Goal: Transaction & Acquisition: Purchase product/service

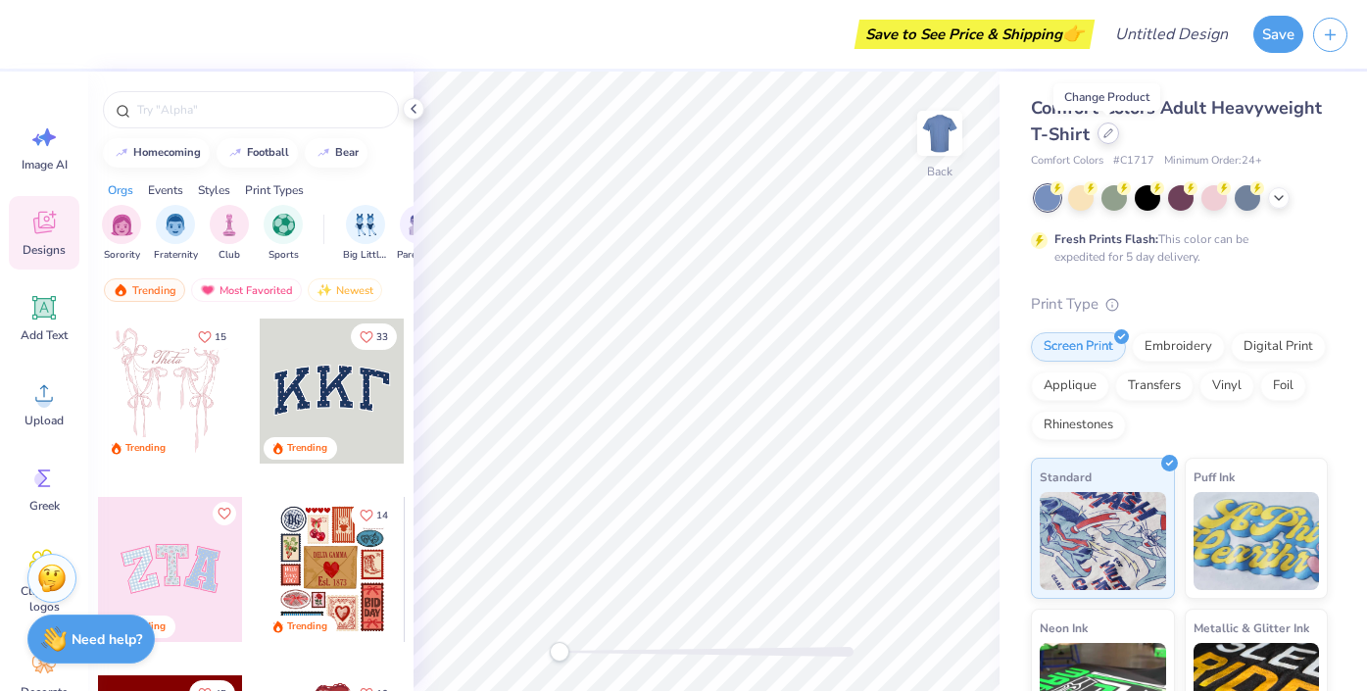
click at [1108, 131] on icon at bounding box center [1108, 133] width 10 height 10
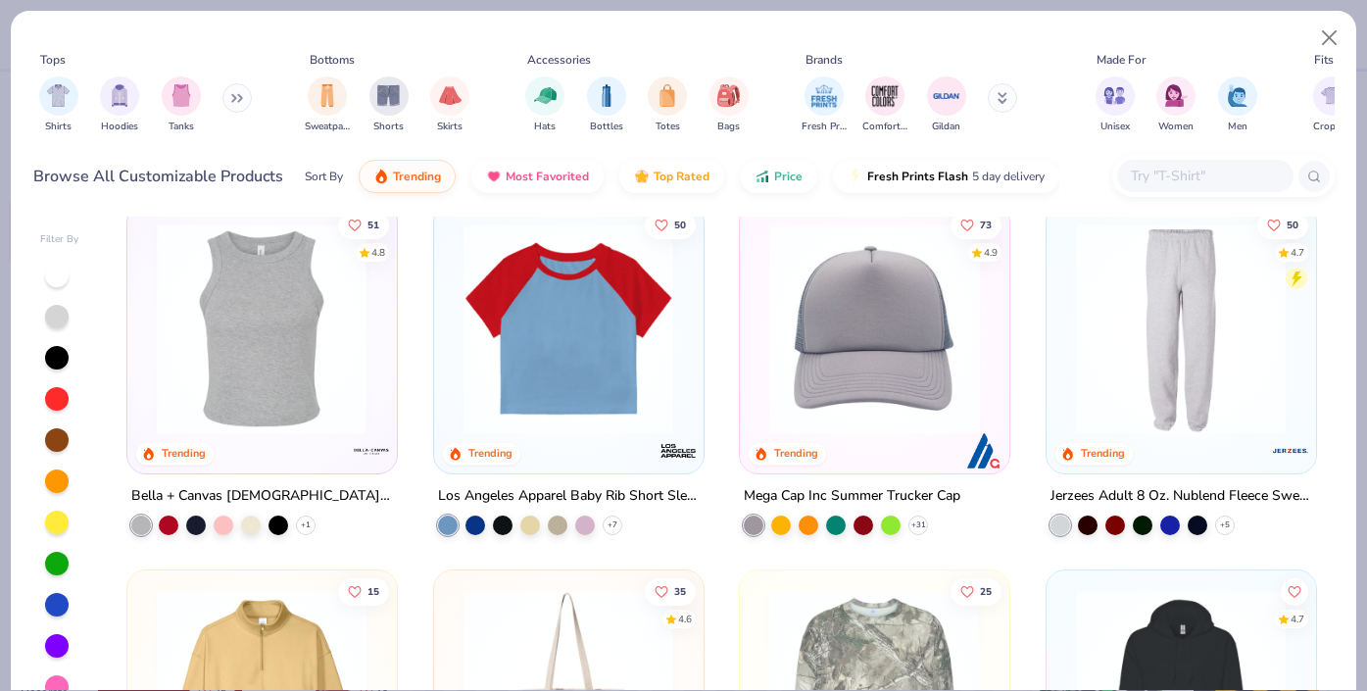
scroll to position [5147, 0]
click at [503, 522] on div at bounding box center [503, 522] width 20 height 20
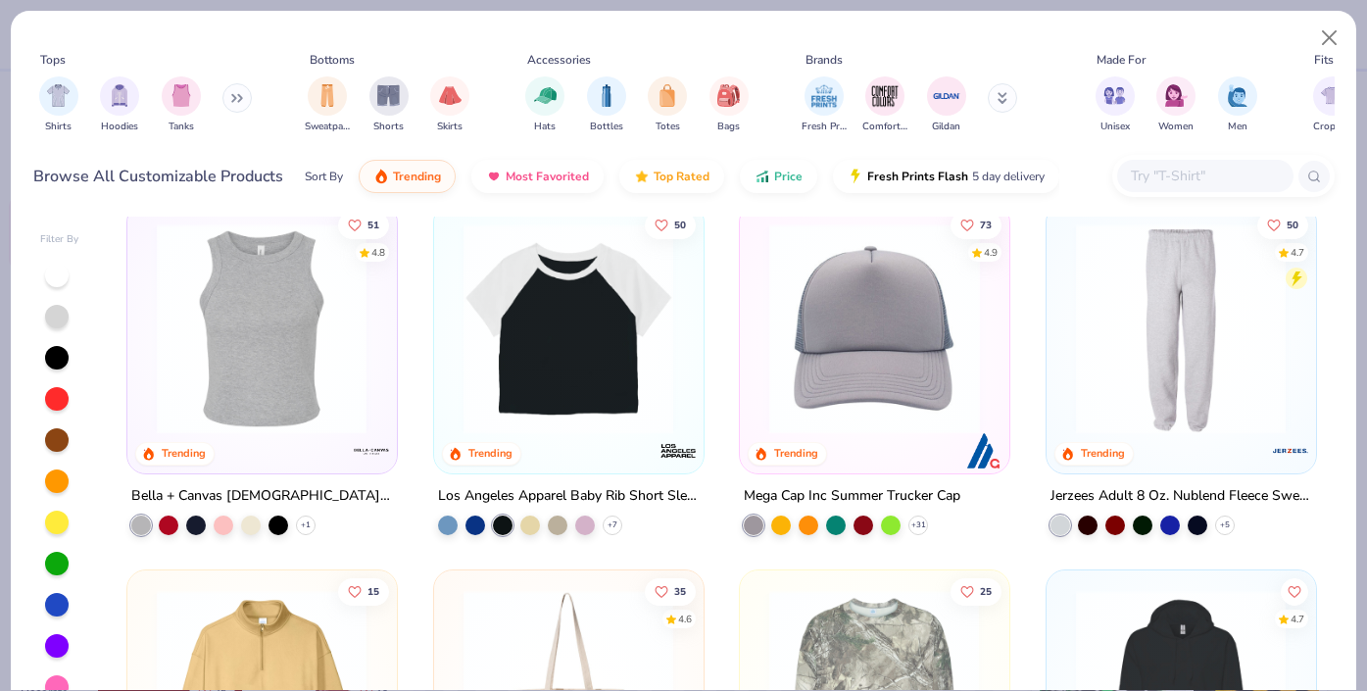
click at [603, 421] on img at bounding box center [568, 328] width 229 height 211
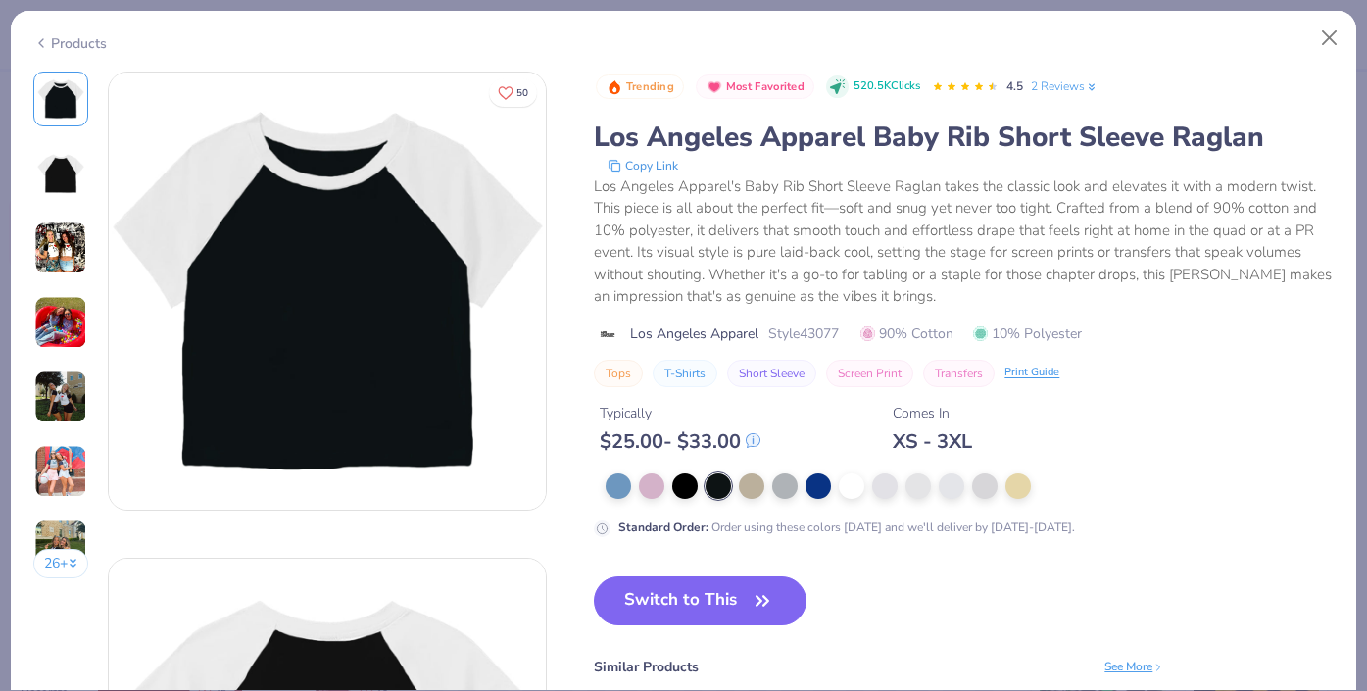
click at [69, 44] on div "Products" at bounding box center [69, 43] width 73 height 21
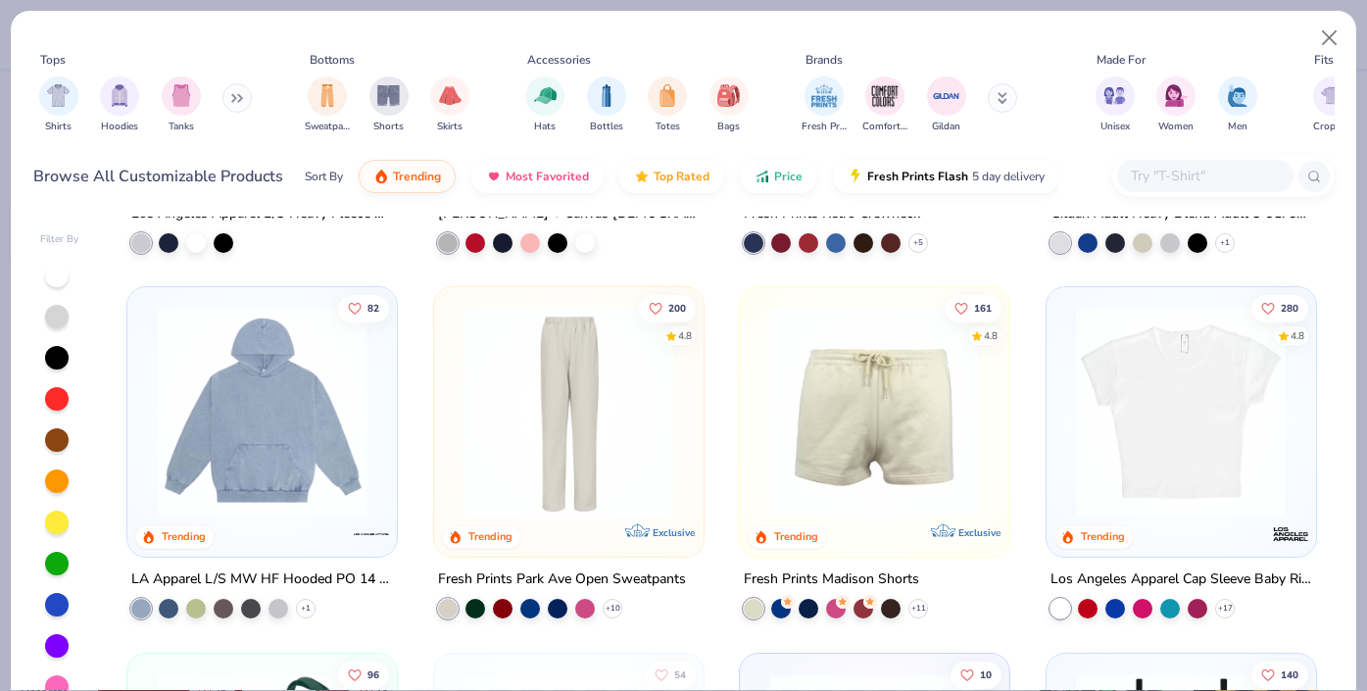
scroll to position [1973, 0]
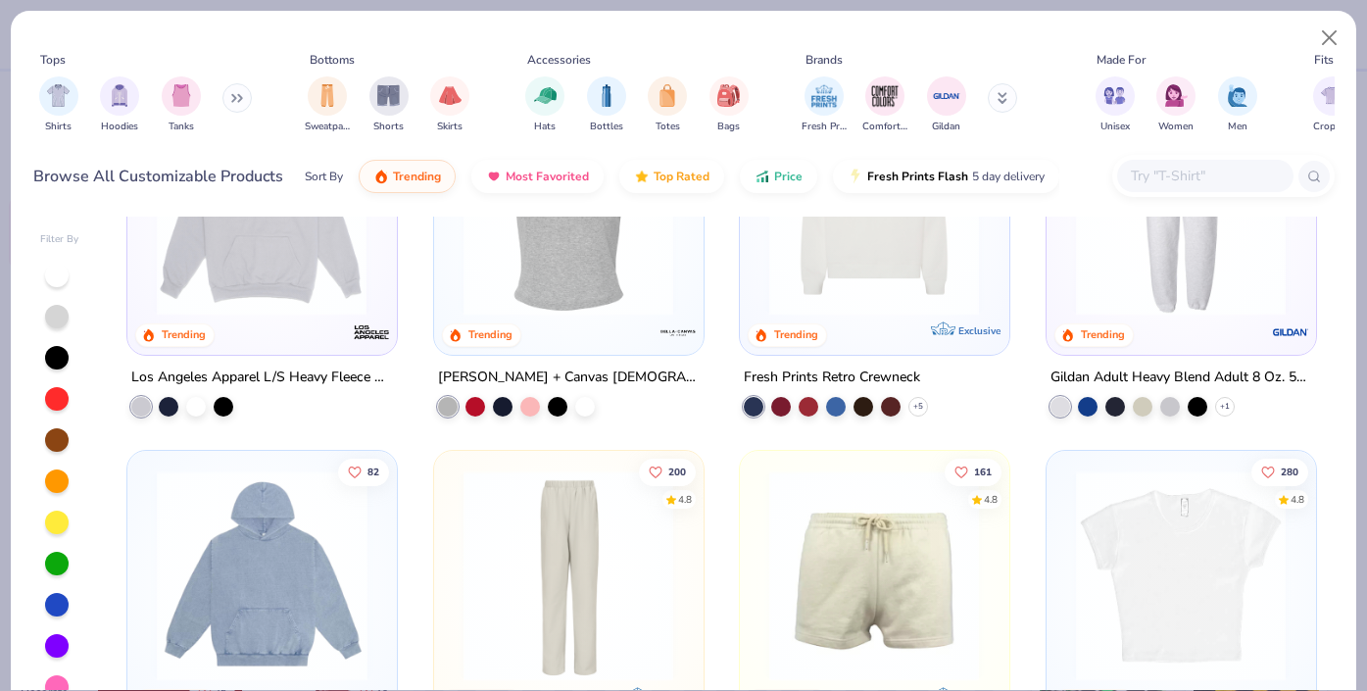
click at [220, 93] on div "Shirts Hoodies Tanks" at bounding box center [145, 105] width 225 height 73
click at [234, 93] on icon at bounding box center [237, 98] width 12 height 10
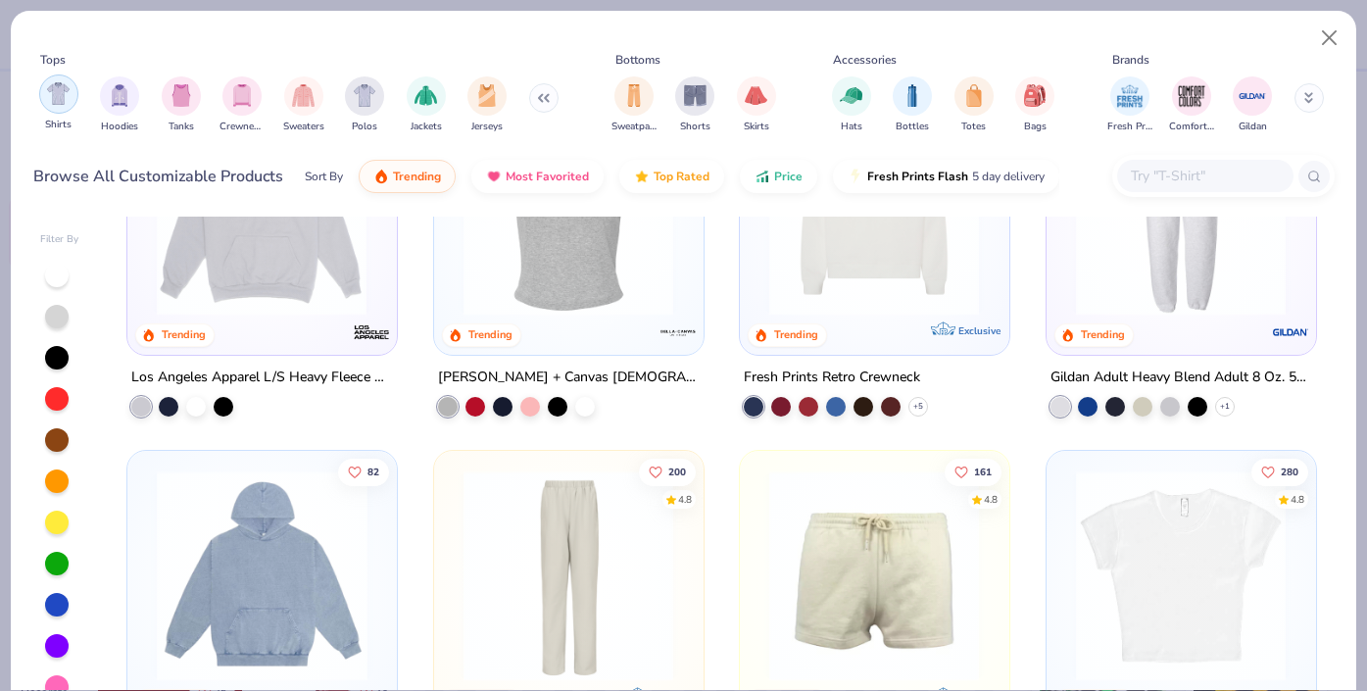
click at [66, 95] on img "filter for Shirts" at bounding box center [58, 93] width 23 height 23
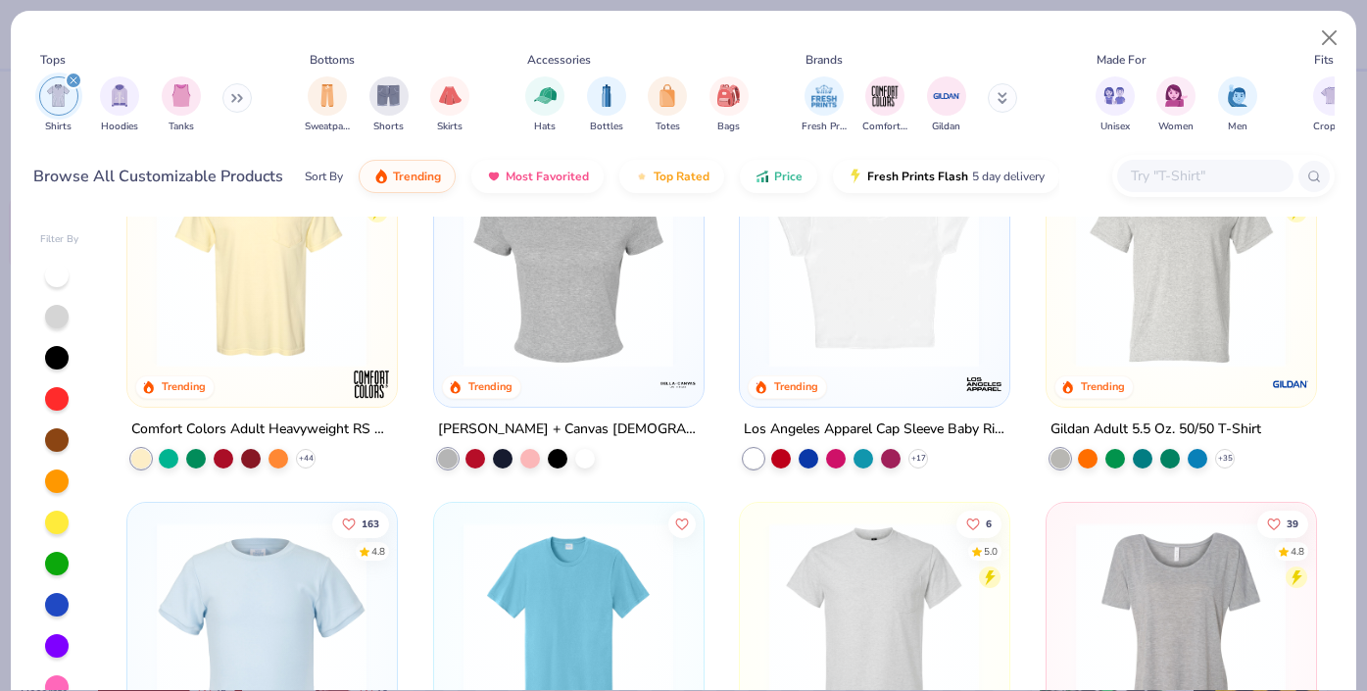
scroll to position [456, 0]
click at [663, 337] on img at bounding box center [568, 262] width 229 height 211
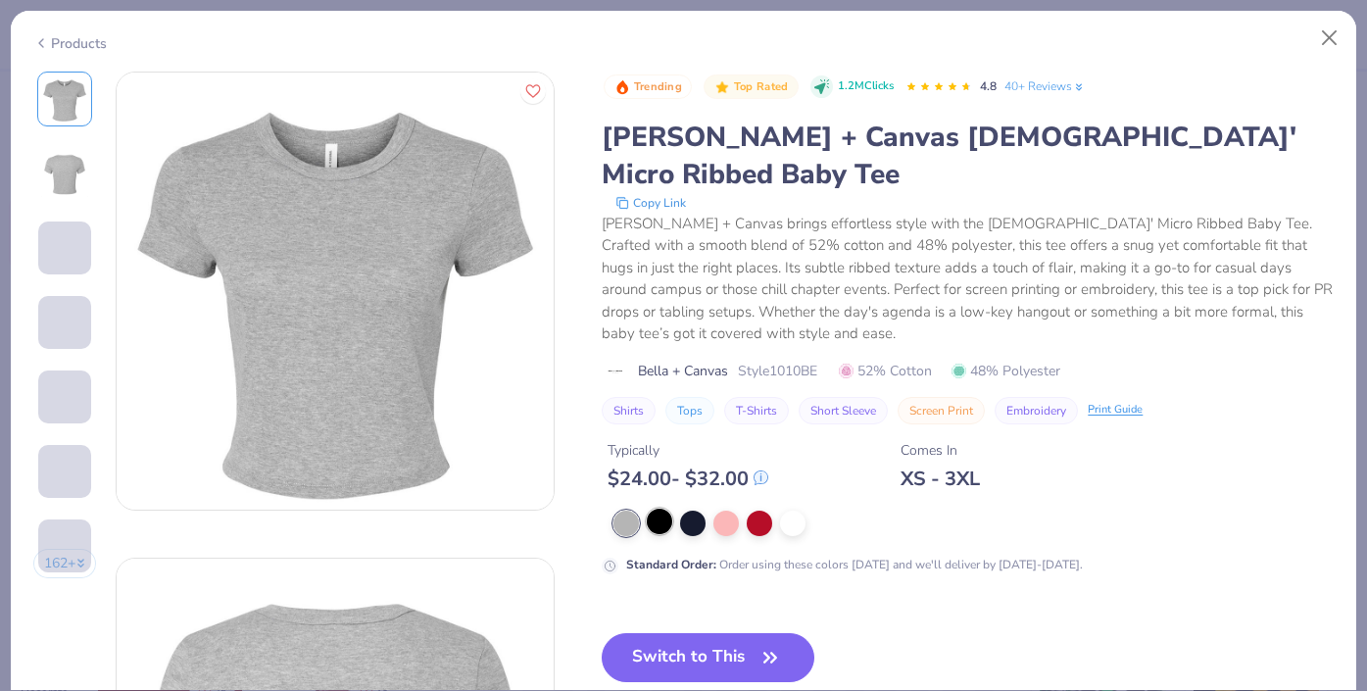
click at [665, 509] on div at bounding box center [659, 521] width 25 height 25
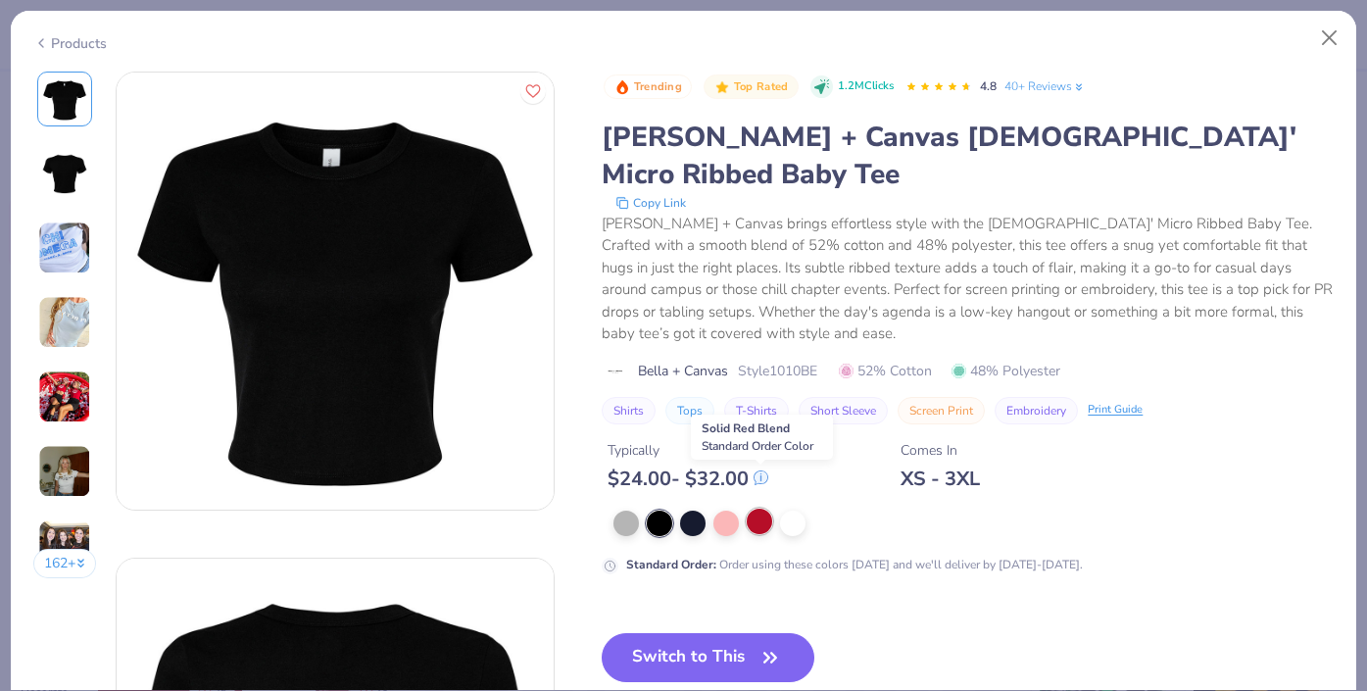
click at [753, 509] on div at bounding box center [759, 521] width 25 height 25
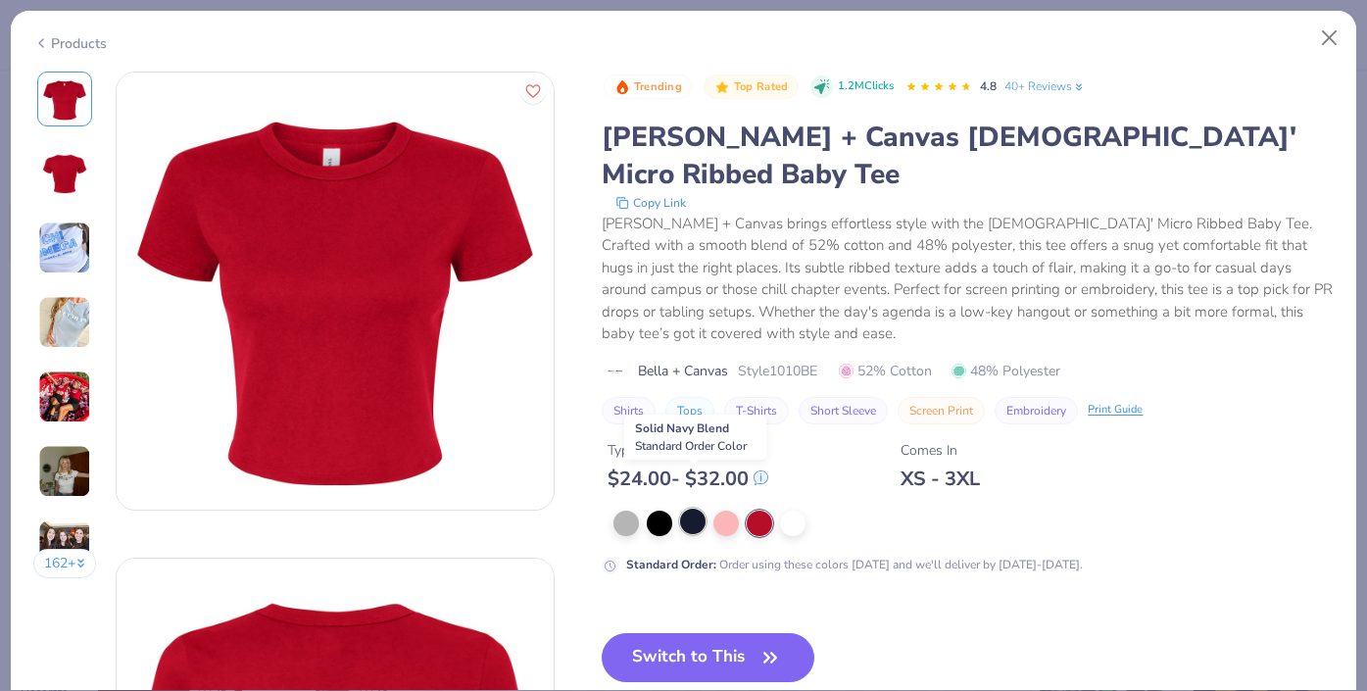
click at [695, 509] on div at bounding box center [692, 521] width 25 height 25
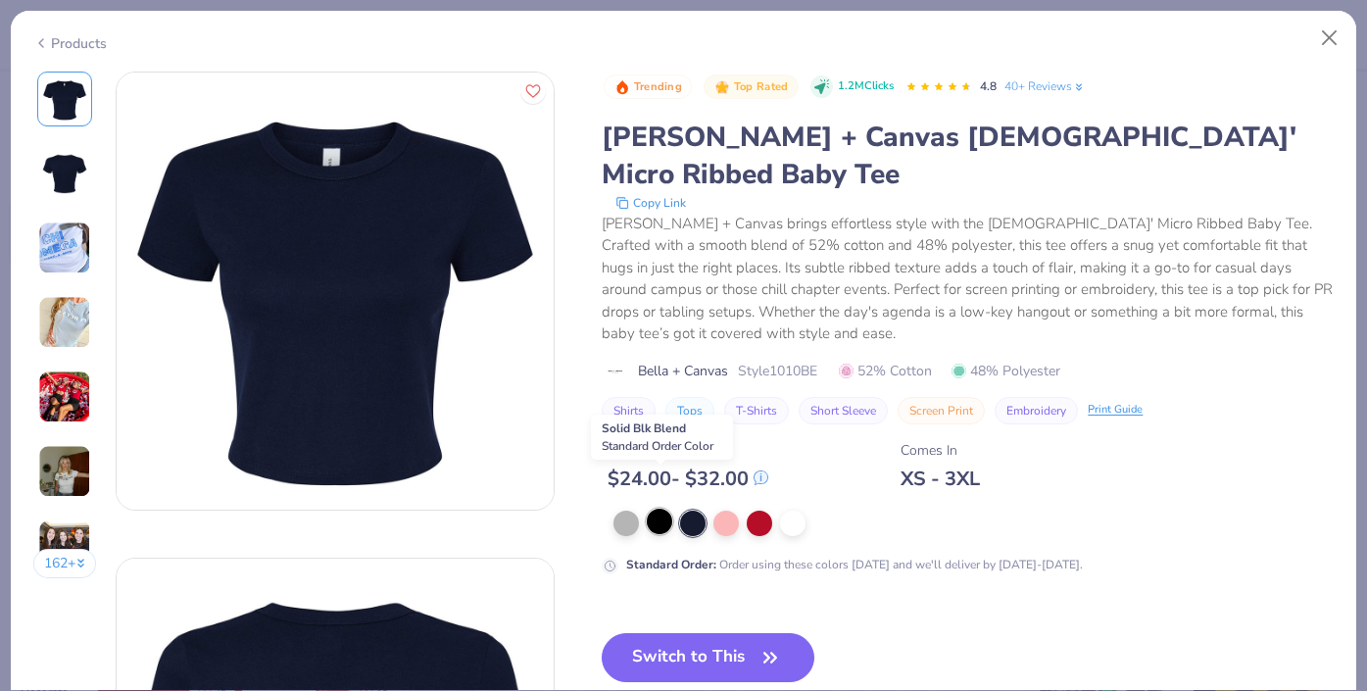
click at [667, 509] on div at bounding box center [659, 521] width 25 height 25
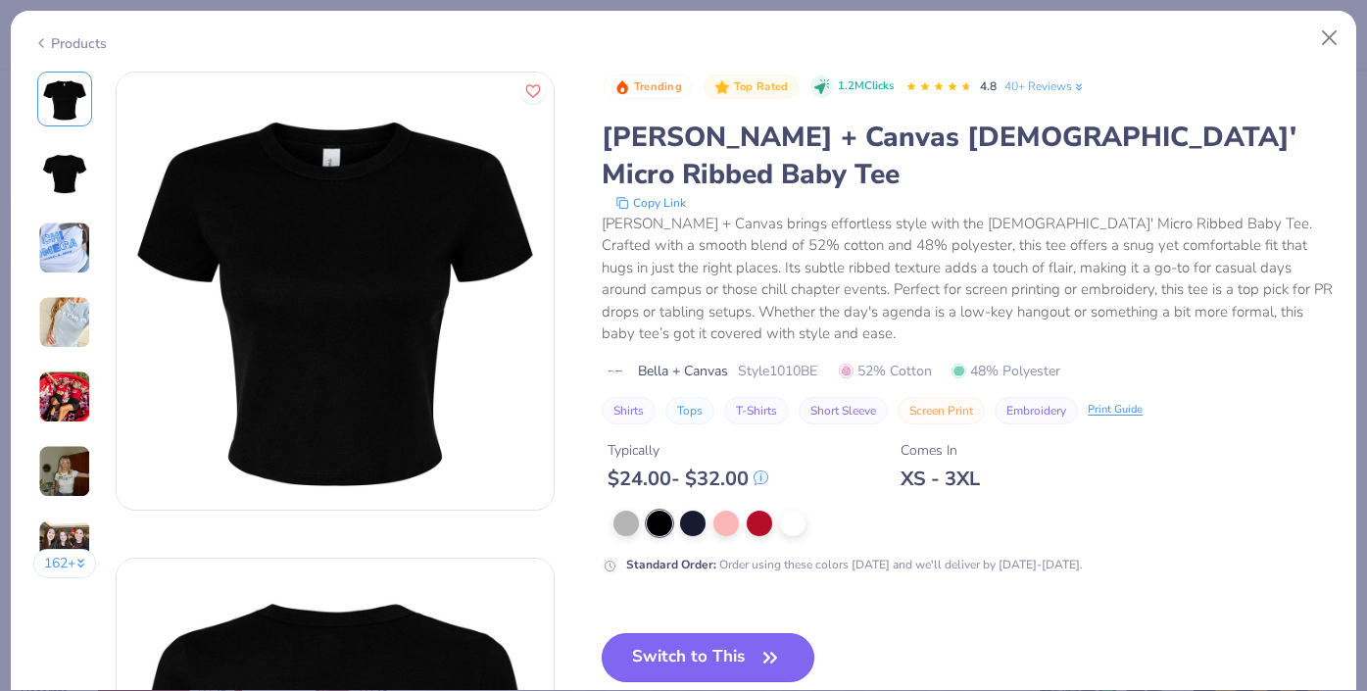
click at [731, 633] on button "Switch to This" at bounding box center [708, 657] width 213 height 49
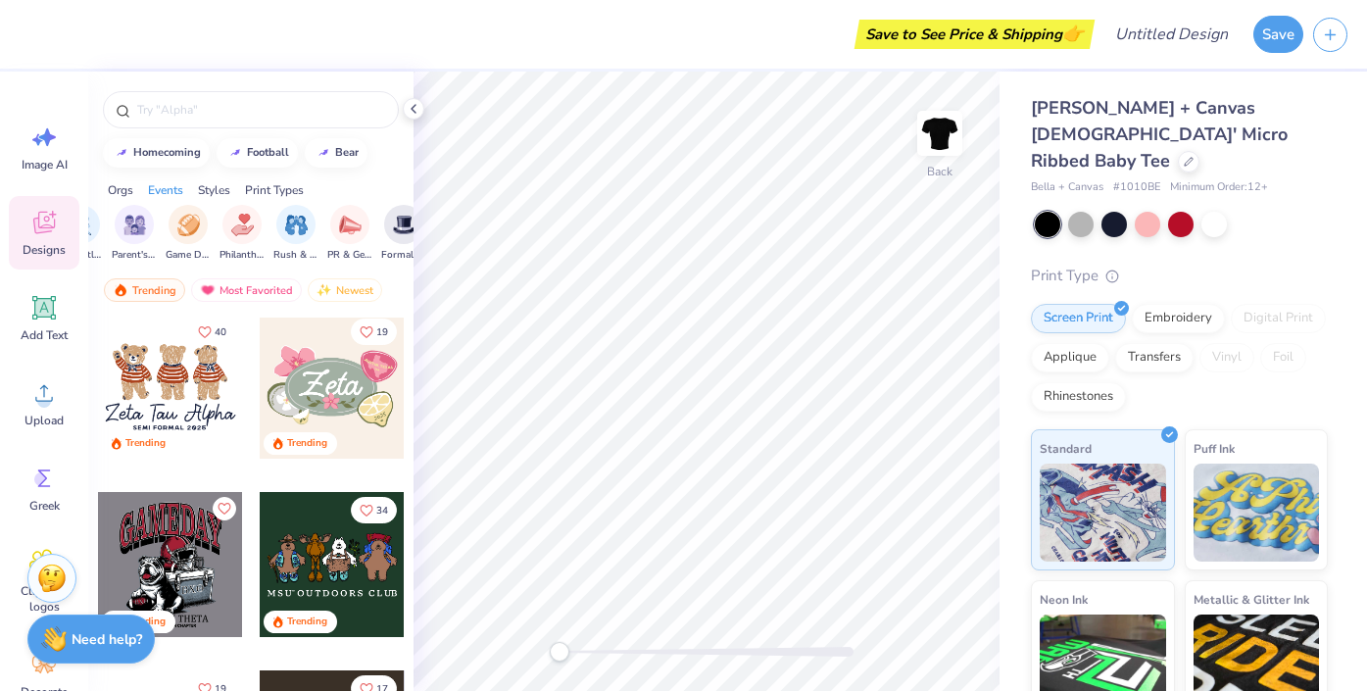
scroll to position [895, 0]
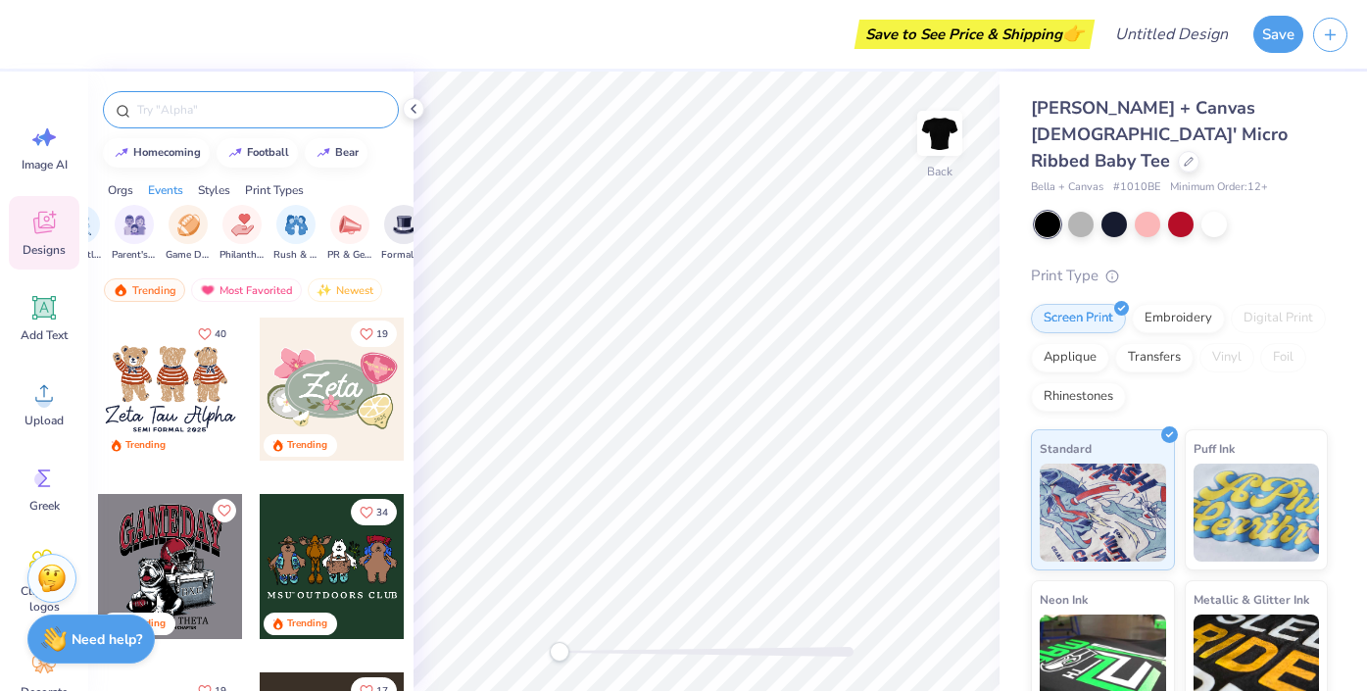
click at [237, 120] on div at bounding box center [251, 109] width 296 height 37
click at [211, 104] on input "text" at bounding box center [260, 110] width 251 height 20
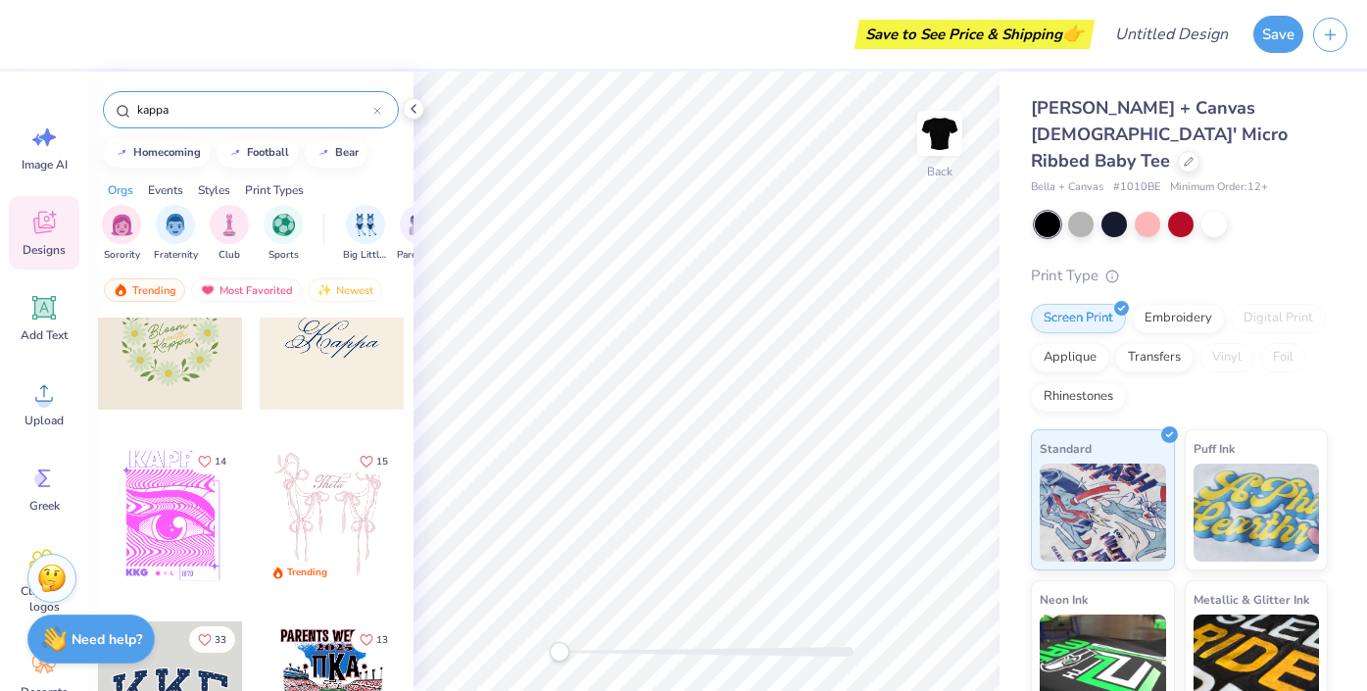
scroll to position [769, 0]
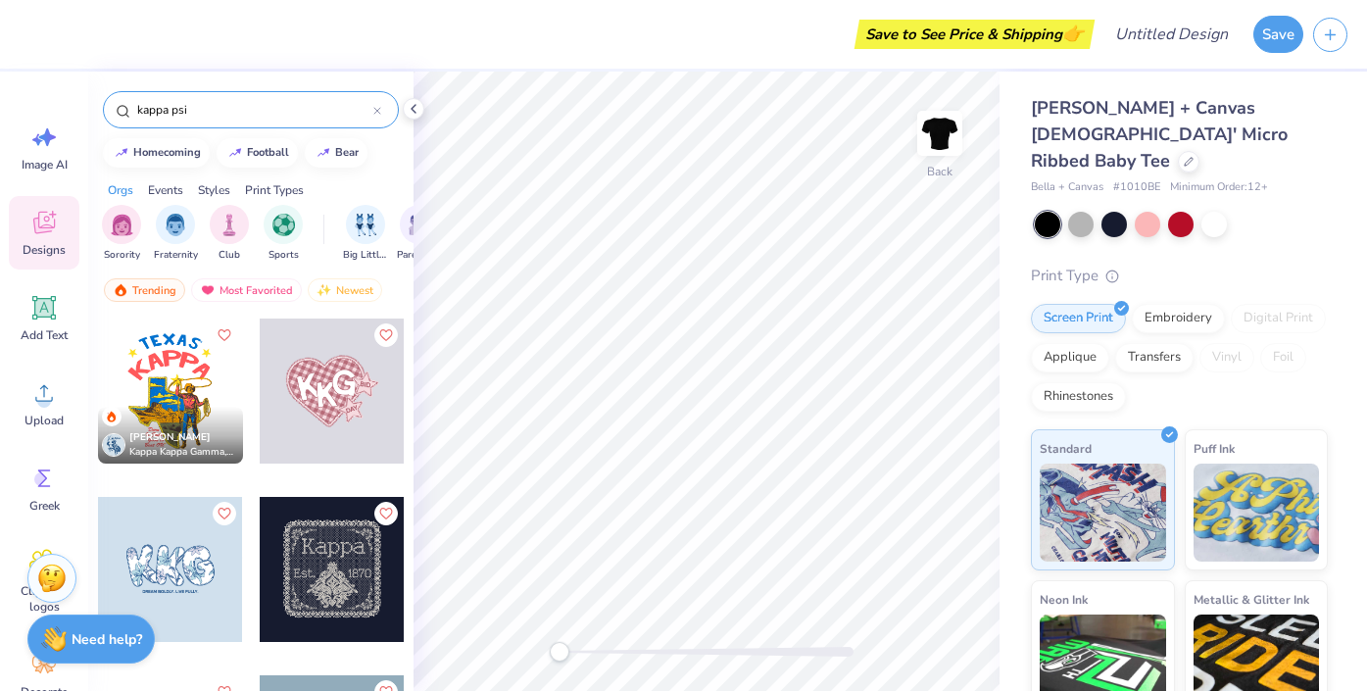
type input "kappa psi"
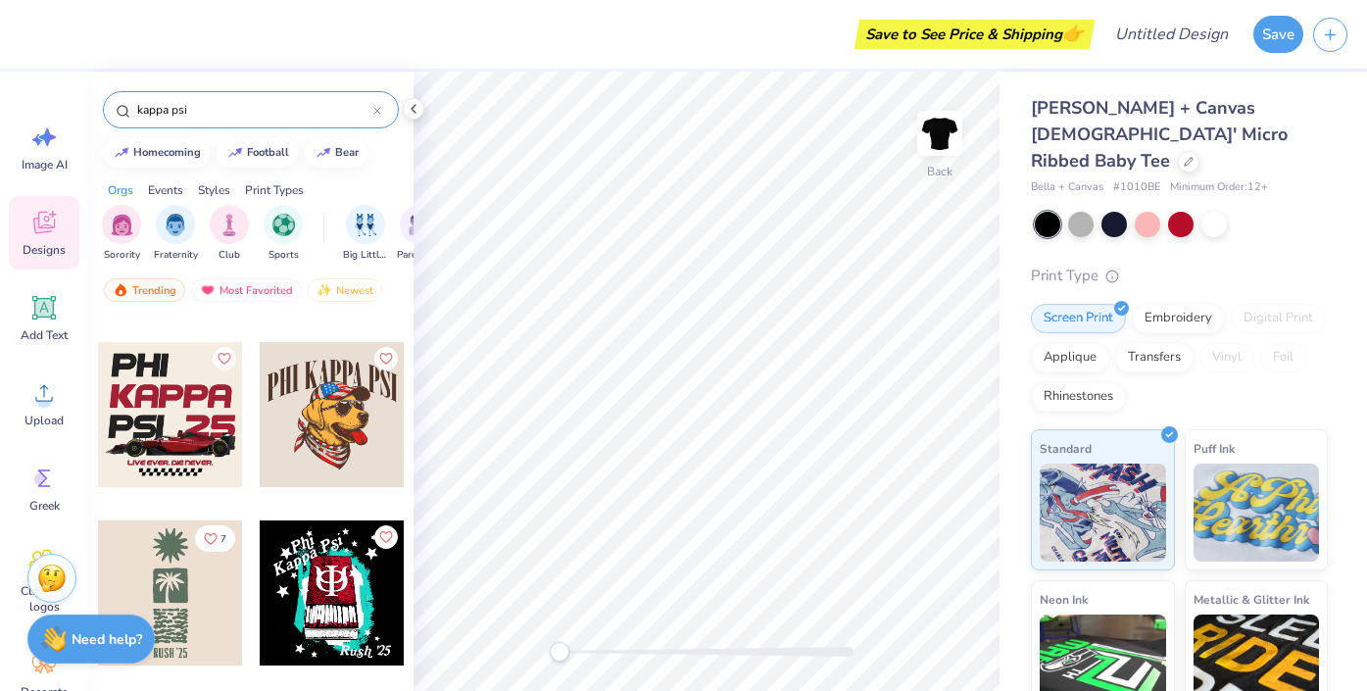
scroll to position [1410, 0]
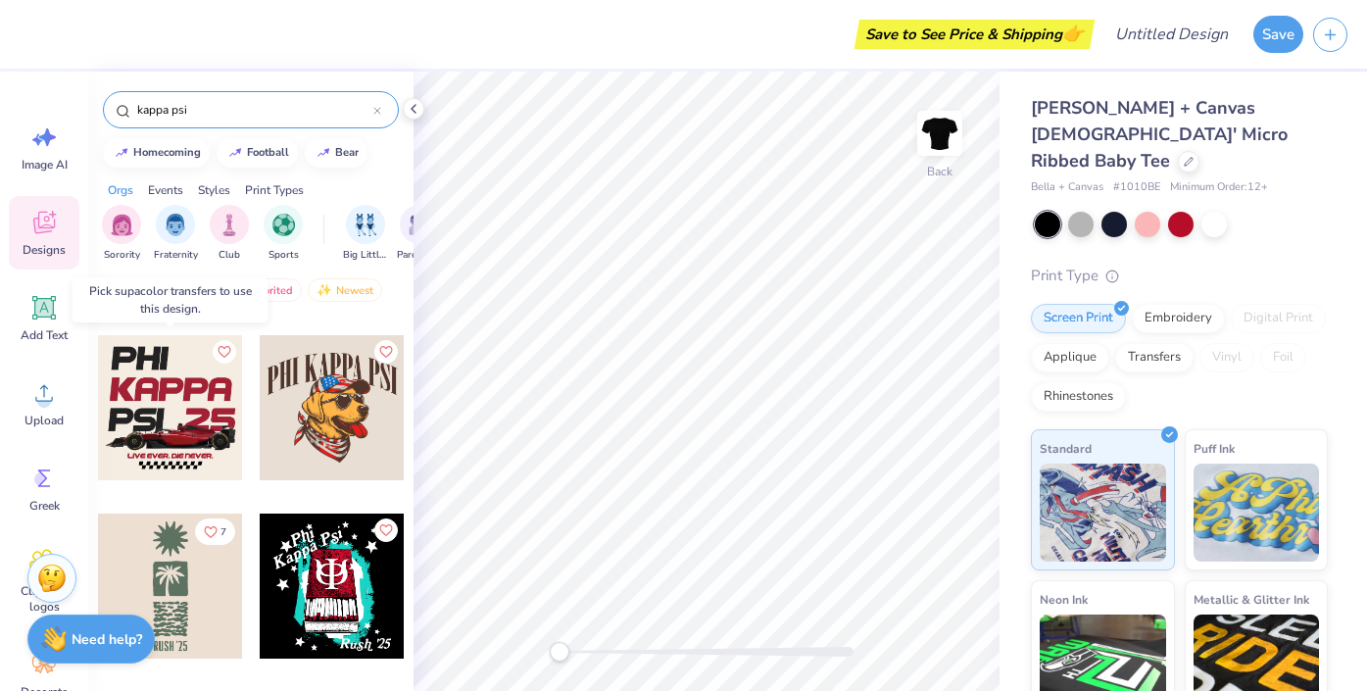
click at [220, 444] on div at bounding box center [170, 407] width 145 height 145
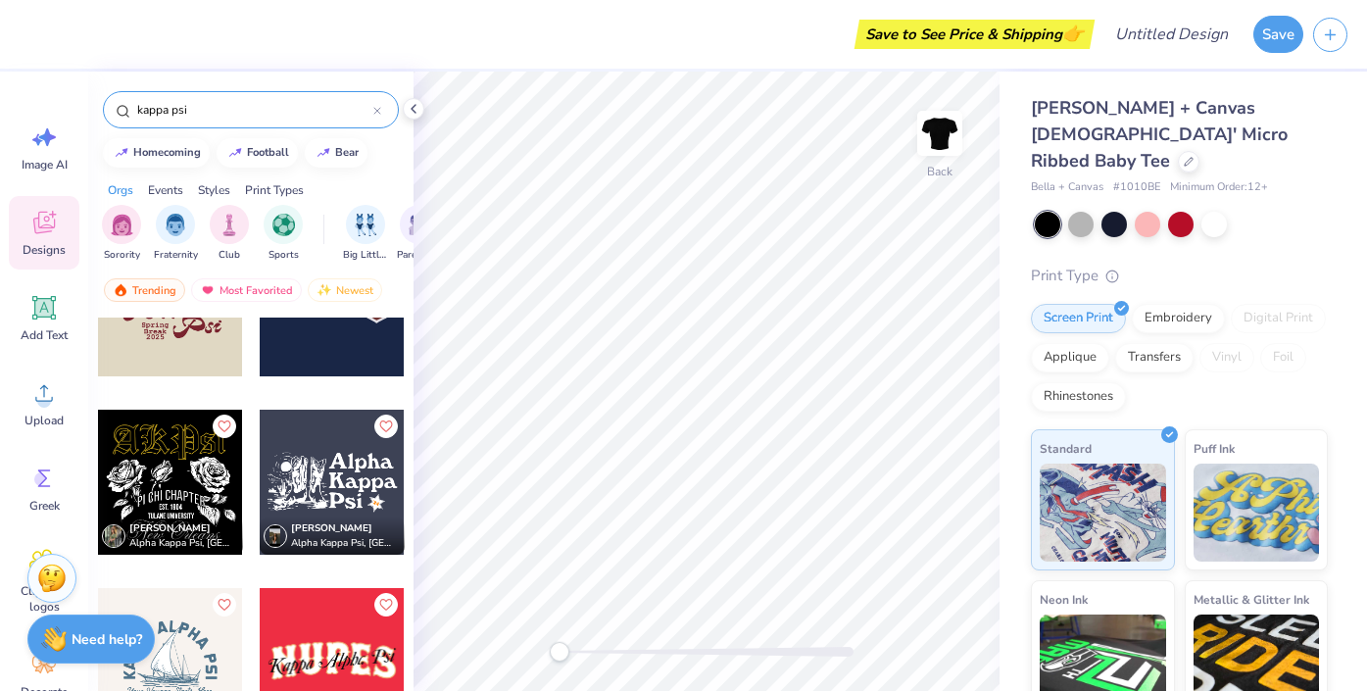
scroll to position [3833, 0]
click at [184, 227] on img "filter for Fraternity" at bounding box center [176, 223] width 22 height 23
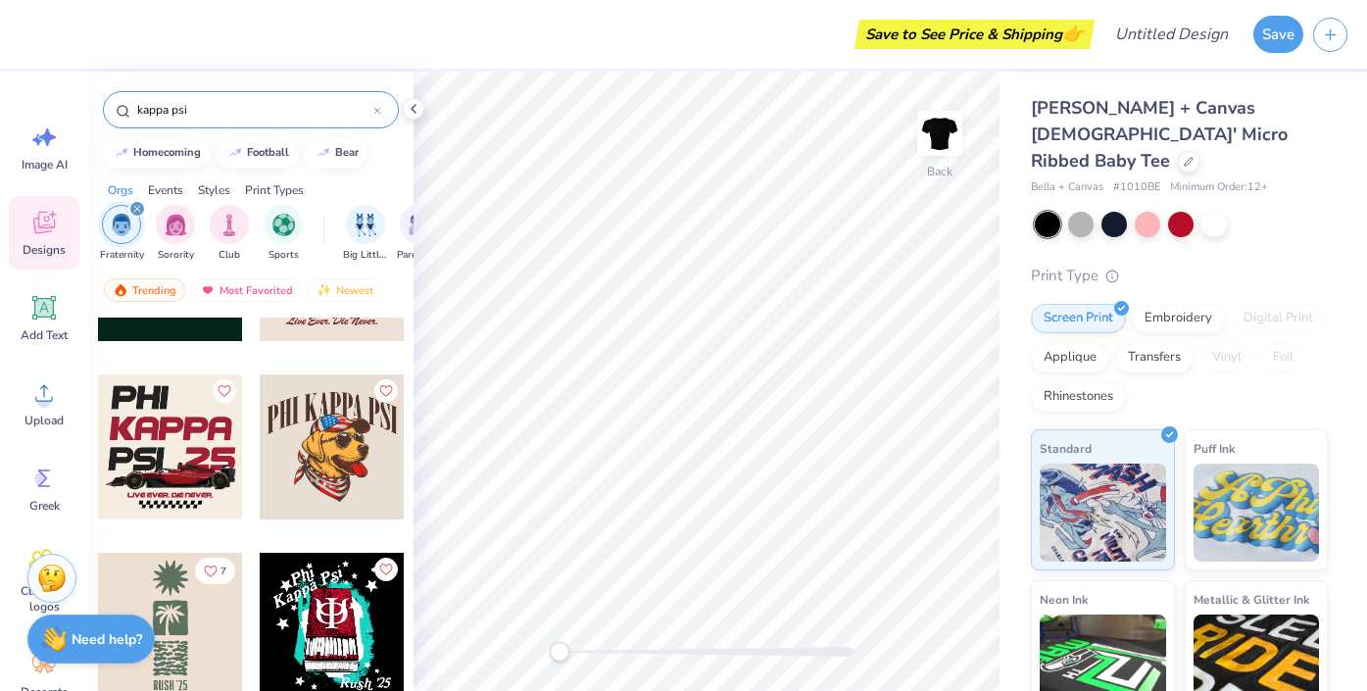
scroll to position [1368, 0]
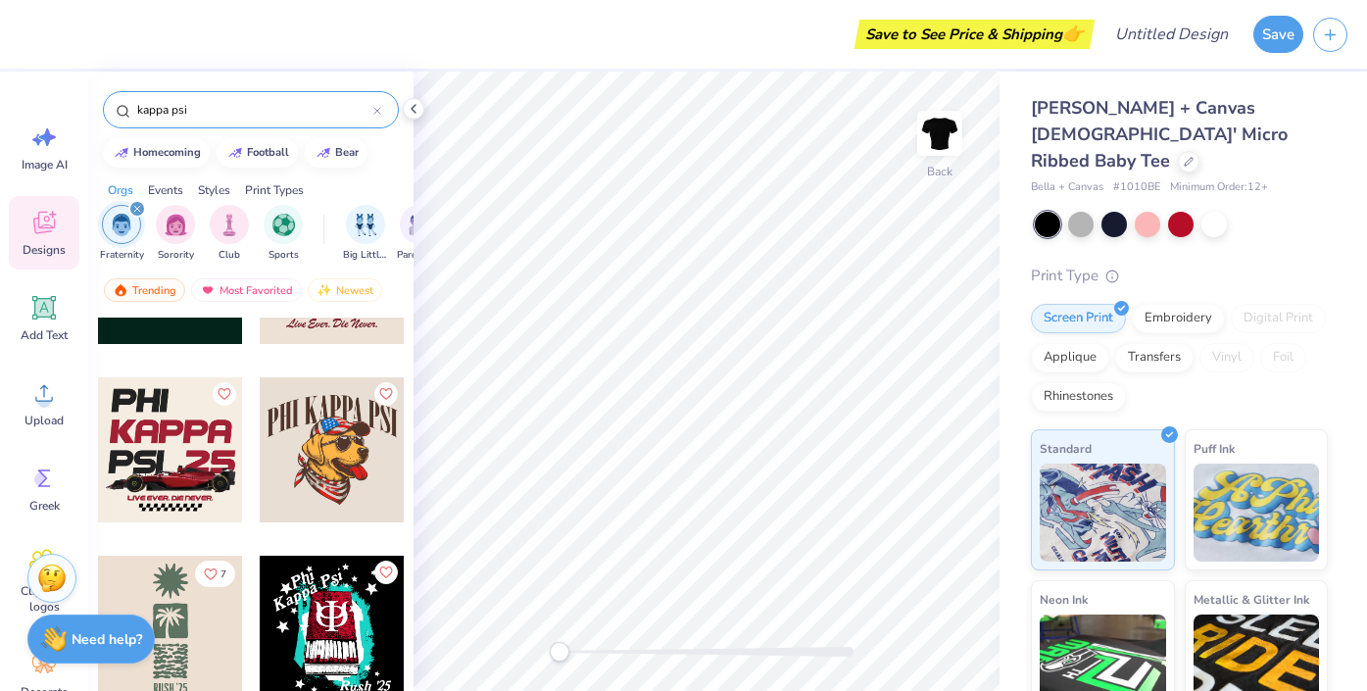
click at [289, 183] on div "Print Types" at bounding box center [274, 190] width 59 height 18
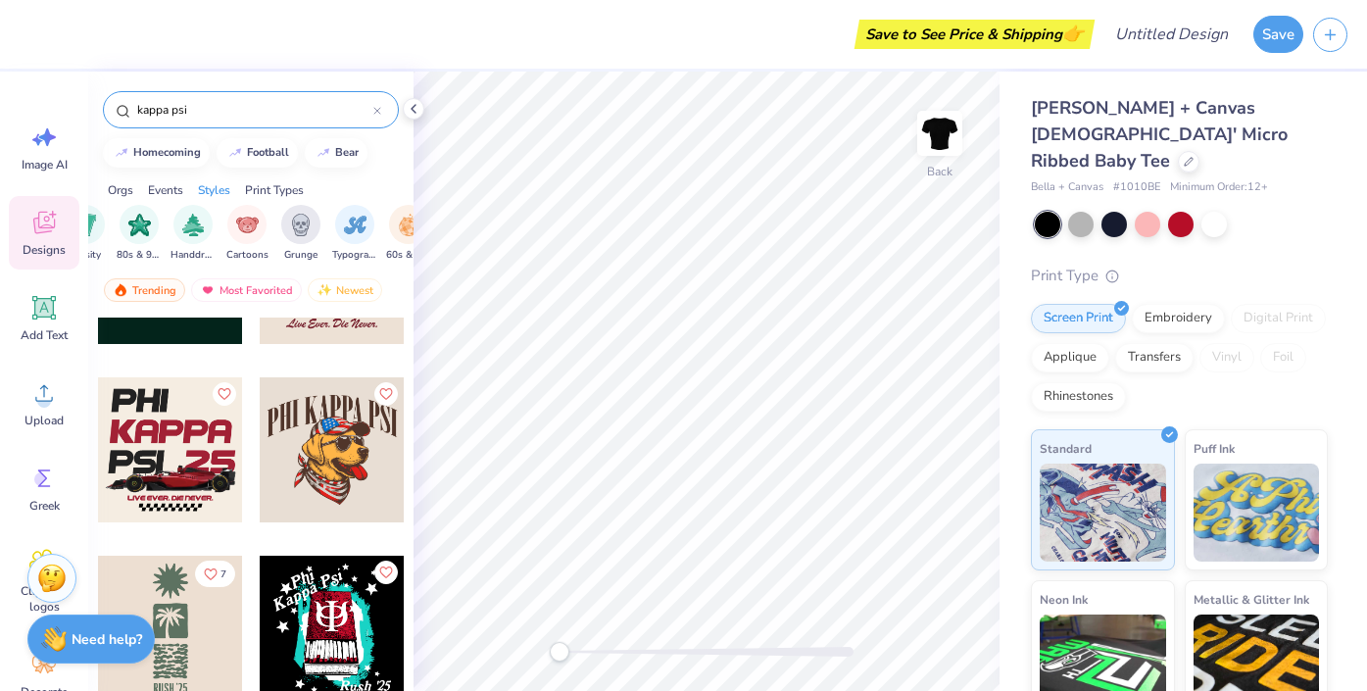
scroll to position [0, 1594]
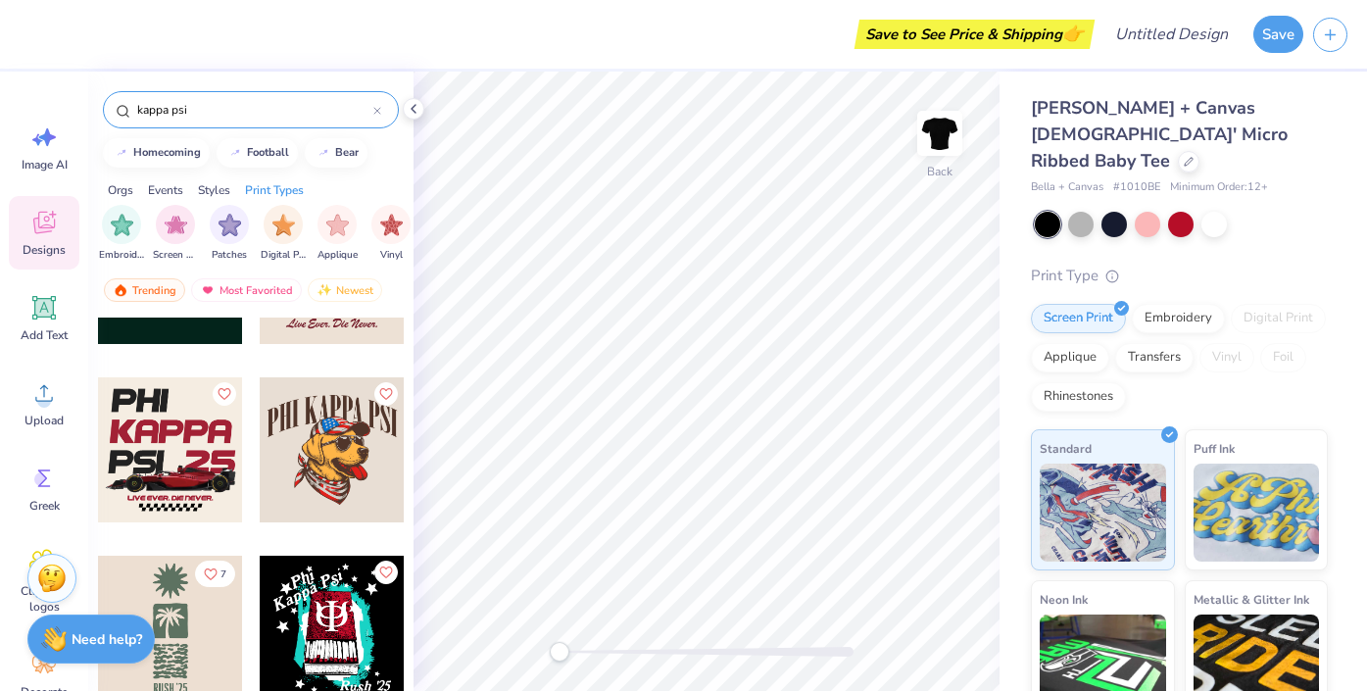
click at [176, 188] on div "Events" at bounding box center [165, 190] width 35 height 18
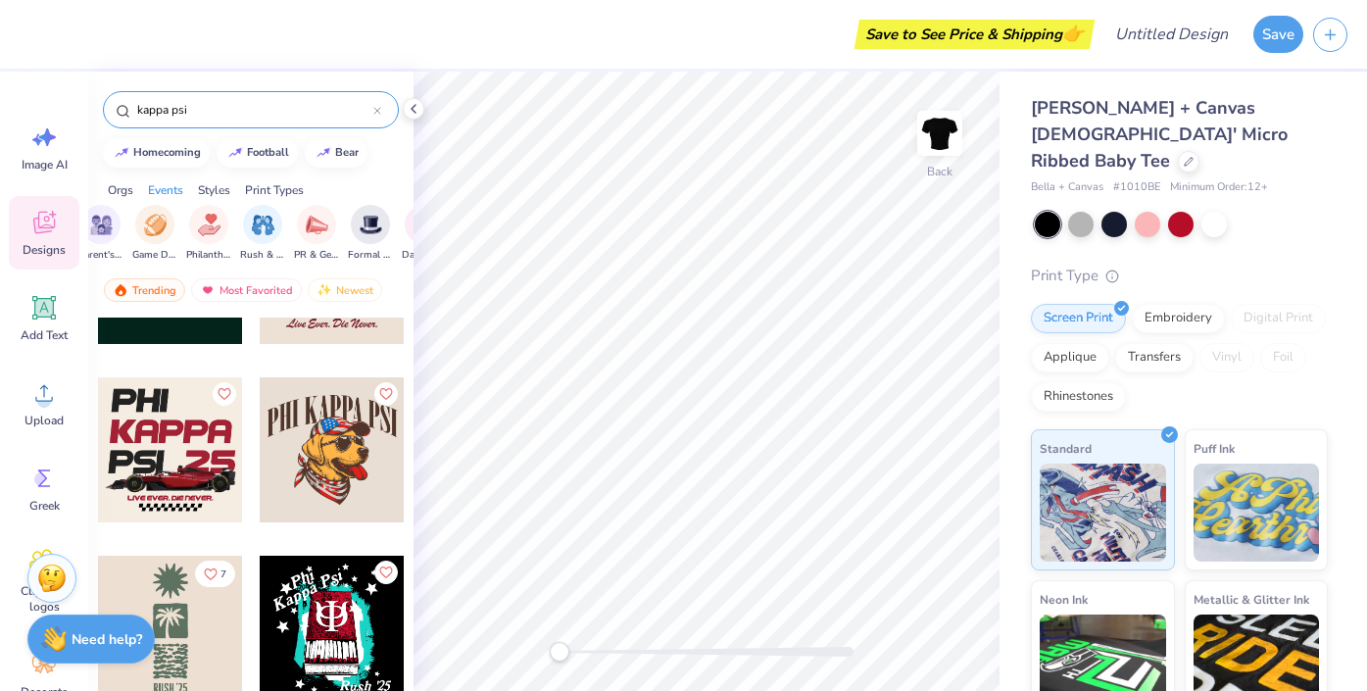
click at [207, 188] on div "Styles" at bounding box center [214, 190] width 32 height 18
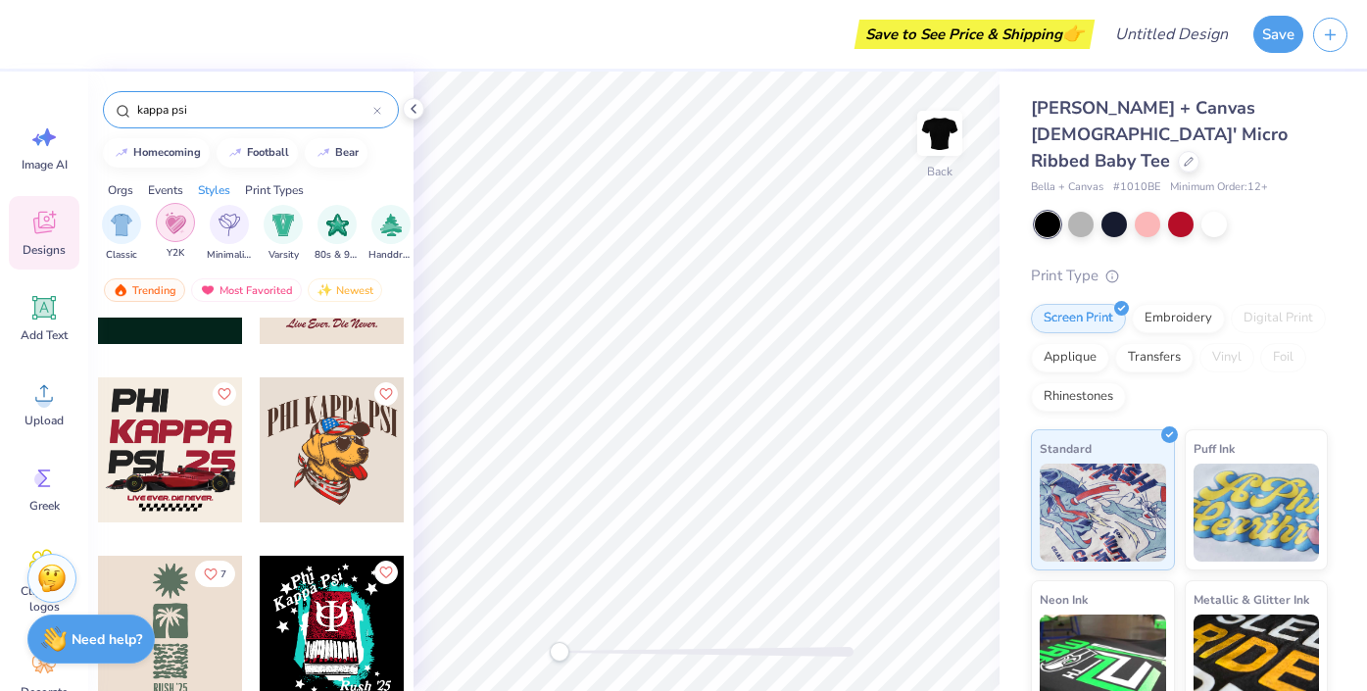
click at [172, 234] on div "filter for Y2K" at bounding box center [175, 222] width 39 height 39
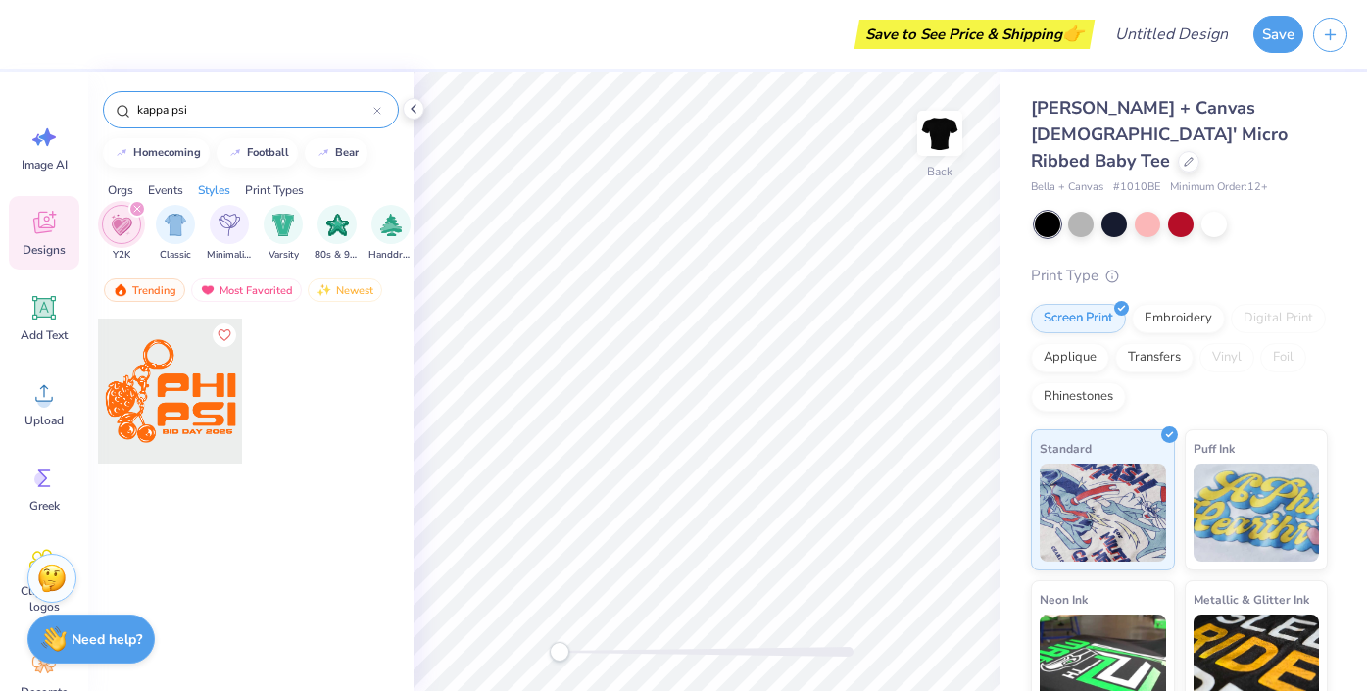
click at [374, 114] on icon at bounding box center [377, 111] width 6 height 6
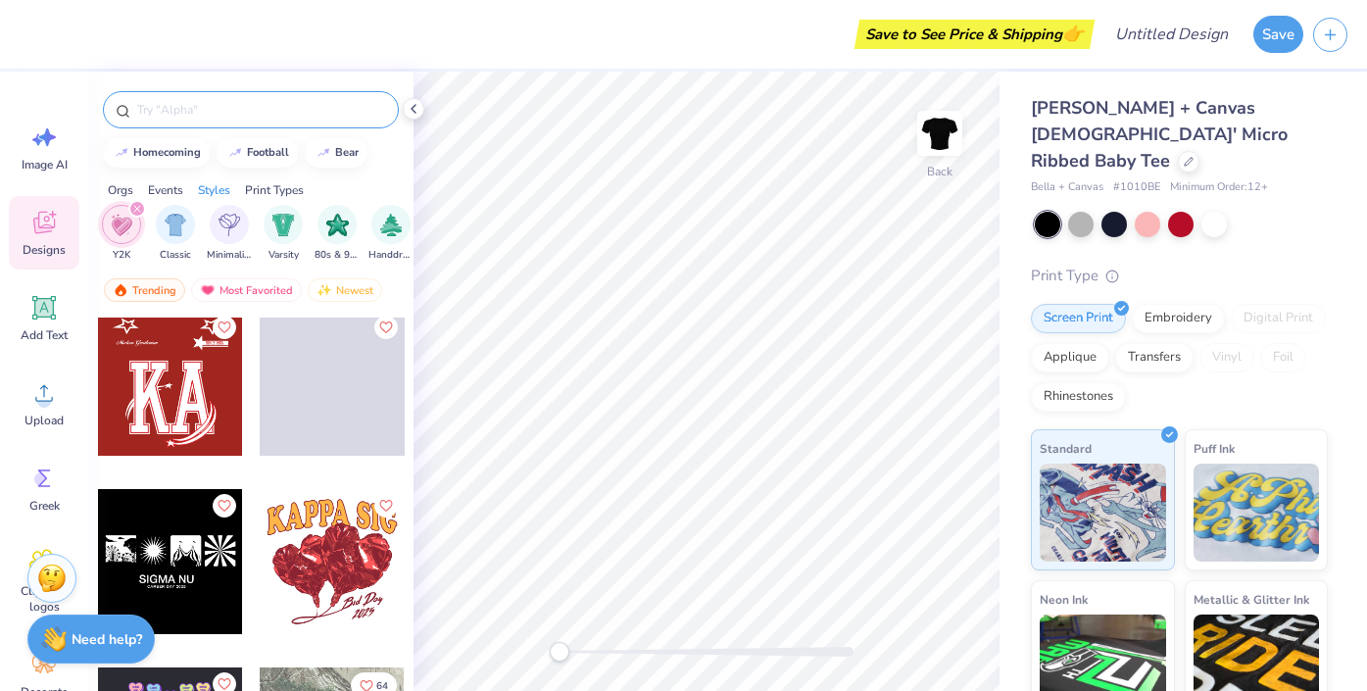
scroll to position [5779, 0]
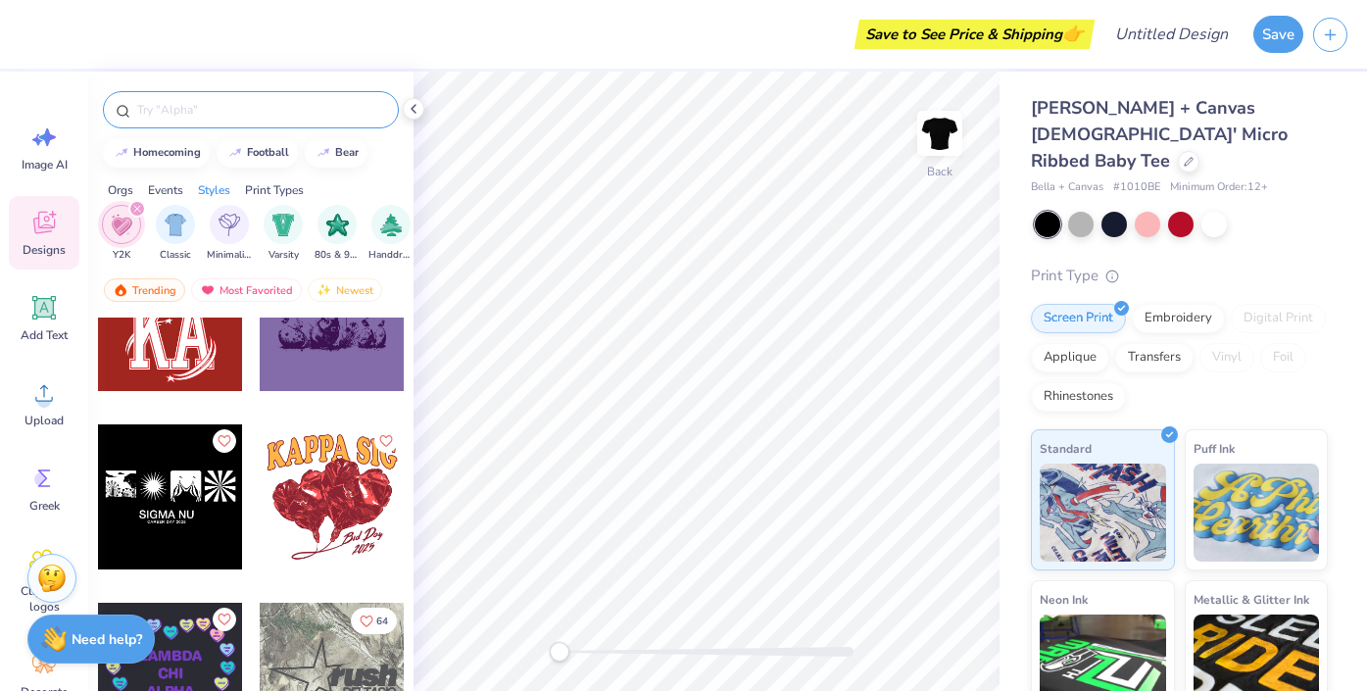
click at [121, 219] on img "filter for Y2K" at bounding box center [122, 225] width 22 height 23
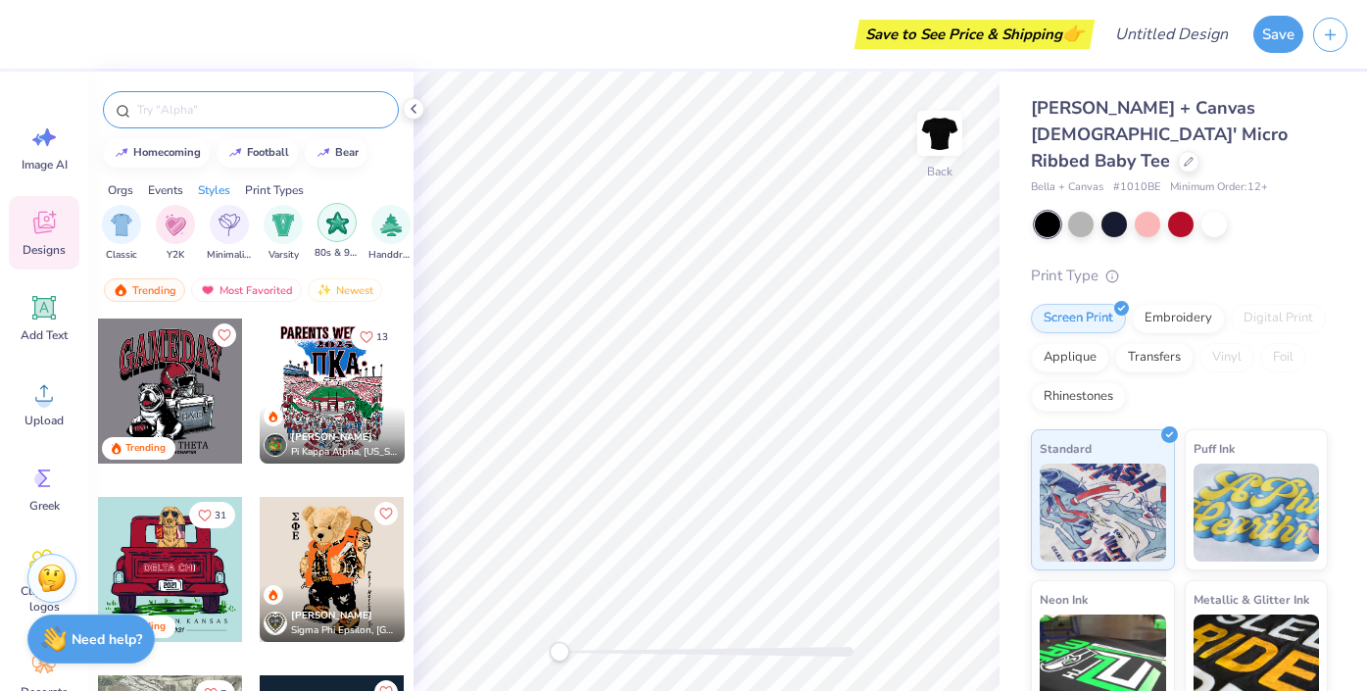
click at [338, 242] on div "80s & 90s" at bounding box center [337, 232] width 45 height 58
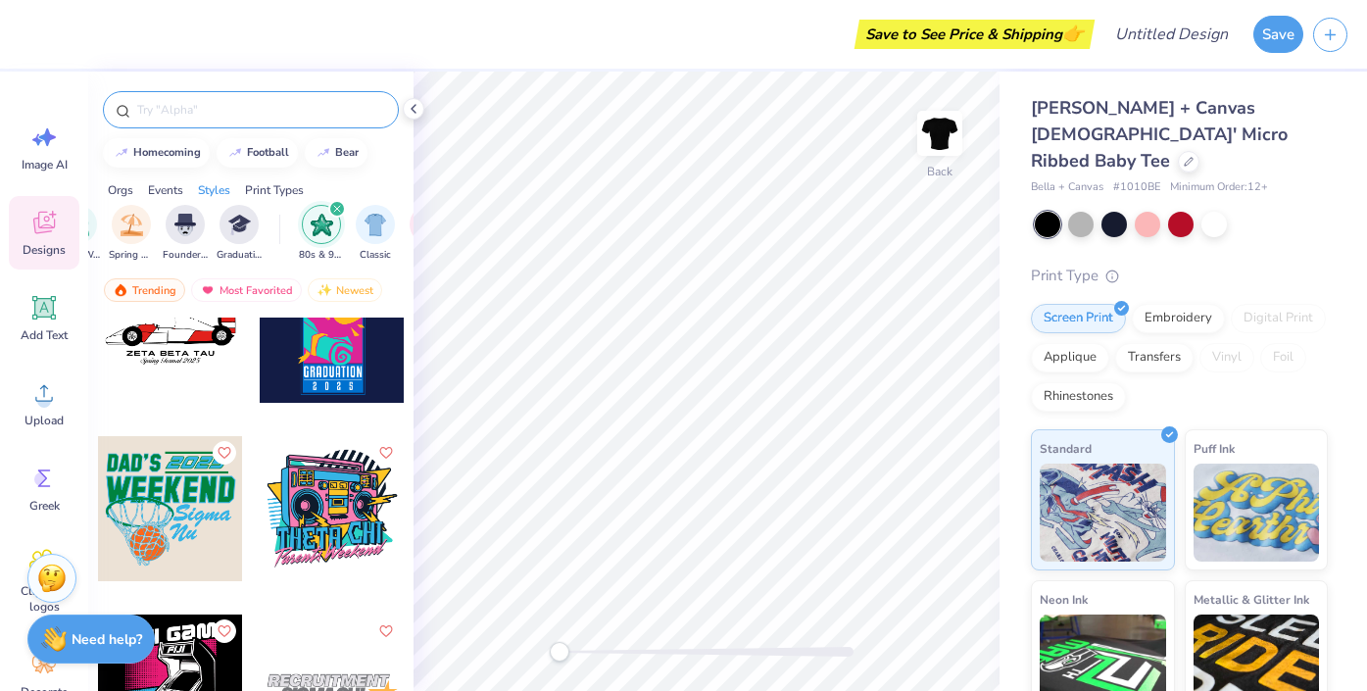
scroll to position [0, 826]
click at [329, 231] on img "filter for 80s & 90s" at bounding box center [323, 225] width 23 height 23
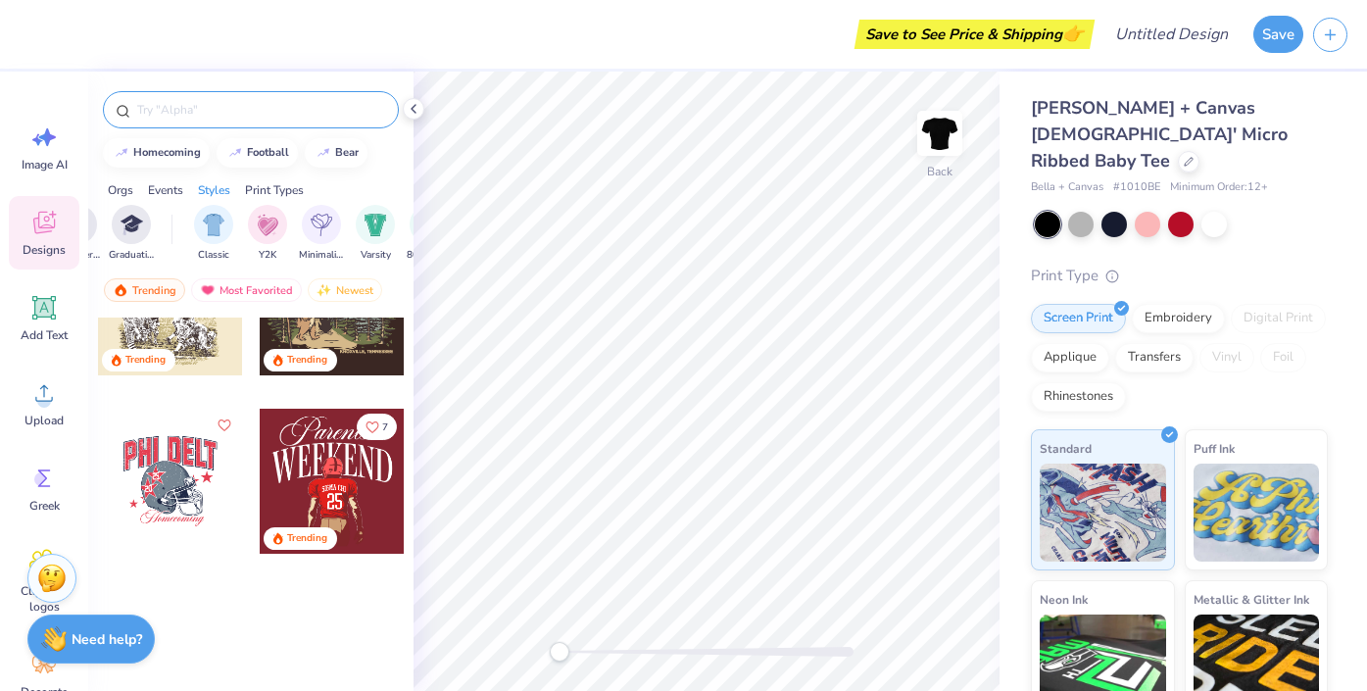
scroll to position [0, 983]
click at [333, 229] on img "filter for Varsity" at bounding box center [328, 223] width 23 height 23
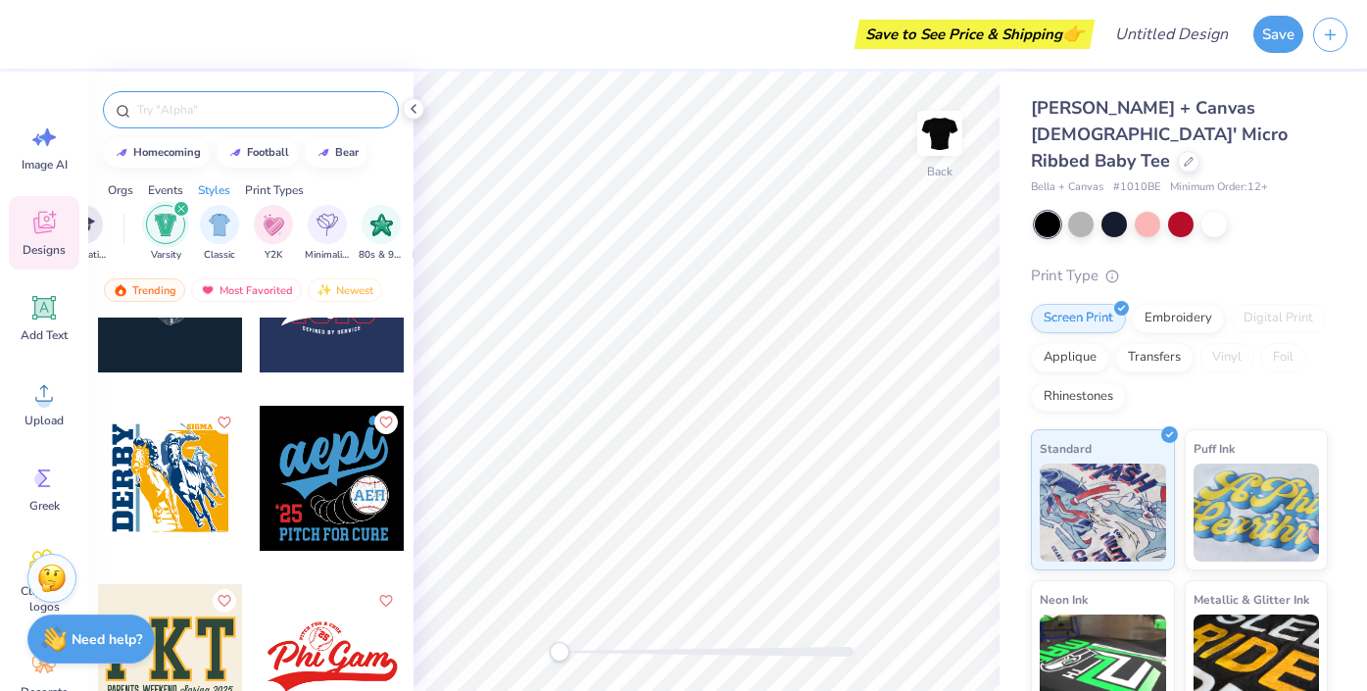
scroll to position [1517, 0]
click at [323, 500] on div at bounding box center [332, 479] width 145 height 145
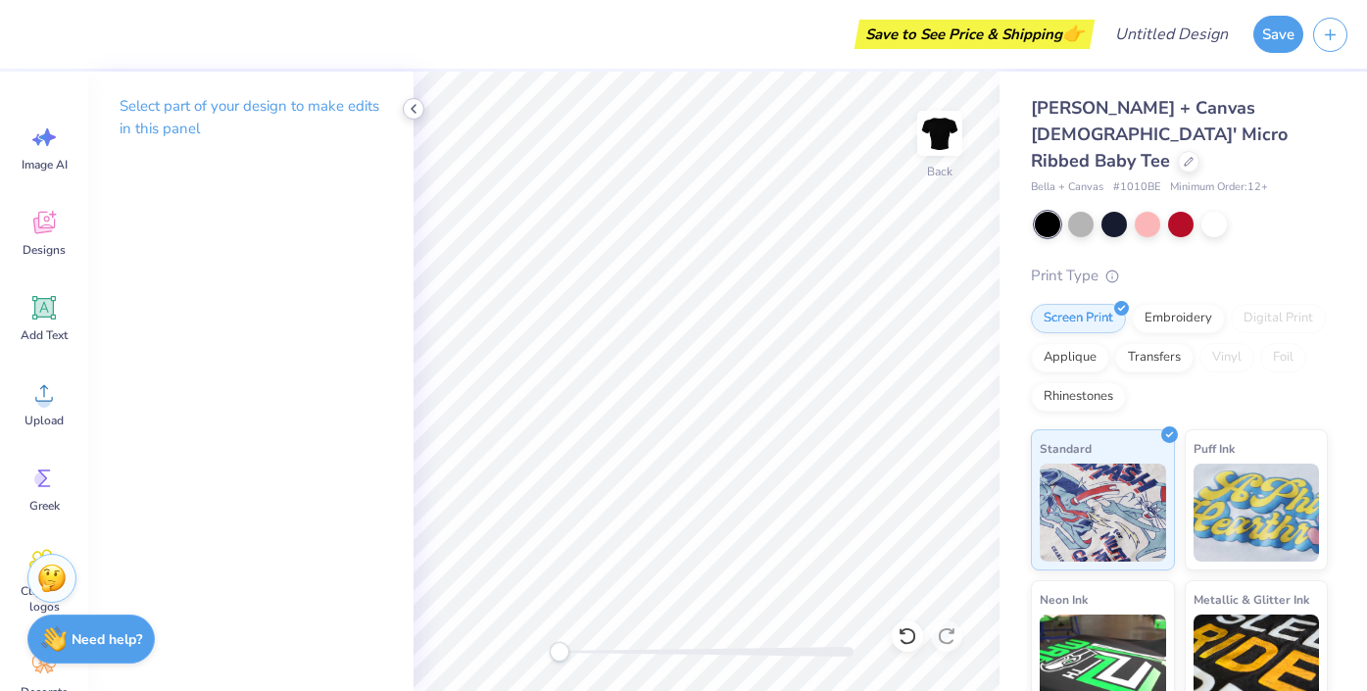
click at [410, 99] on div at bounding box center [414, 109] width 22 height 22
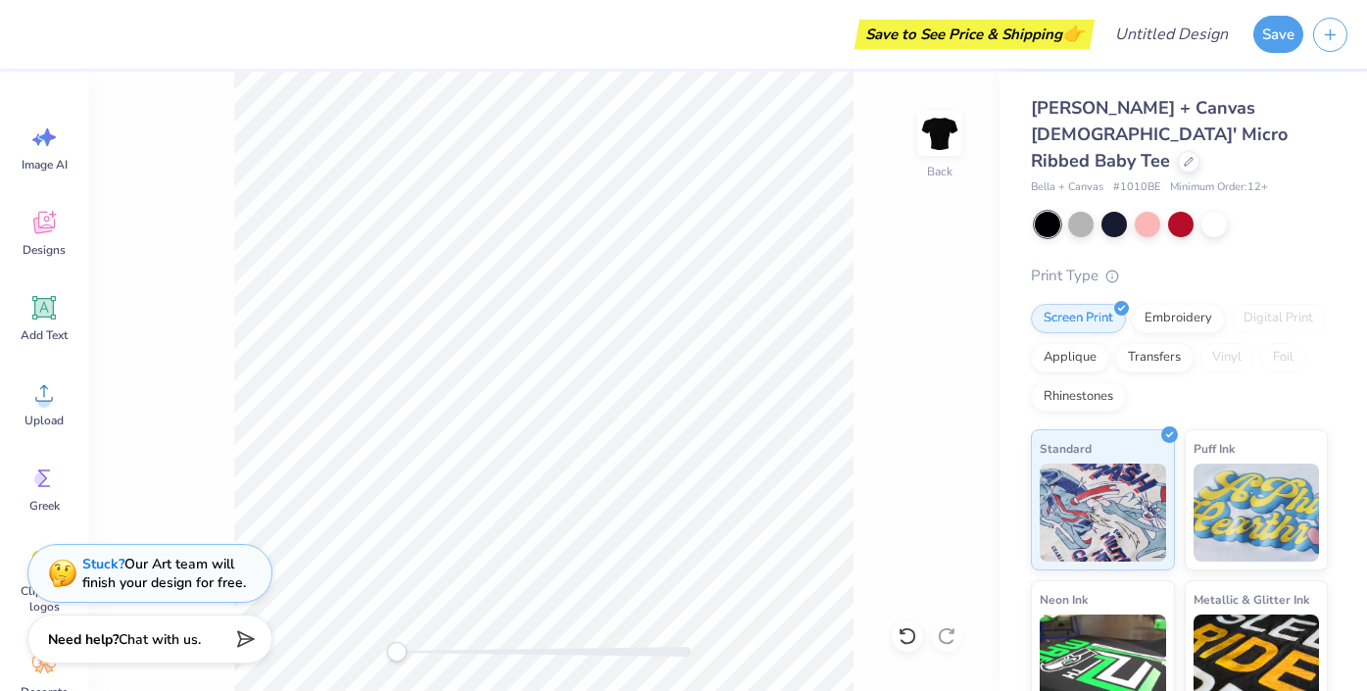
scroll to position [155, 0]
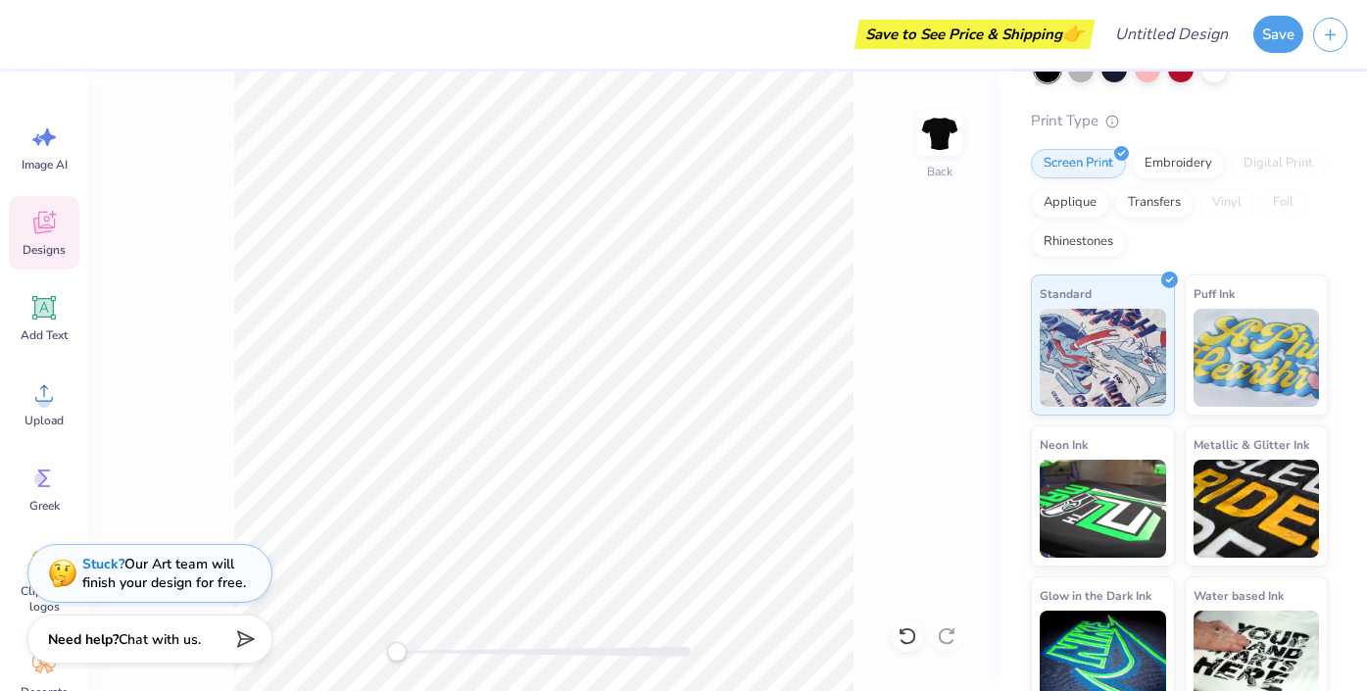
click at [49, 223] on icon at bounding box center [43, 222] width 29 height 29
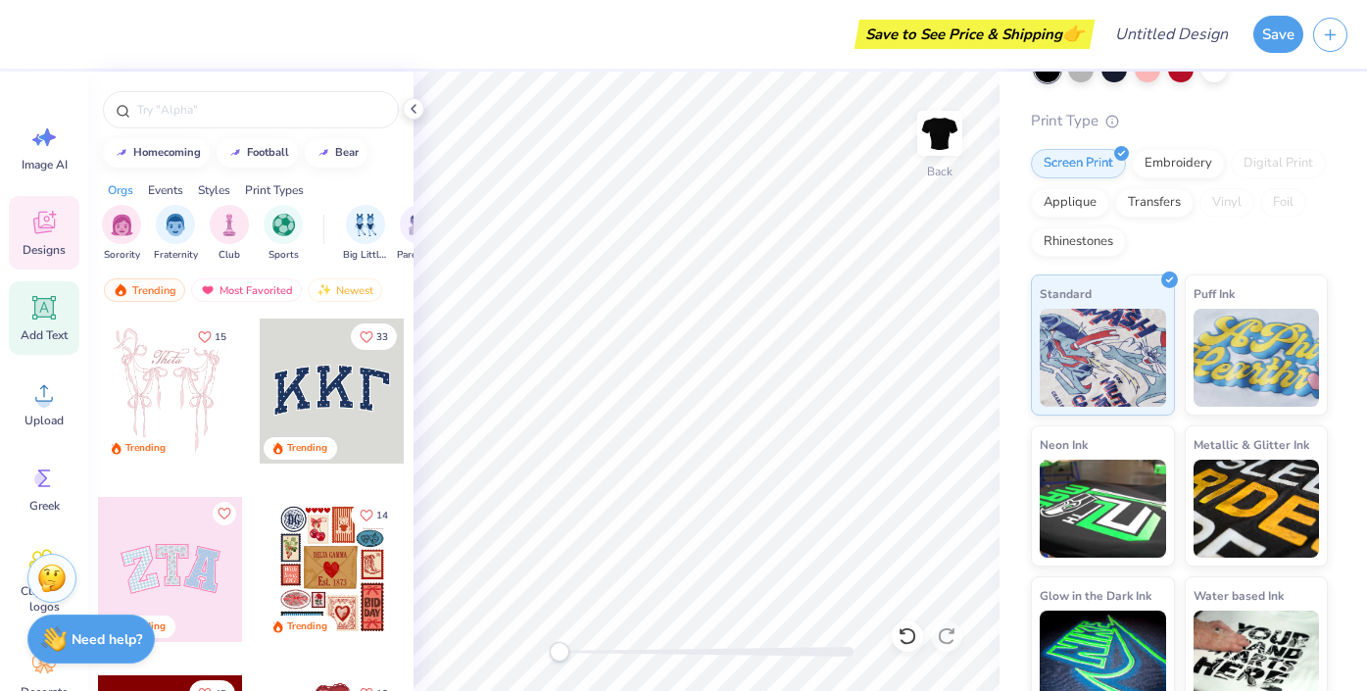
click at [43, 308] on icon at bounding box center [44, 308] width 19 height 19
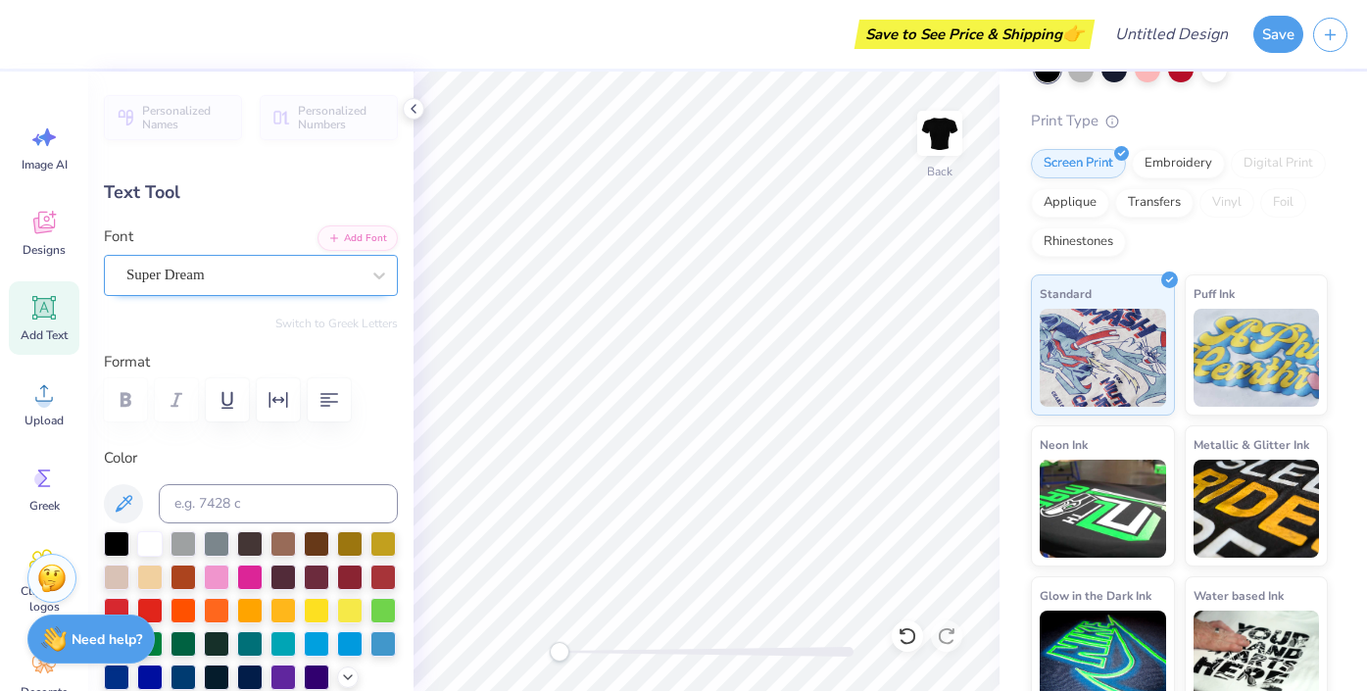
click at [262, 289] on div "Super Dream" at bounding box center [242, 275] width 237 height 30
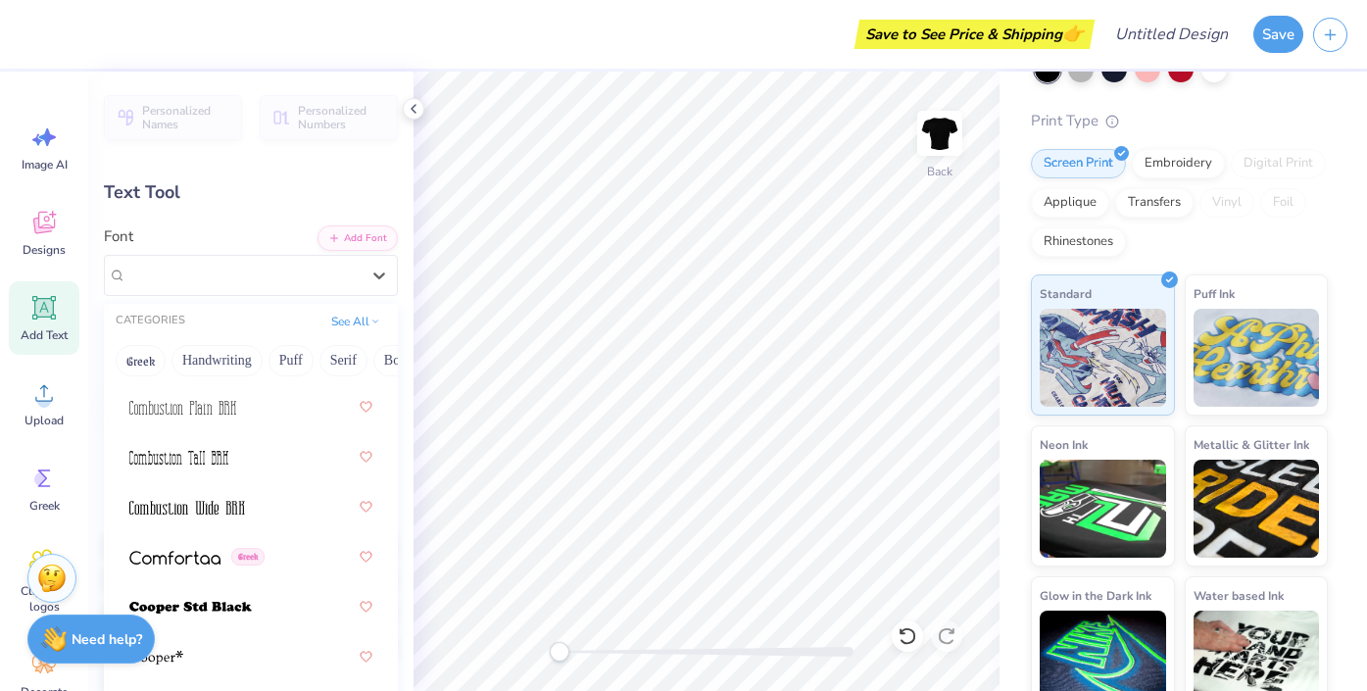
scroll to position [4128, 0]
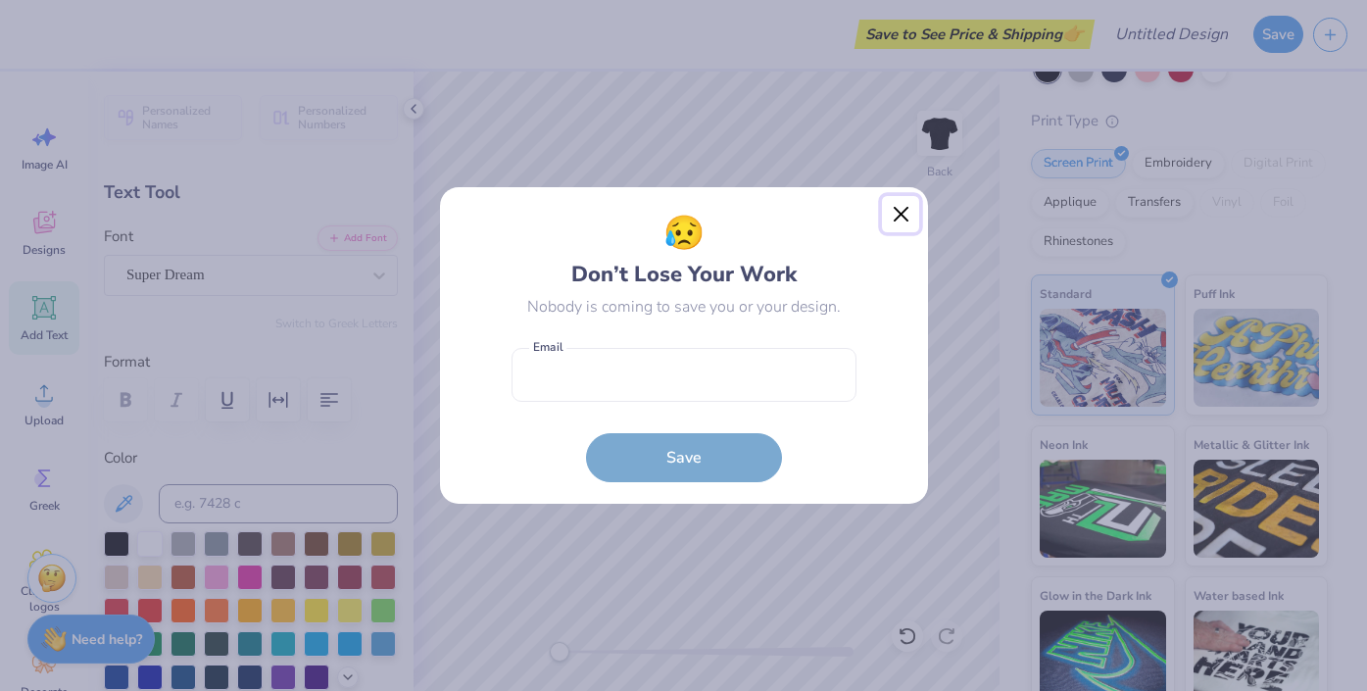
click at [909, 200] on button "Close" at bounding box center [900, 214] width 37 height 37
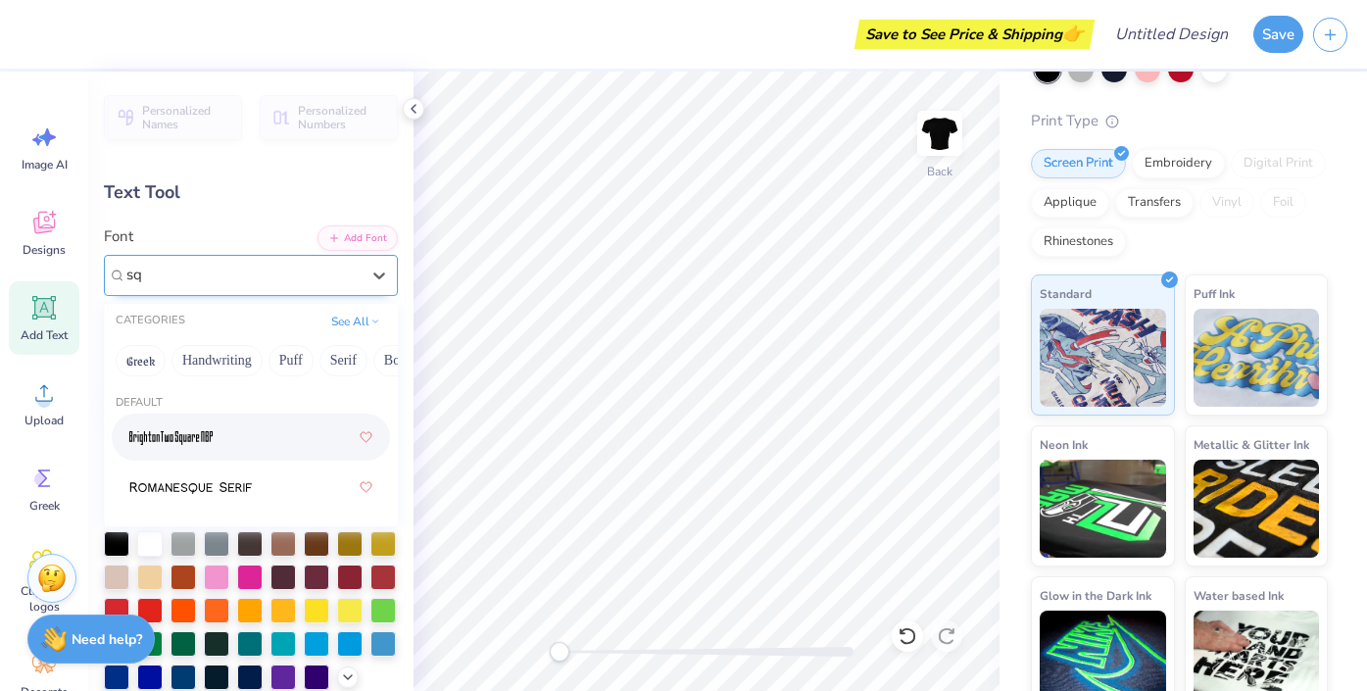
type input "s"
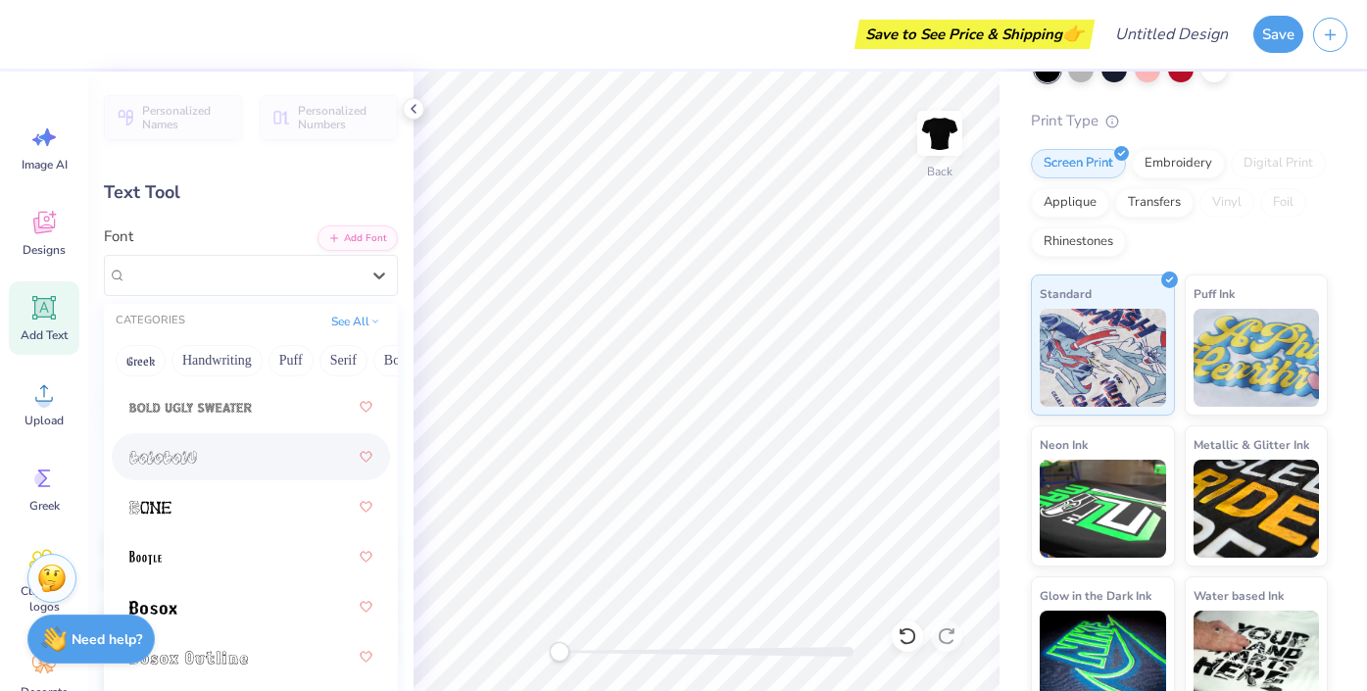
scroll to position [1822, 0]
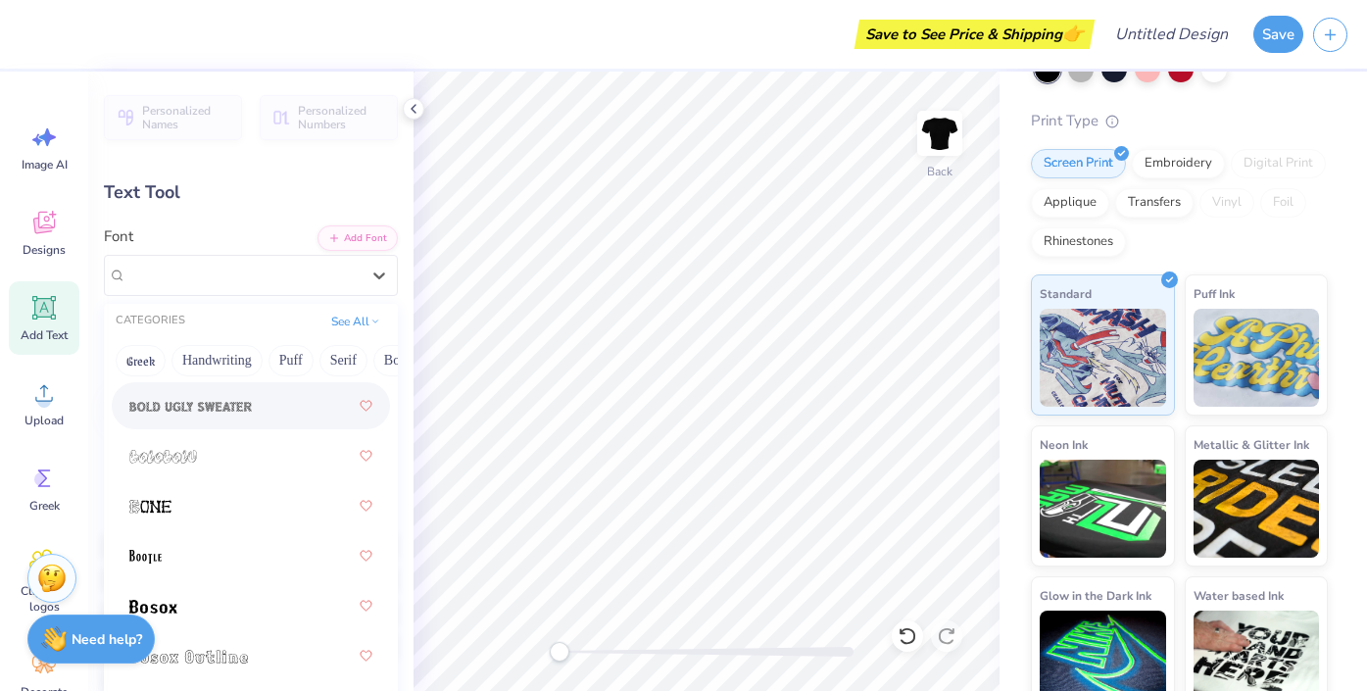
click at [258, 409] on div at bounding box center [250, 405] width 243 height 35
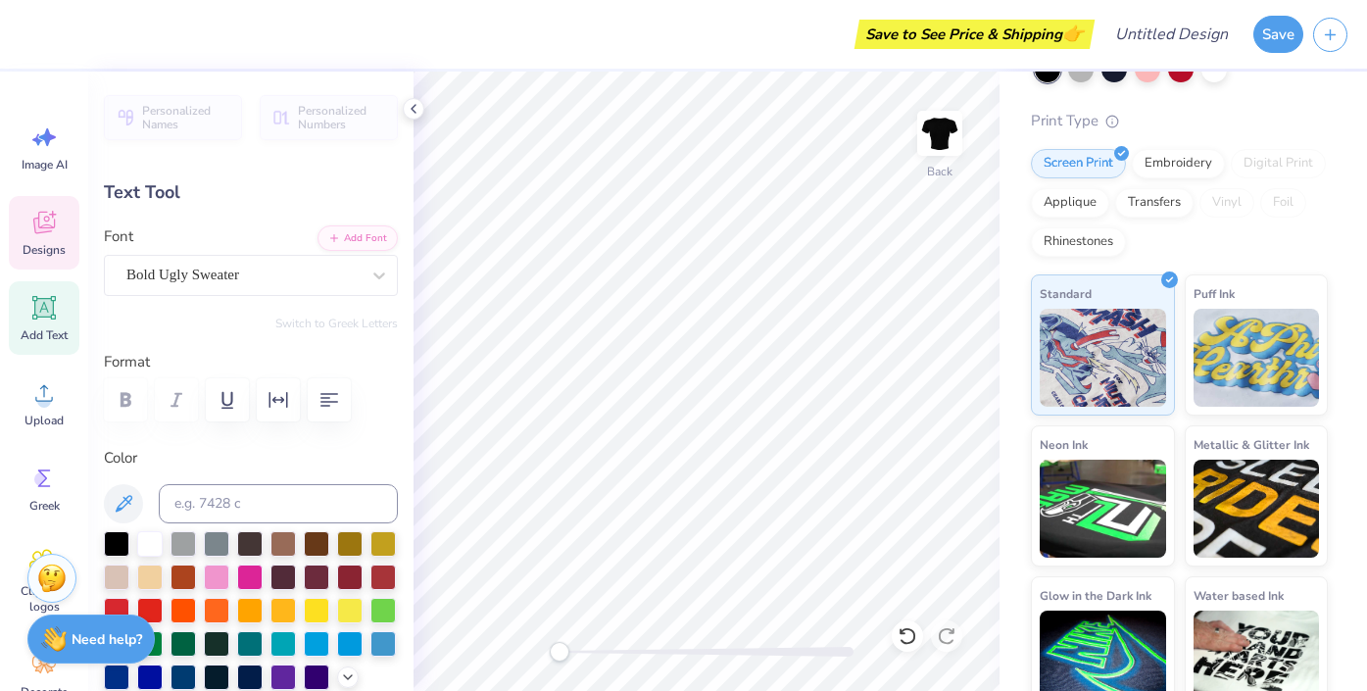
click at [40, 227] on icon at bounding box center [44, 223] width 22 height 23
click at [55, 243] on span "Designs" at bounding box center [44, 250] width 43 height 16
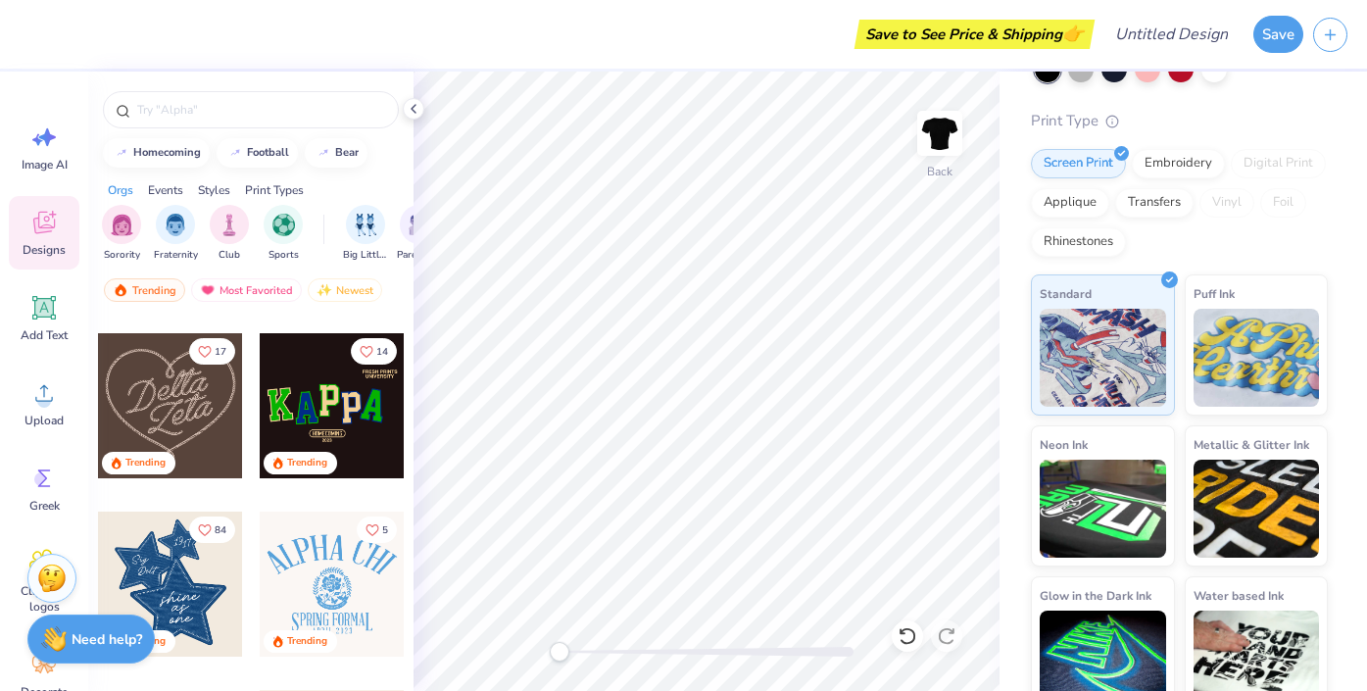
scroll to position [517, 0]
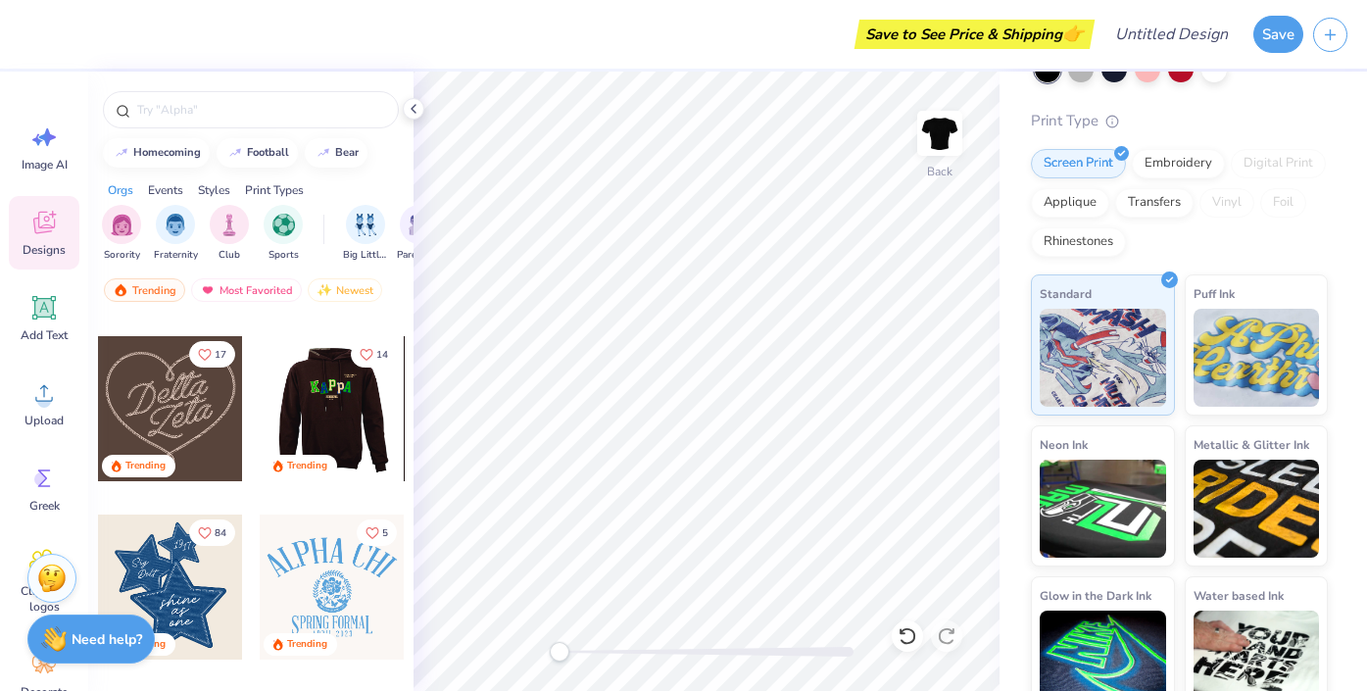
click at [360, 414] on div at bounding box center [331, 408] width 145 height 145
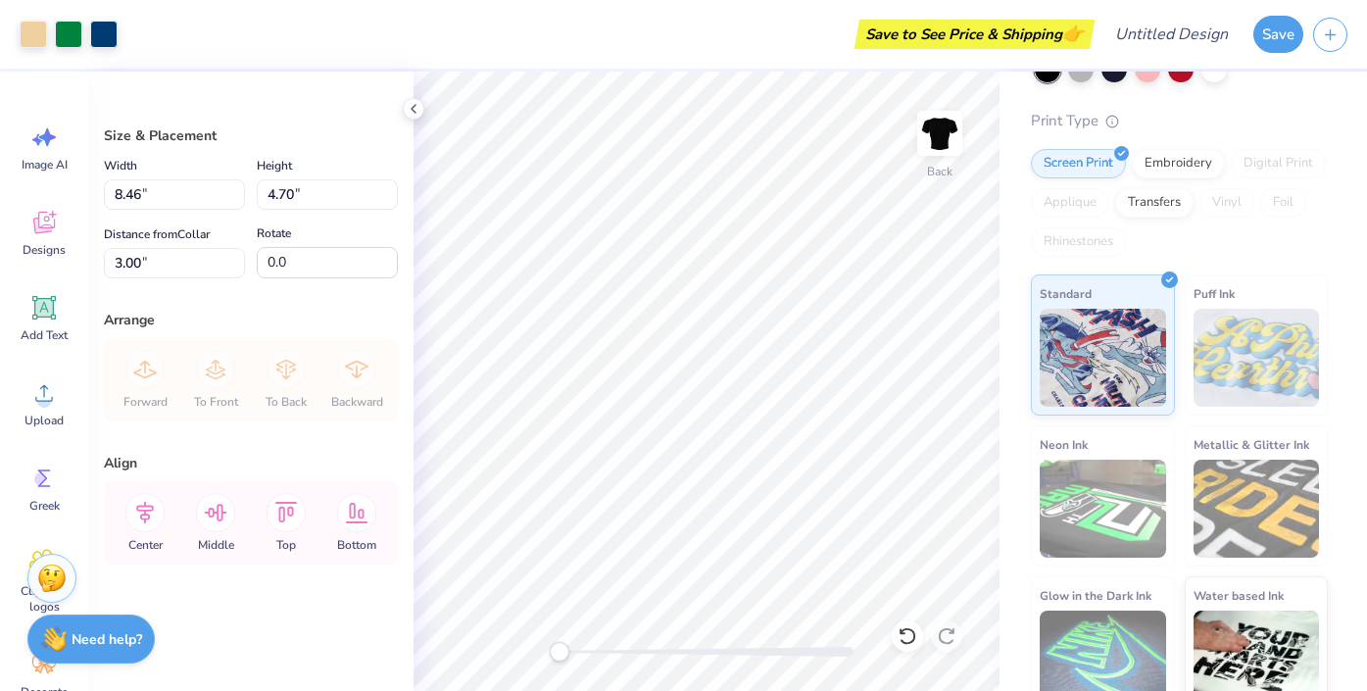
type input "1.00"
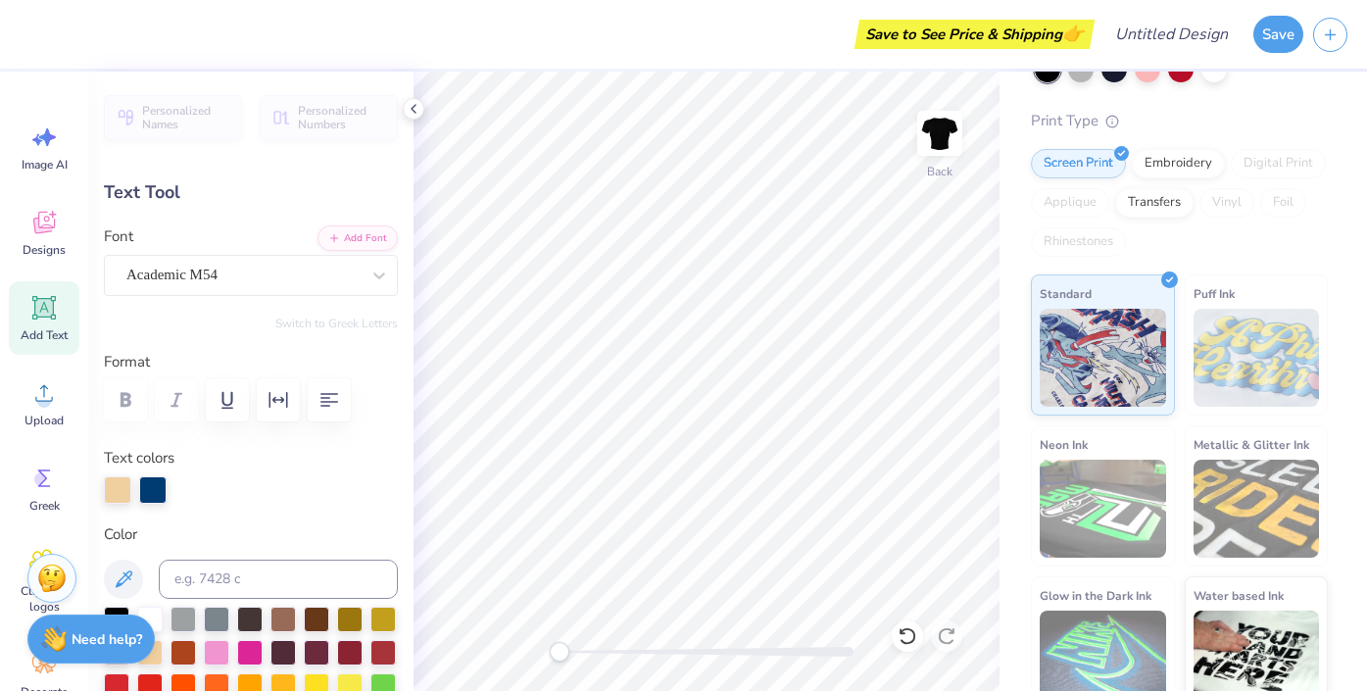
type input "1.36"
type input "2.15"
type input "3.16"
type input "-2.2"
type input "1.51"
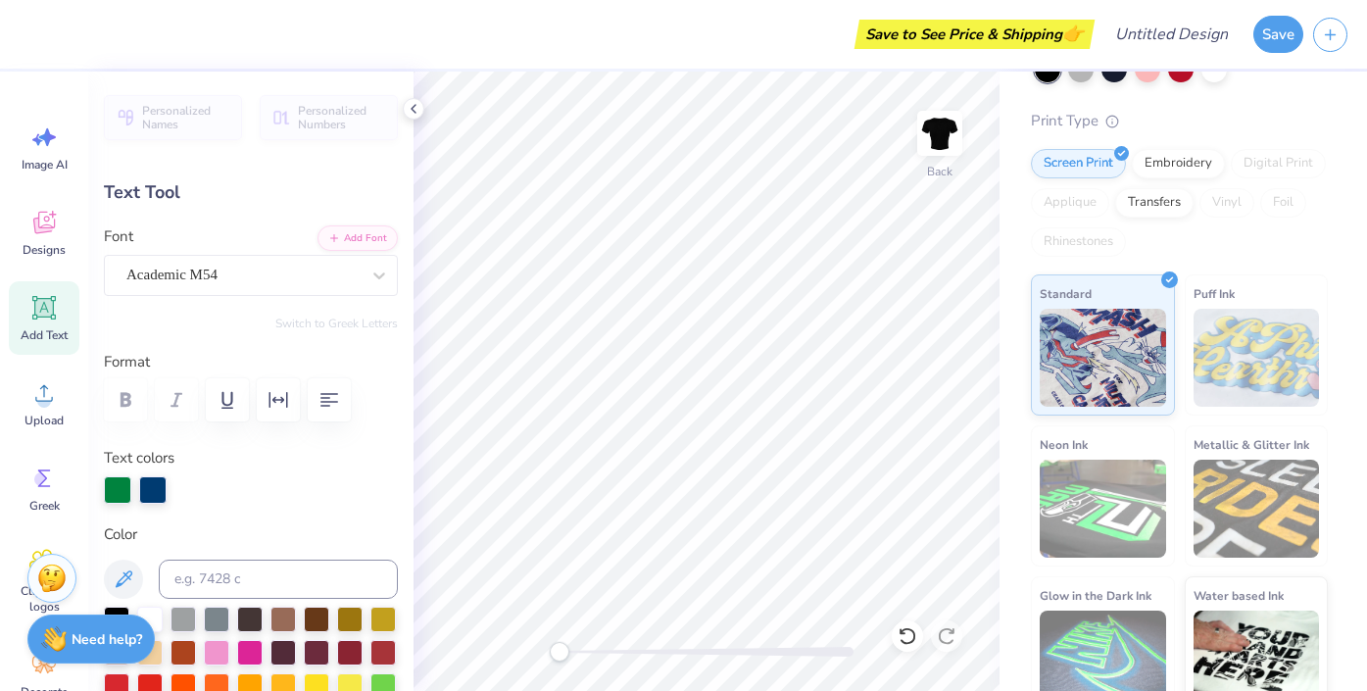
type input "2.25"
type input "2.97"
type input "10.4"
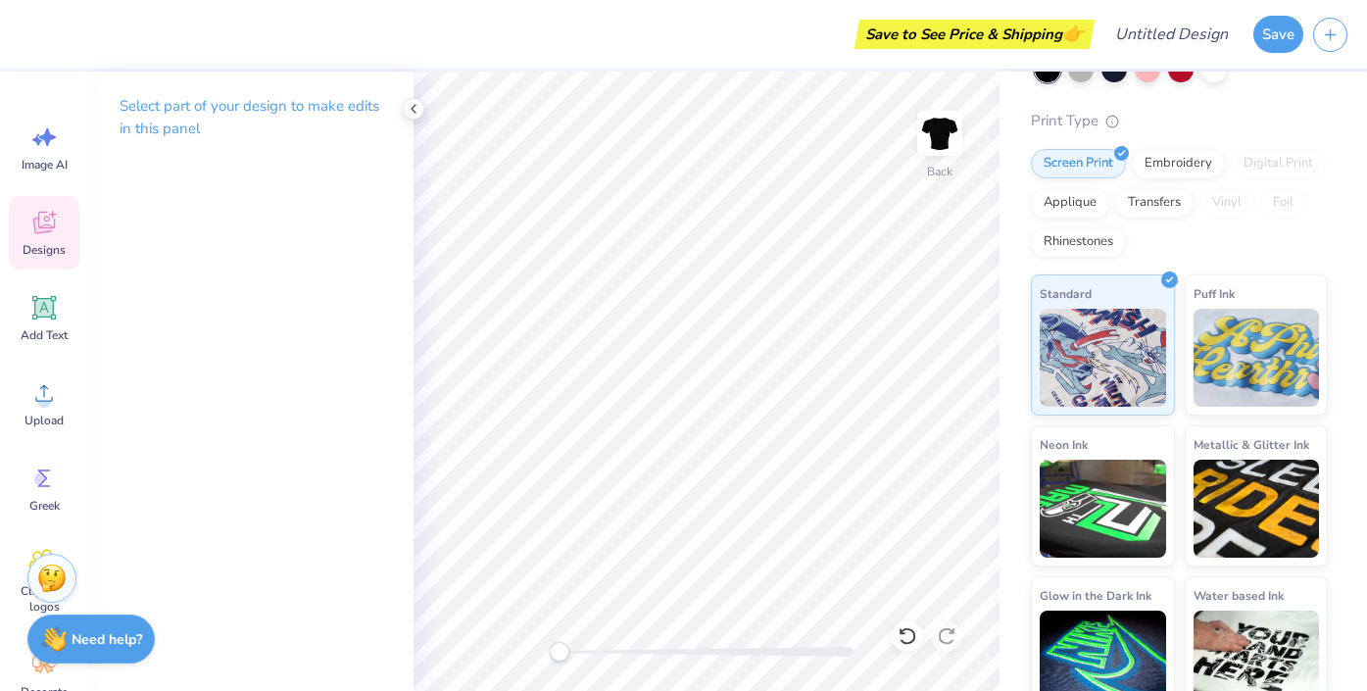
click at [40, 222] on icon at bounding box center [43, 222] width 29 height 29
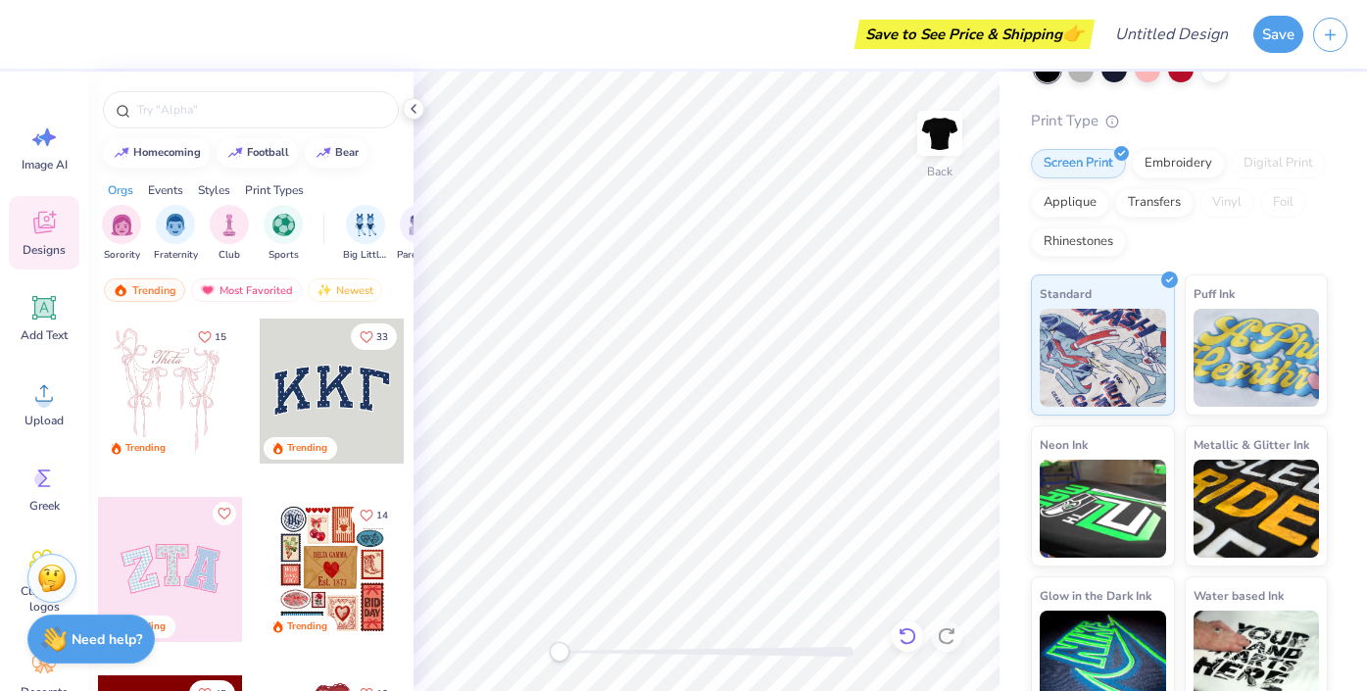
click at [907, 629] on icon at bounding box center [908, 636] width 20 height 20
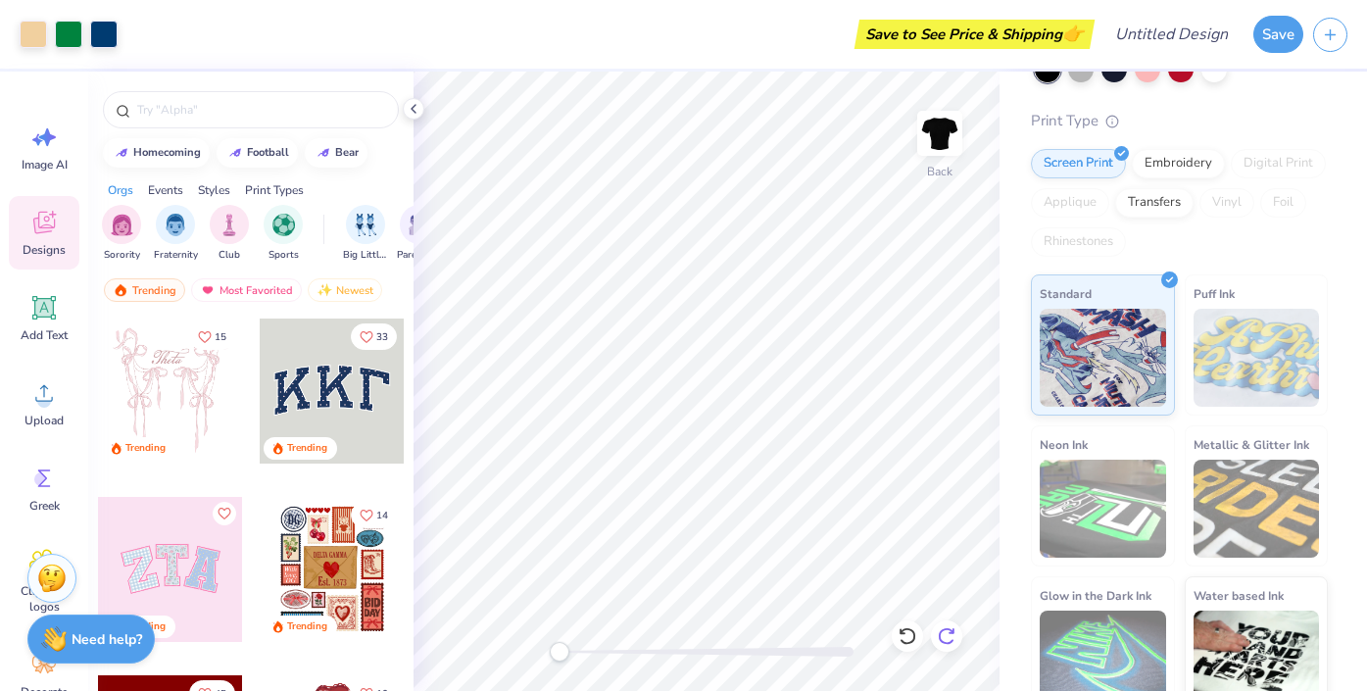
click at [957, 634] on div at bounding box center [946, 635] width 31 height 31
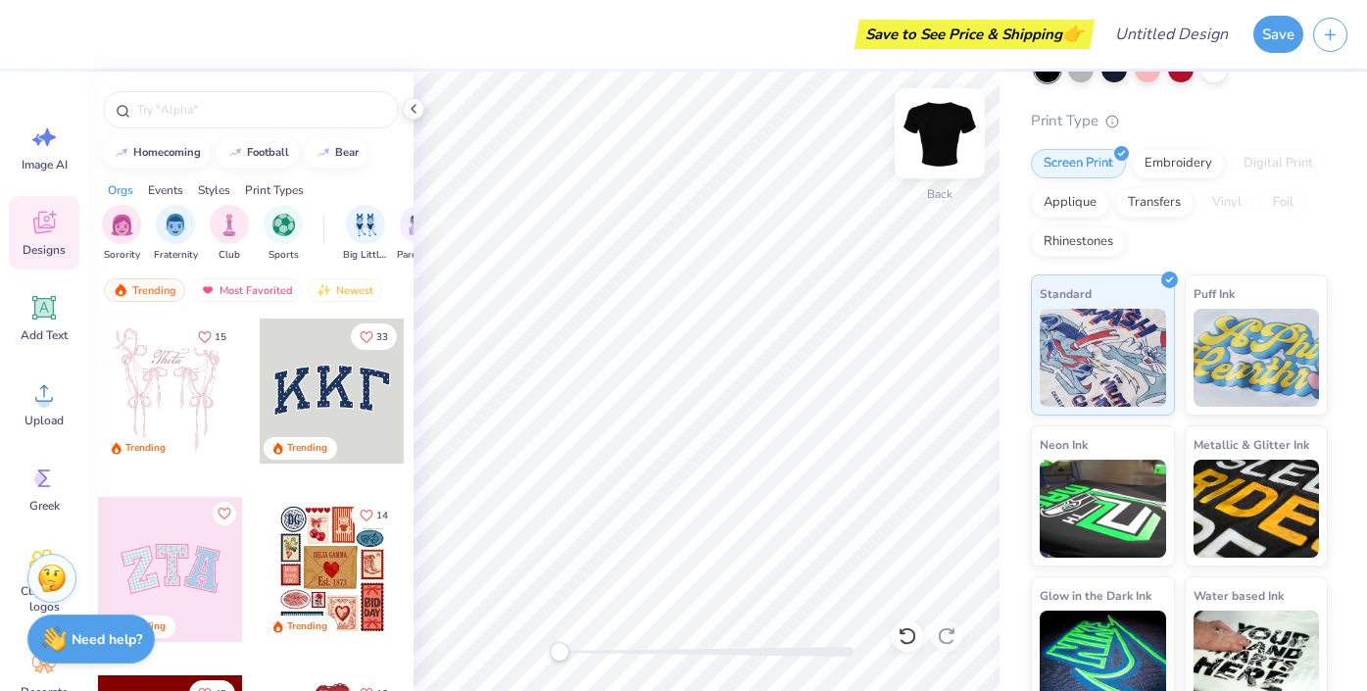
click at [938, 136] on img at bounding box center [940, 133] width 78 height 78
click at [173, 377] on div at bounding box center [170, 390] width 145 height 145
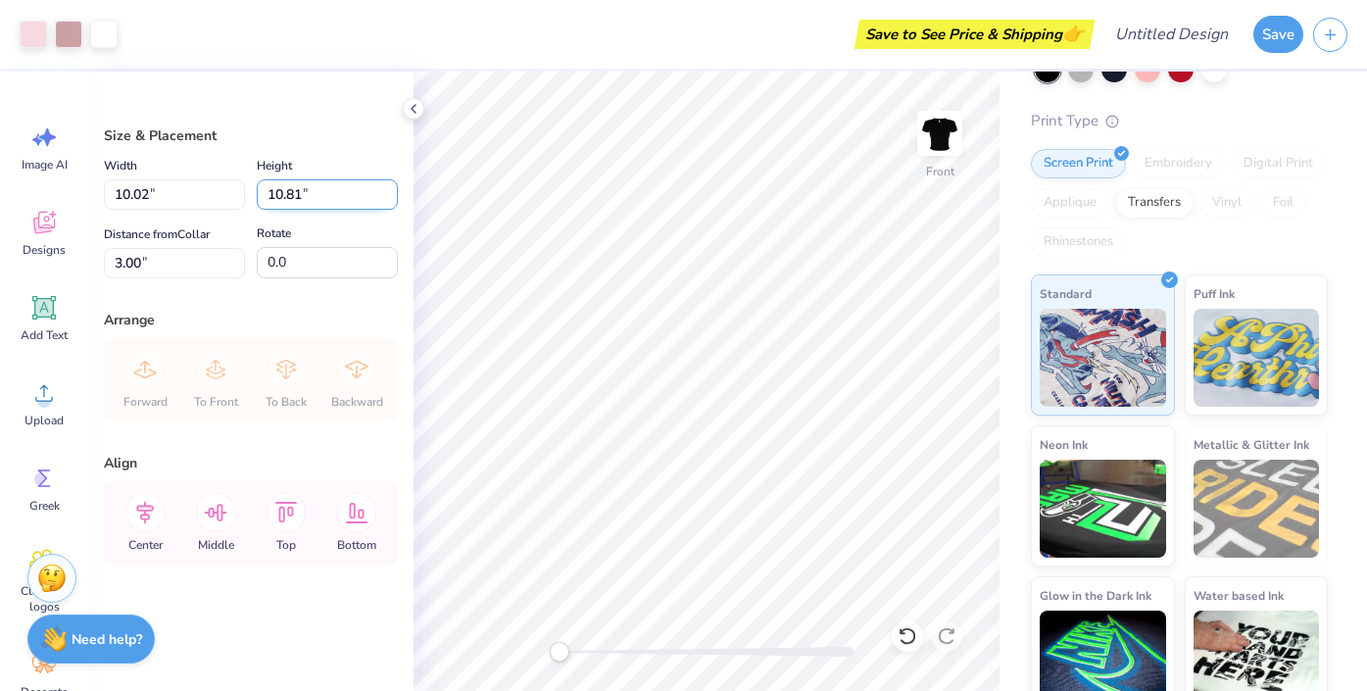
click at [316, 195] on input "10.81" at bounding box center [327, 194] width 141 height 30
click at [389, 192] on input "10.82" at bounding box center [327, 194] width 141 height 30
click at [389, 192] on input "10.83" at bounding box center [327, 194] width 141 height 30
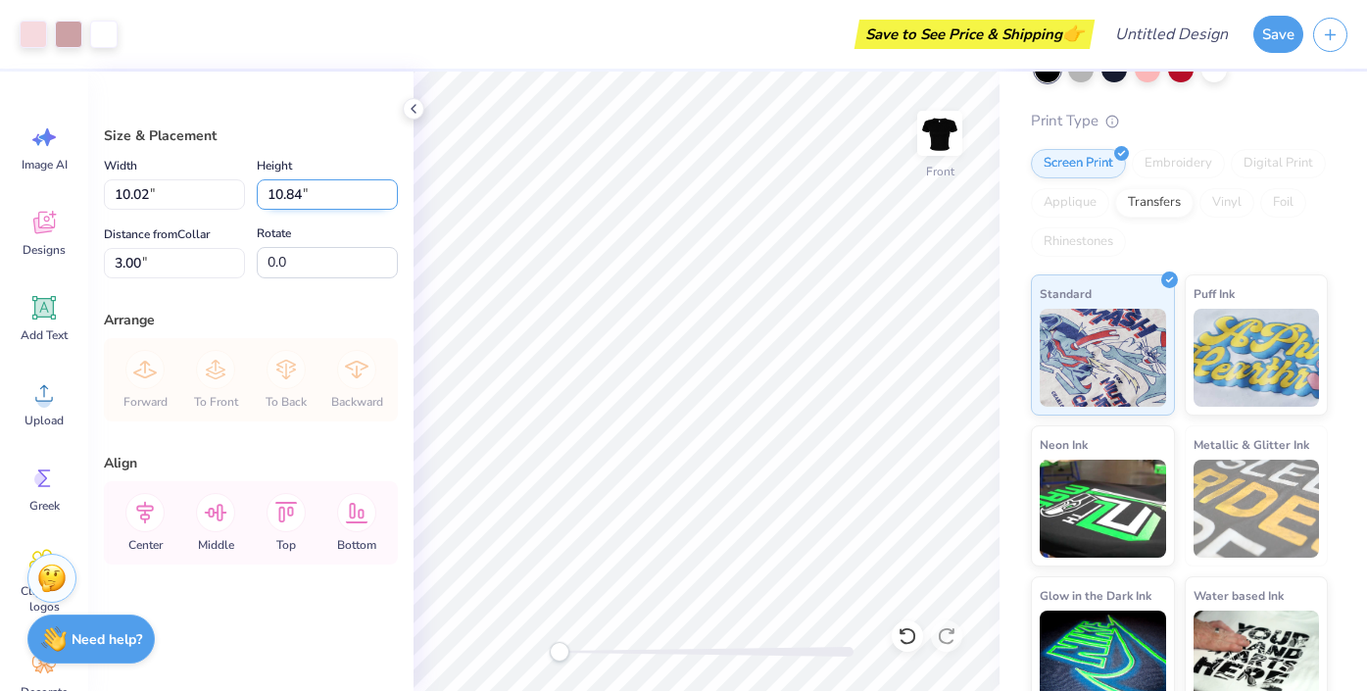
click at [389, 192] on input "10.84" at bounding box center [327, 194] width 141 height 30
click at [389, 192] on input "10.85" at bounding box center [327, 194] width 141 height 30
click at [389, 192] on input "10.86" at bounding box center [327, 194] width 141 height 30
click at [389, 192] on input "10.87" at bounding box center [327, 194] width 141 height 30
click at [389, 192] on input "10.88" at bounding box center [327, 194] width 141 height 30
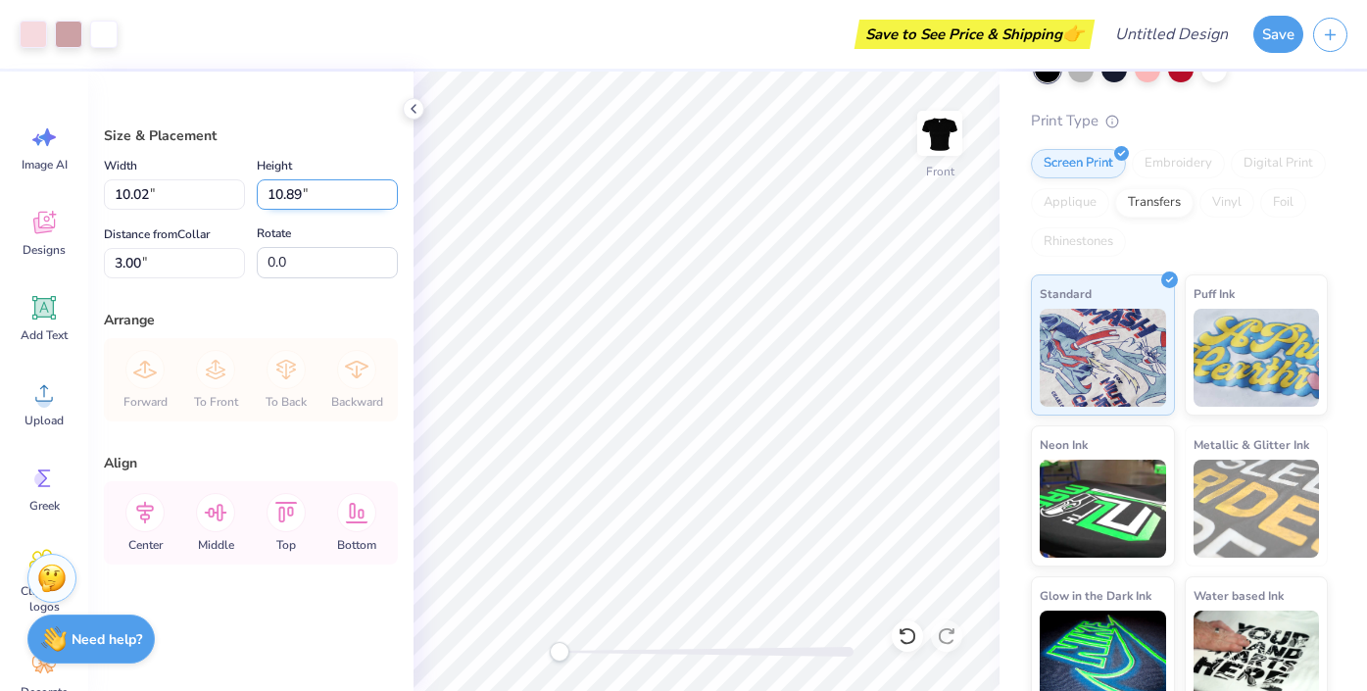
click at [389, 192] on input "10.89" at bounding box center [327, 194] width 141 height 30
click at [389, 192] on input "10.9" at bounding box center [327, 194] width 141 height 30
click at [389, 192] on input "10.91" at bounding box center [327, 194] width 141 height 30
click at [389, 192] on input "10.92" at bounding box center [327, 194] width 141 height 30
click at [389, 192] on input "10.93" at bounding box center [327, 194] width 141 height 30
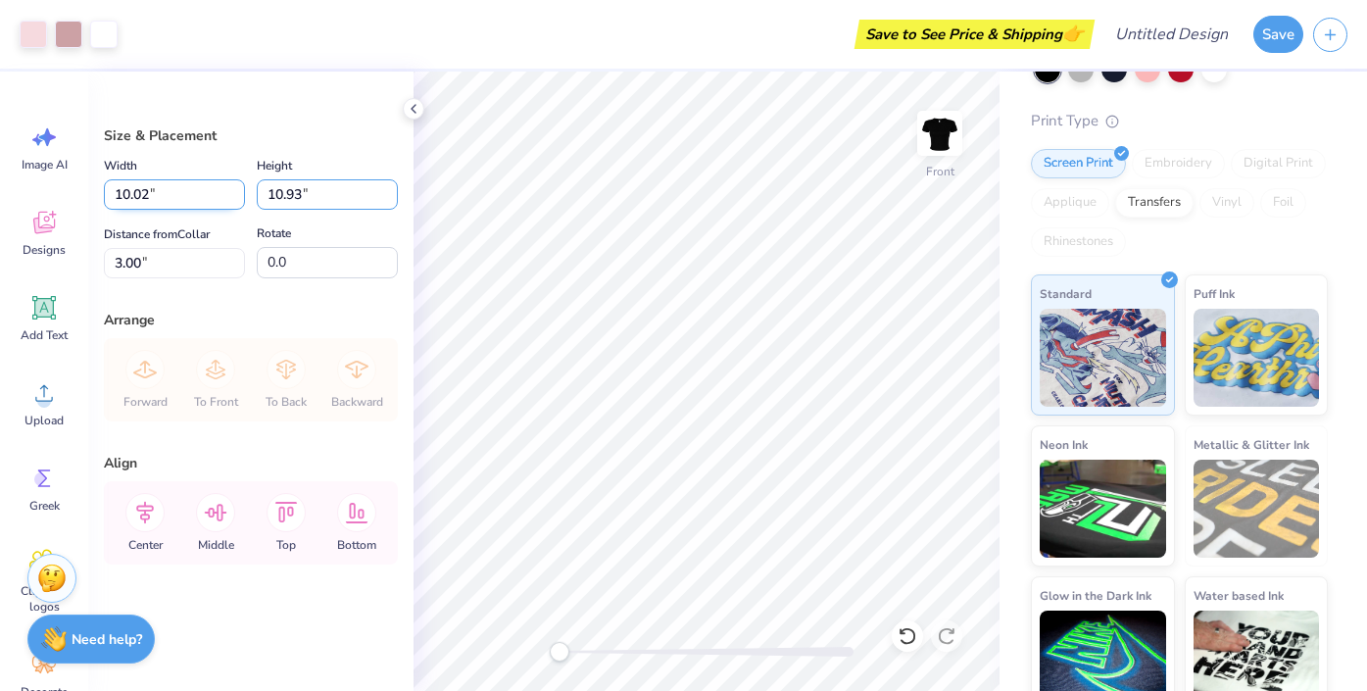
drag, startPoint x: 363, startPoint y: 192, endPoint x: 171, endPoint y: 199, distance: 192.2
click at [171, 199] on div "Width 10.02 10.02 " Height 10.93 10.93 "" at bounding box center [251, 182] width 294 height 56
type input "11"
type input "10.19"
type input "11.00"
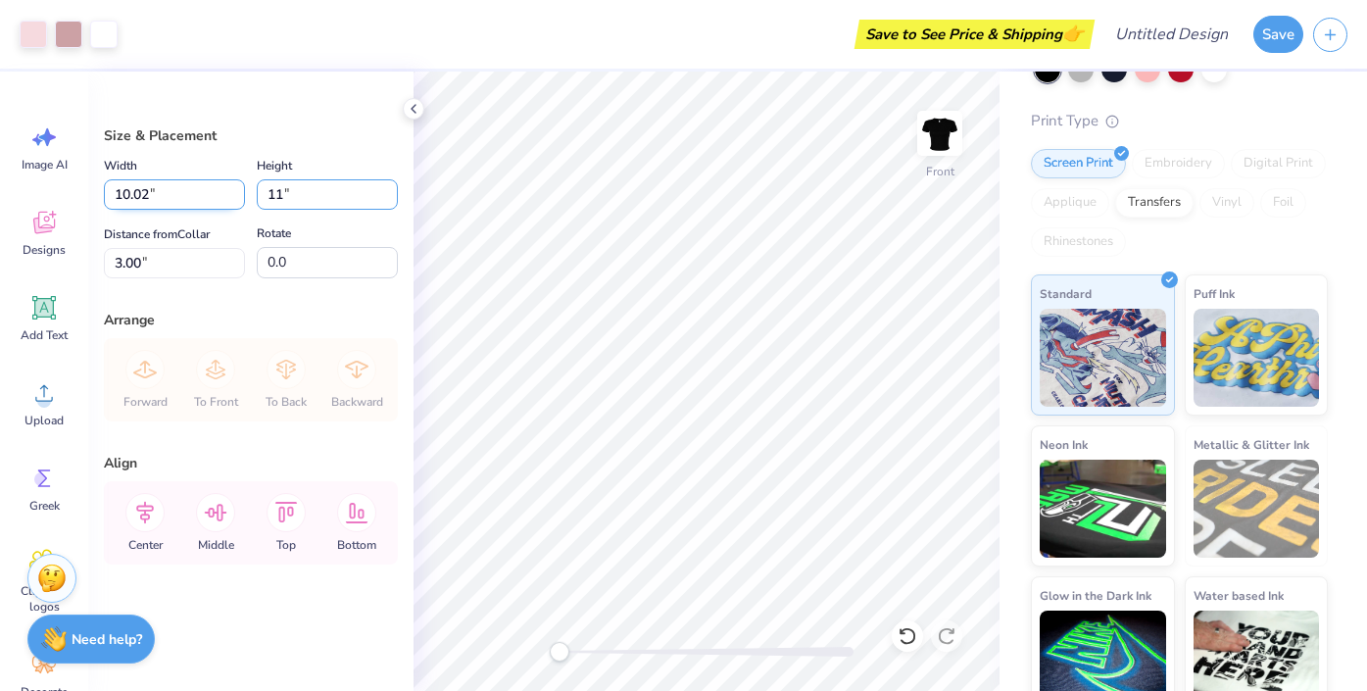
type input "3.99"
click at [335, 185] on input "11.00" at bounding box center [327, 194] width 141 height 30
drag, startPoint x: 338, startPoint y: 195, endPoint x: 195, endPoint y: 195, distance: 143.1
click at [195, 195] on div "Width 10.19 10.19 " Height 11.00 11.00 "" at bounding box center [251, 182] width 294 height 56
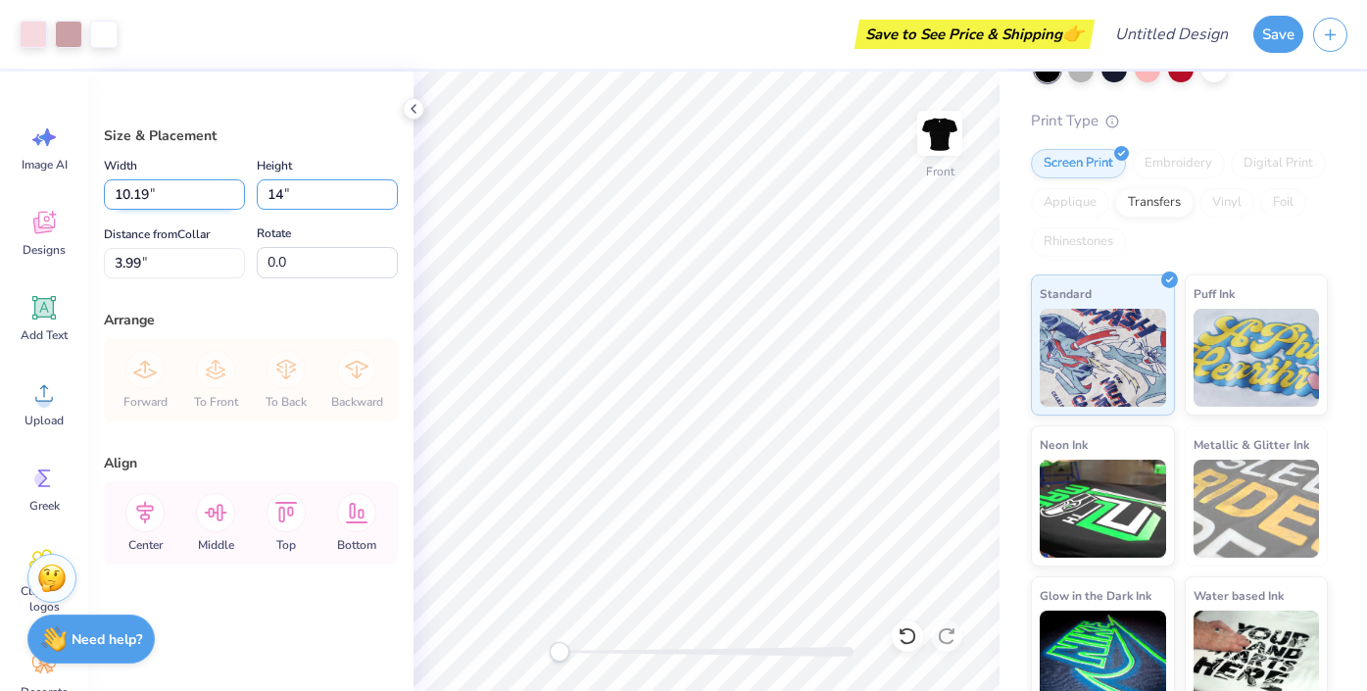
type input "14"
type input "11.00"
type input "11.87"
type input "3.56"
click at [194, 197] on input "11.00" at bounding box center [174, 194] width 141 height 30
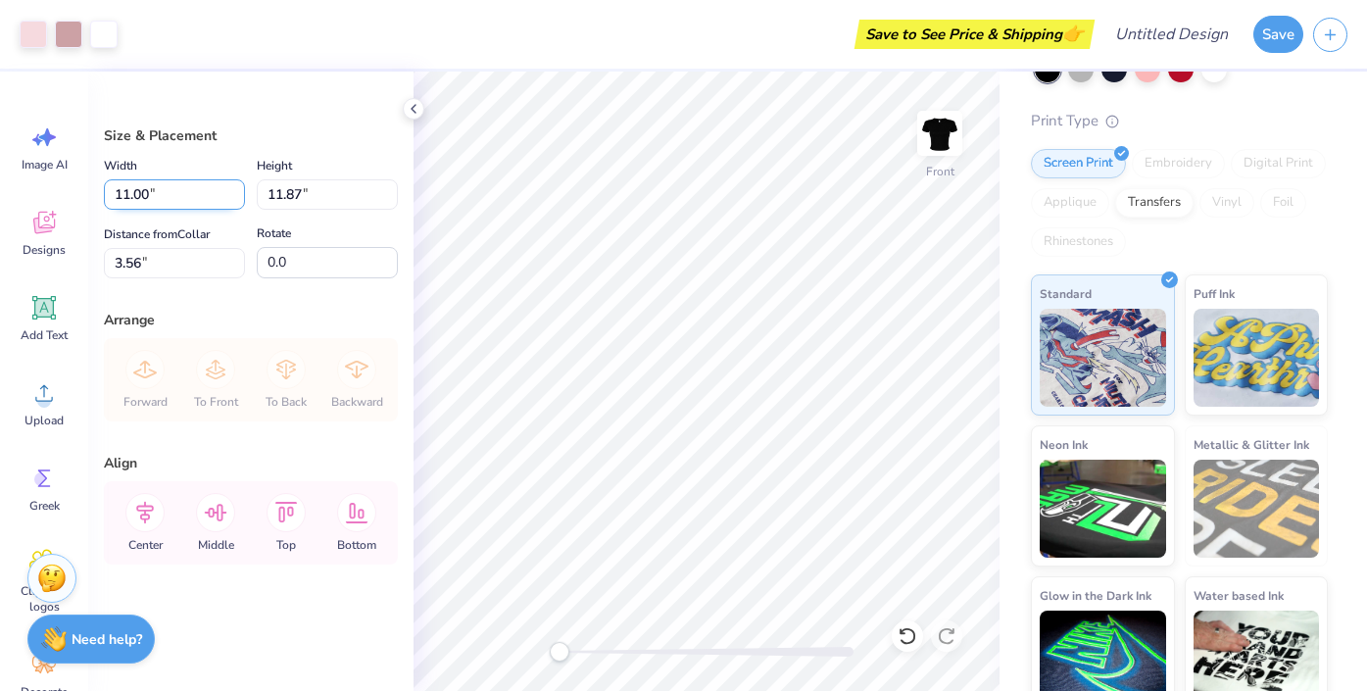
click at [194, 197] on input "11.00" at bounding box center [174, 194] width 141 height 30
type input "11.00"
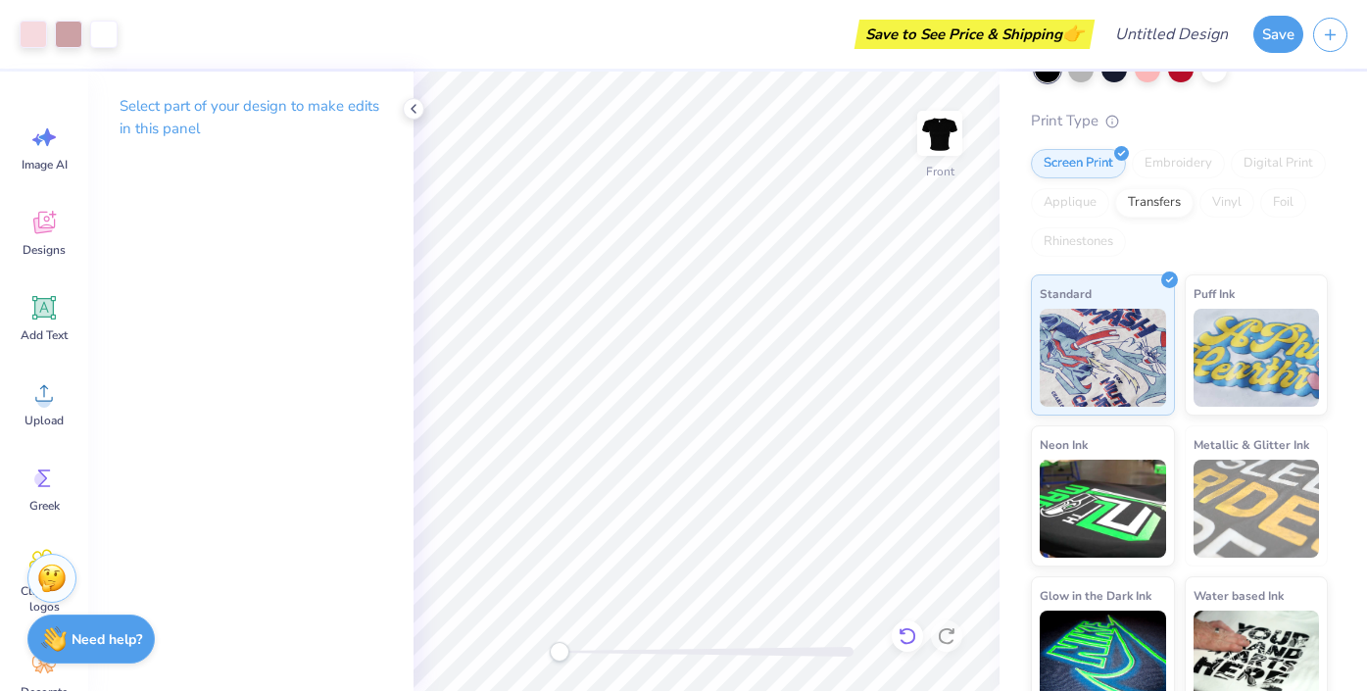
click at [901, 637] on icon at bounding box center [908, 636] width 20 height 20
click at [948, 630] on icon at bounding box center [947, 636] width 20 height 20
click at [931, 127] on img at bounding box center [940, 133] width 78 height 78
click at [408, 107] on icon at bounding box center [414, 109] width 16 height 16
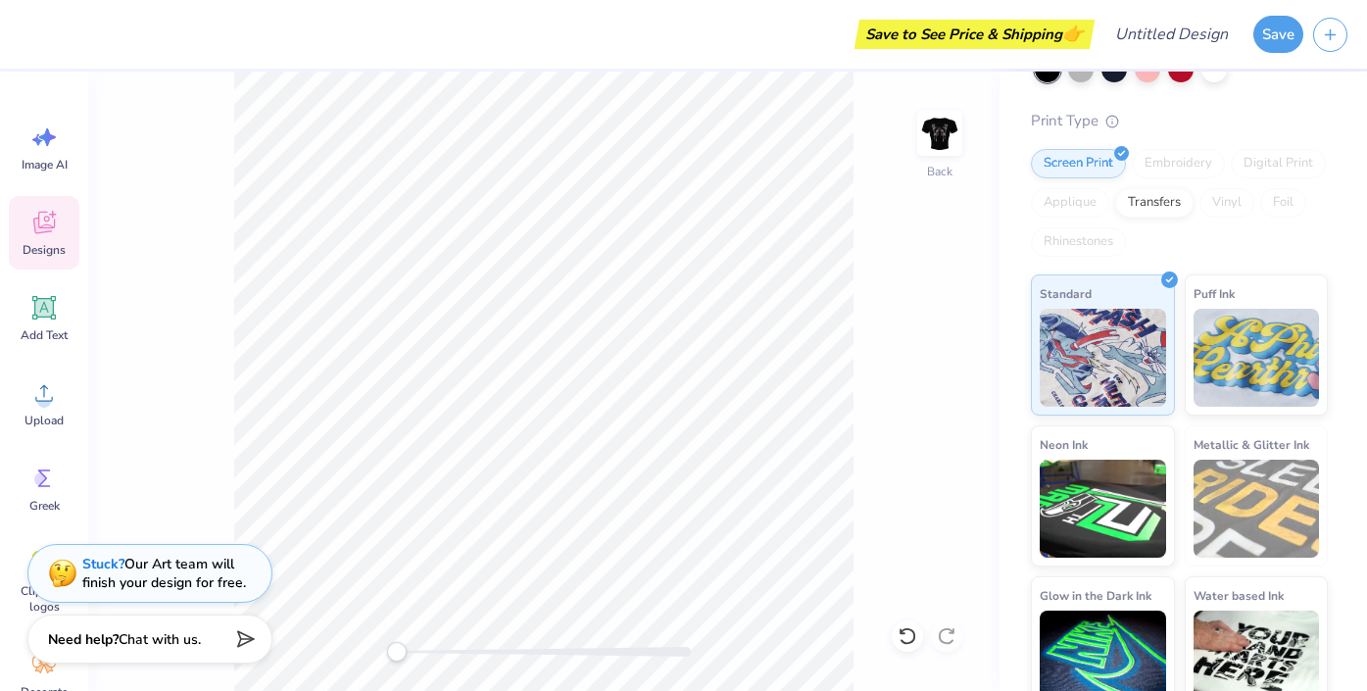
click at [47, 215] on icon at bounding box center [43, 222] width 29 height 29
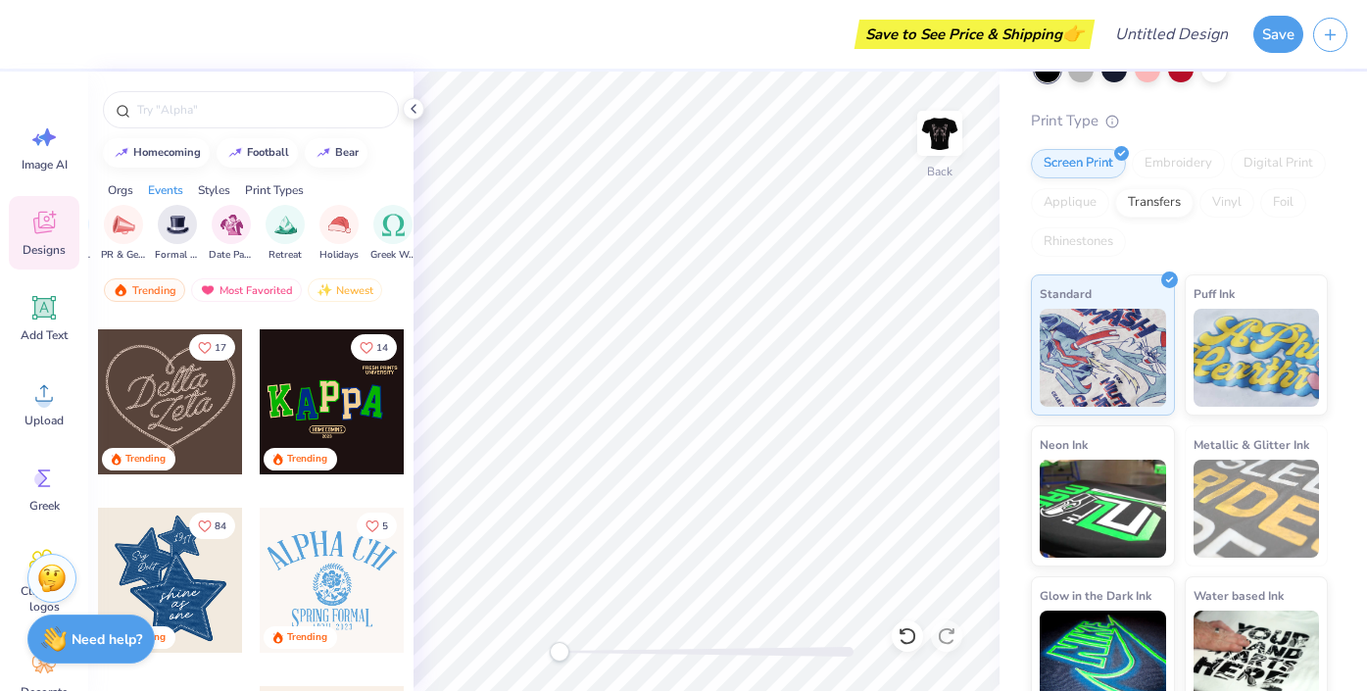
scroll to position [0, 526]
click at [211, 186] on div "Styles" at bounding box center [214, 190] width 32 height 18
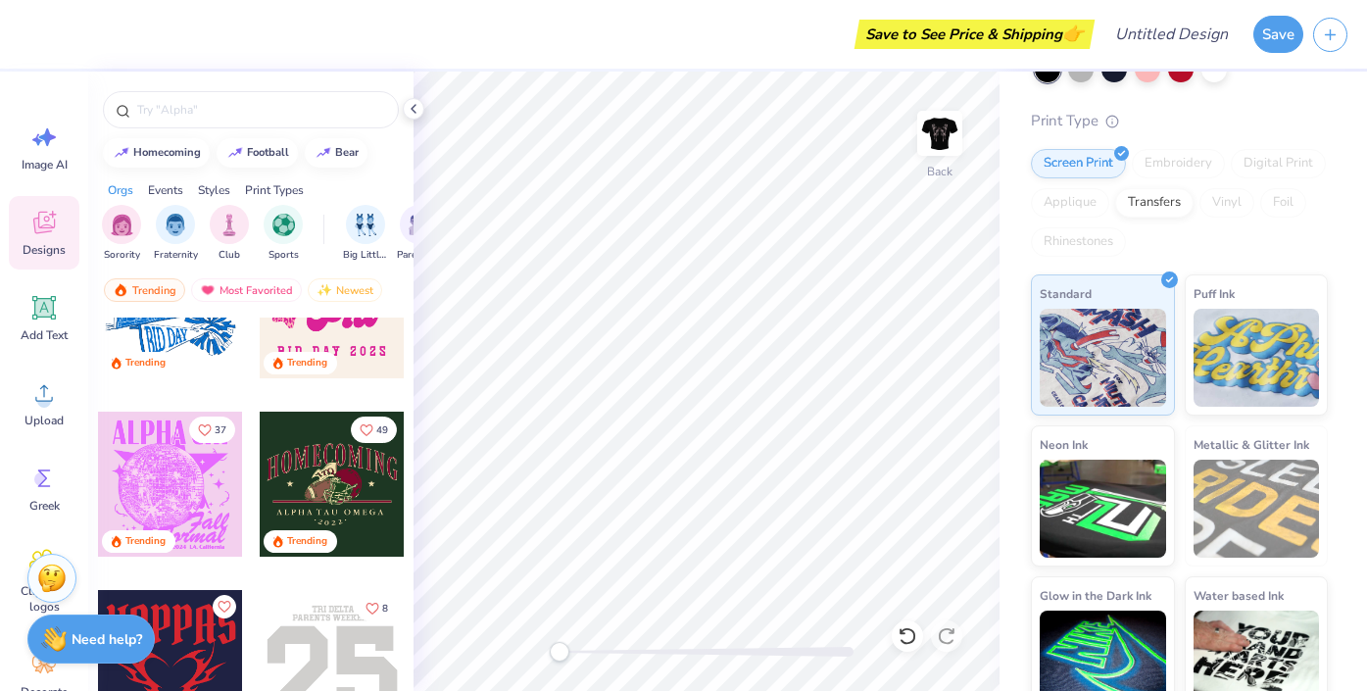
scroll to position [4007, 0]
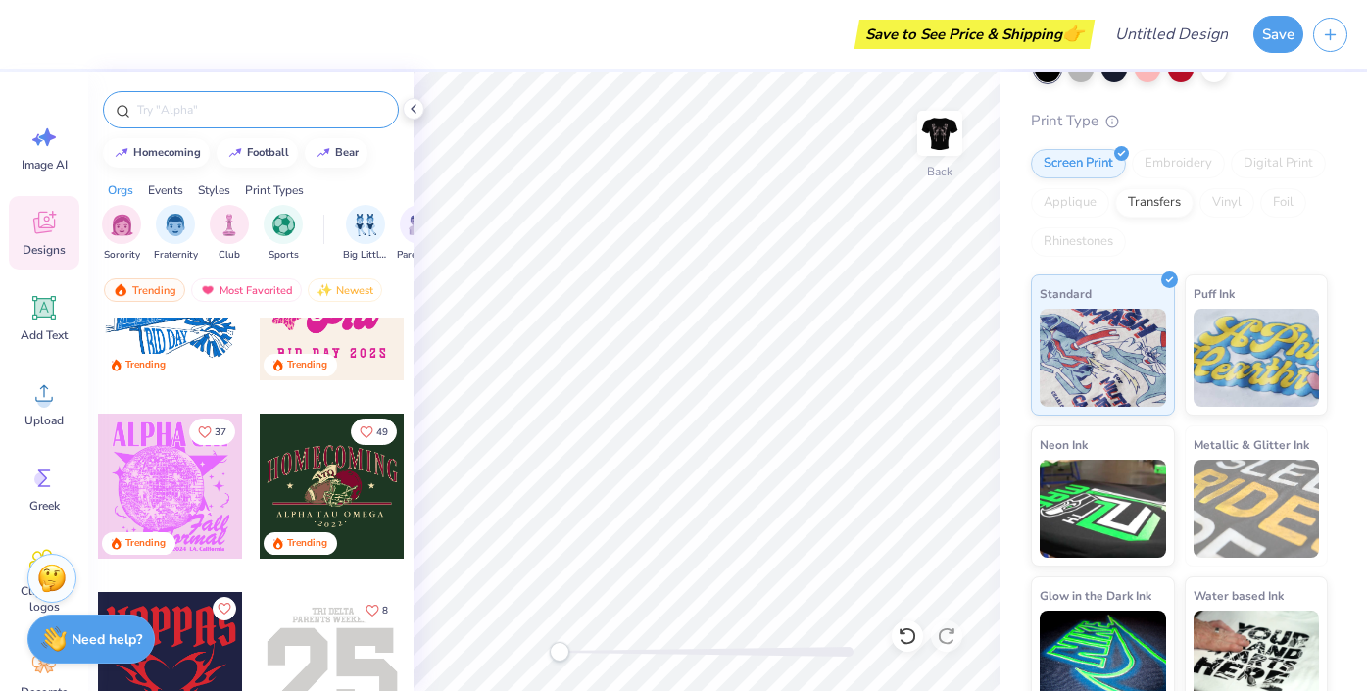
click at [214, 109] on input "text" at bounding box center [260, 110] width 251 height 20
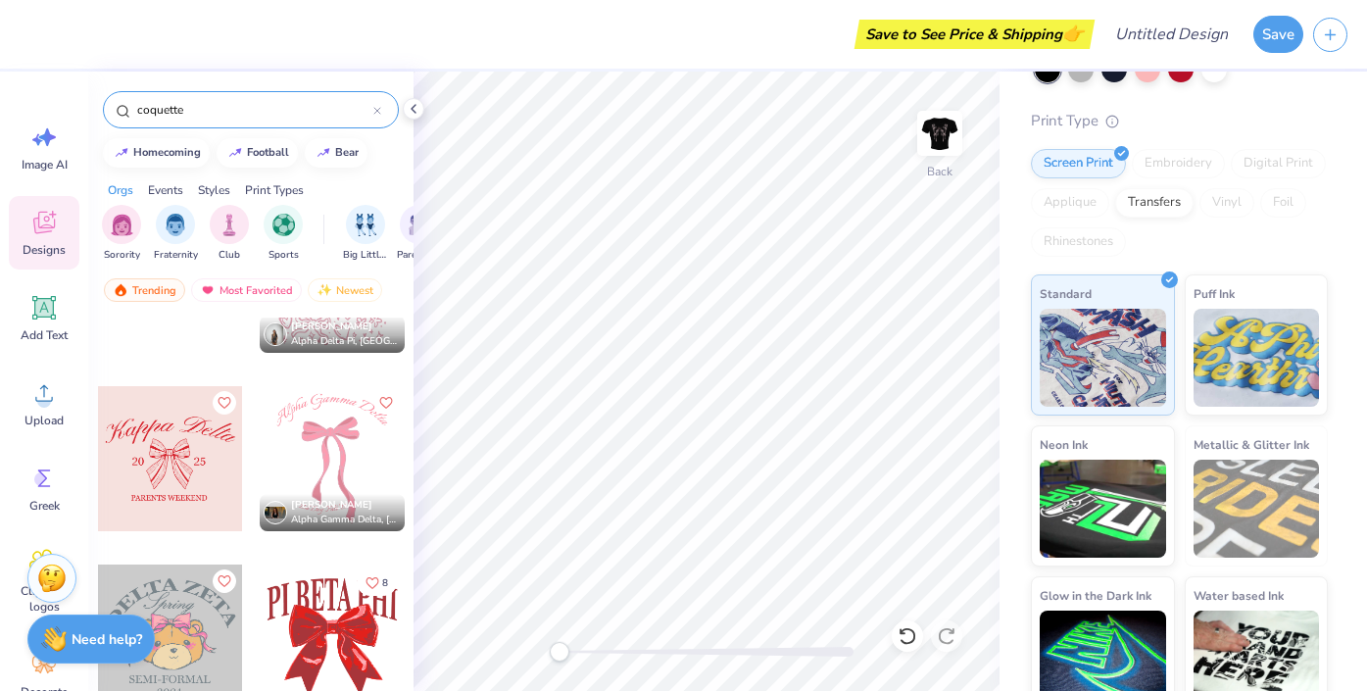
scroll to position [1714, 0]
type input "coquette"
click at [907, 629] on icon at bounding box center [907, 636] width 17 height 18
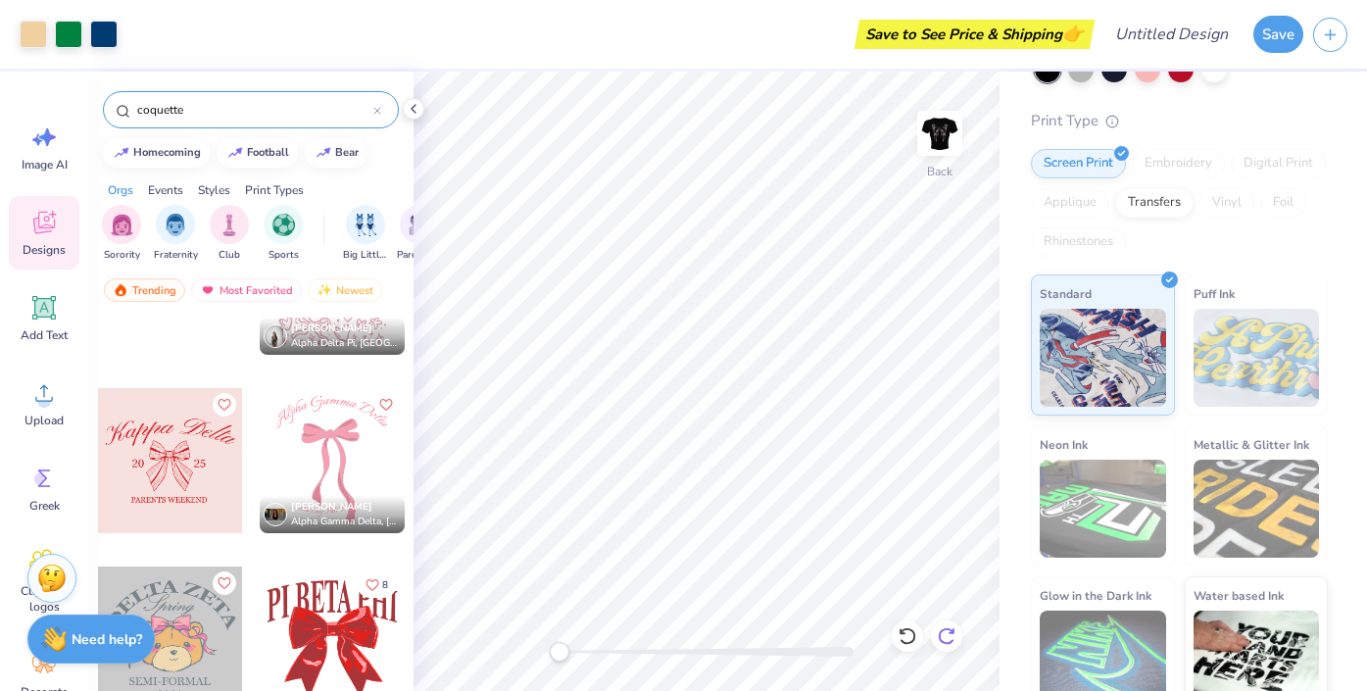
click at [959, 630] on div at bounding box center [946, 635] width 31 height 31
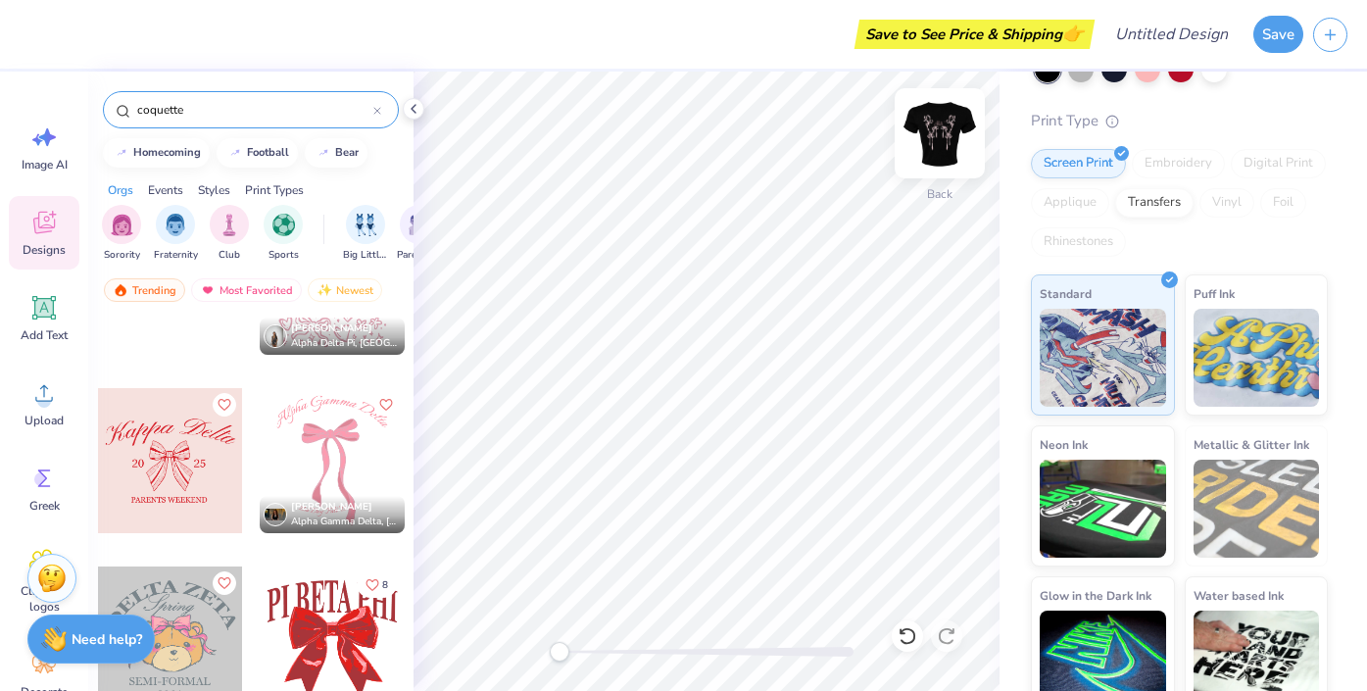
click at [955, 126] on img at bounding box center [940, 133] width 78 height 78
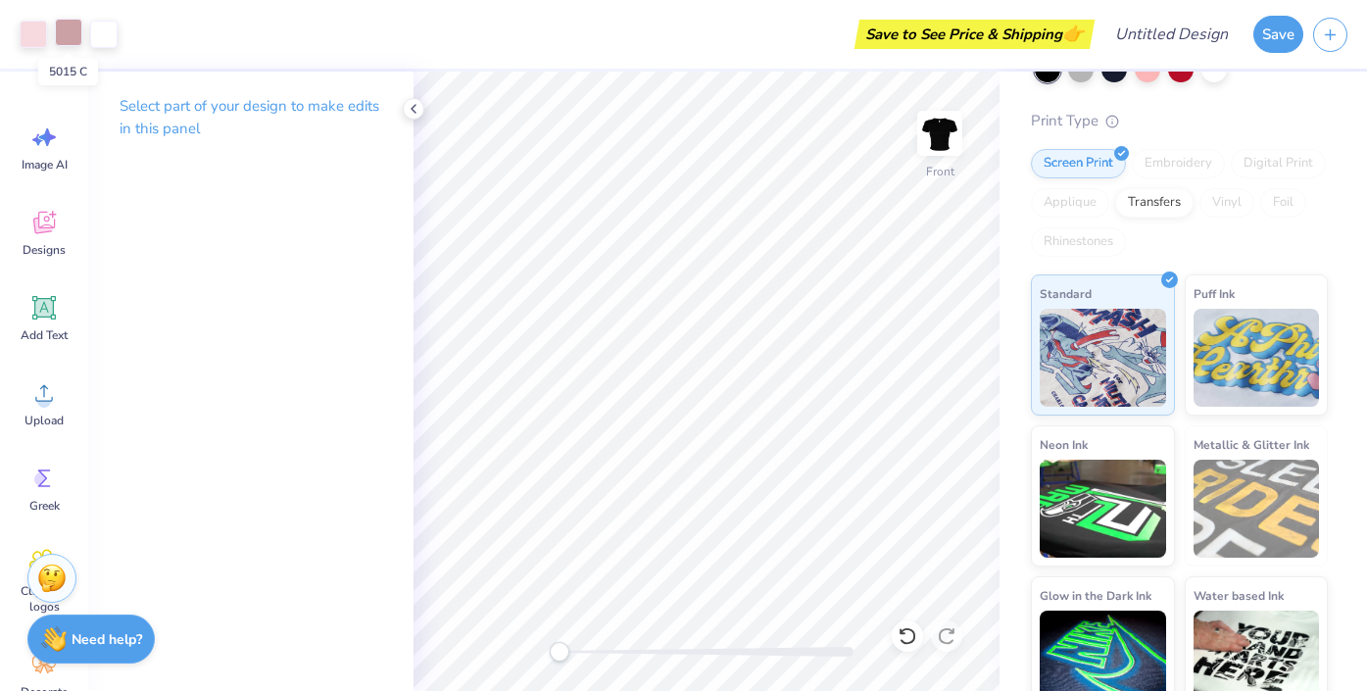
click at [62, 23] on div at bounding box center [68, 32] width 27 height 27
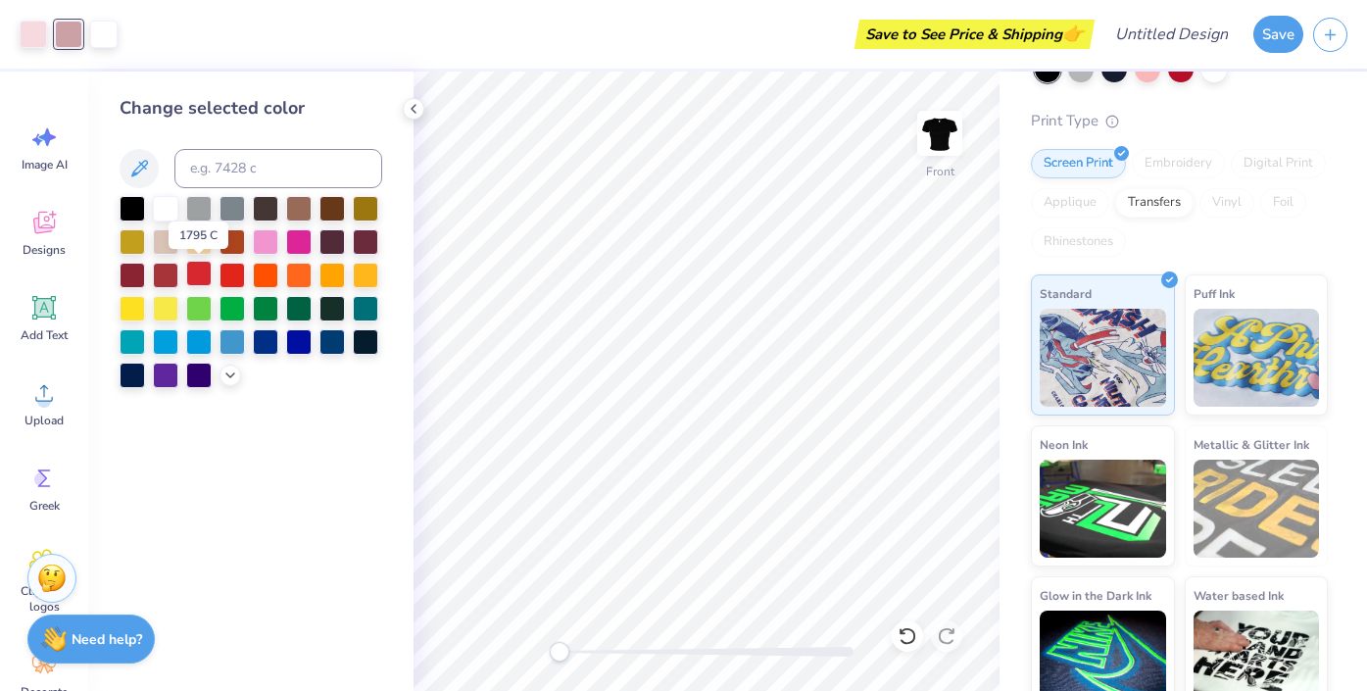
click at [207, 271] on div at bounding box center [198, 273] width 25 height 25
click at [39, 28] on div at bounding box center [33, 32] width 27 height 27
click at [163, 268] on div at bounding box center [165, 273] width 25 height 25
click at [197, 271] on div at bounding box center [198, 273] width 25 height 25
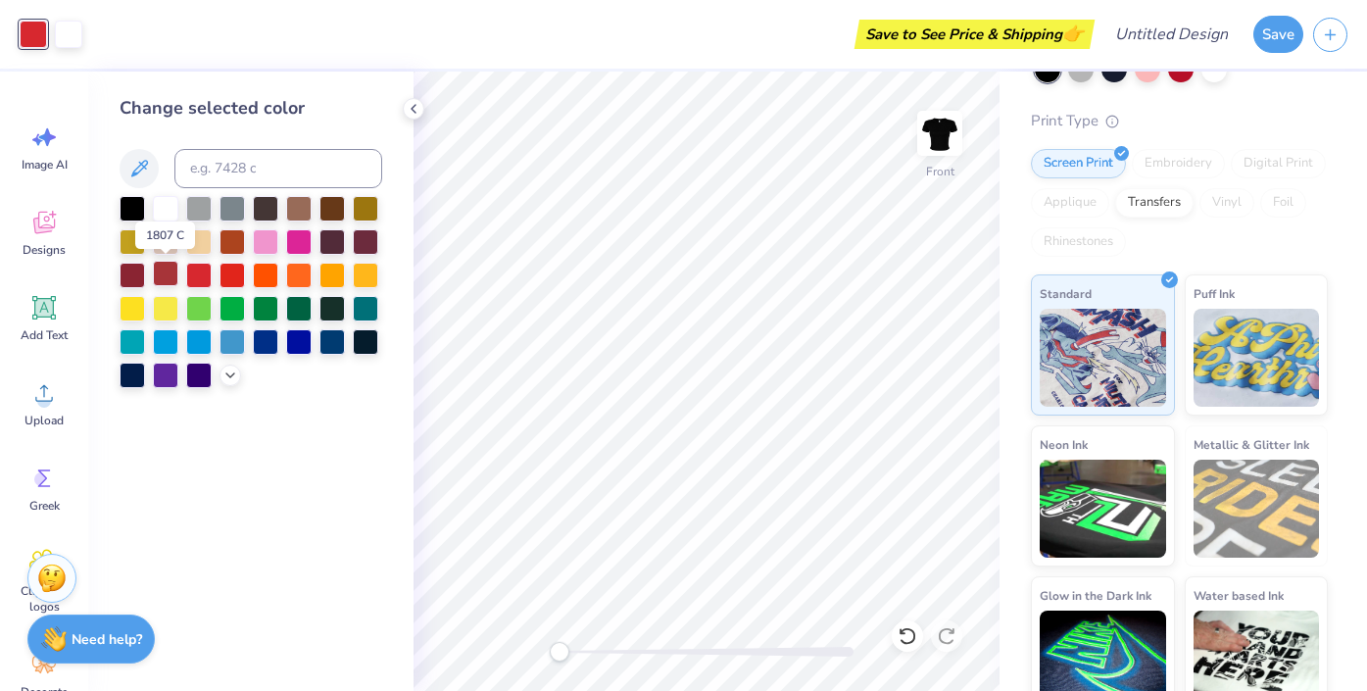
click at [154, 272] on div at bounding box center [165, 273] width 25 height 25
click at [95, 9] on div "Save to See Price & Shipping 👉" at bounding box center [591, 34] width 998 height 69
click at [76, 29] on div at bounding box center [68, 32] width 27 height 27
click at [904, 638] on icon at bounding box center [908, 636] width 20 height 20
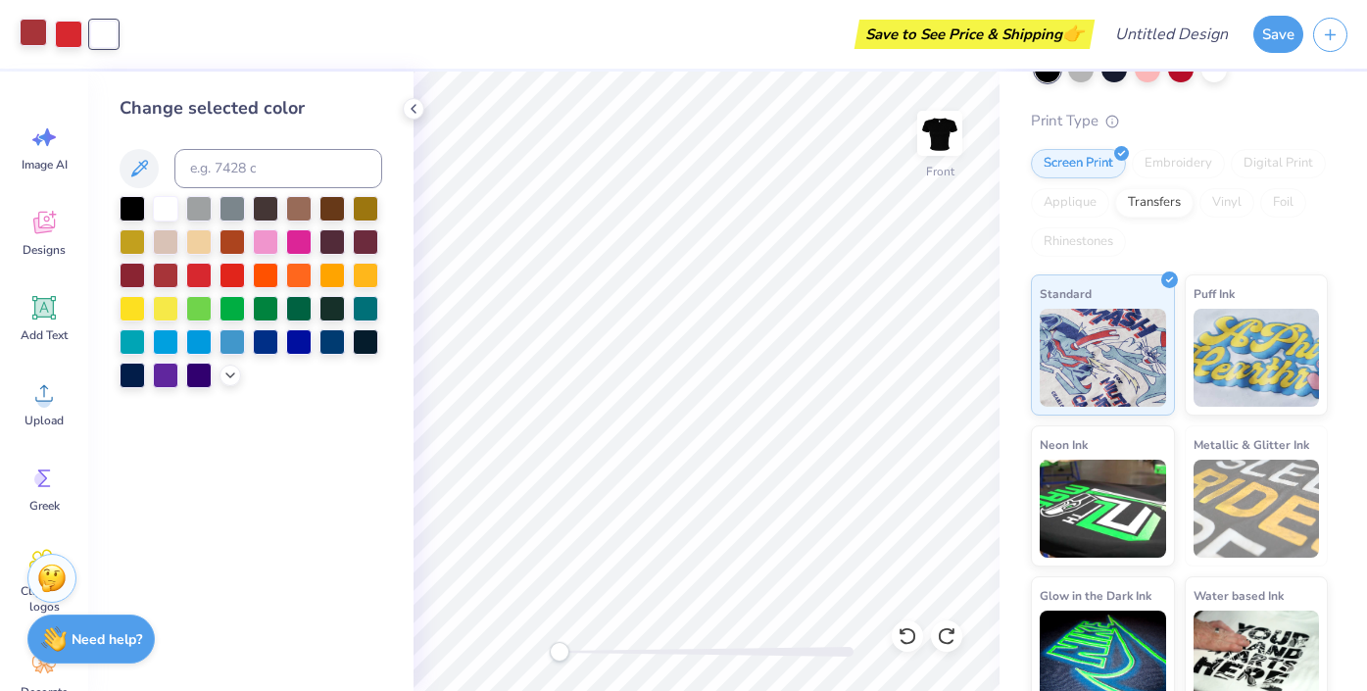
click at [24, 36] on div at bounding box center [33, 32] width 27 height 27
click at [130, 275] on div at bounding box center [132, 273] width 25 height 25
click at [155, 241] on div at bounding box center [165, 239] width 25 height 25
click at [199, 211] on div at bounding box center [198, 206] width 25 height 25
click at [231, 210] on div at bounding box center [231, 206] width 25 height 25
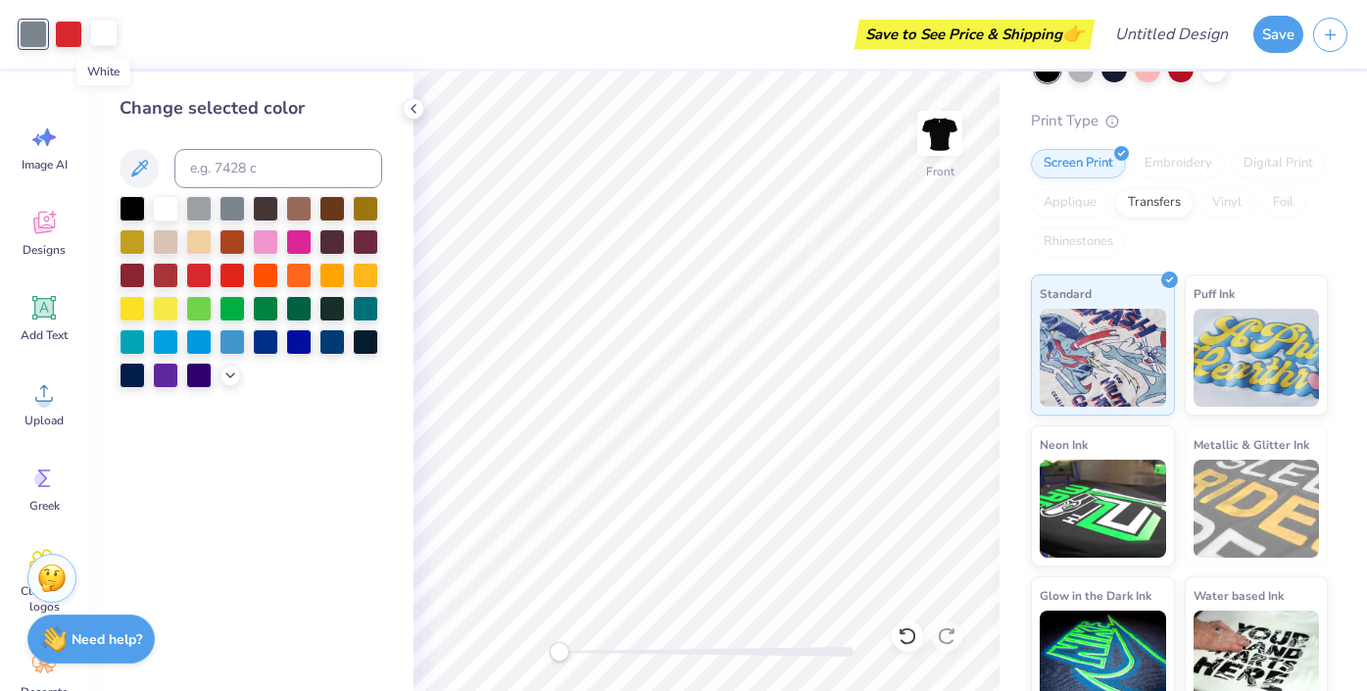
click at [103, 33] on div at bounding box center [103, 32] width 27 height 27
click at [129, 201] on div at bounding box center [132, 206] width 25 height 25
click at [199, 278] on div at bounding box center [198, 273] width 25 height 25
click at [101, 34] on div at bounding box center [103, 32] width 27 height 27
click at [170, 212] on div at bounding box center [165, 206] width 25 height 25
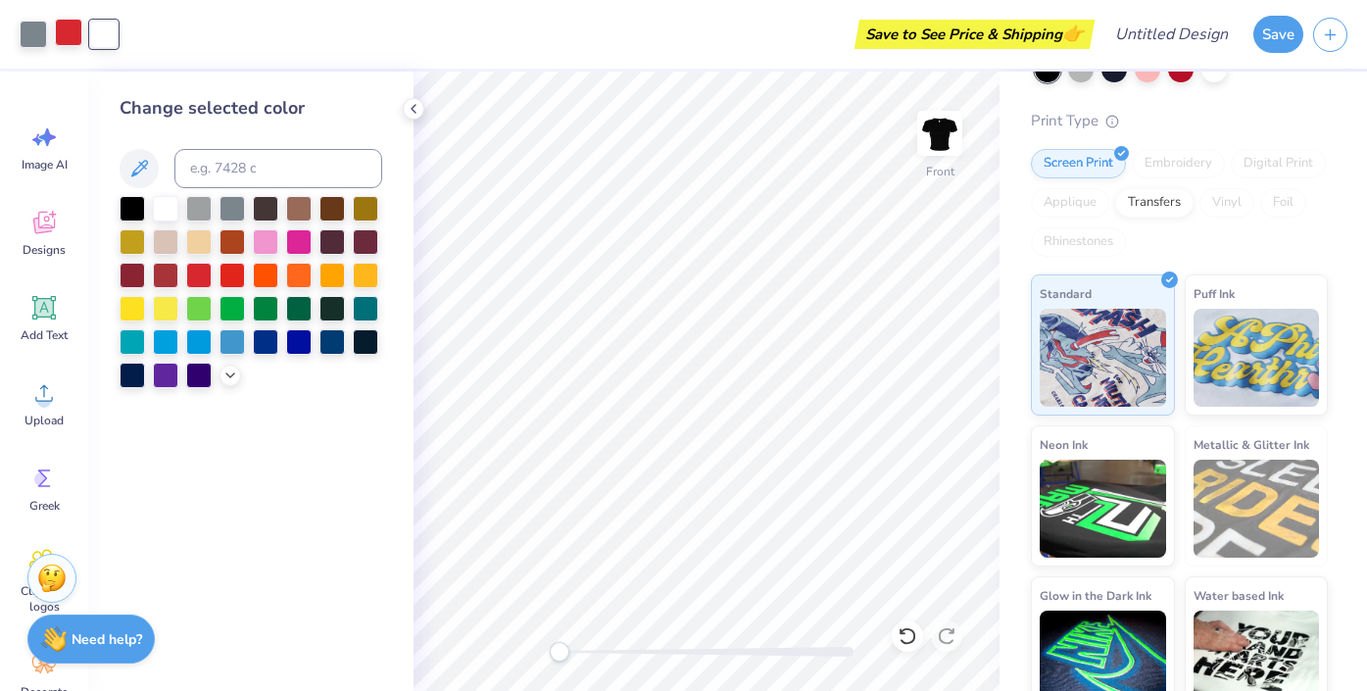
click at [71, 26] on div at bounding box center [68, 32] width 27 height 27
click at [271, 247] on div at bounding box center [265, 239] width 25 height 25
click at [27, 37] on div at bounding box center [33, 32] width 27 height 27
click at [300, 244] on div at bounding box center [298, 239] width 25 height 25
click at [236, 369] on icon at bounding box center [230, 373] width 16 height 16
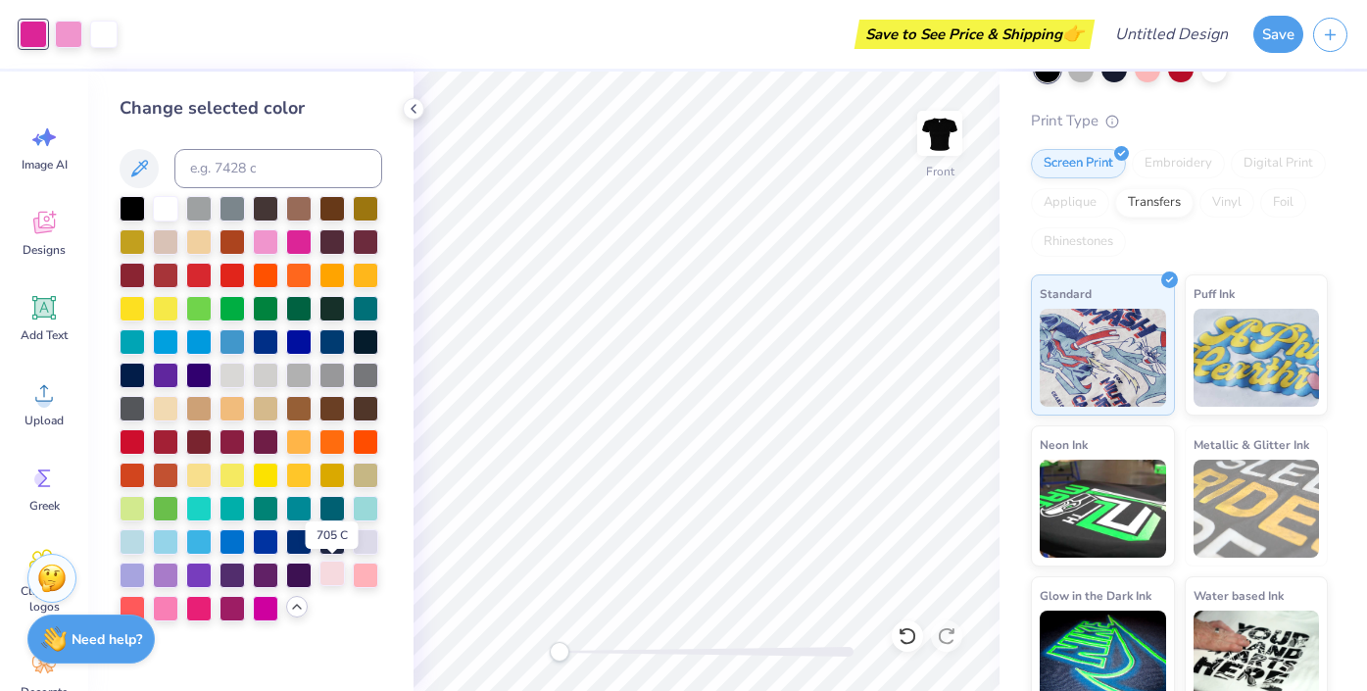
click at [339, 571] on div at bounding box center [331, 572] width 25 height 25
click at [77, 26] on div at bounding box center [68, 32] width 27 height 27
click at [370, 570] on div at bounding box center [365, 572] width 25 height 25
click at [156, 433] on div at bounding box center [165, 439] width 25 height 25
click at [194, 438] on div at bounding box center [198, 439] width 25 height 25
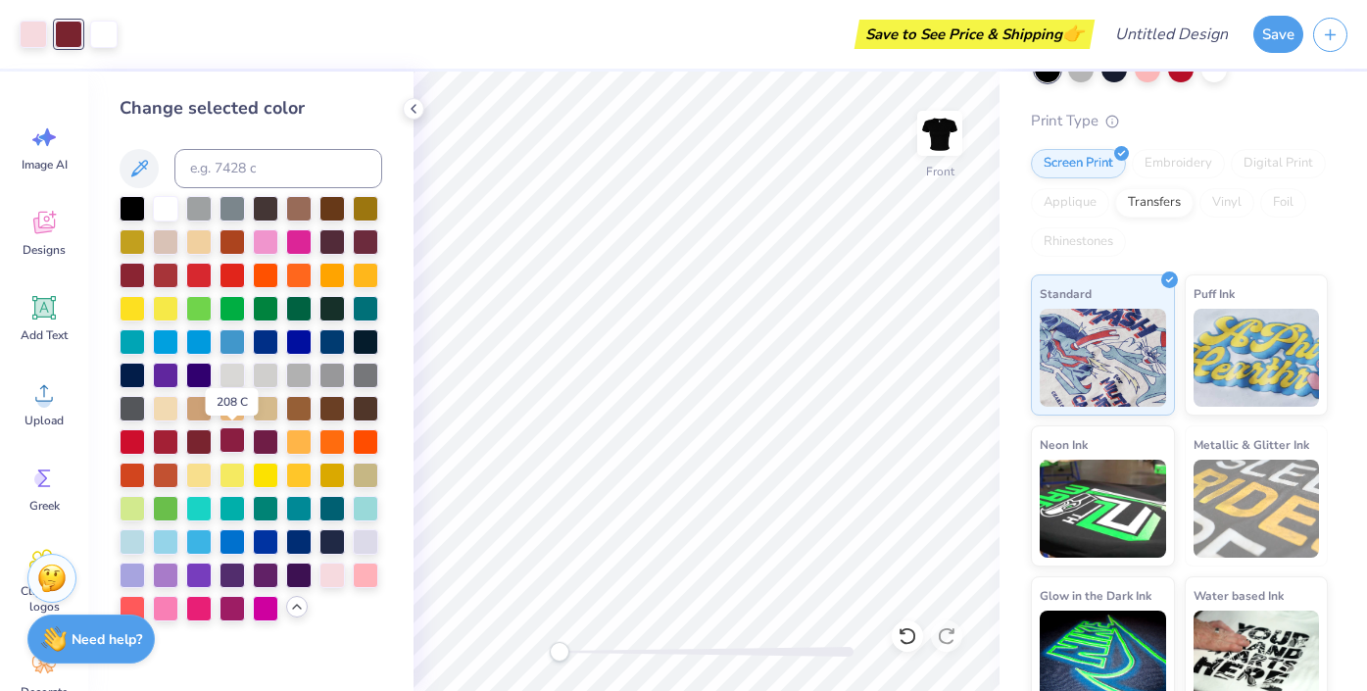
click at [219, 440] on div at bounding box center [231, 439] width 25 height 25
click at [258, 442] on div at bounding box center [265, 439] width 25 height 25
click at [165, 436] on div at bounding box center [165, 439] width 25 height 25
click at [127, 438] on div at bounding box center [132, 439] width 25 height 25
click at [33, 22] on div at bounding box center [33, 32] width 27 height 27
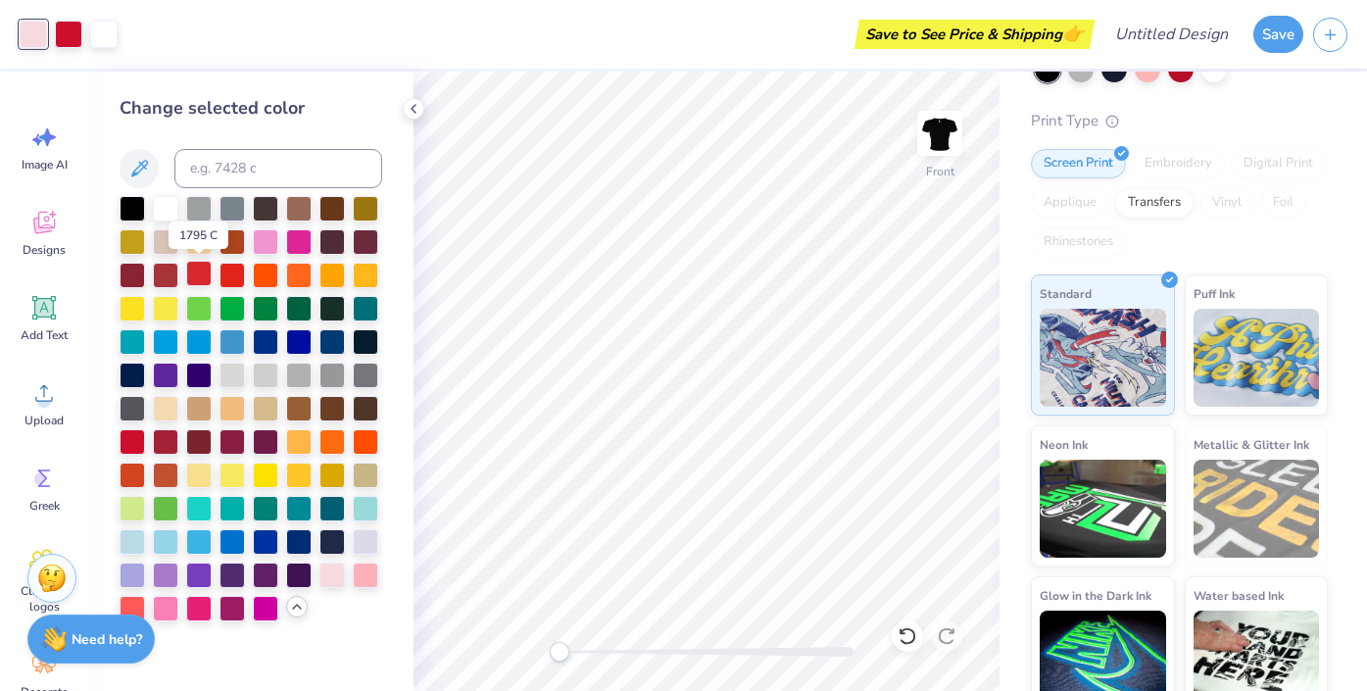
click at [195, 271] on div at bounding box center [198, 273] width 25 height 25
click at [909, 623] on div at bounding box center [907, 635] width 31 height 31
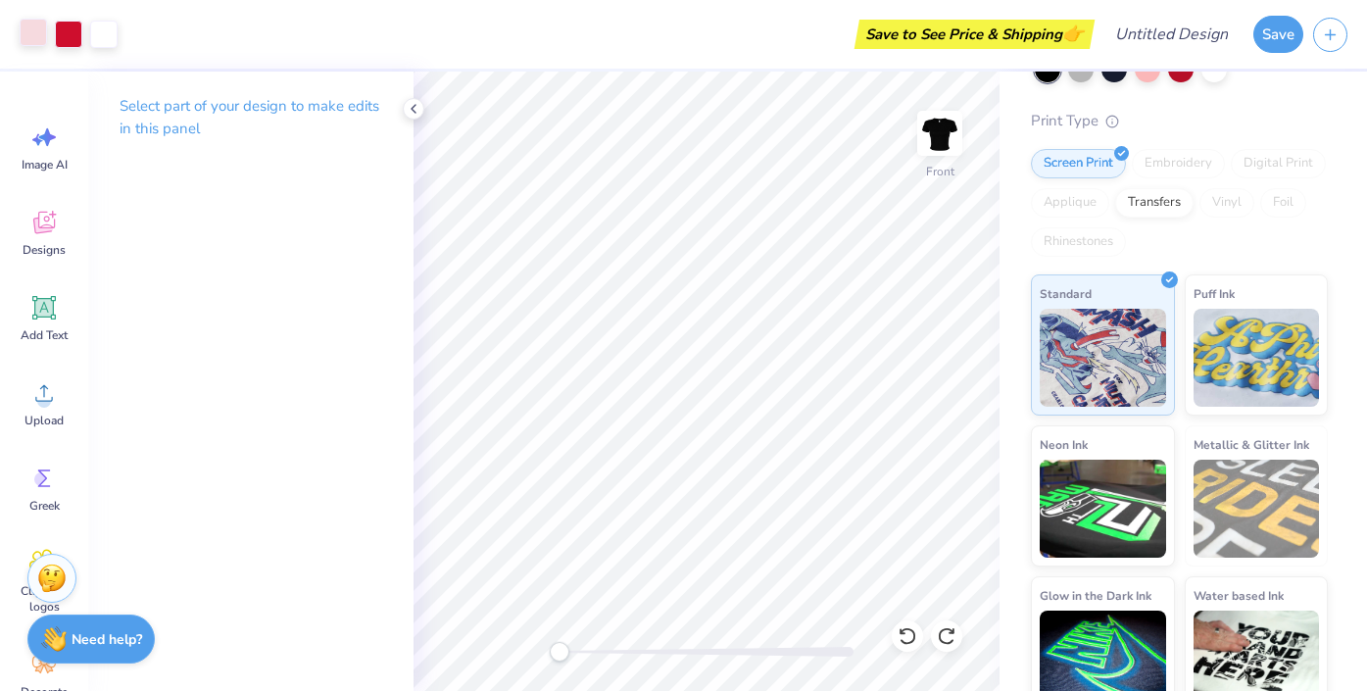
click at [39, 28] on div at bounding box center [33, 32] width 27 height 27
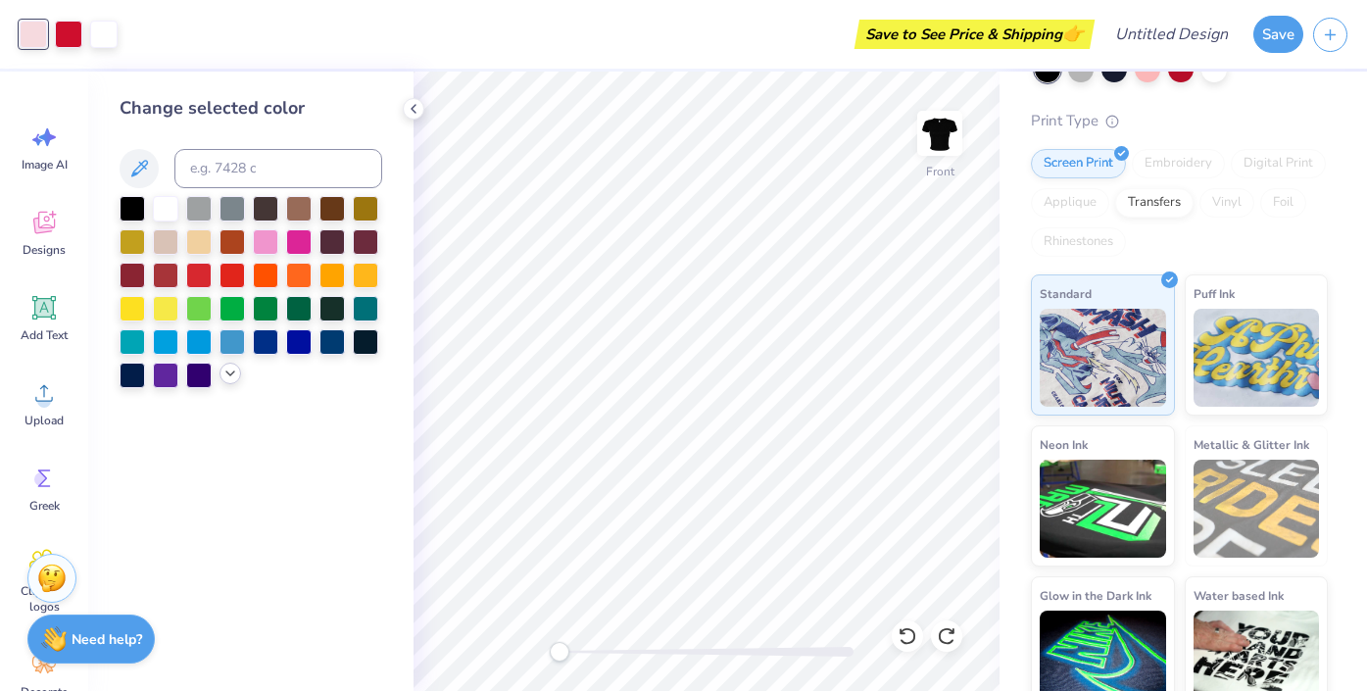
click at [229, 374] on polyline at bounding box center [230, 373] width 8 height 4
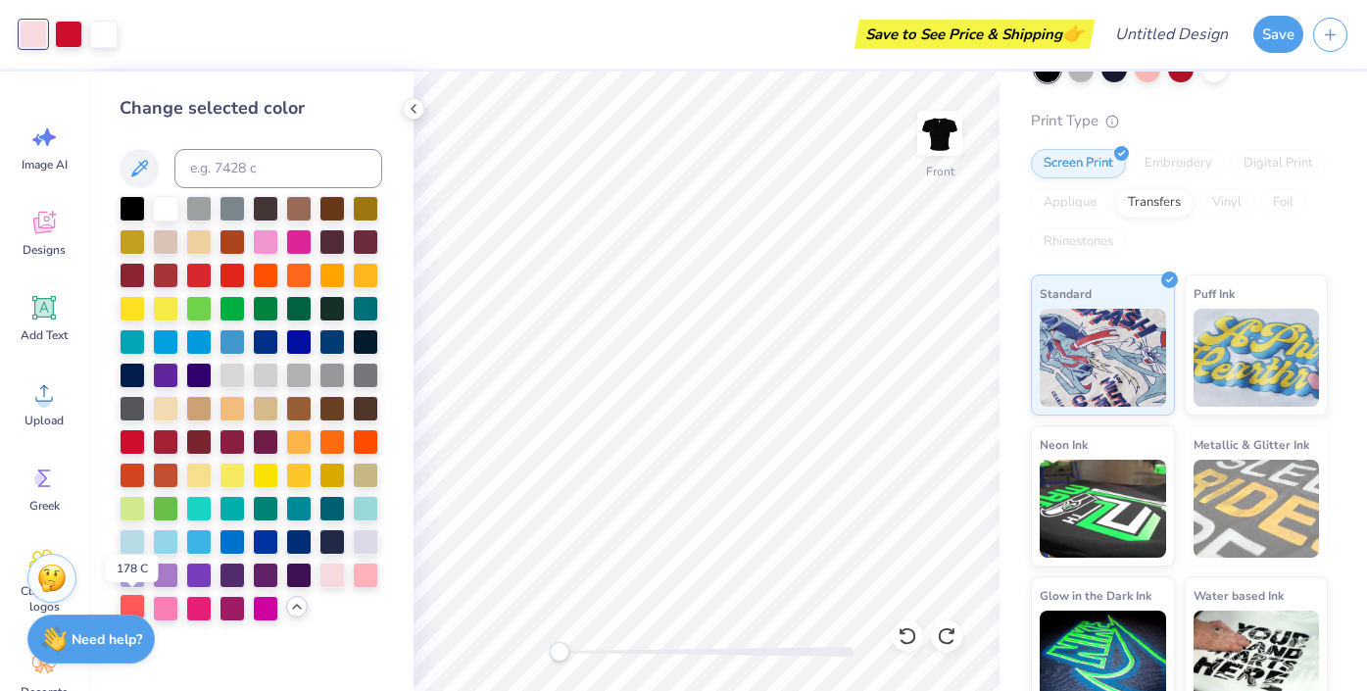
click at [134, 598] on div at bounding box center [132, 606] width 25 height 25
click at [136, 402] on div at bounding box center [132, 406] width 25 height 25
click at [239, 374] on div at bounding box center [231, 373] width 25 height 25
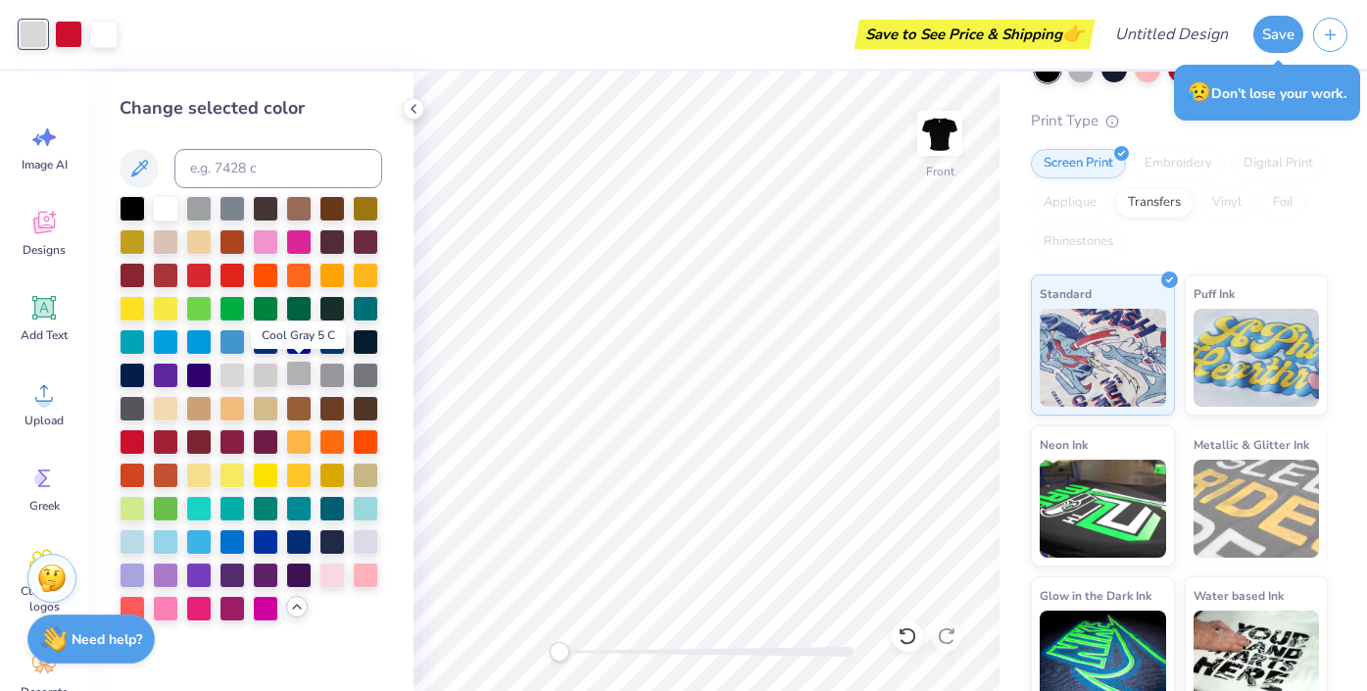
click at [296, 373] on div at bounding box center [298, 373] width 25 height 25
click at [229, 367] on div at bounding box center [231, 373] width 25 height 25
click at [361, 371] on div at bounding box center [365, 373] width 25 height 25
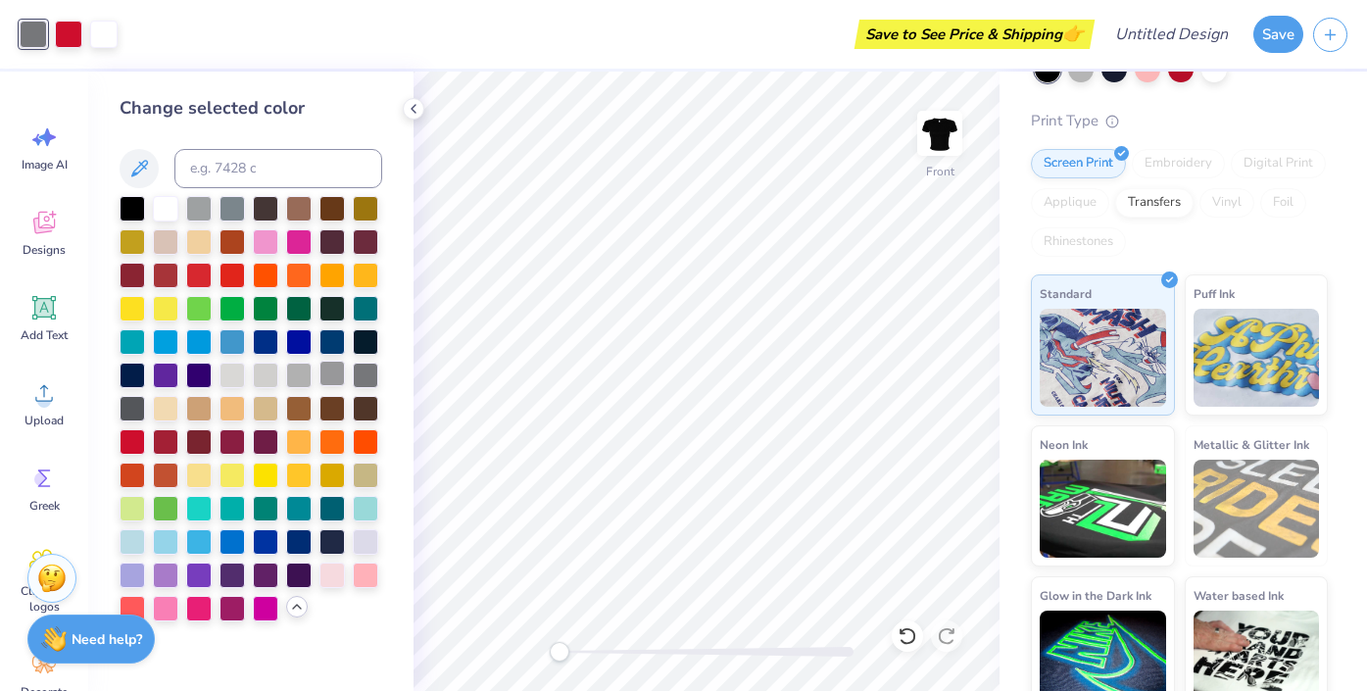
click at [324, 371] on div at bounding box center [331, 373] width 25 height 25
click at [941, 119] on img at bounding box center [940, 133] width 78 height 78
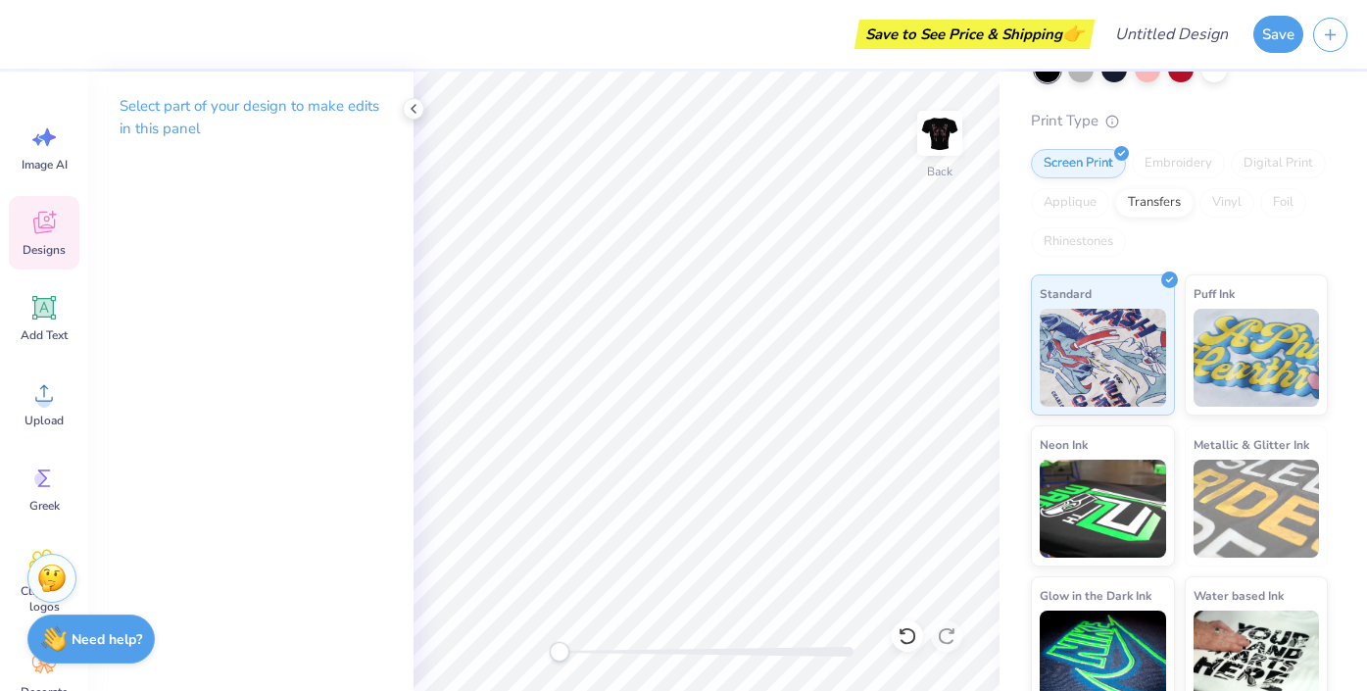
click at [50, 234] on icon at bounding box center [43, 222] width 29 height 29
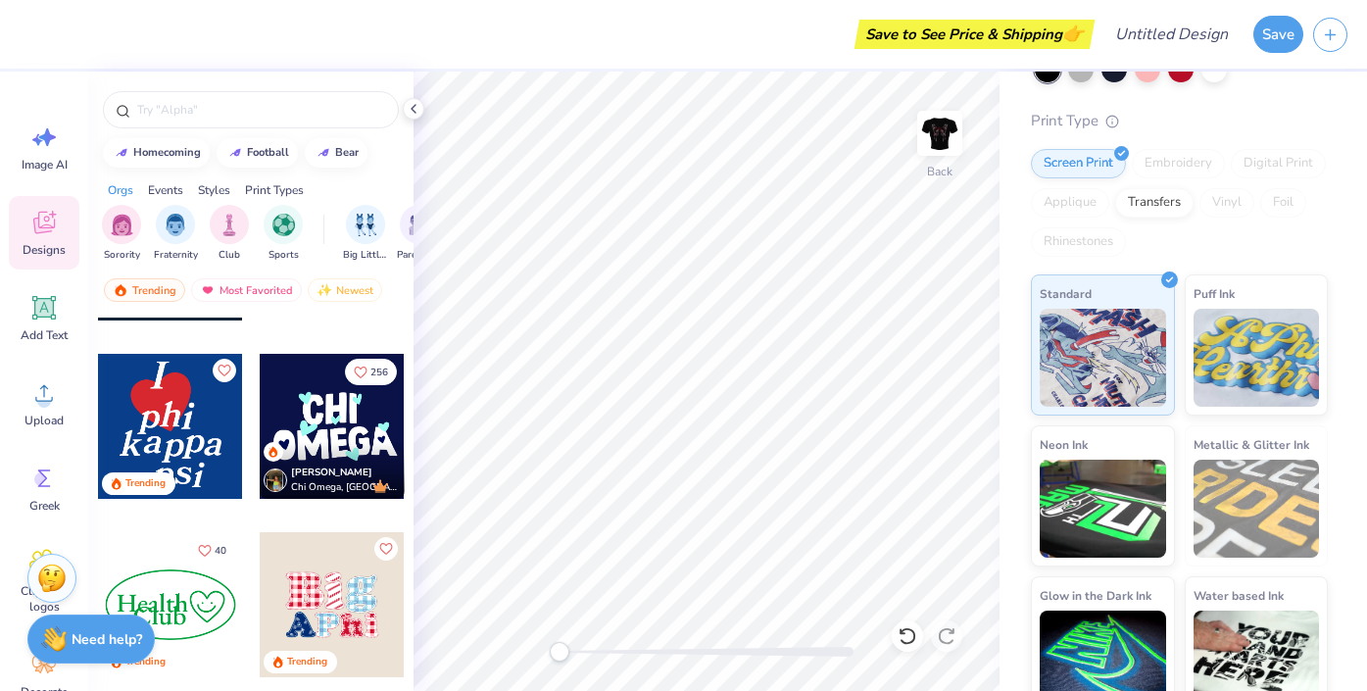
scroll to position [3539, 0]
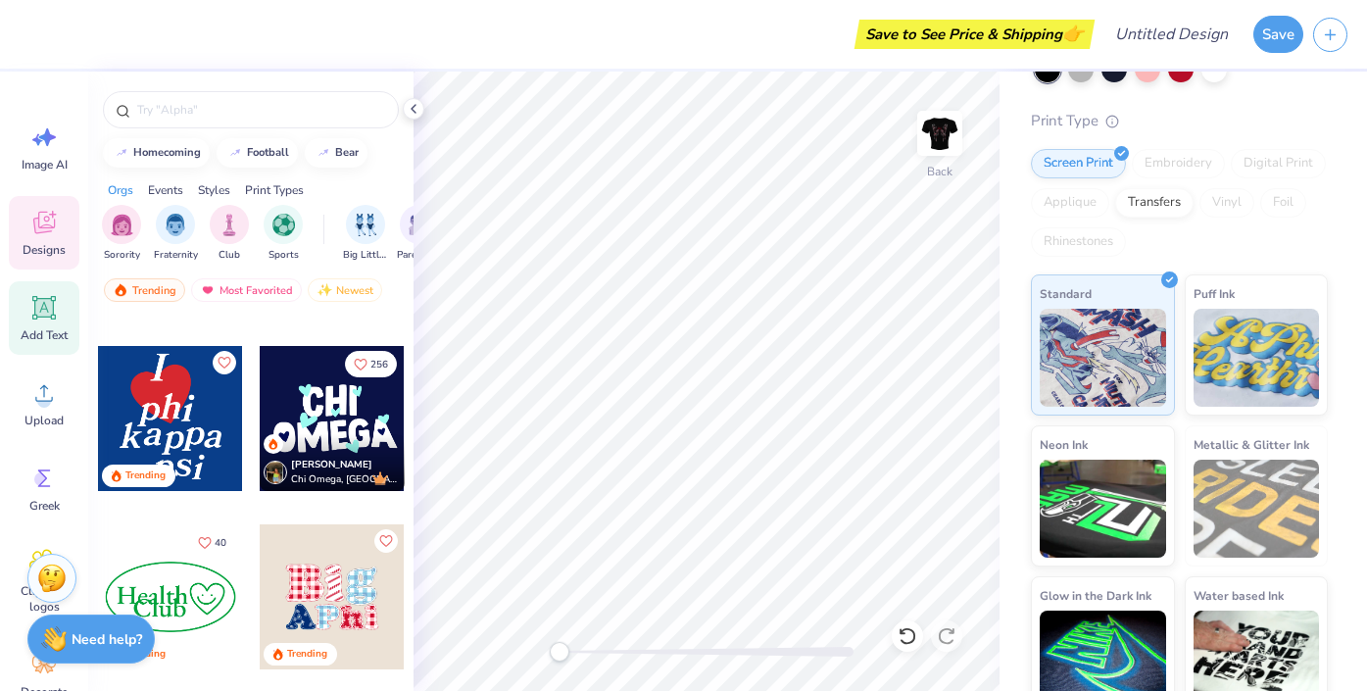
click at [43, 333] on span "Add Text" at bounding box center [44, 335] width 47 height 16
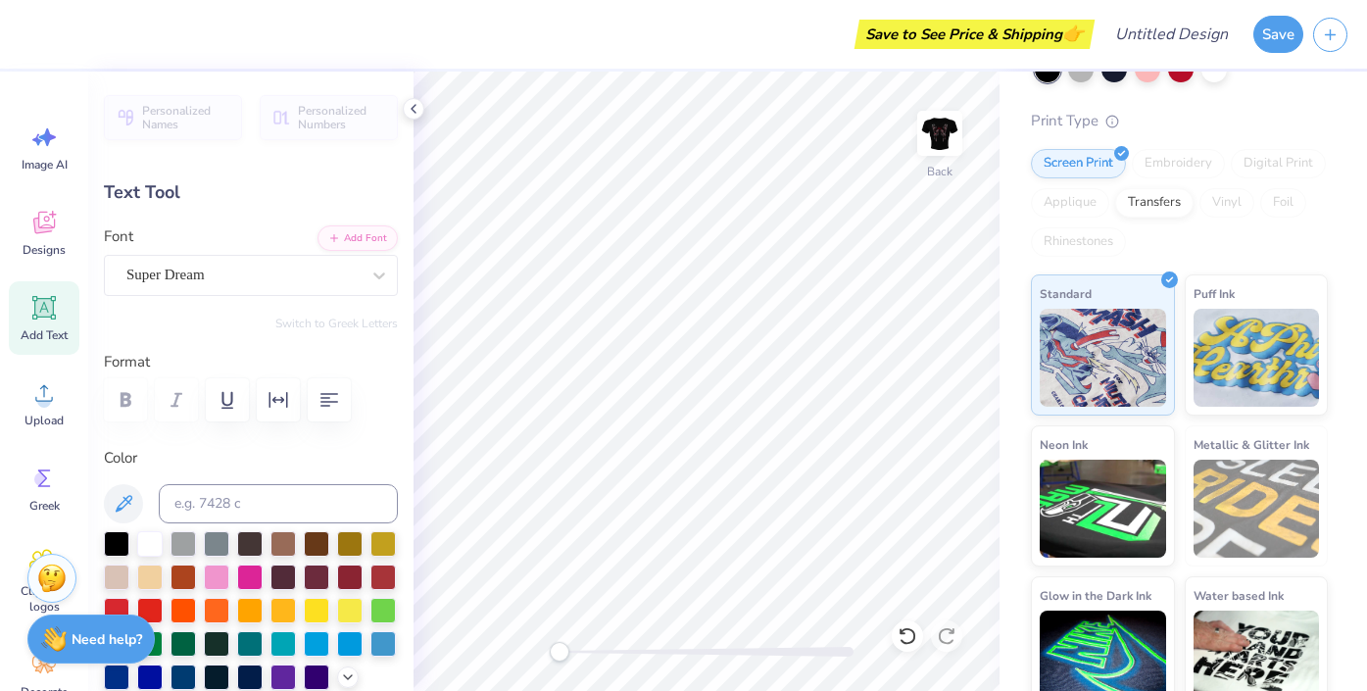
click at [321, 250] on div "Font Super Dream" at bounding box center [251, 260] width 294 height 71
click at [323, 277] on div "Super Dream" at bounding box center [242, 275] width 237 height 30
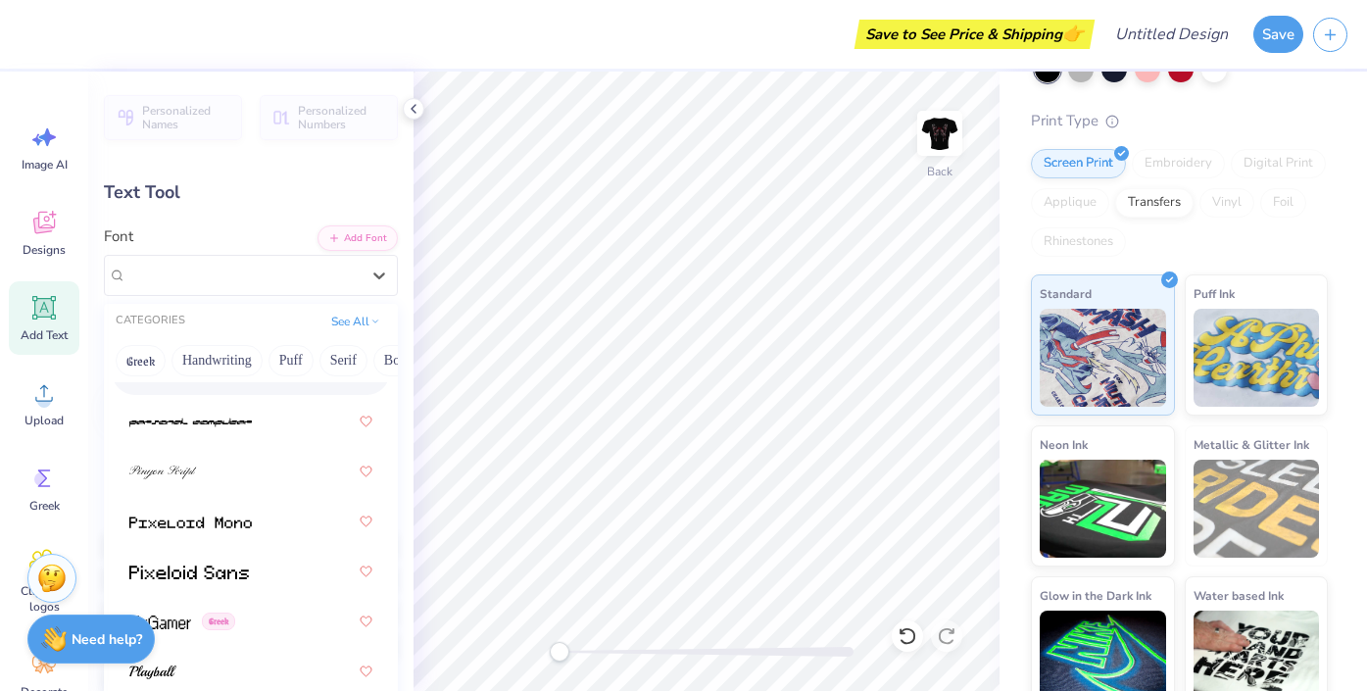
scroll to position [11759, 0]
click at [170, 475] on img at bounding box center [163, 470] width 68 height 14
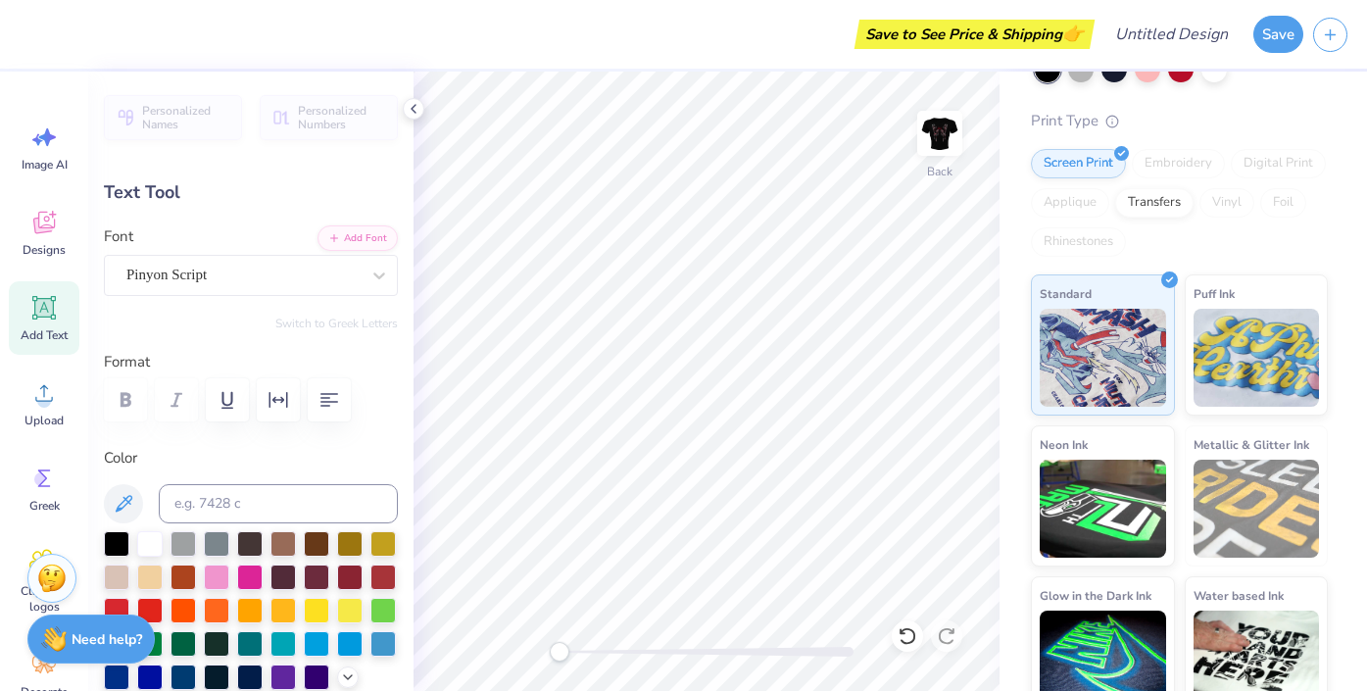
scroll to position [0, 2]
type textarea "Kappa Psi"
click at [111, 599] on div at bounding box center [116, 608] width 25 height 25
type input "8.20"
type input "2.07"
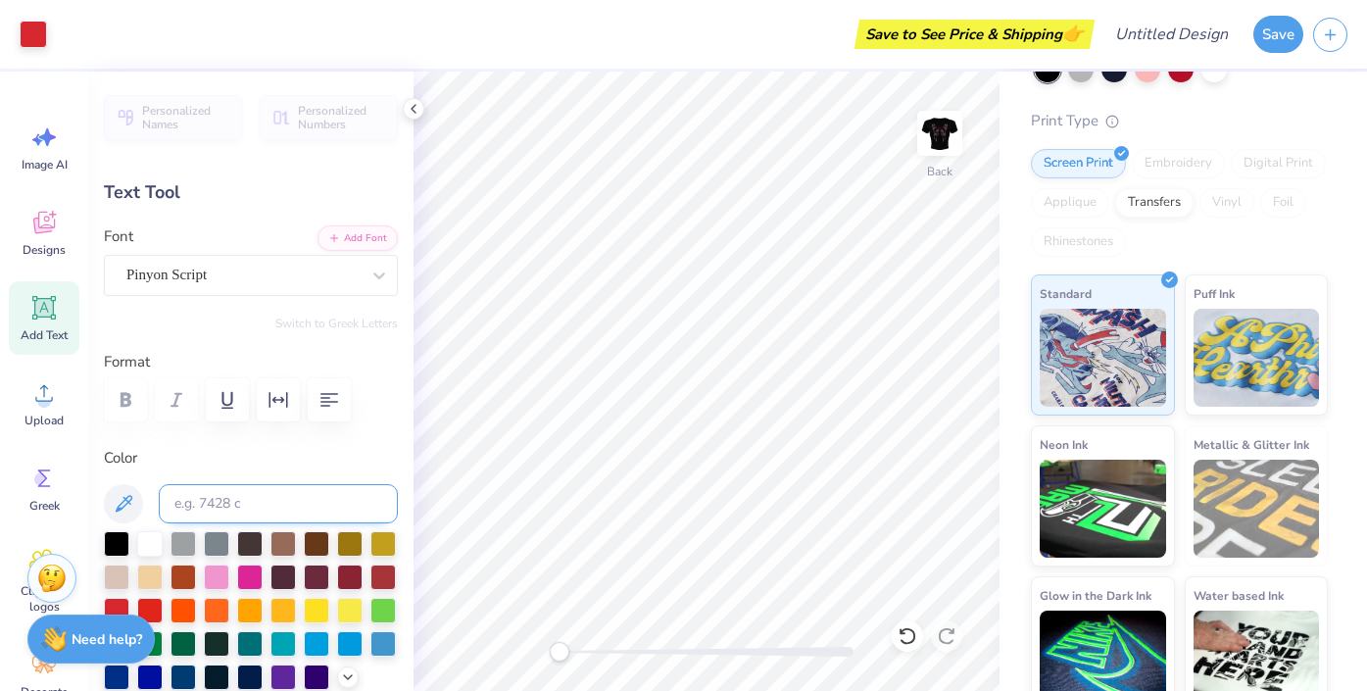
type input "7.46"
type input "9.15"
type input "2.32"
type input "1.96"
click at [40, 255] on span "Designs" at bounding box center [44, 250] width 43 height 16
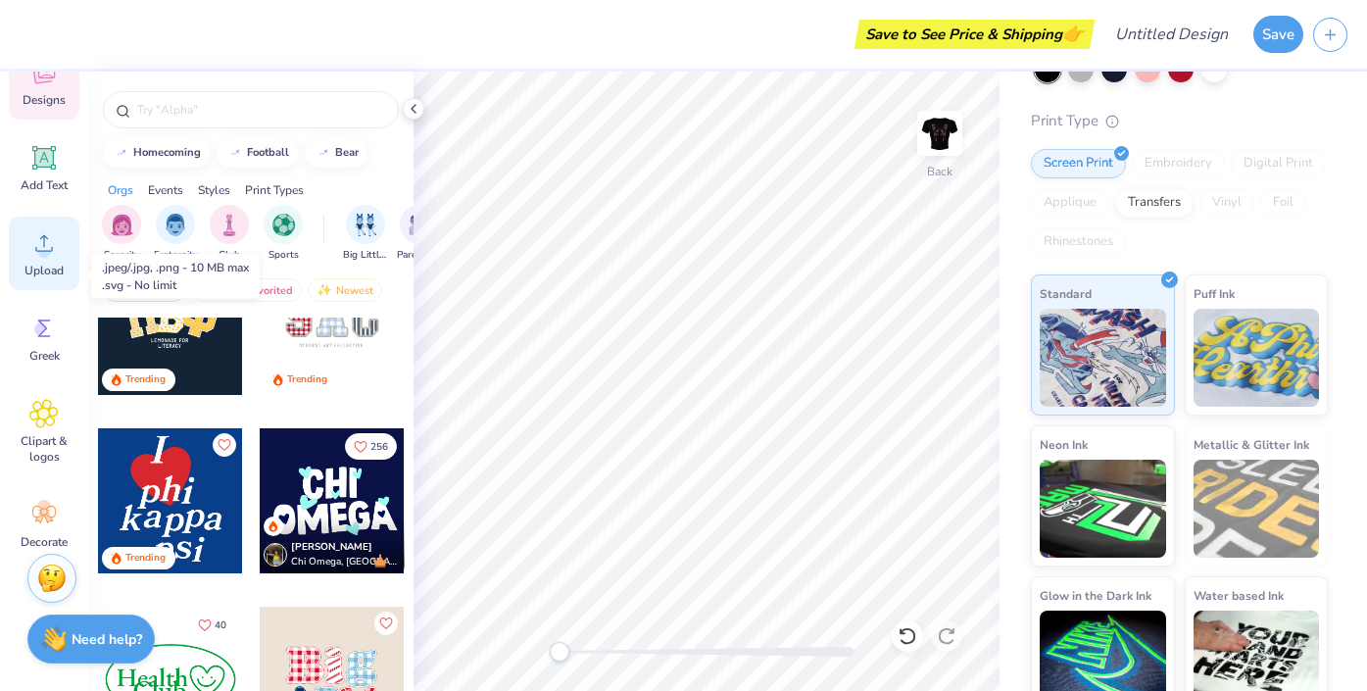
scroll to position [168, 0]
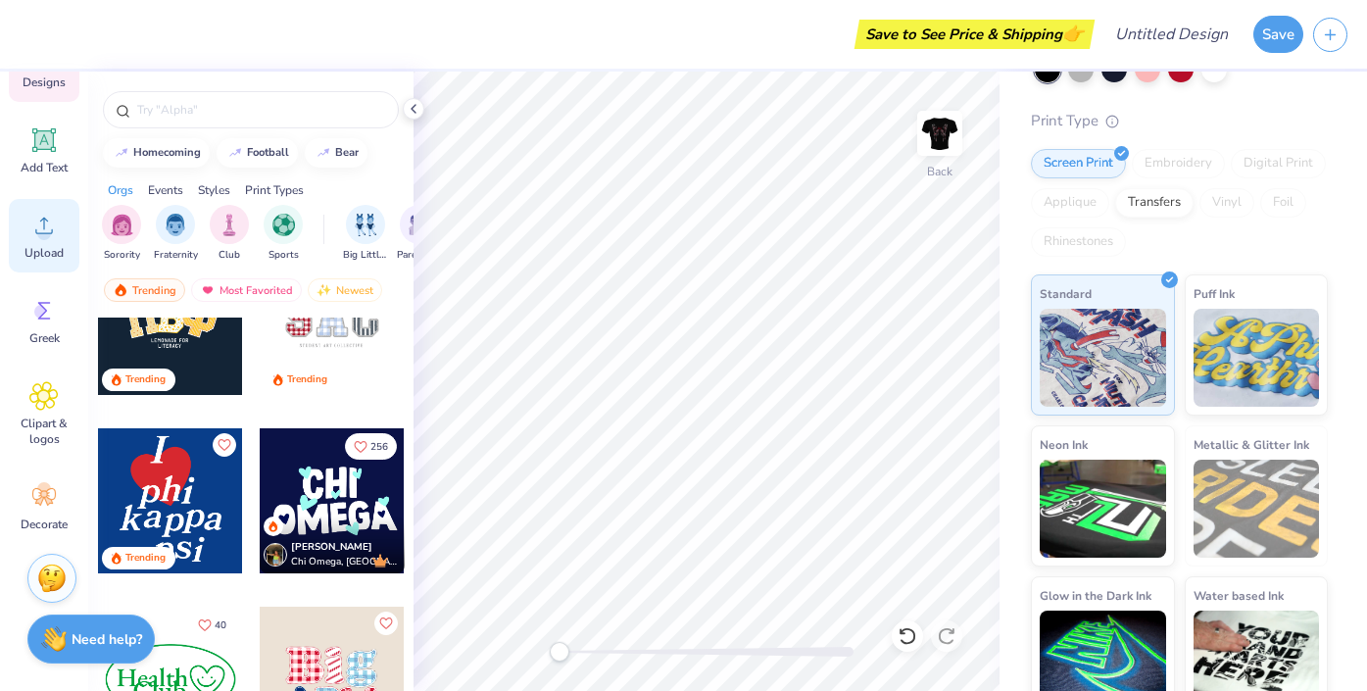
click at [39, 416] on span "Clipart & logos" at bounding box center [44, 430] width 65 height 31
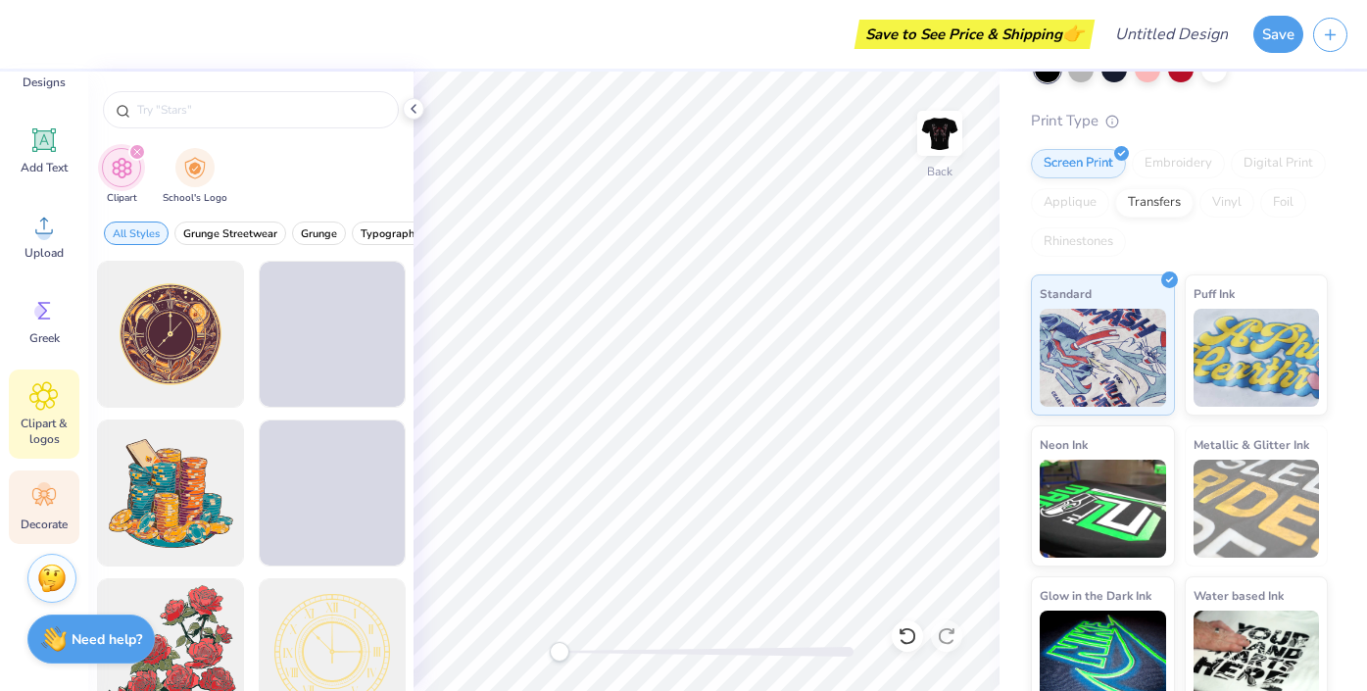
click at [39, 501] on icon at bounding box center [39, 501] width 9 height 9
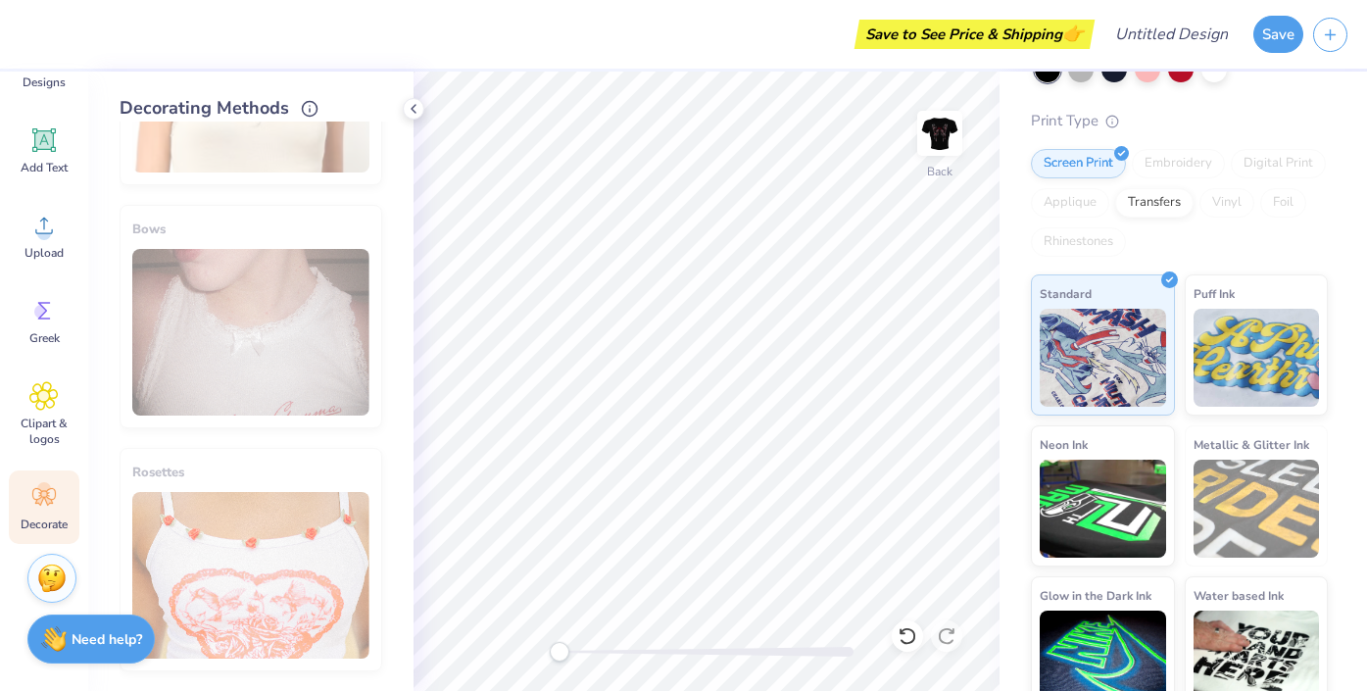
scroll to position [1146, 0]
click at [45, 448] on div "Clipart & logos" at bounding box center [44, 413] width 71 height 89
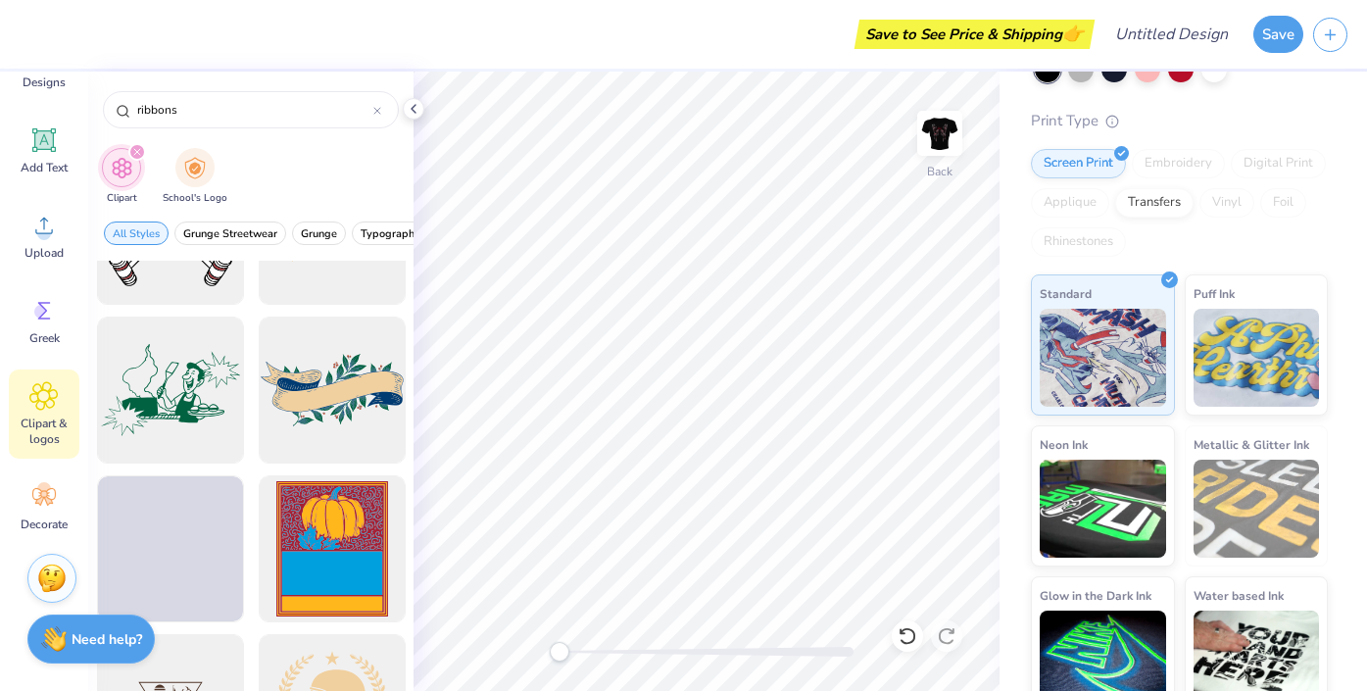
scroll to position [4546, 0]
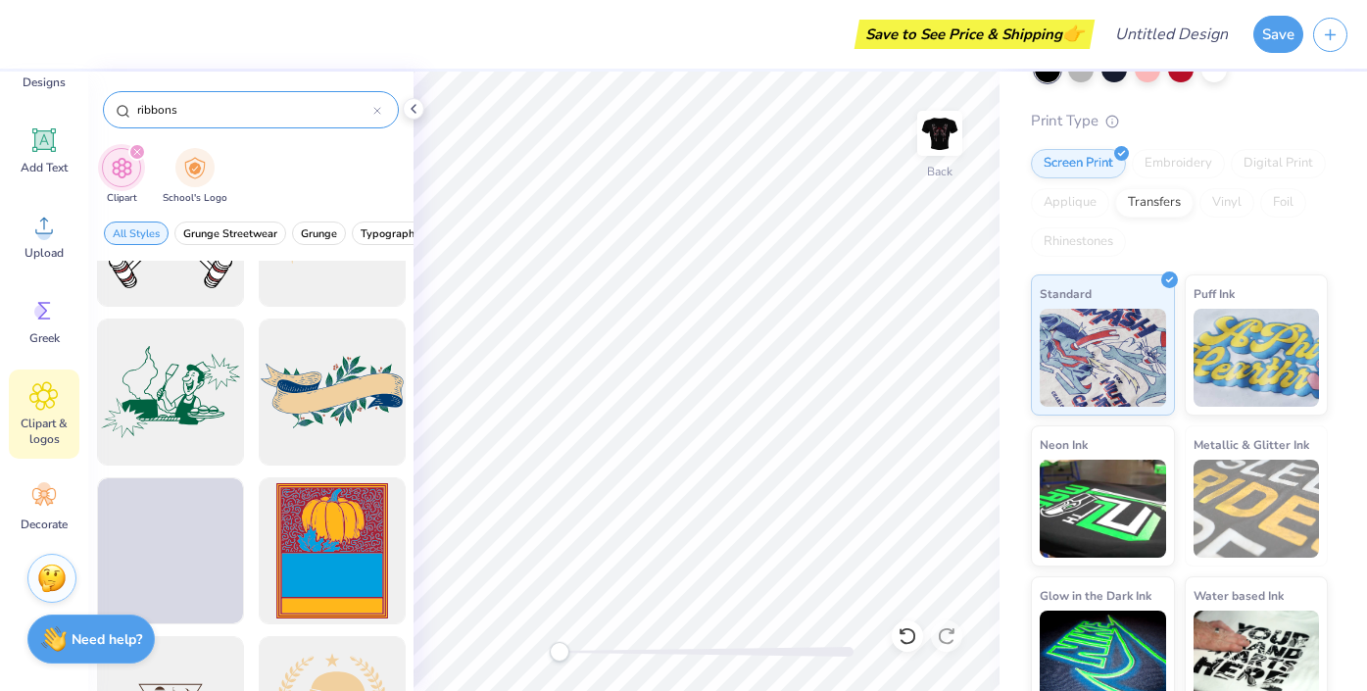
click at [184, 112] on input "ribbons" at bounding box center [254, 110] width 238 height 20
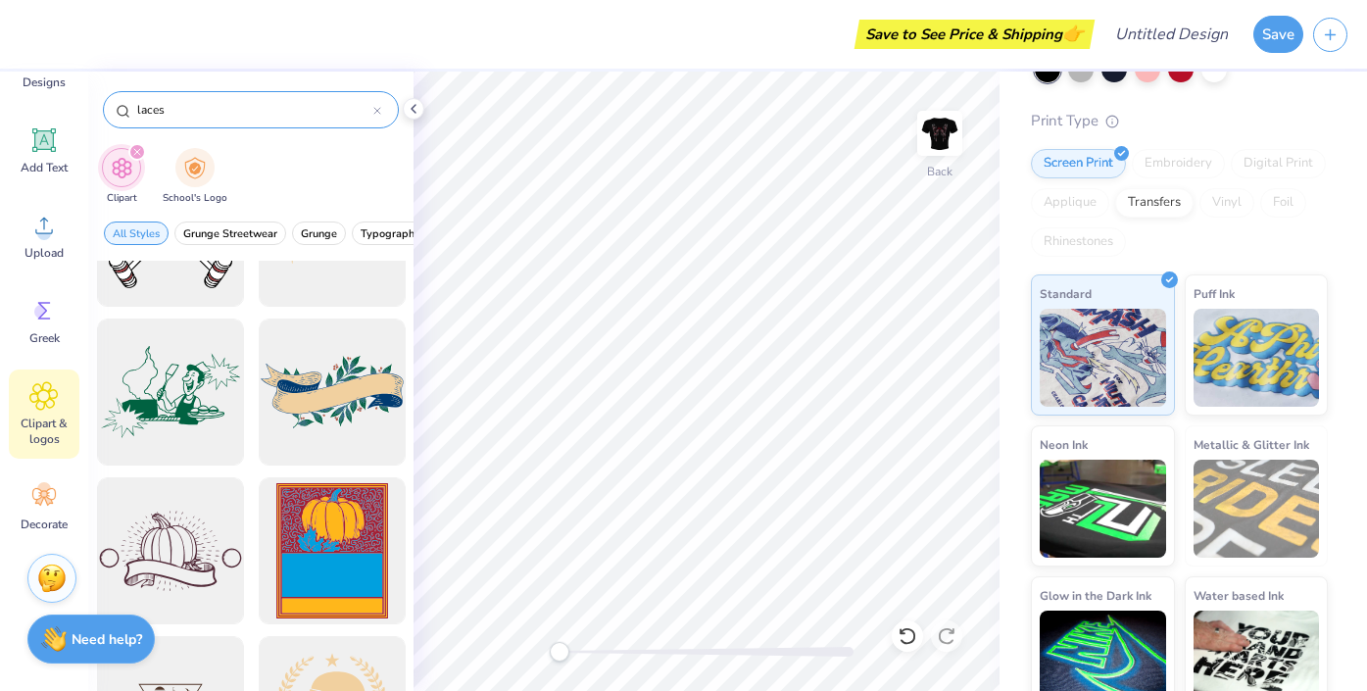
type input "laces"
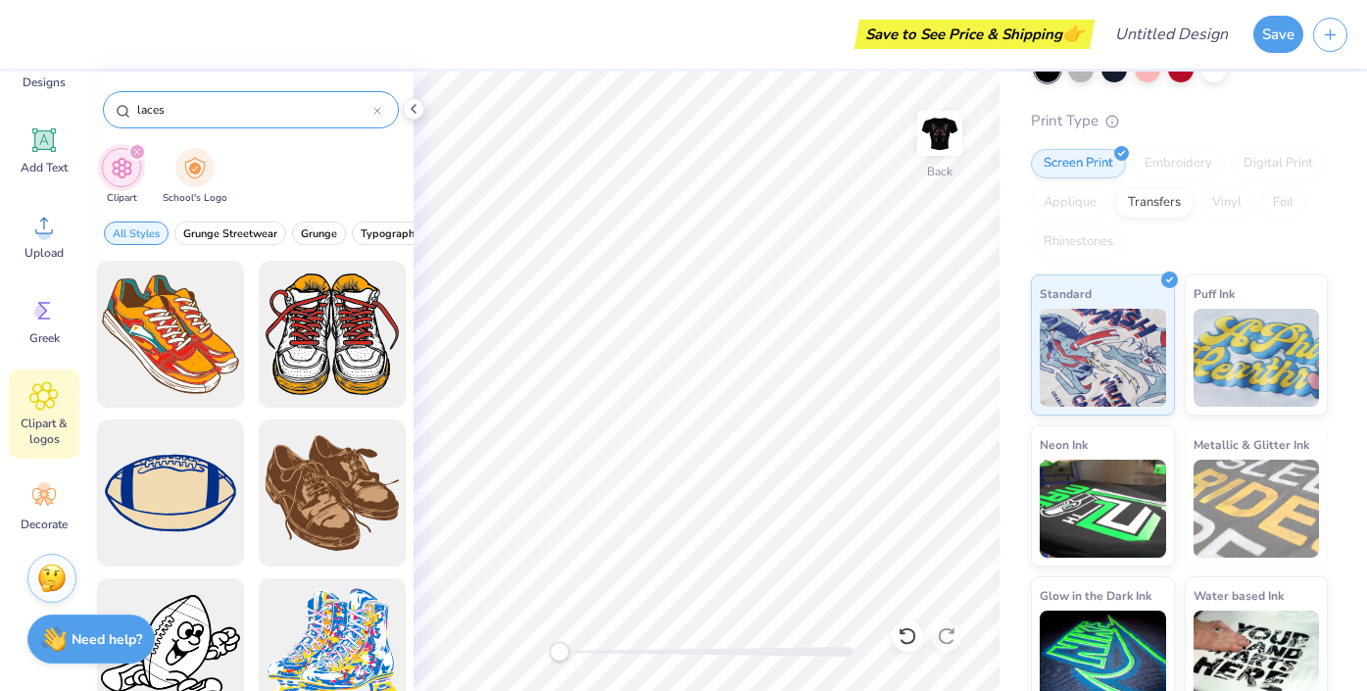
click at [197, 119] on input "laces" at bounding box center [254, 110] width 238 height 20
type input "lace"
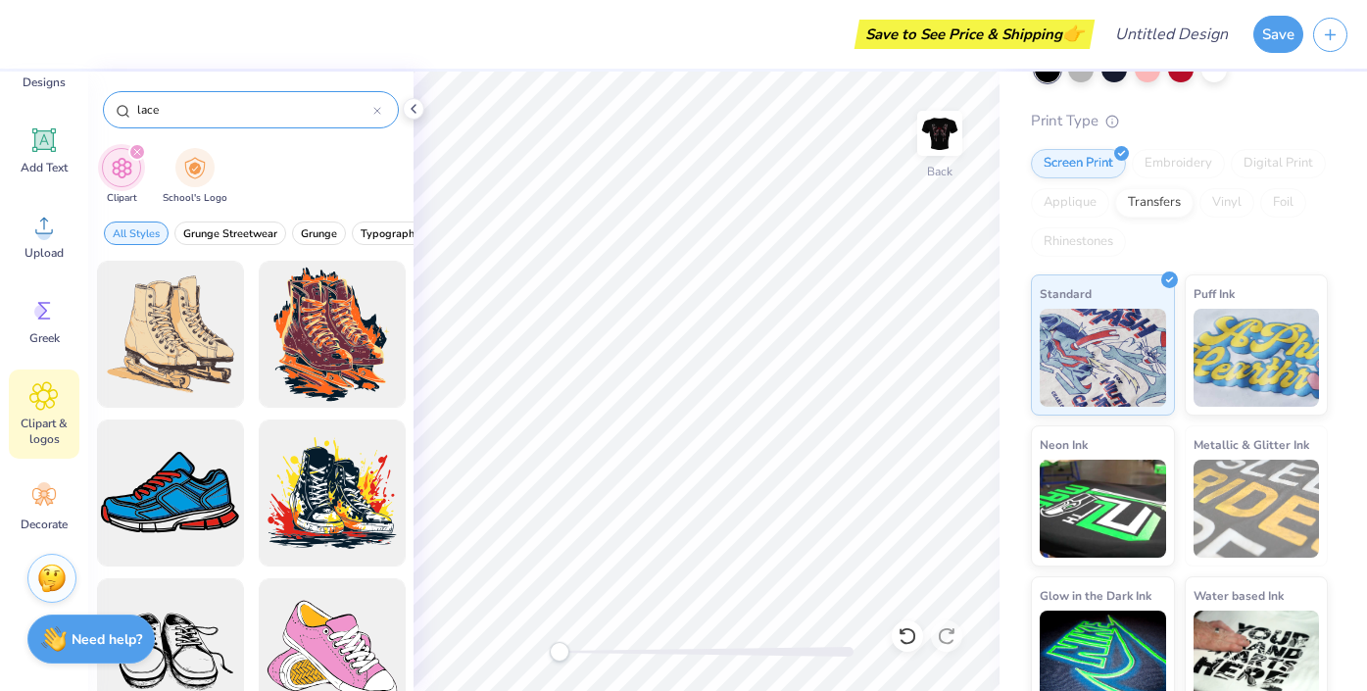
click at [180, 102] on input "lace" at bounding box center [254, 110] width 238 height 20
click at [180, 111] on input "lace" at bounding box center [254, 110] width 238 height 20
type input "coquette"
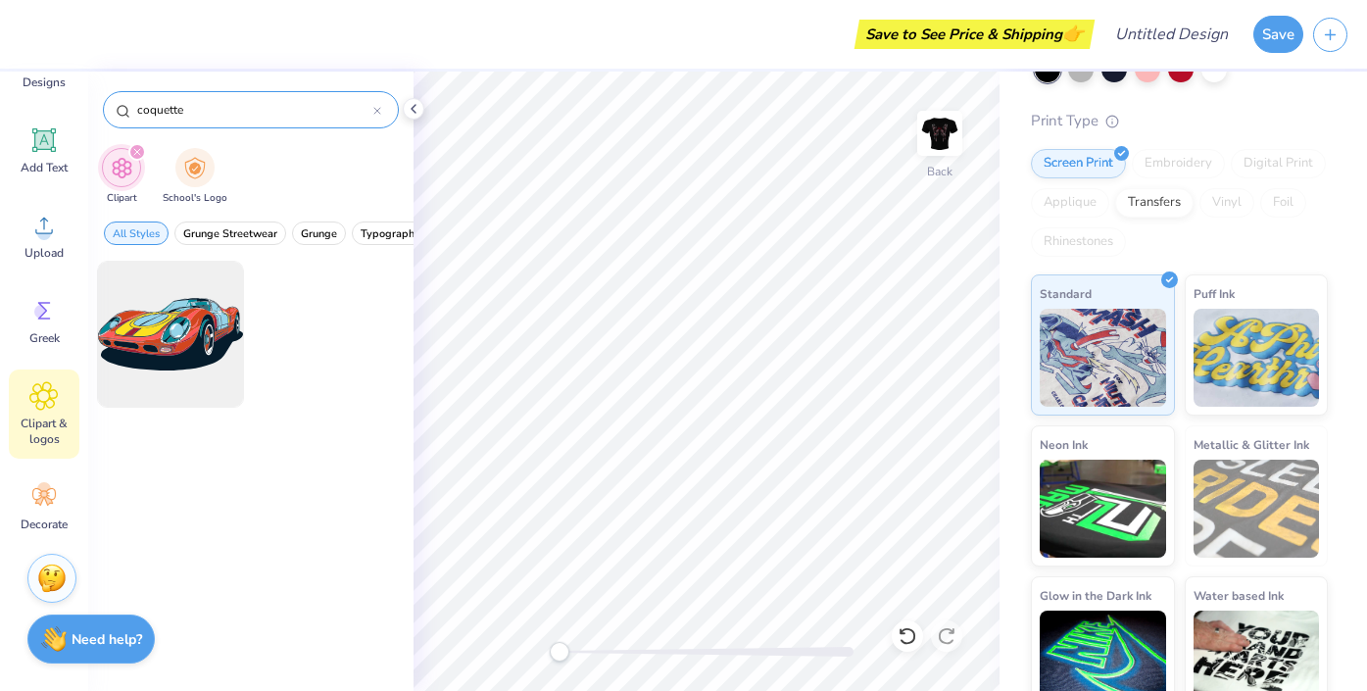
click at [201, 103] on input "coquette" at bounding box center [254, 110] width 238 height 20
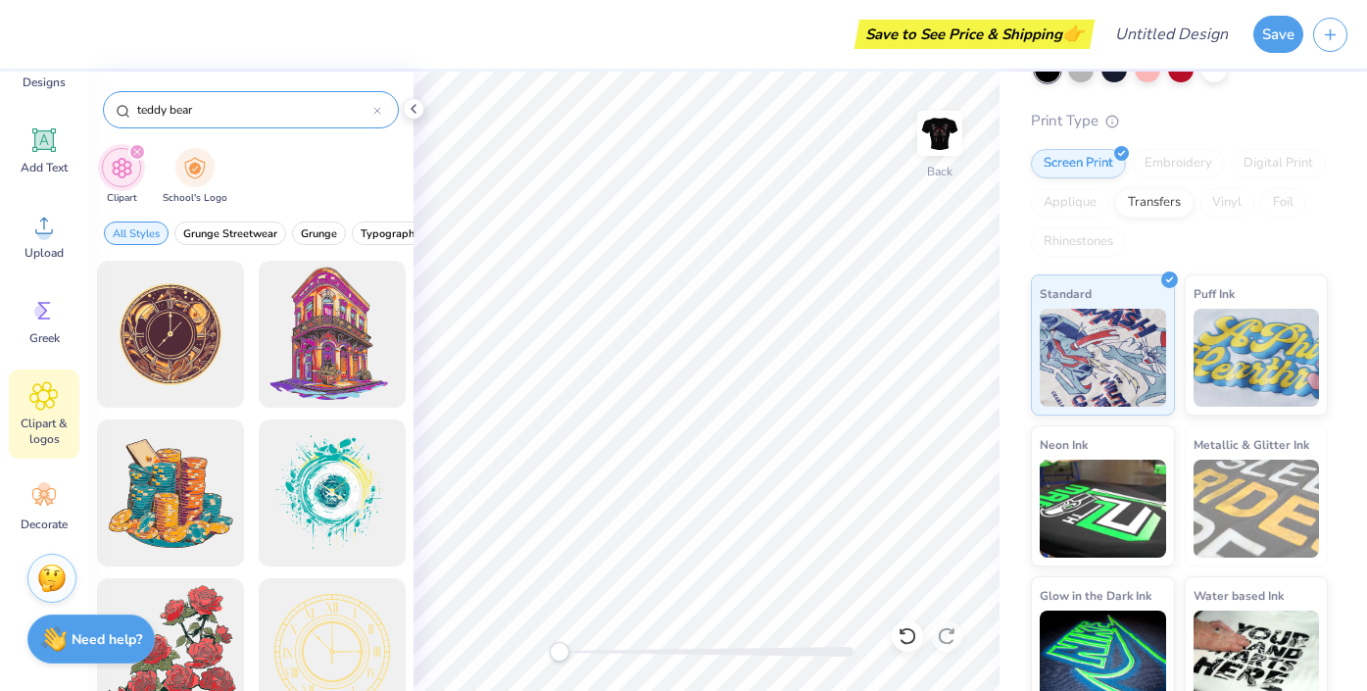
type input "teddy bear"
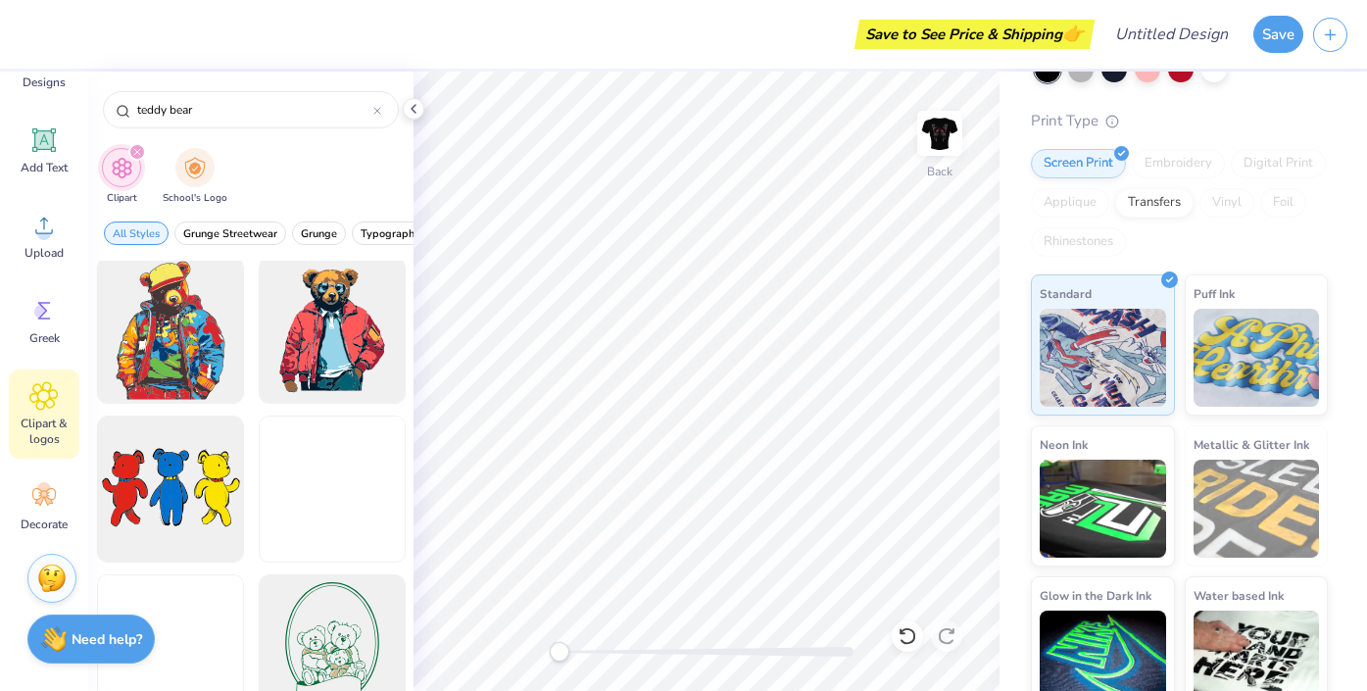
scroll to position [2386, 0]
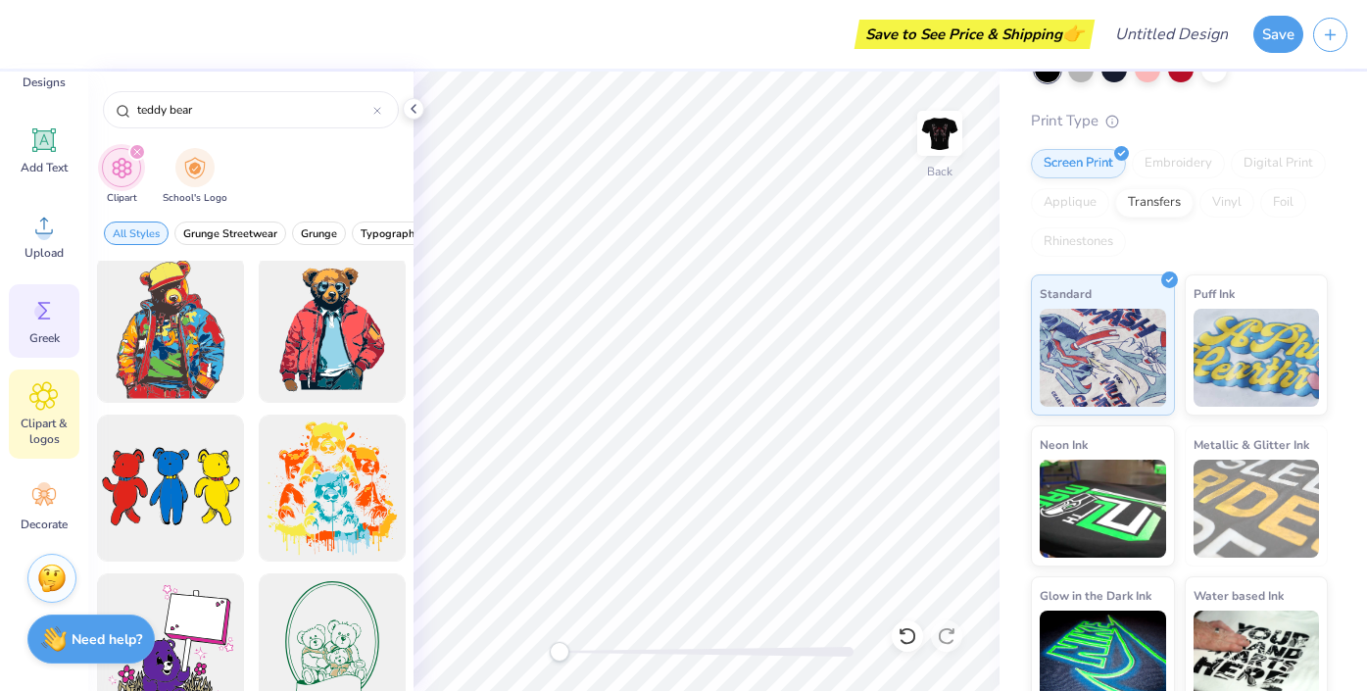
click at [63, 318] on div "Greek" at bounding box center [44, 320] width 71 height 73
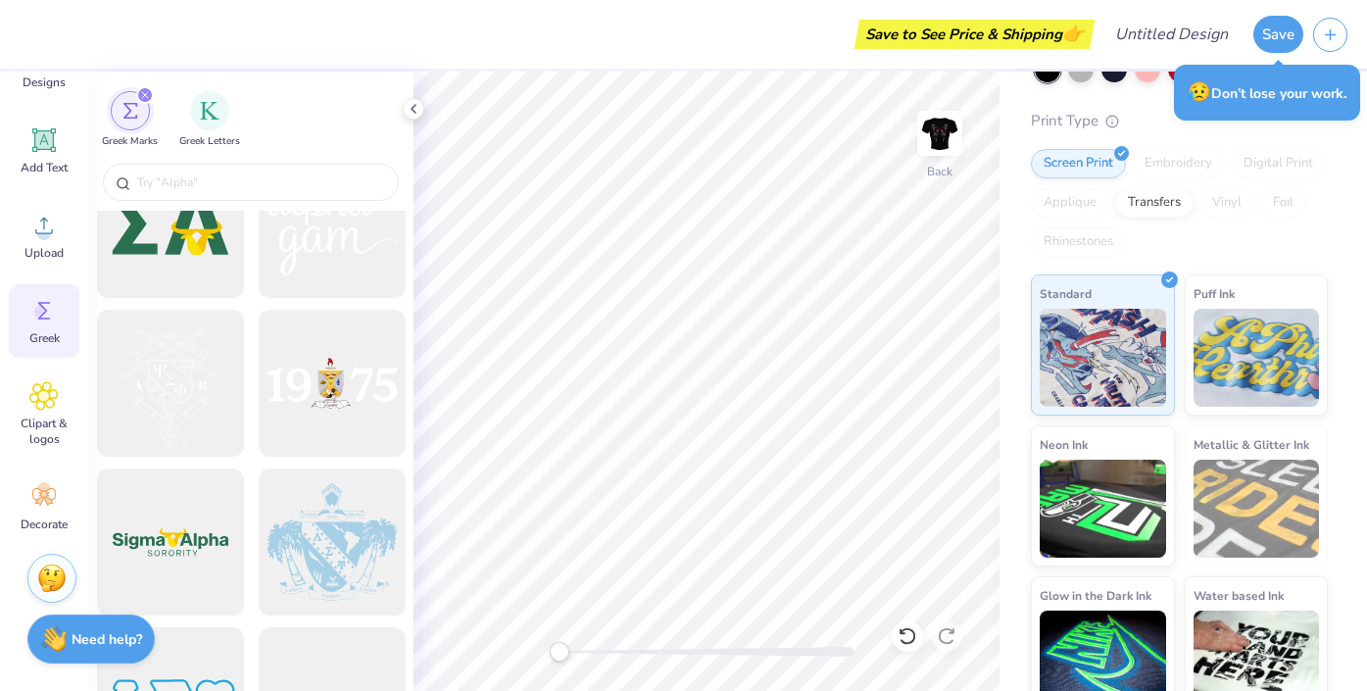
scroll to position [8632, 0]
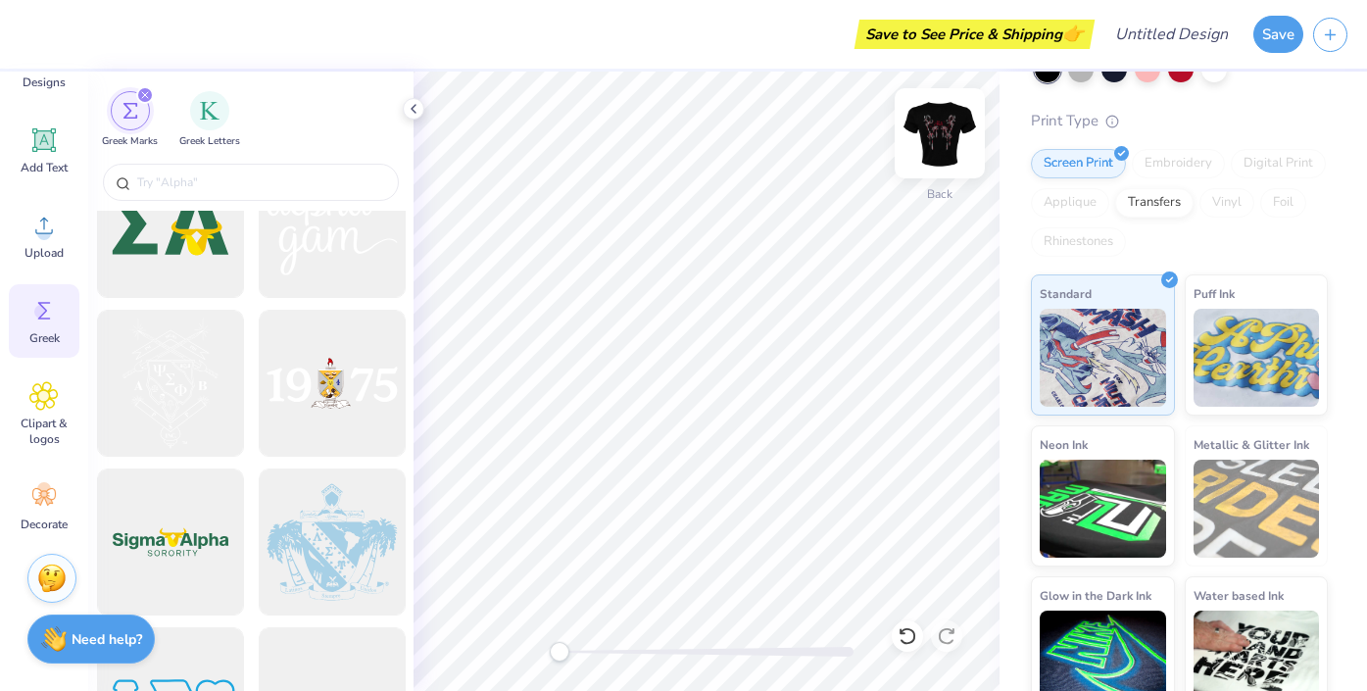
click at [959, 125] on img at bounding box center [940, 133] width 78 height 78
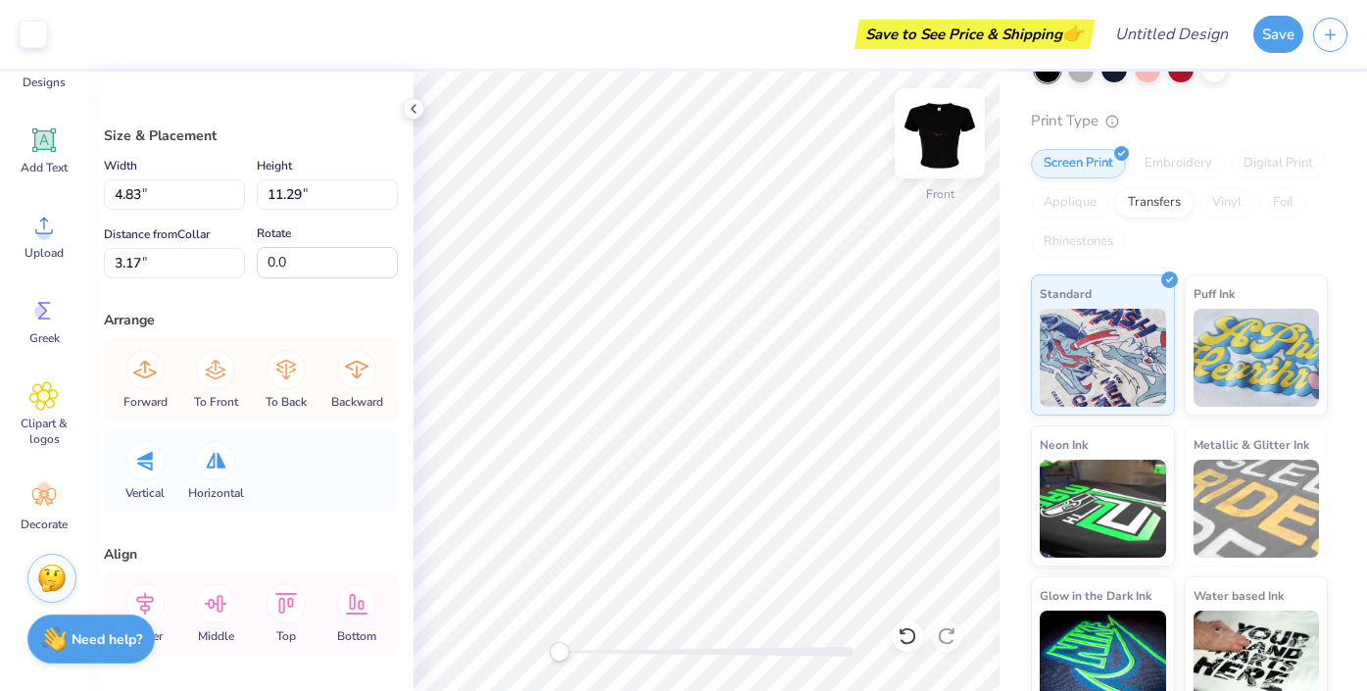
click at [955, 131] on img at bounding box center [940, 133] width 78 height 78
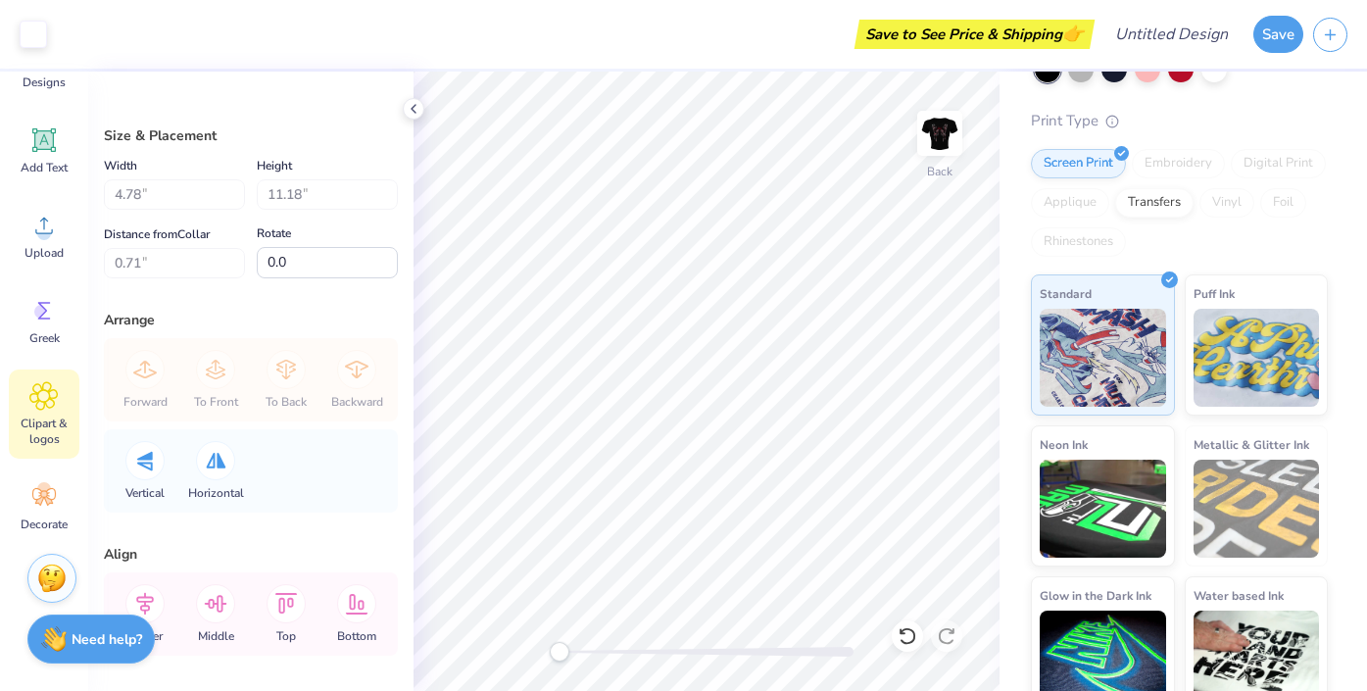
click at [50, 404] on icon at bounding box center [43, 395] width 28 height 29
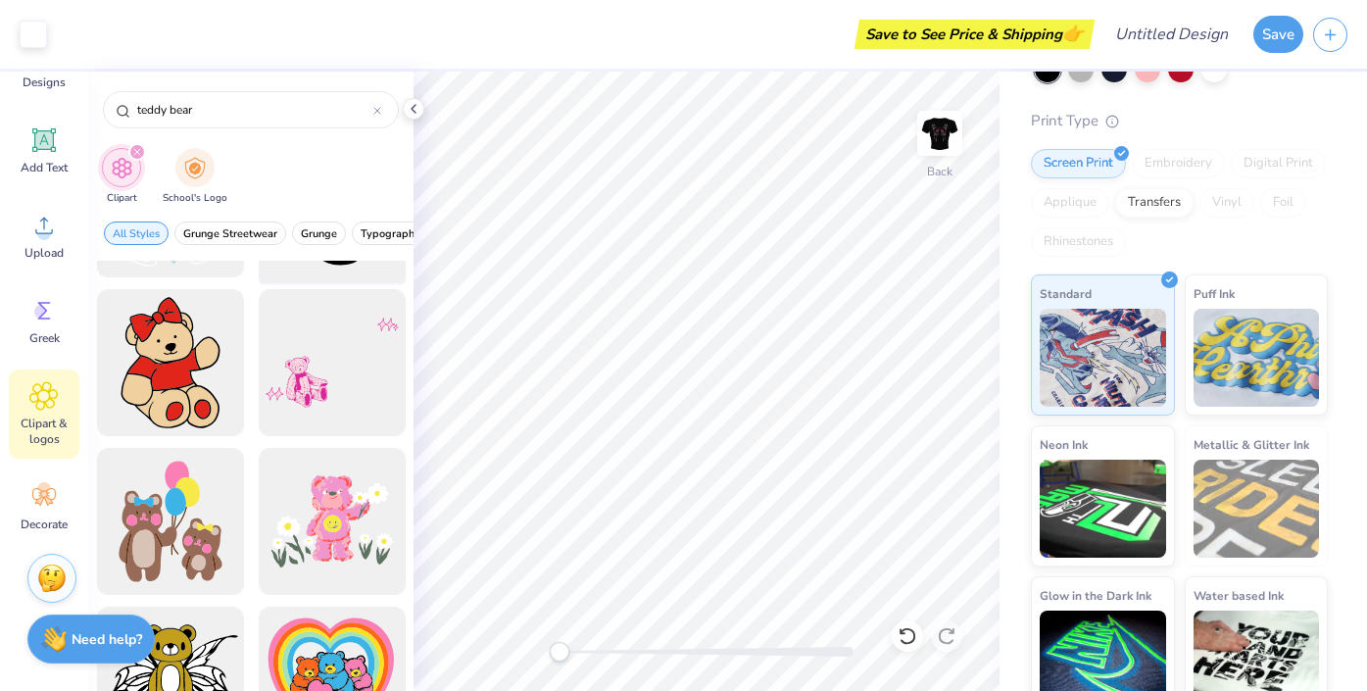
scroll to position [290, 0]
click at [27, 77] on span "Designs" at bounding box center [44, 82] width 43 height 16
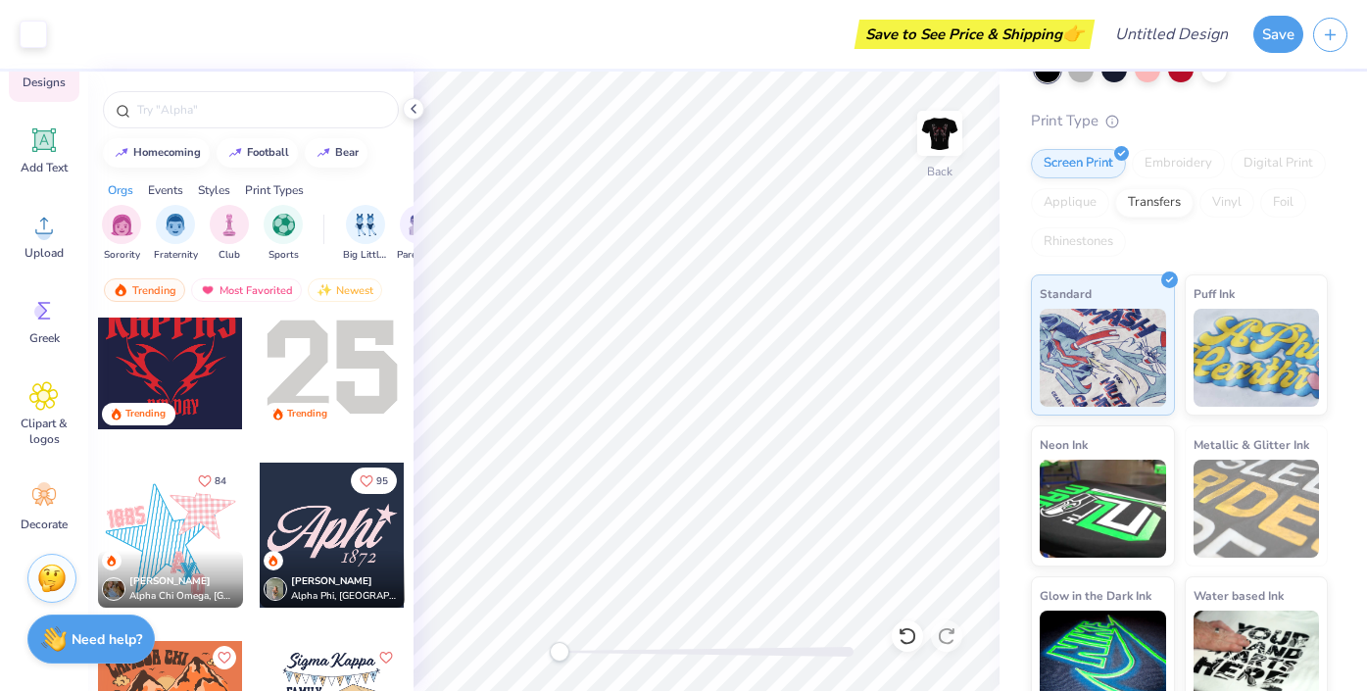
scroll to position [4525, 0]
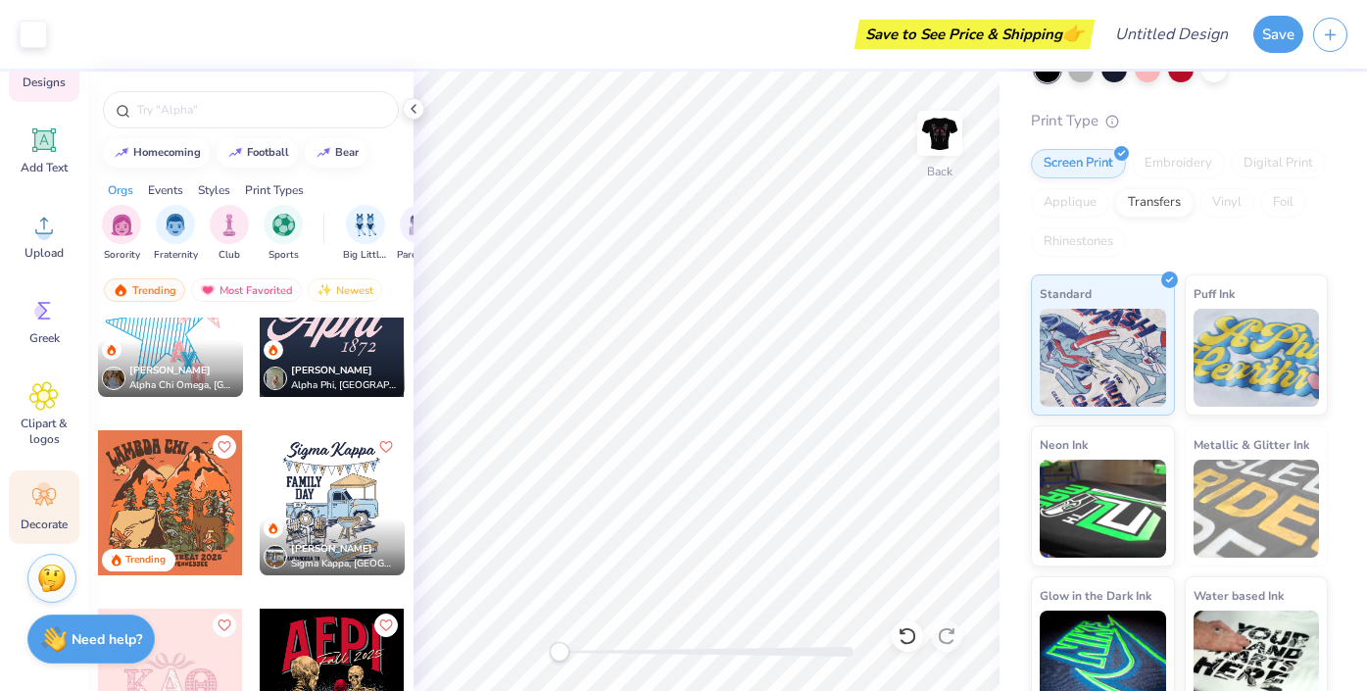
click at [41, 488] on circle at bounding box center [44, 489] width 14 height 14
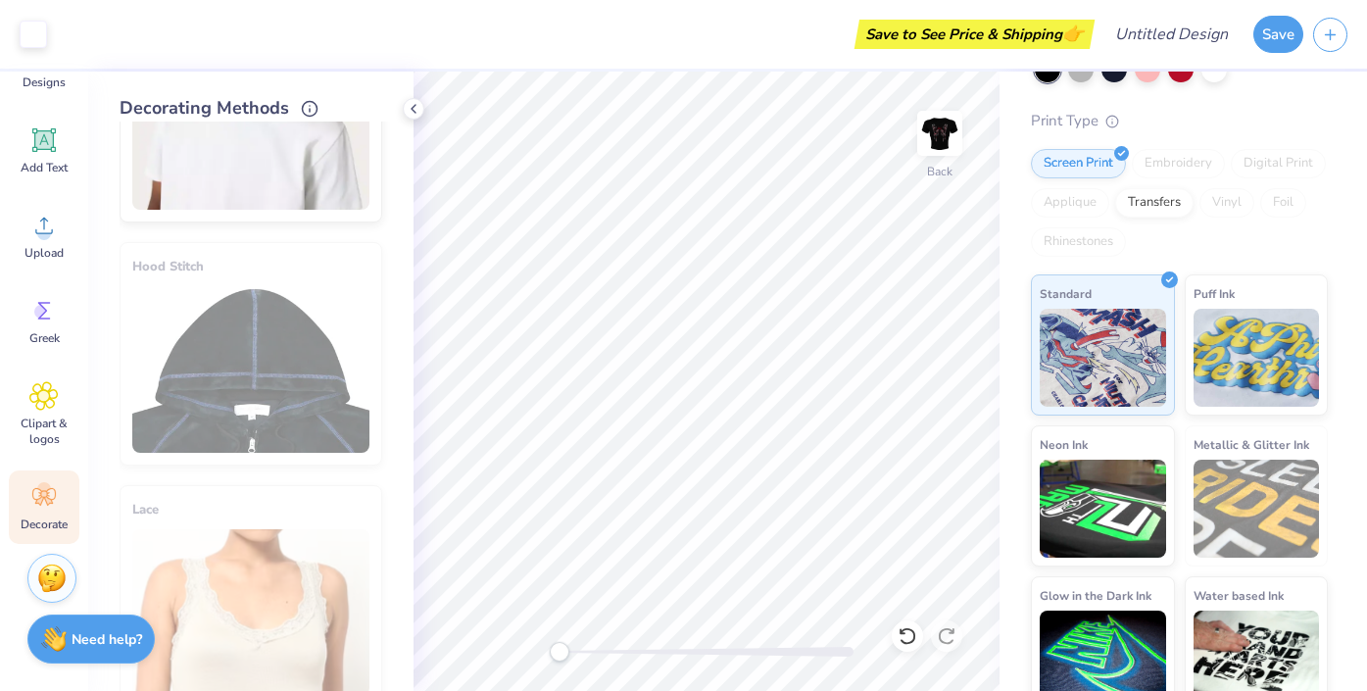
scroll to position [652, 0]
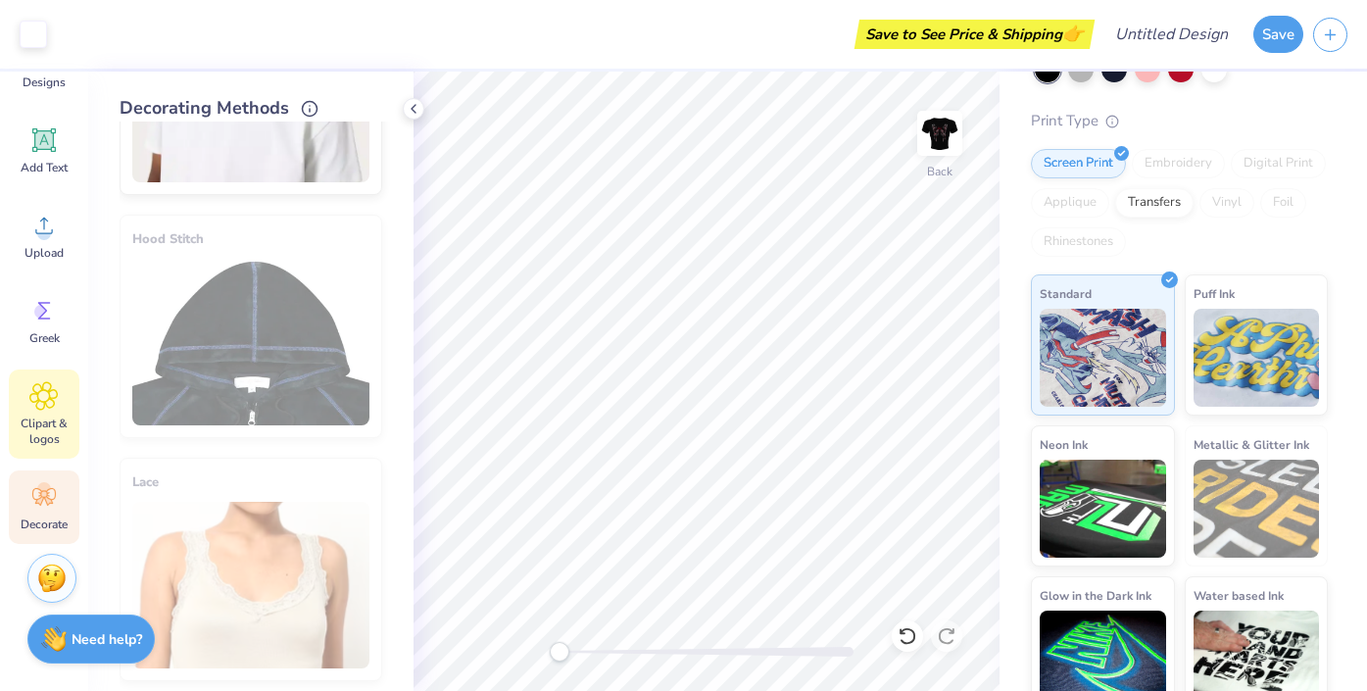
click at [56, 431] on span "Clipart & logos" at bounding box center [44, 430] width 65 height 31
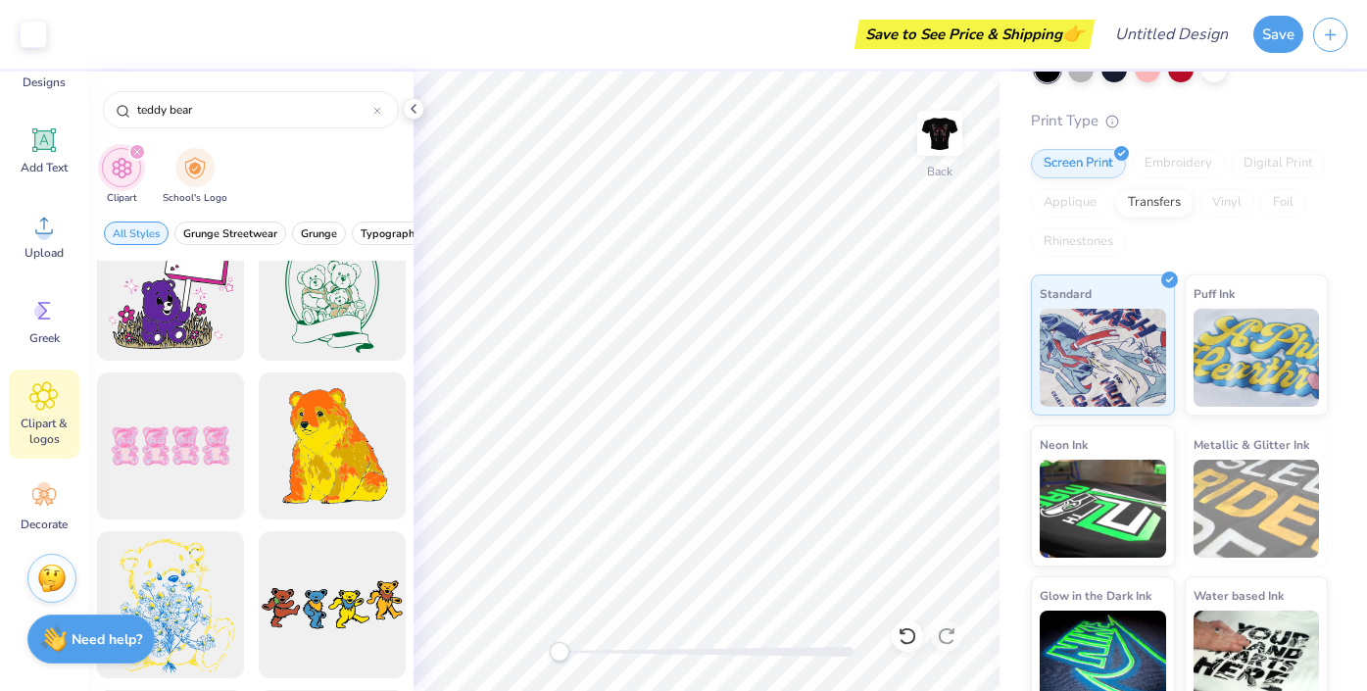
scroll to position [2748, 0]
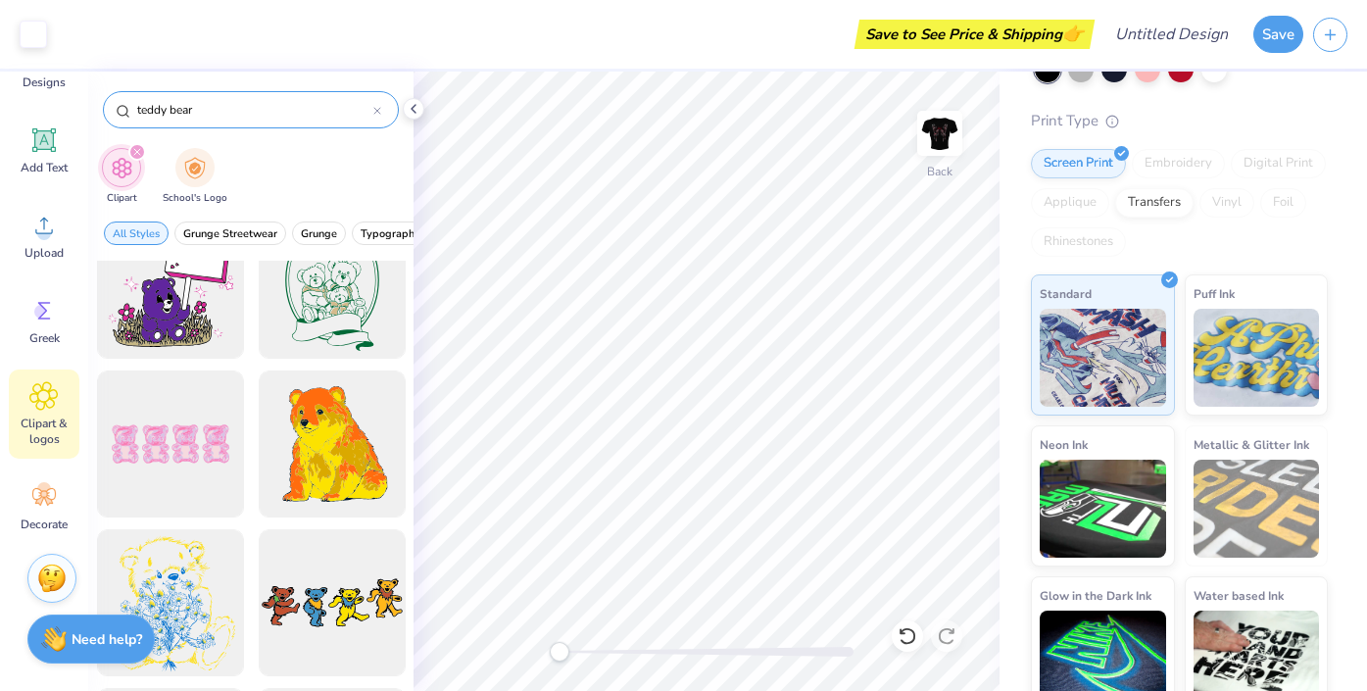
click at [379, 105] on div at bounding box center [377, 110] width 8 height 18
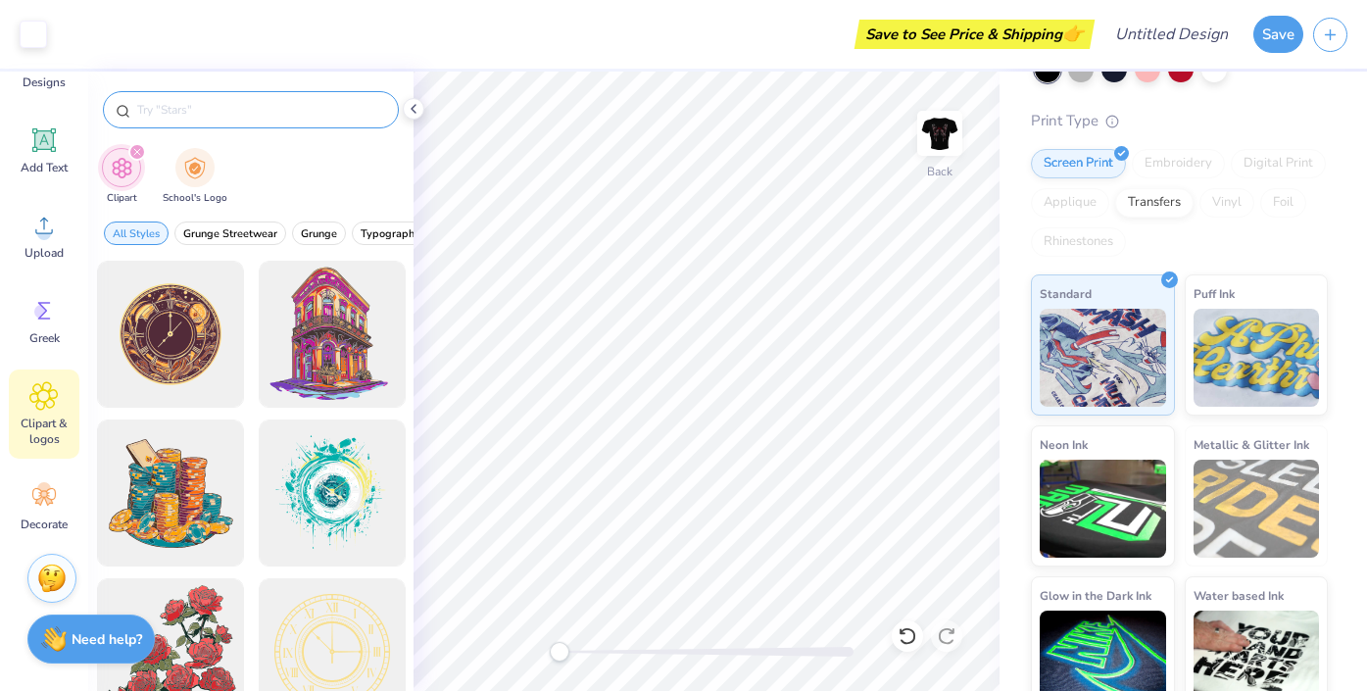
scroll to position [0, 0]
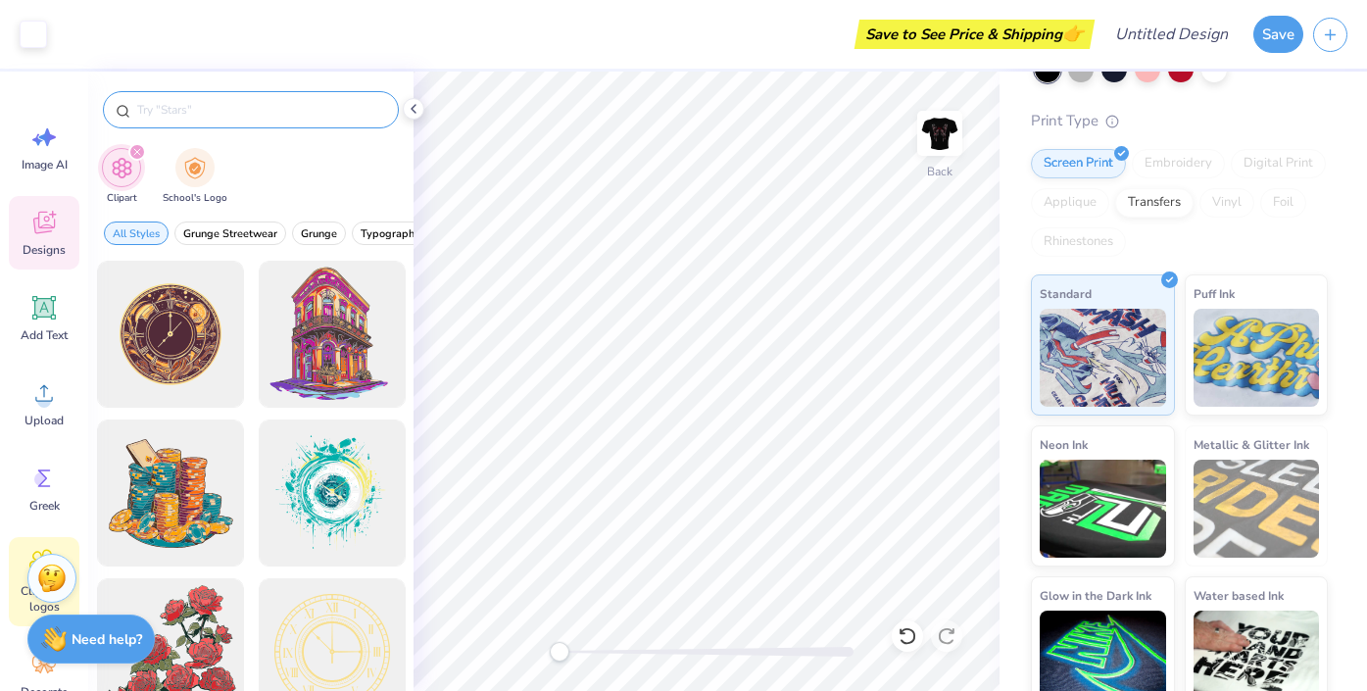
click at [44, 236] on icon at bounding box center [43, 222] width 29 height 29
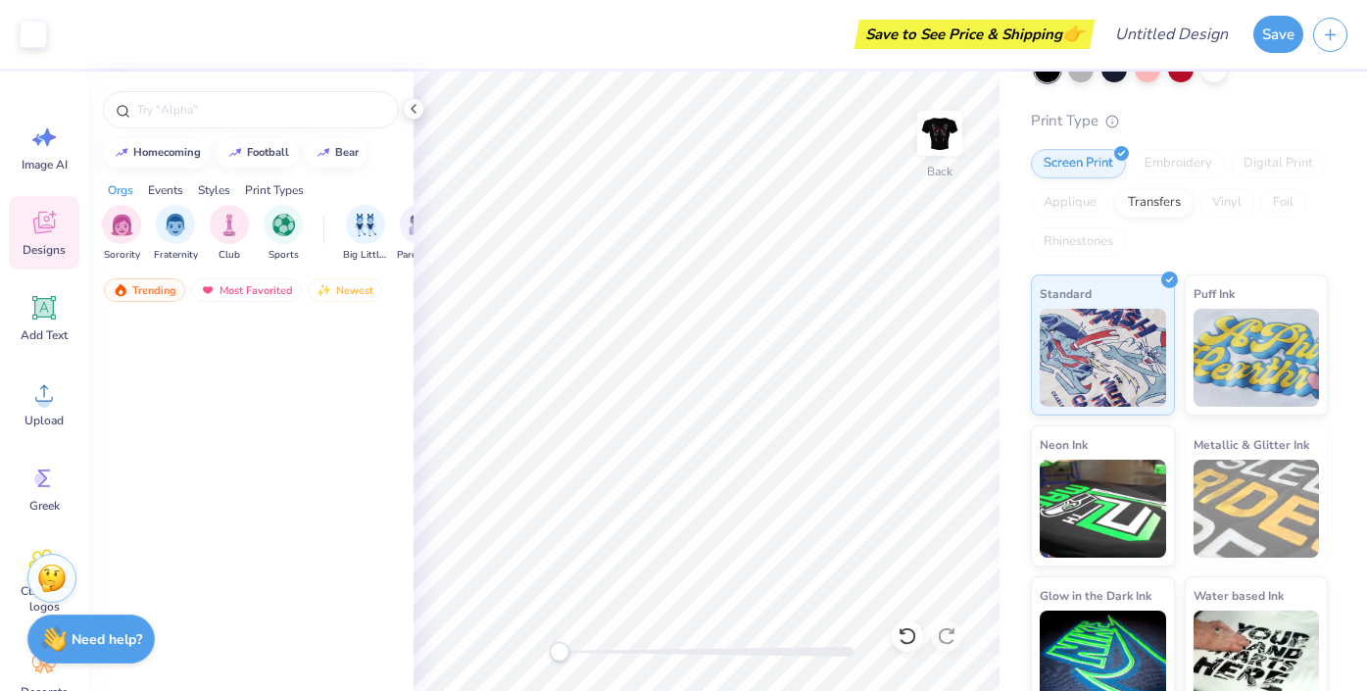
scroll to position [4969, 0]
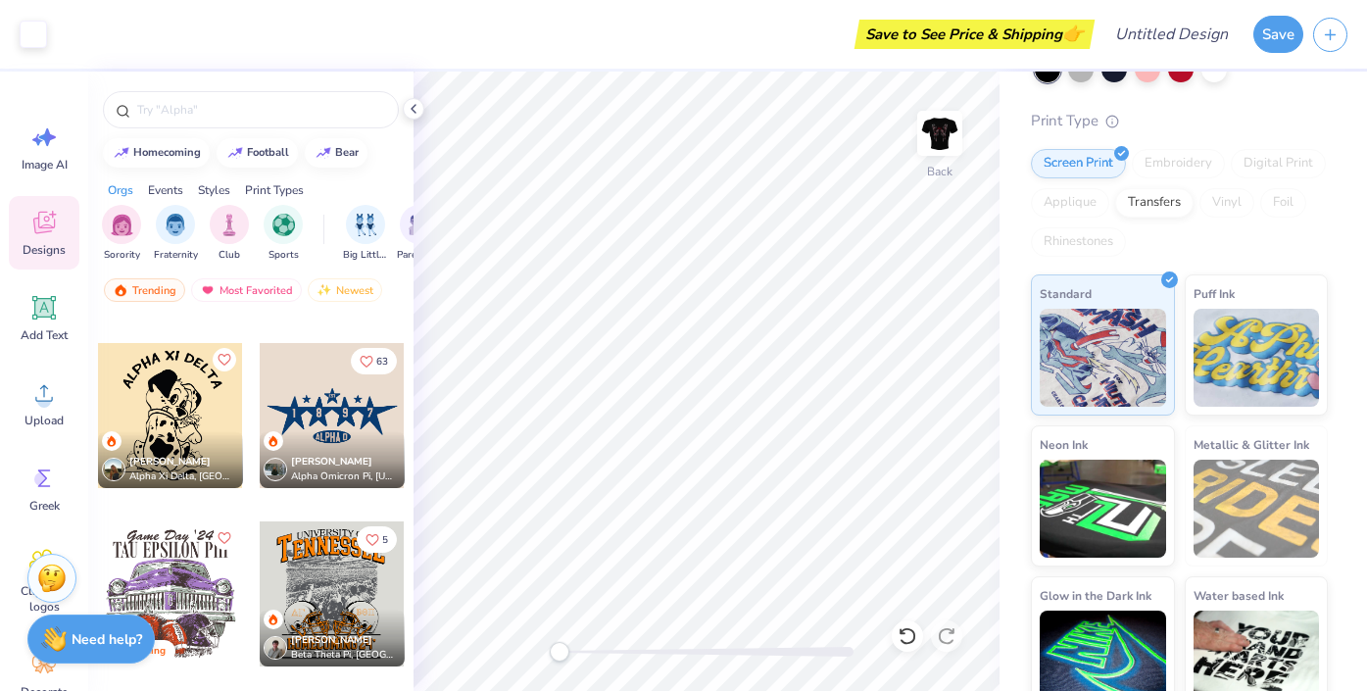
click at [217, 73] on div at bounding box center [250, 105] width 325 height 67
drag, startPoint x: 219, startPoint y: 102, endPoint x: 220, endPoint y: 91, distance: 10.8
click at [220, 103] on input "text" at bounding box center [260, 110] width 251 height 20
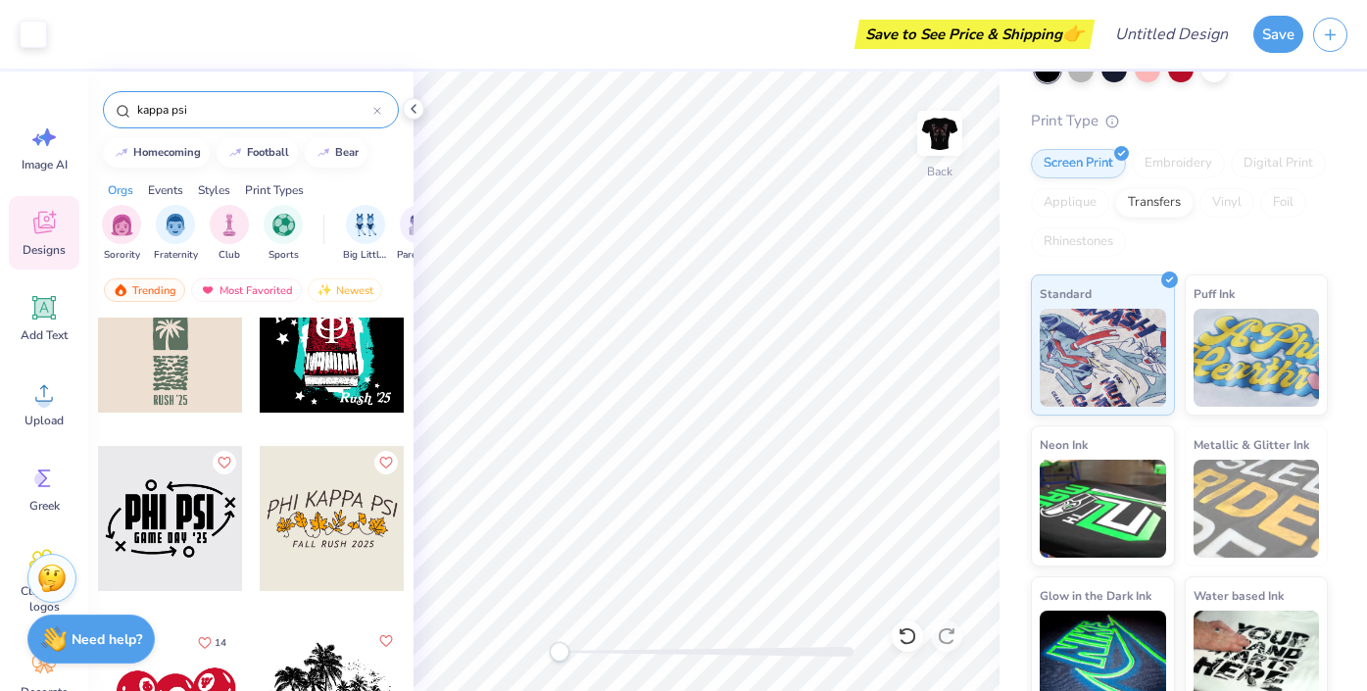
scroll to position [1652, 0]
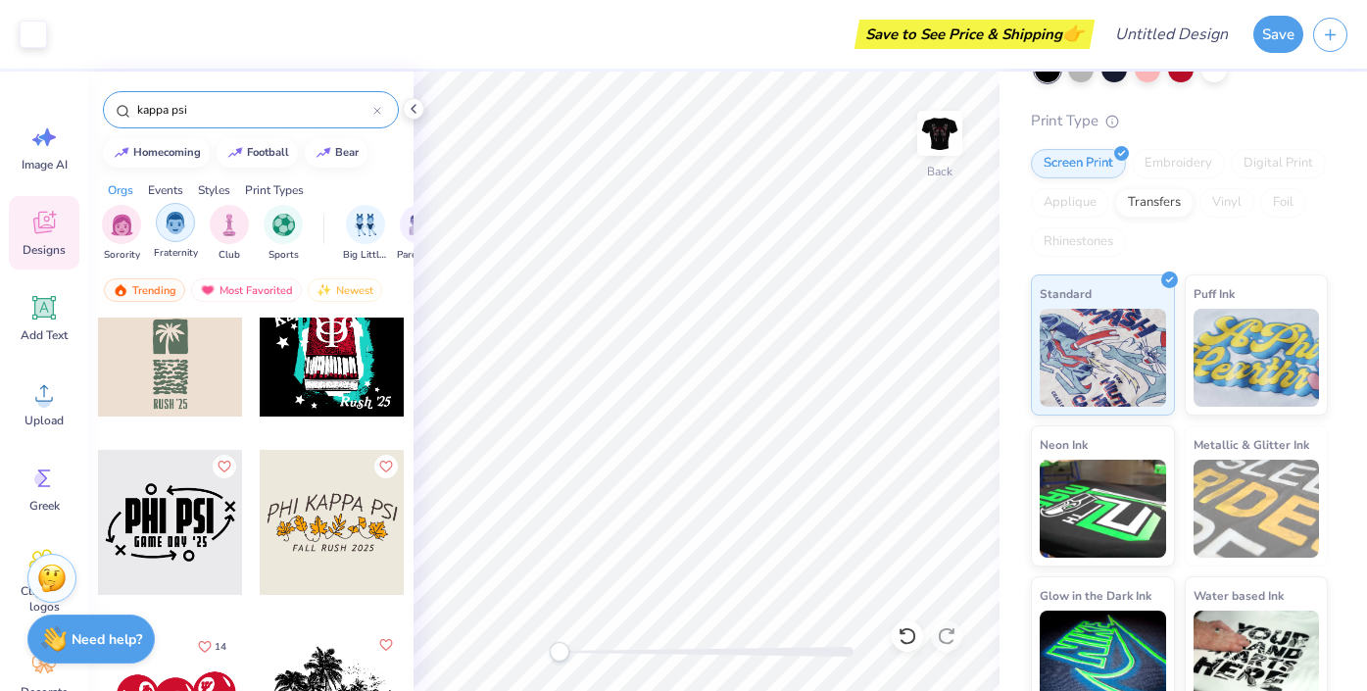
click at [171, 225] on img "filter for Fraternity" at bounding box center [176, 223] width 22 height 23
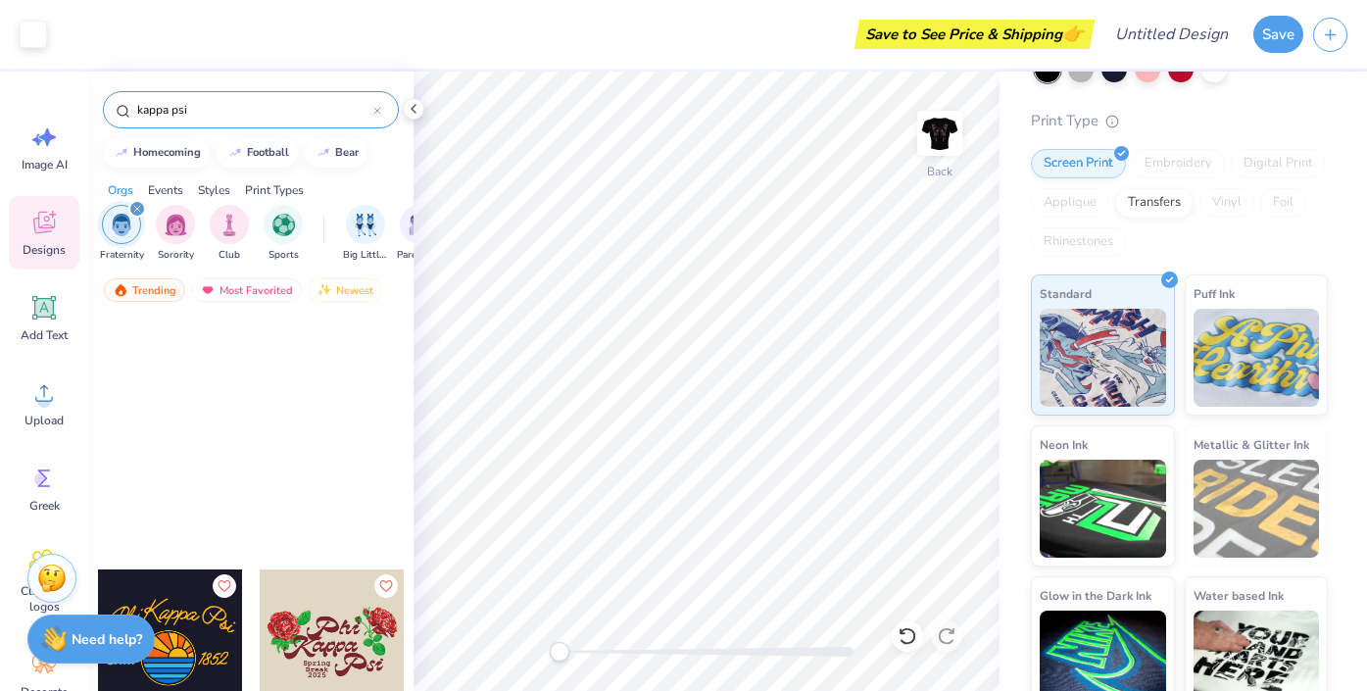
scroll to position [3833, 0]
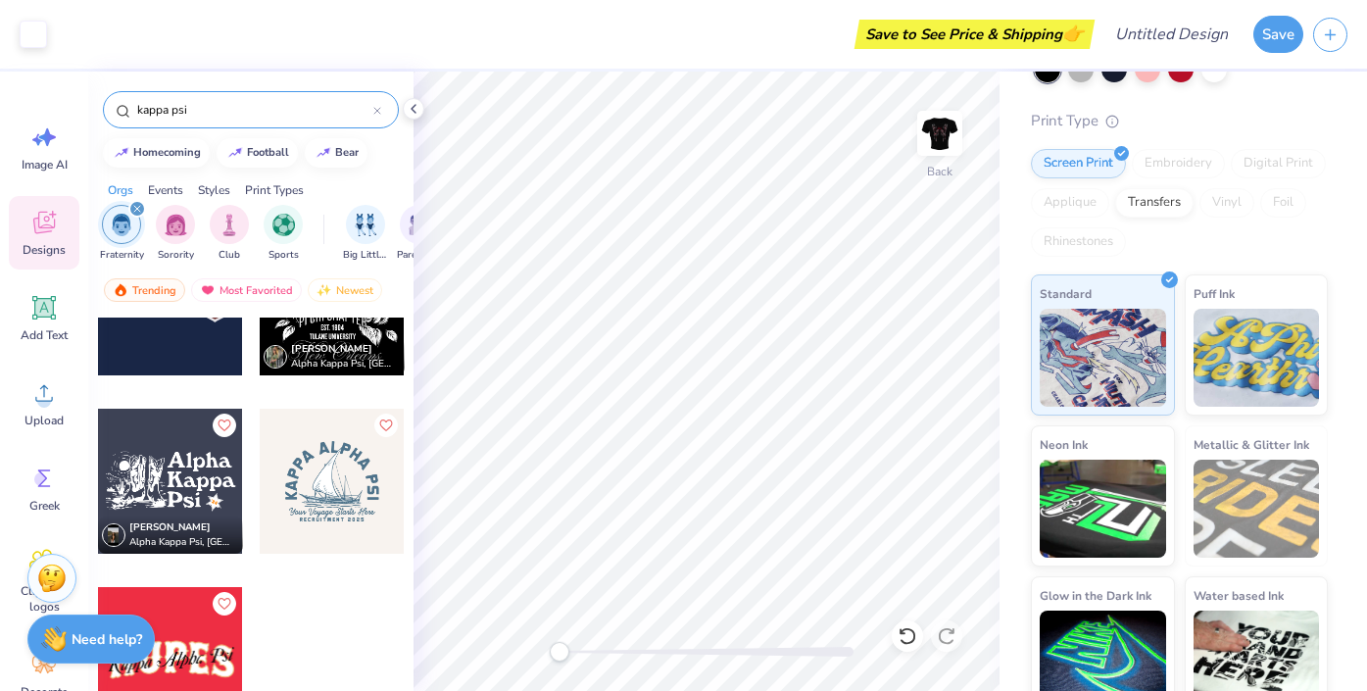
click at [316, 105] on input "kappa psi" at bounding box center [254, 110] width 238 height 20
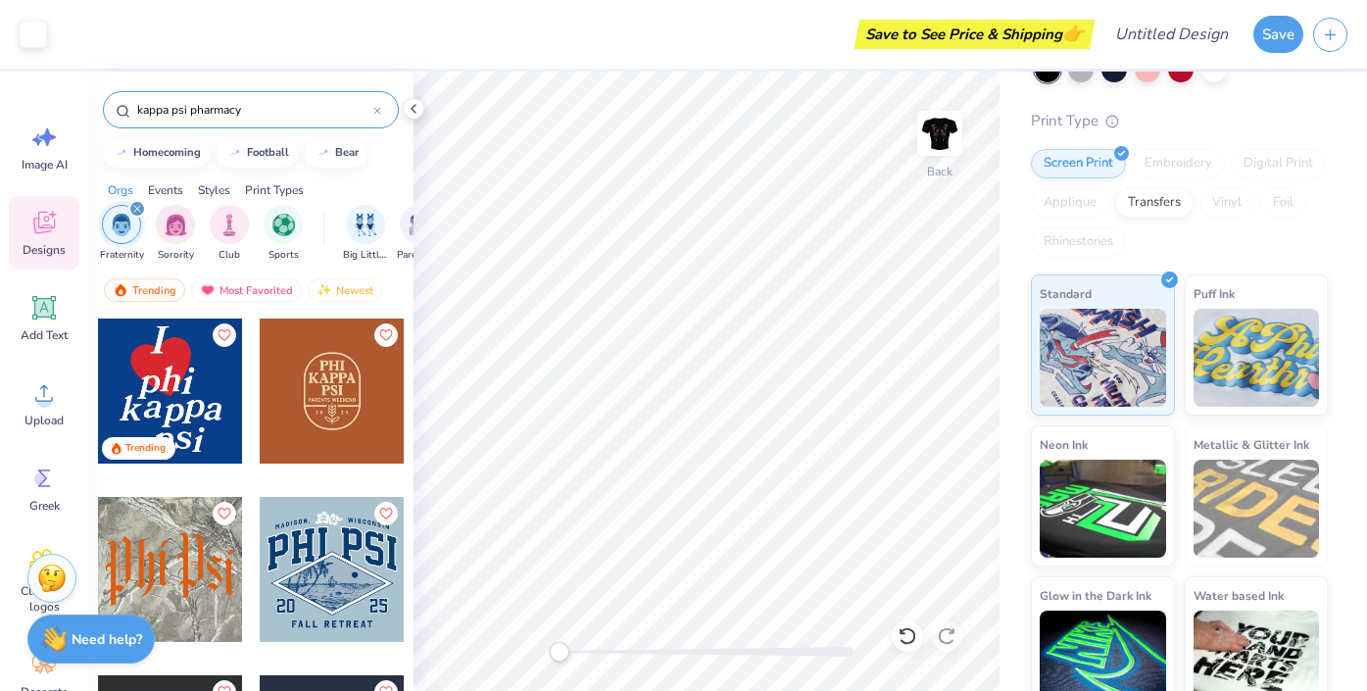
type input "kappa psi pharmacy"
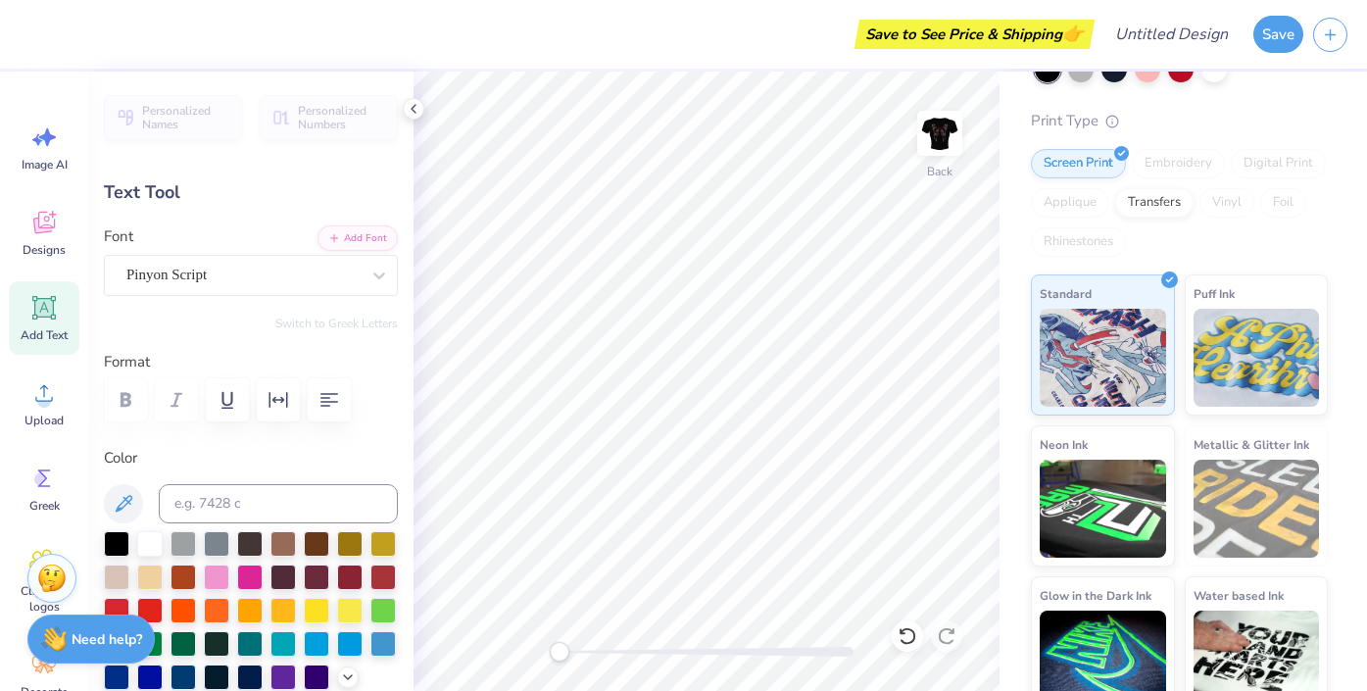
scroll to position [0, 0]
type textarea "Kappa Psi"
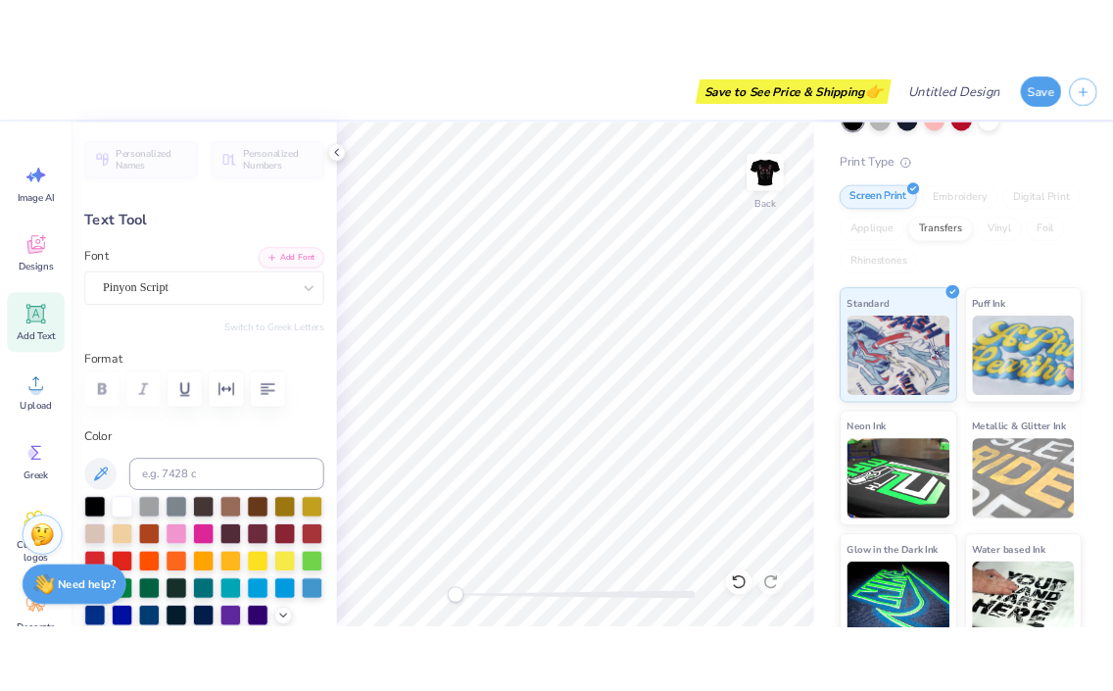
scroll to position [0, 2]
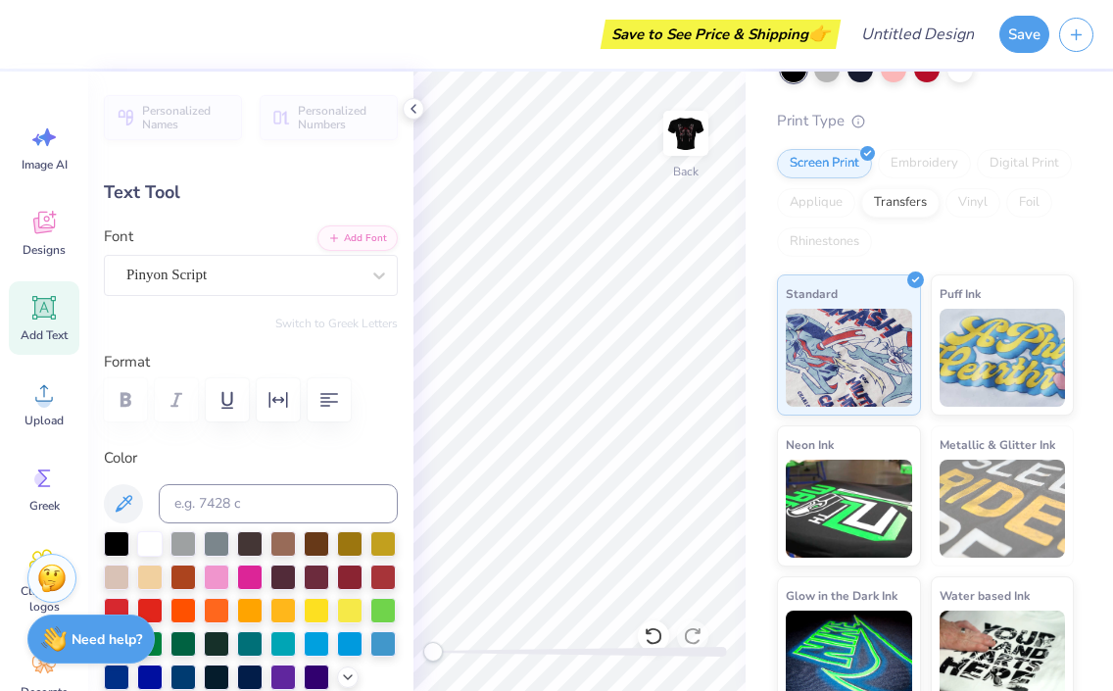
click at [186, 387] on div at bounding box center [251, 399] width 294 height 43
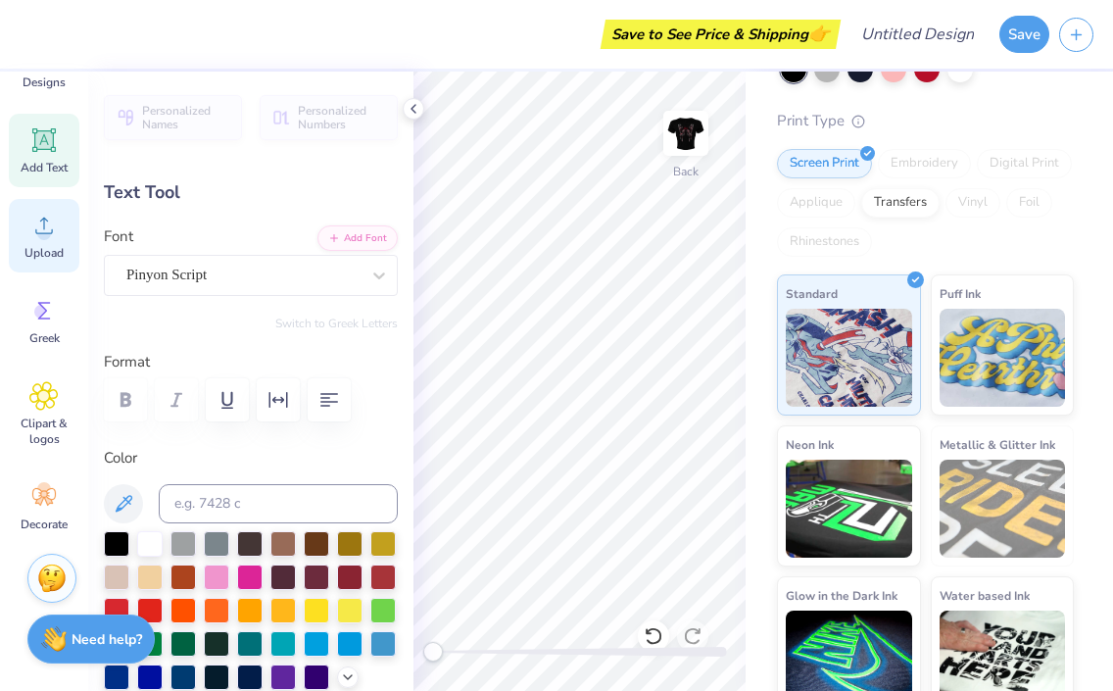
click at [56, 230] on icon at bounding box center [43, 225] width 29 height 29
click at [759, 658] on div "Save to See Price & Shipping 👉 Design Title Save Image AI Designs Add Text Uplo…" at bounding box center [556, 345] width 1113 height 691
click at [41, 232] on icon at bounding box center [44, 226] width 18 height 17
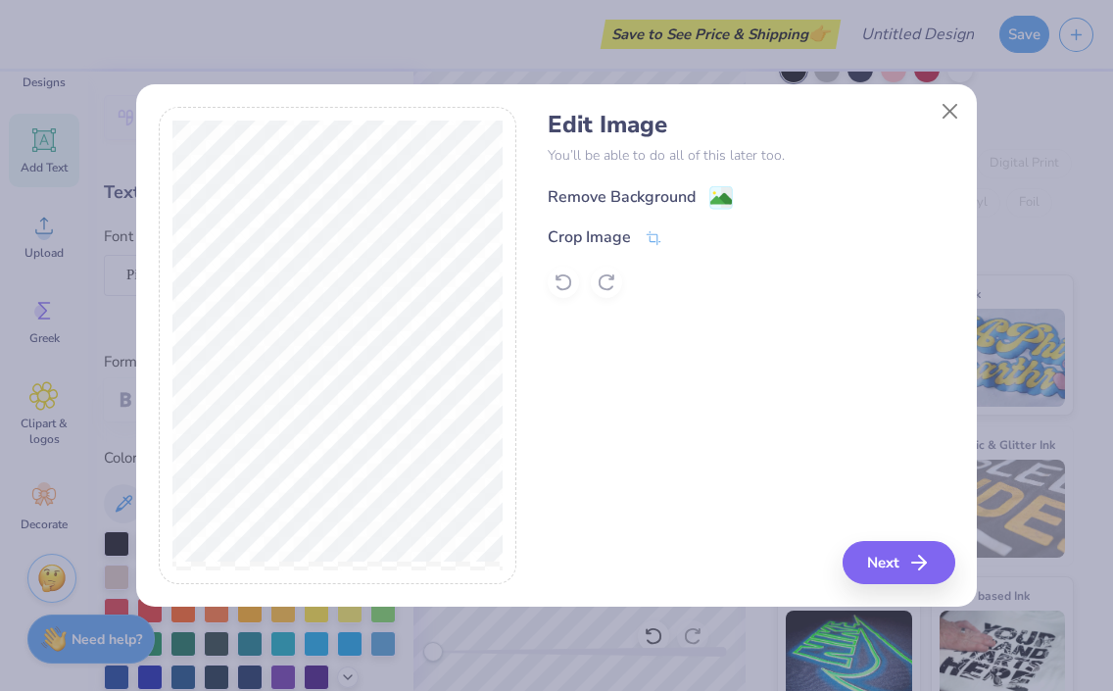
click at [704, 197] on div "Remove Background" at bounding box center [640, 197] width 185 height 24
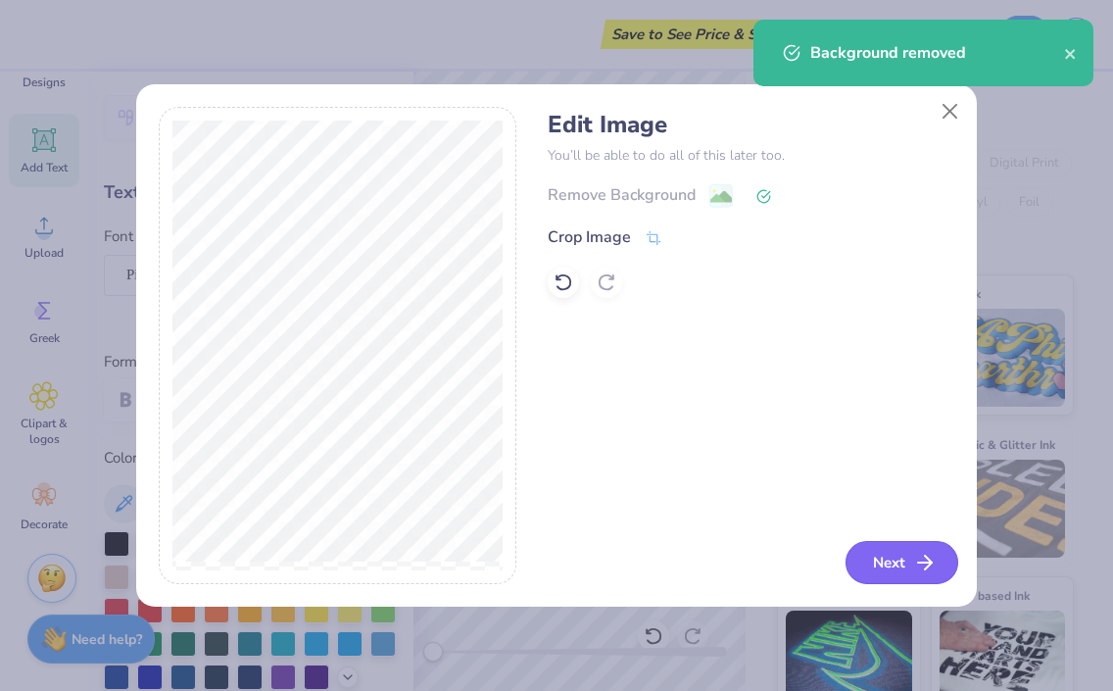
click at [891, 555] on button "Next" at bounding box center [902, 562] width 113 height 43
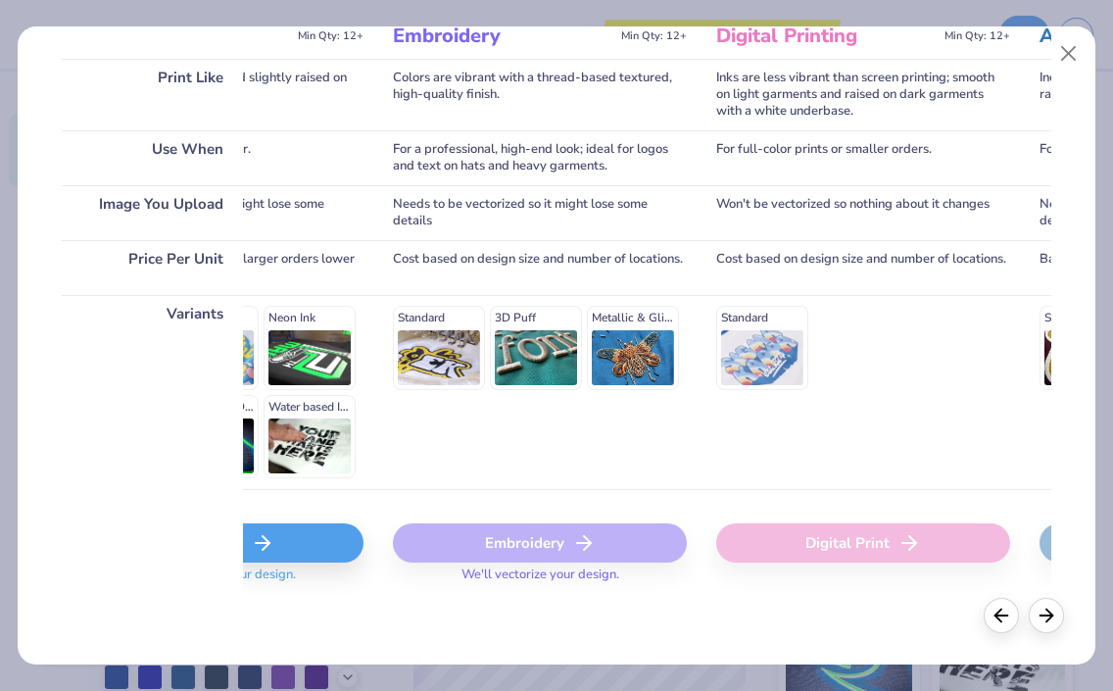
scroll to position [0, 0]
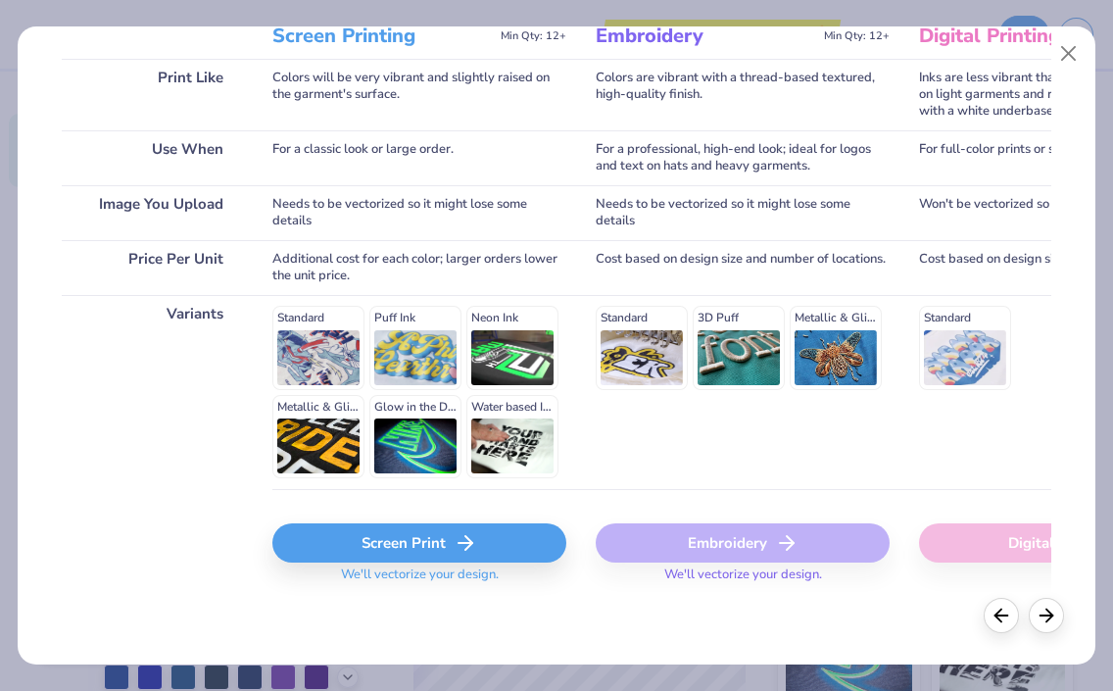
click at [469, 541] on polyline at bounding box center [468, 543] width 7 height 14
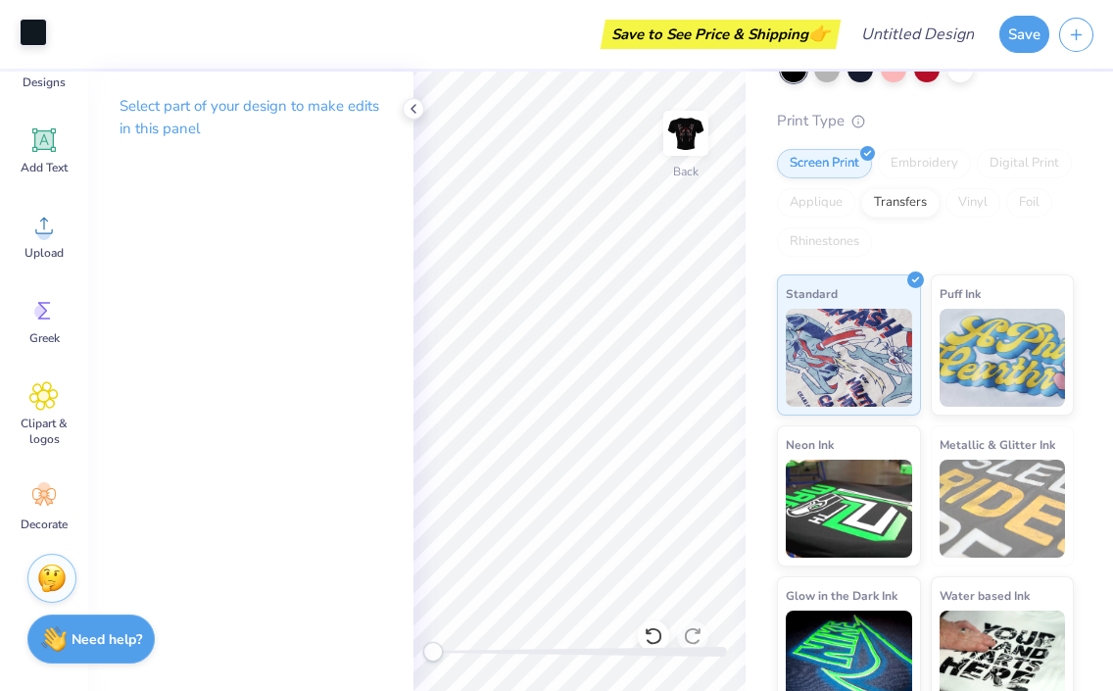
click at [34, 45] on div at bounding box center [33, 32] width 27 height 27
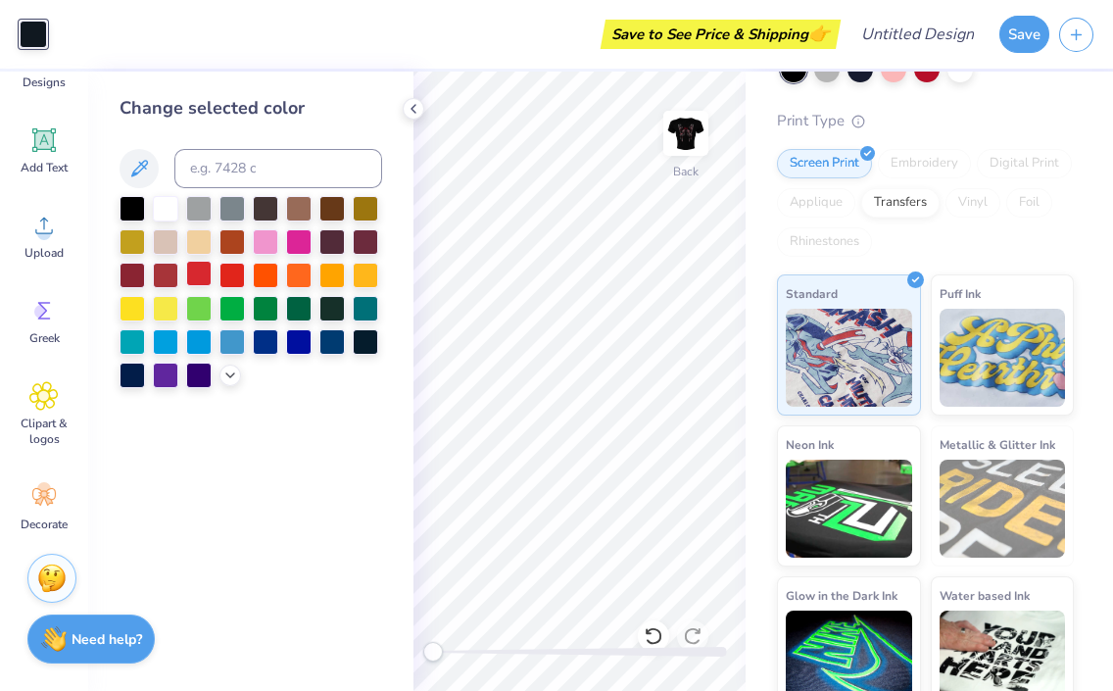
click at [212, 275] on div at bounding box center [198, 273] width 25 height 25
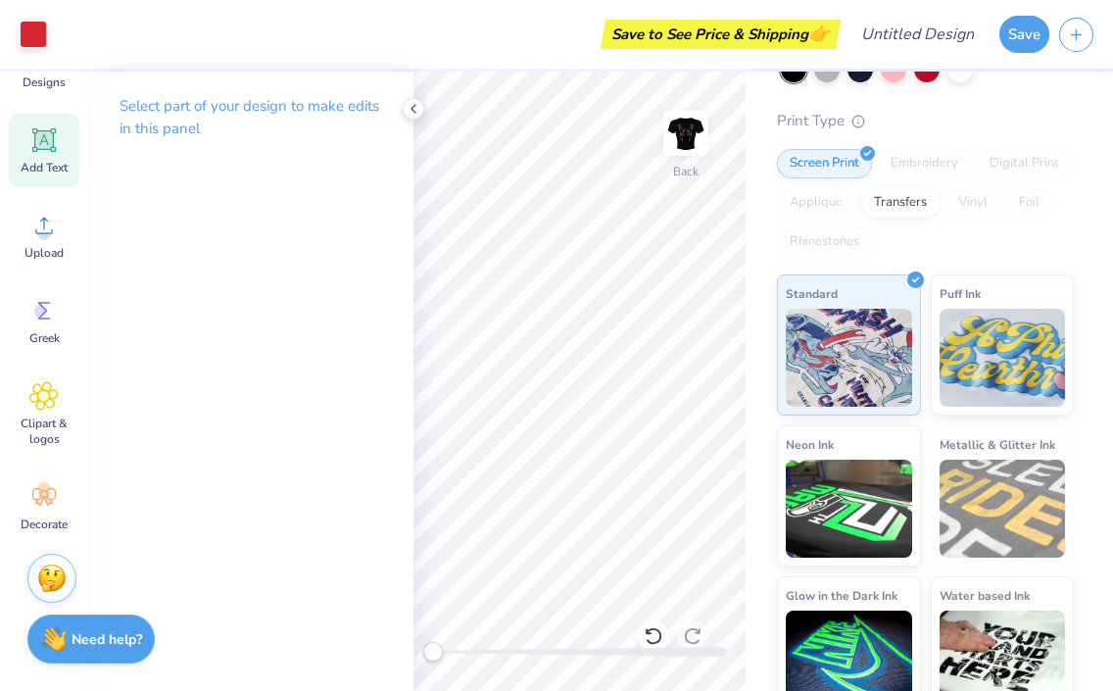
click at [33, 163] on span "Add Text" at bounding box center [44, 168] width 47 height 16
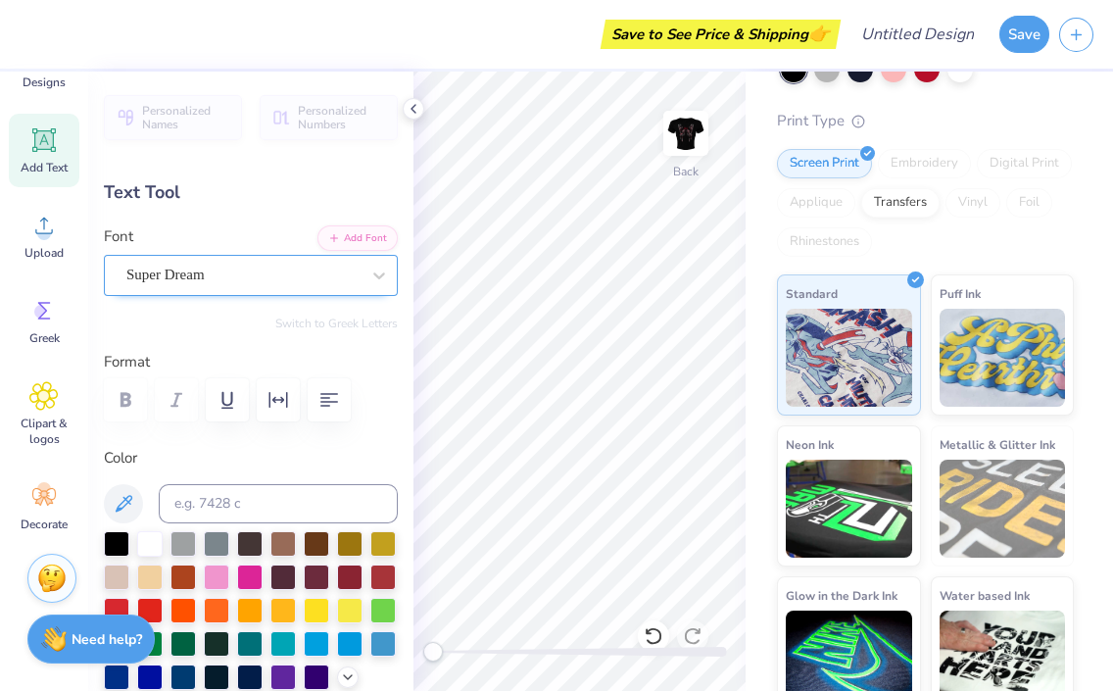
click at [140, 286] on div at bounding box center [242, 275] width 233 height 26
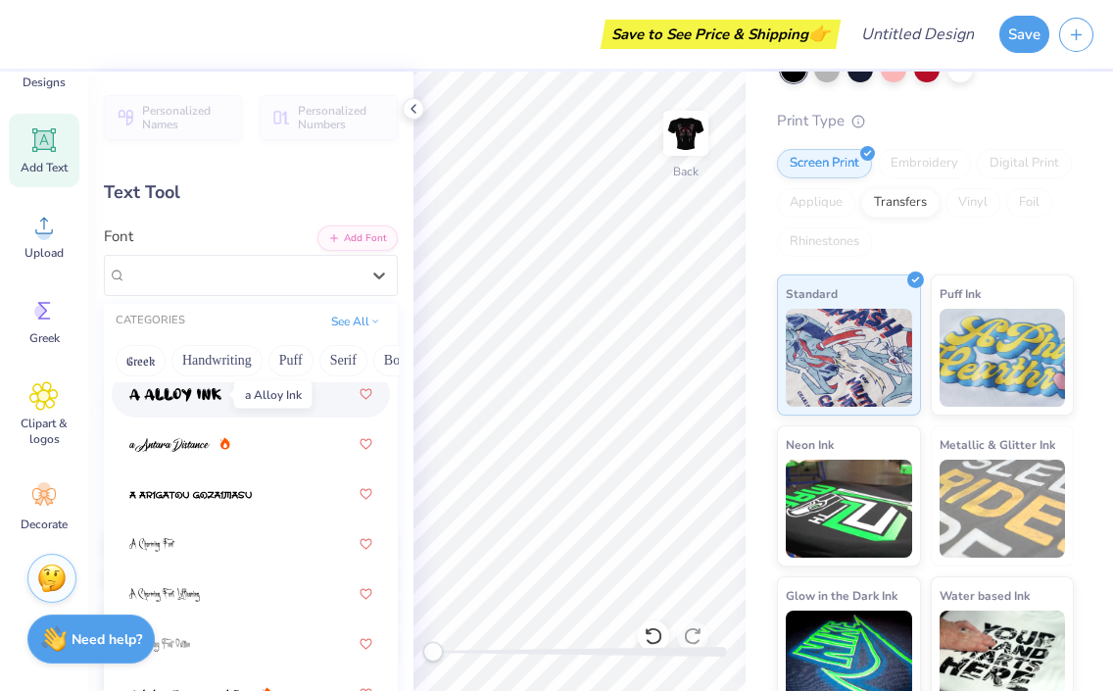
scroll to position [346, 0]
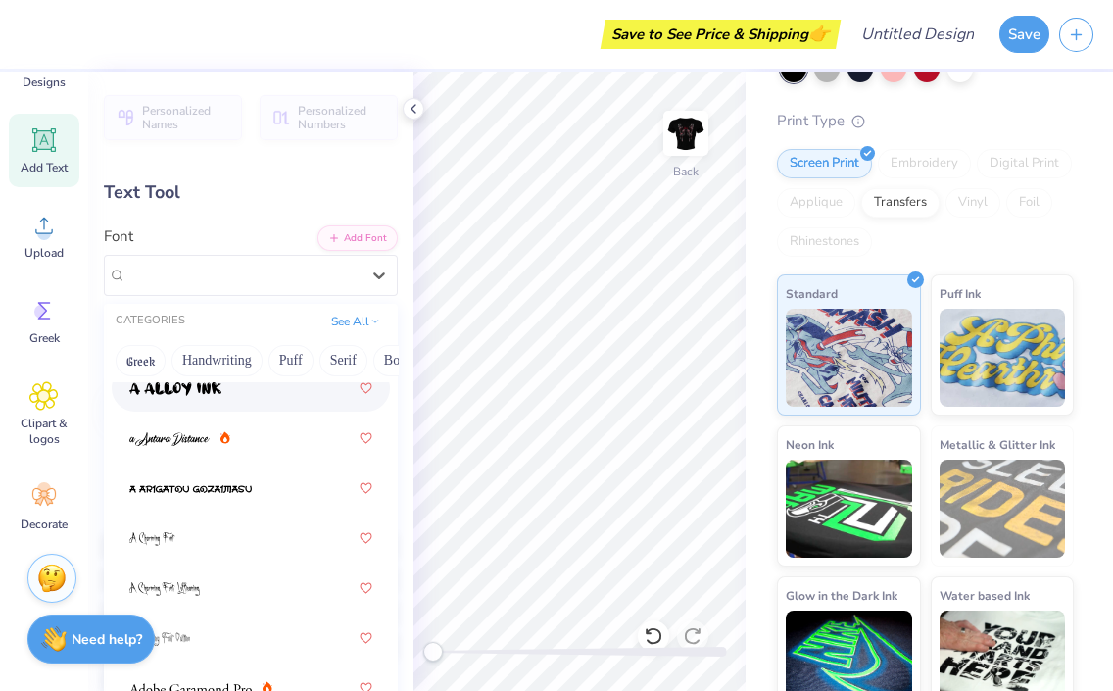
click at [193, 400] on div at bounding box center [250, 387] width 243 height 35
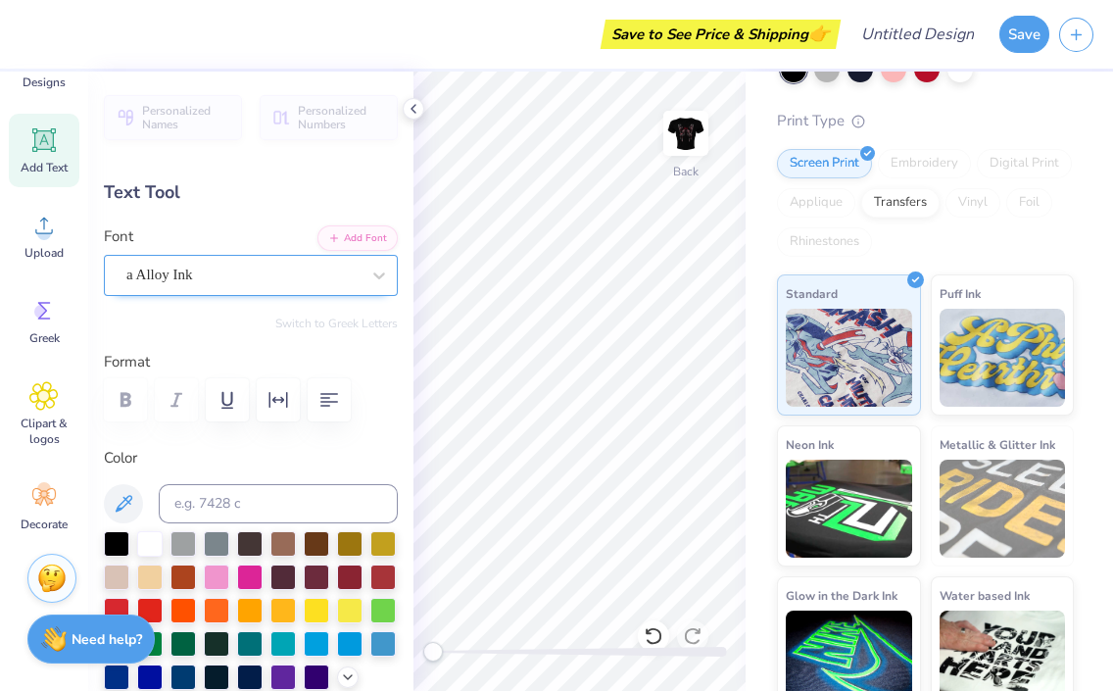
click at [268, 267] on div "a Alloy Ink" at bounding box center [242, 275] width 237 height 30
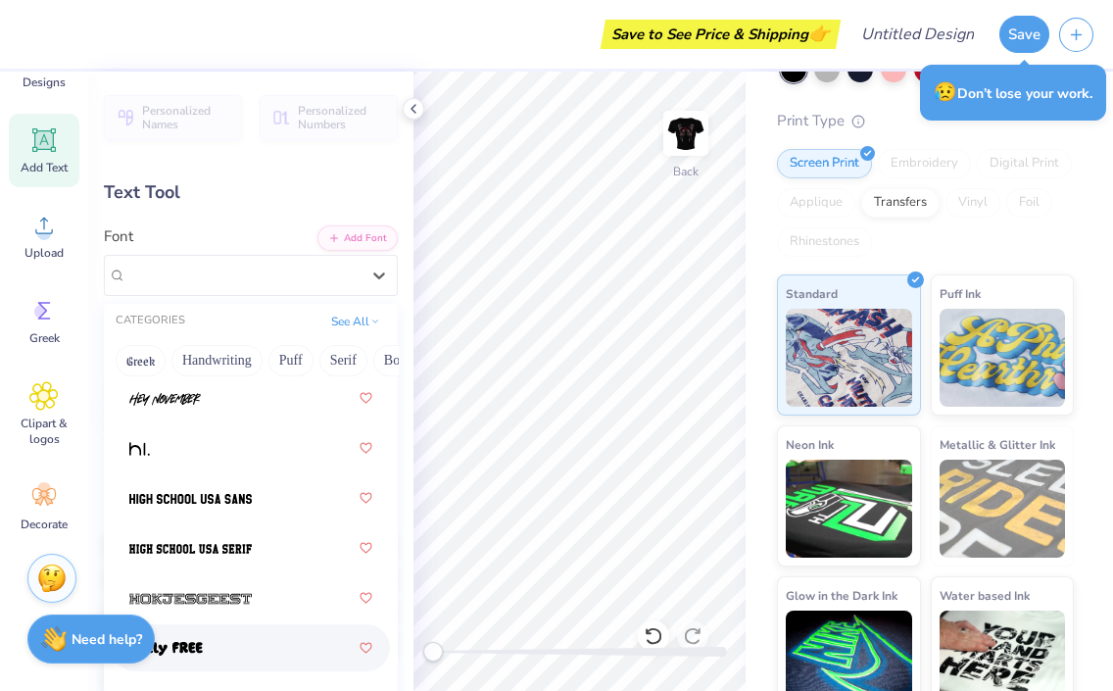
scroll to position [7172, 0]
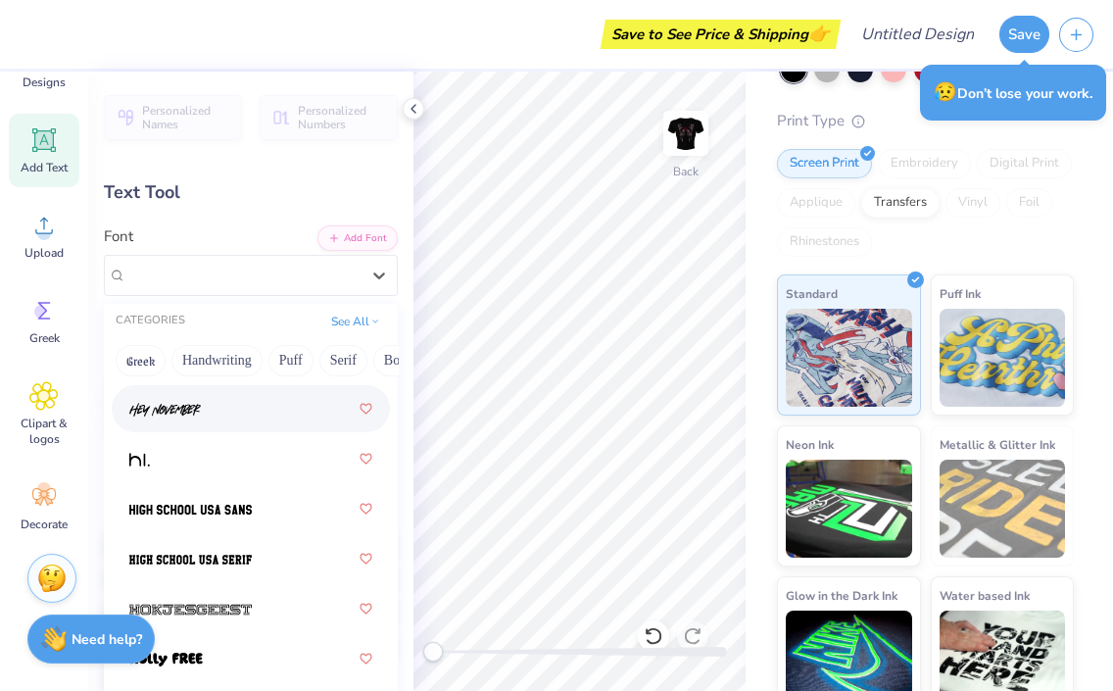
click at [196, 414] on img at bounding box center [165, 410] width 72 height 14
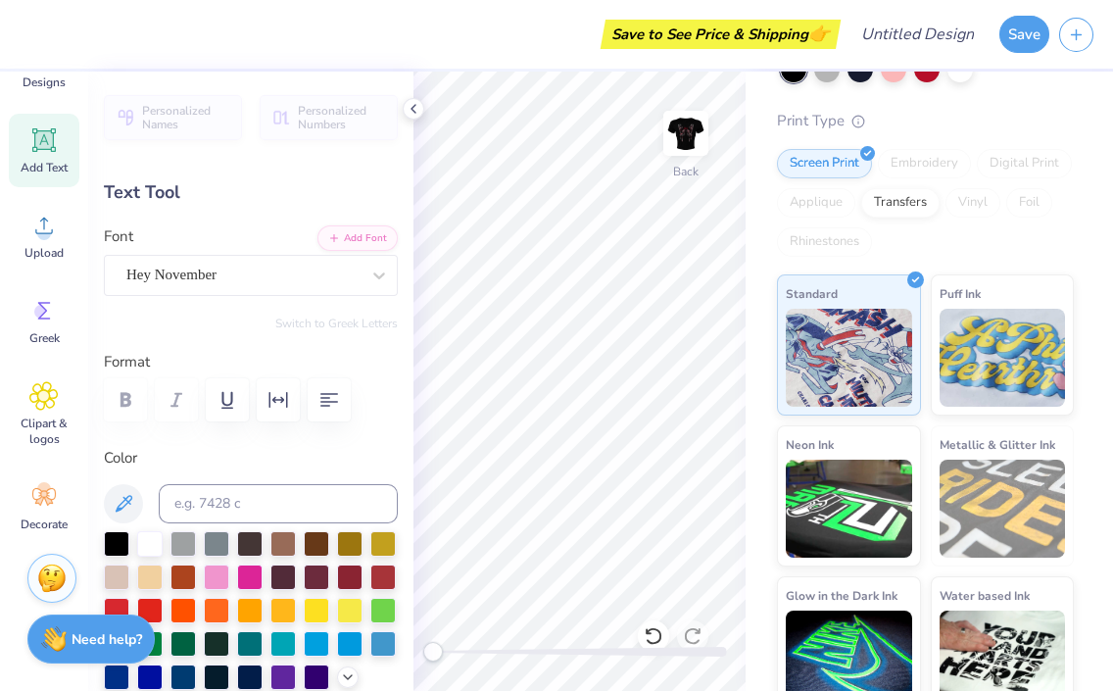
type textarea "PSI"
type input "2.15"
type input "1.31"
type input "10.61"
type input "5.40"
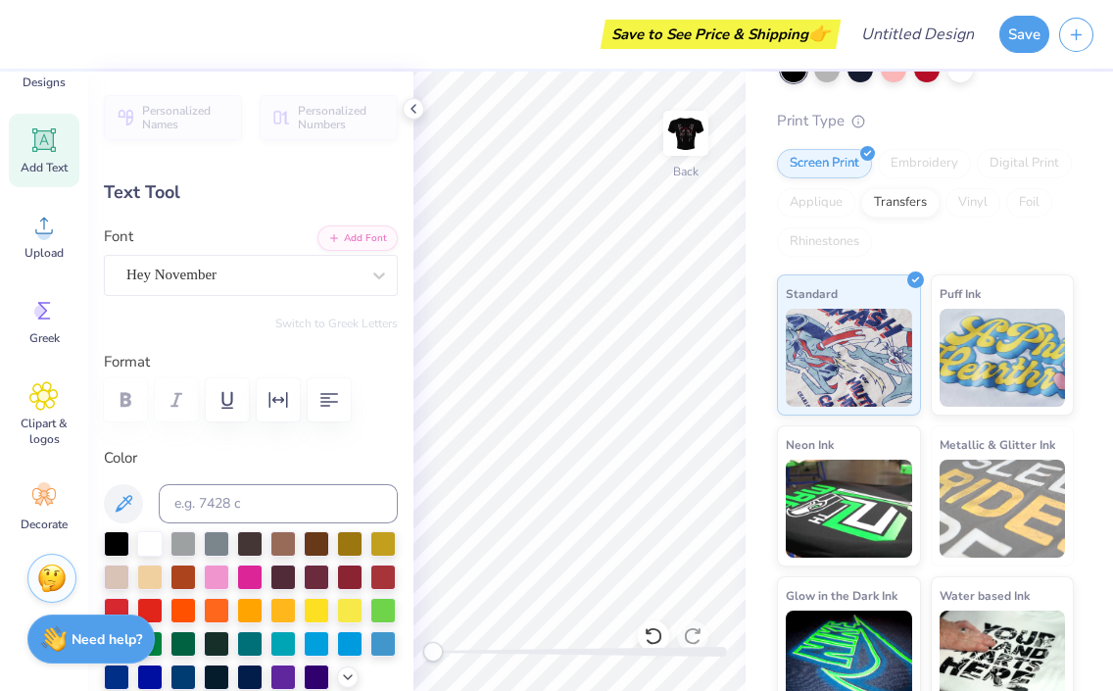
type input "3.29"
type input "8.50"
type input "4.45"
type input "2.71"
type input "9.46"
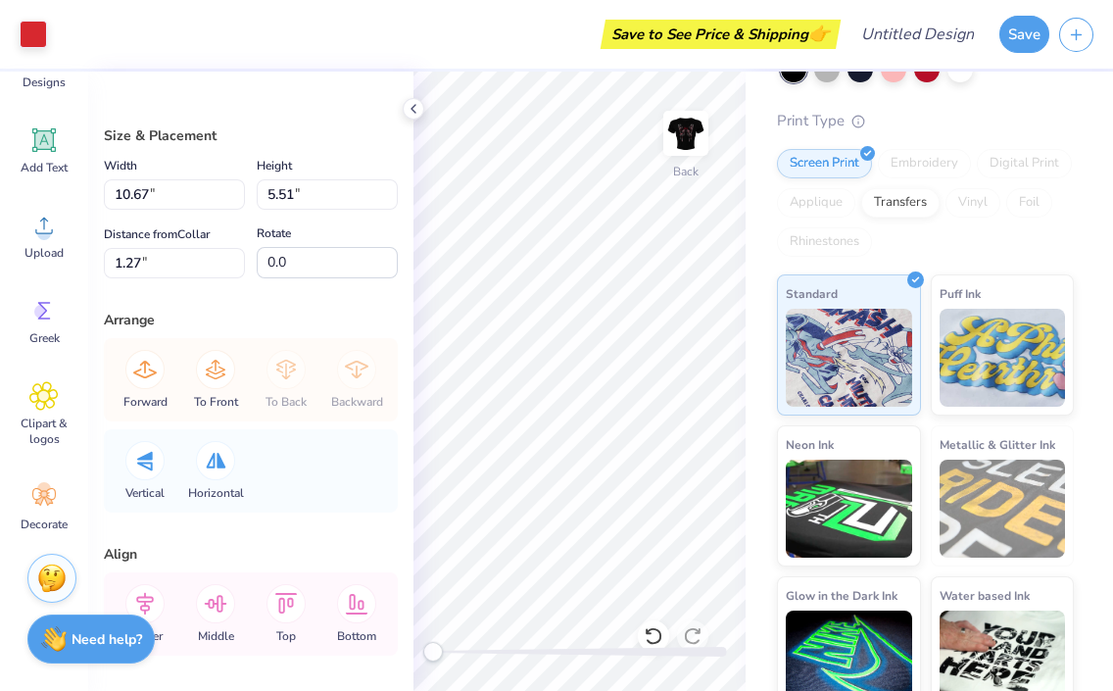
type input "0.48"
type input "0.30"
type input "8.29"
type input "10.67"
type input "5.51"
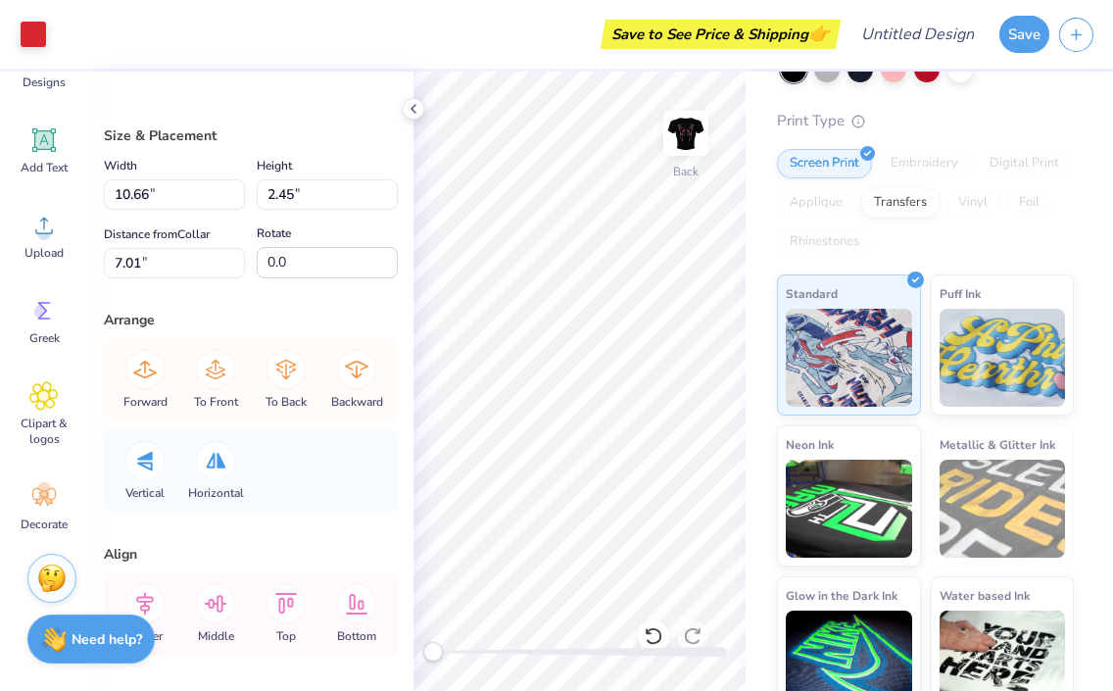
type input "1.27"
click at [747, 554] on div "Bella + Canvas [DEMOGRAPHIC_DATA]' Micro Ribbed Baby Tee Bella + Canvas # 1010B…" at bounding box center [929, 317] width 367 height 801
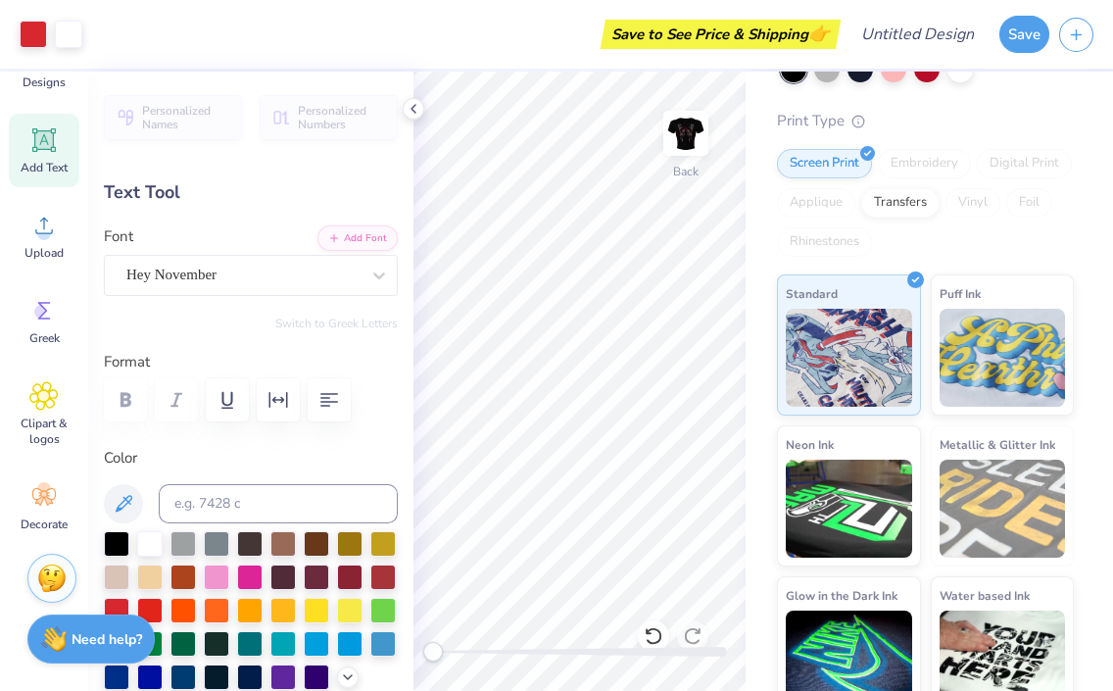
type input "7.94"
type input "6.89"
type input "4.19"
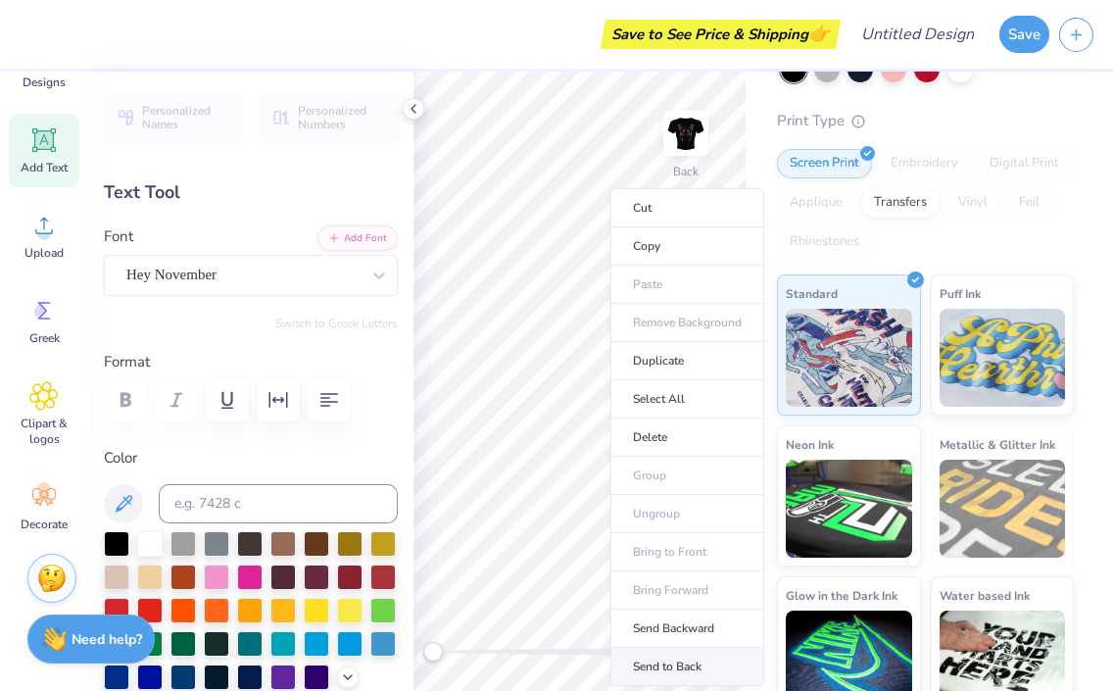
click at [658, 680] on li "Send to Back" at bounding box center [687, 667] width 154 height 38
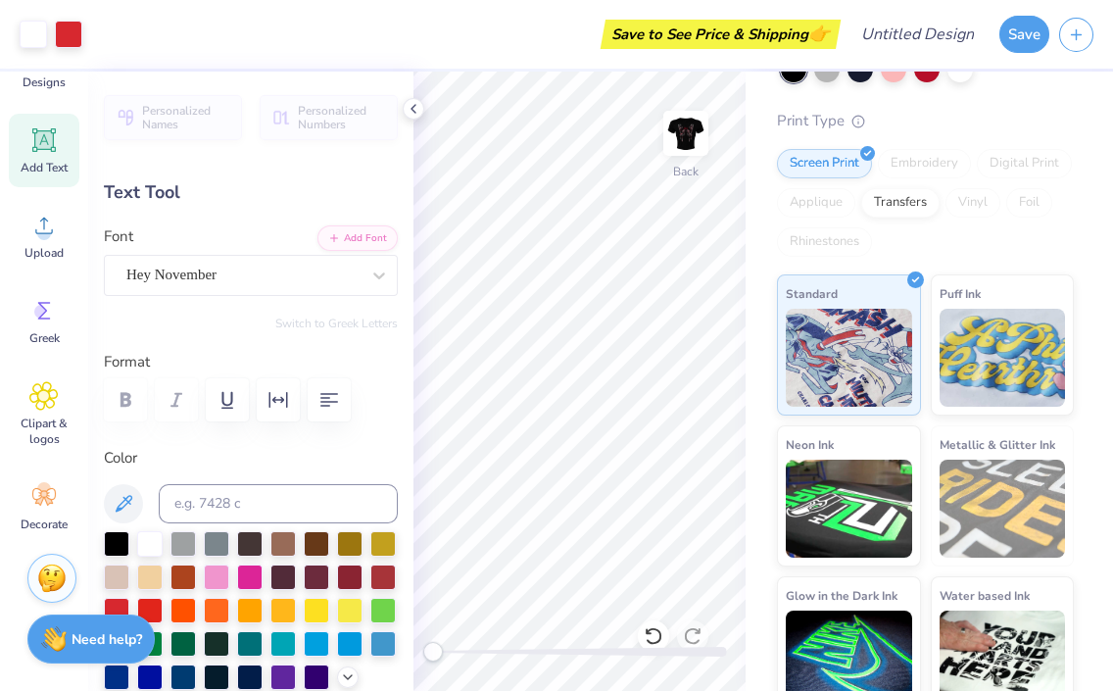
type input "7.35"
type input "4.45"
type input "2.71"
type input "9.46"
click at [221, 267] on div "Hey November" at bounding box center [242, 275] width 237 height 30
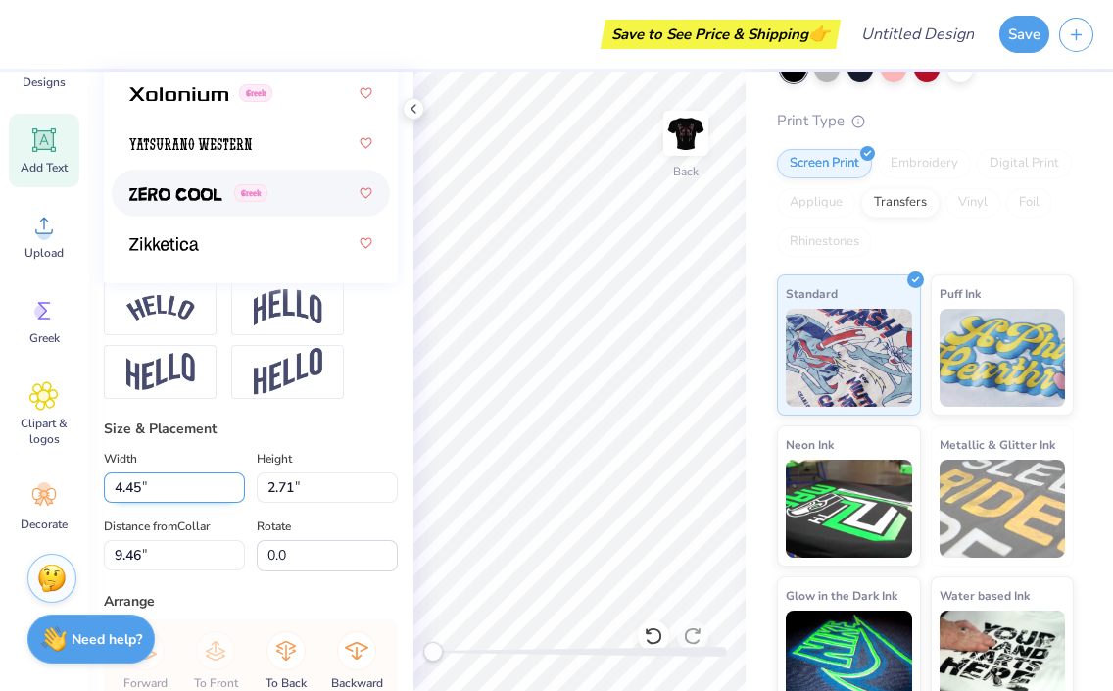
scroll to position [681, 0]
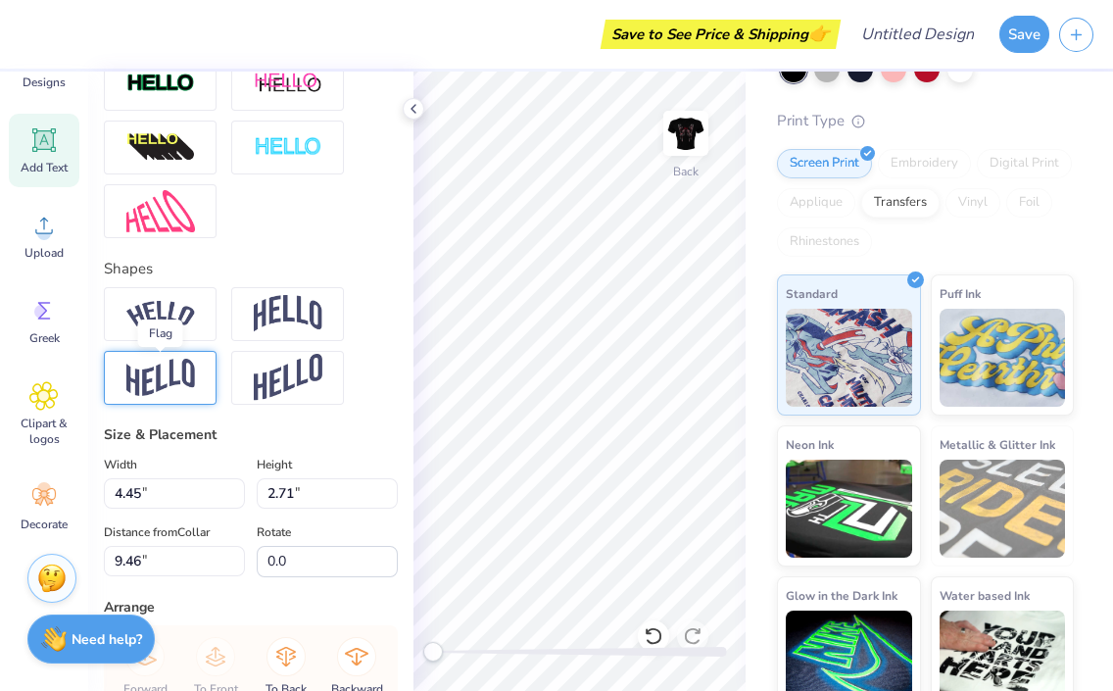
click at [177, 368] on img at bounding box center [160, 378] width 69 height 38
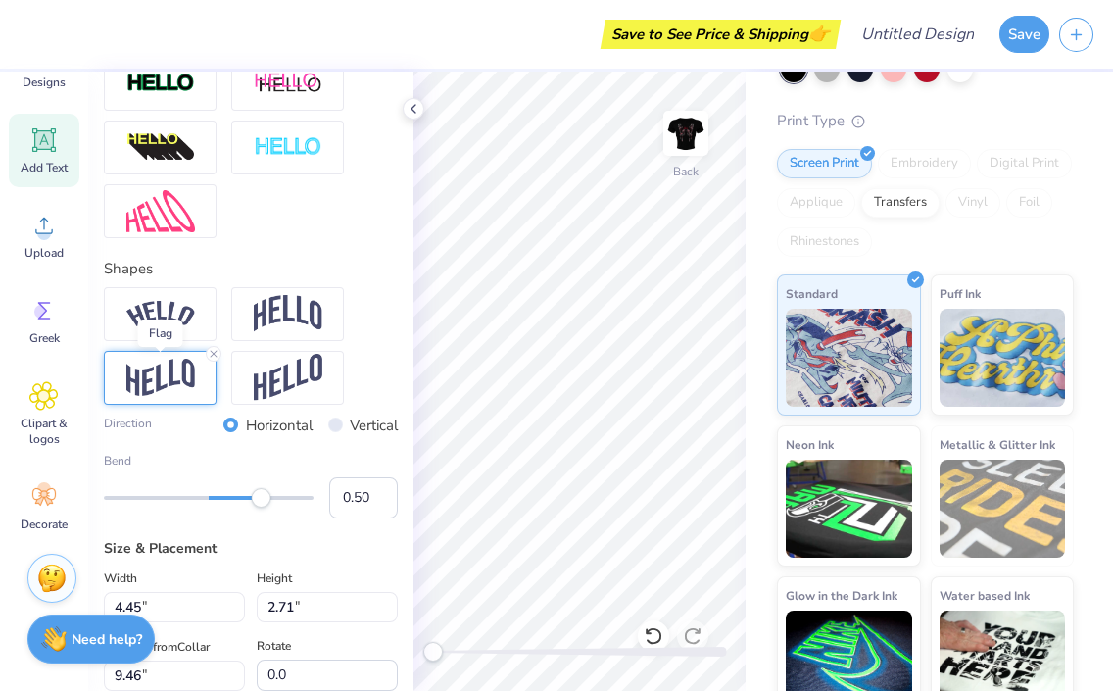
click at [177, 368] on img at bounding box center [160, 378] width 69 height 38
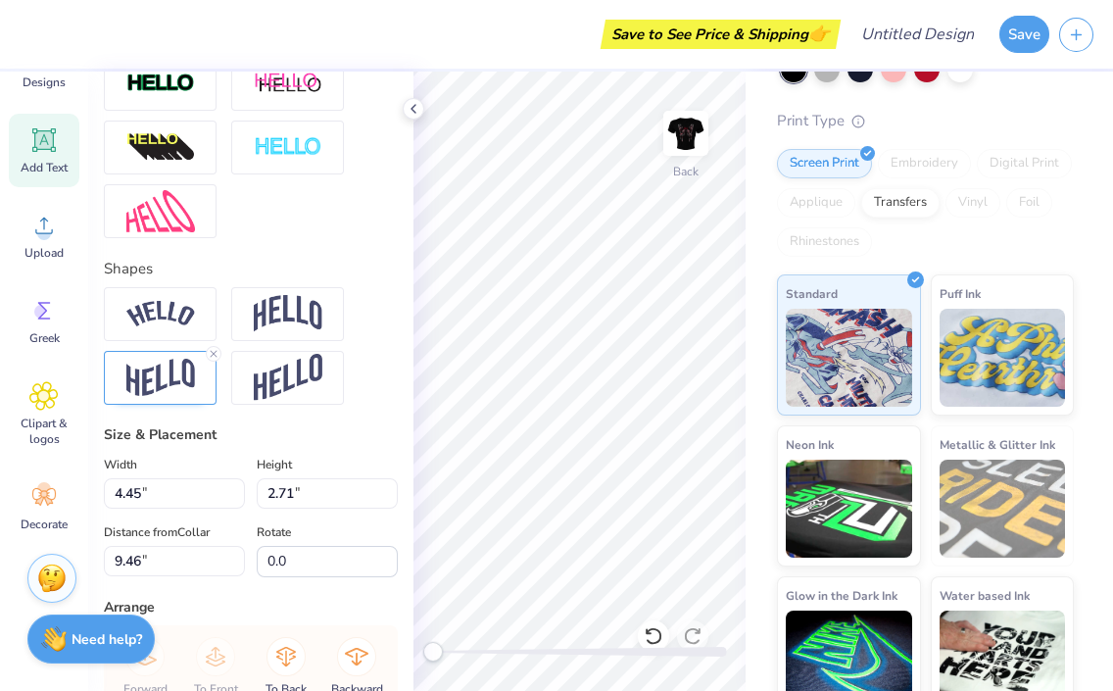
click at [217, 344] on div at bounding box center [251, 346] width 294 height 118
click at [217, 351] on line at bounding box center [214, 354] width 6 height 6
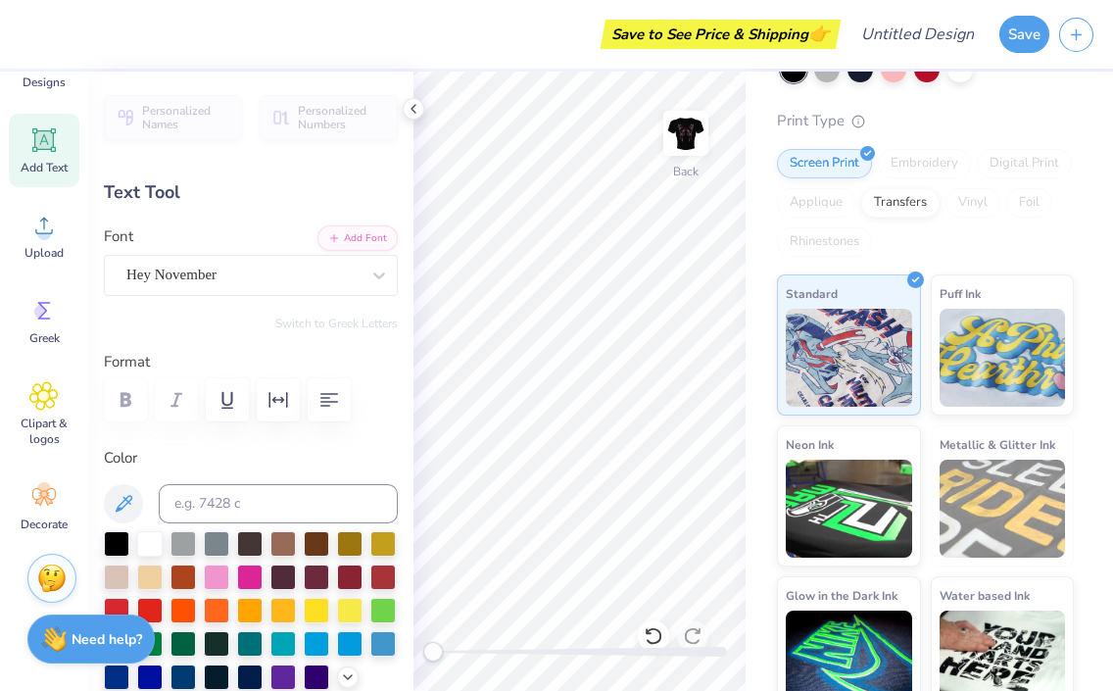
scroll to position [3, 0]
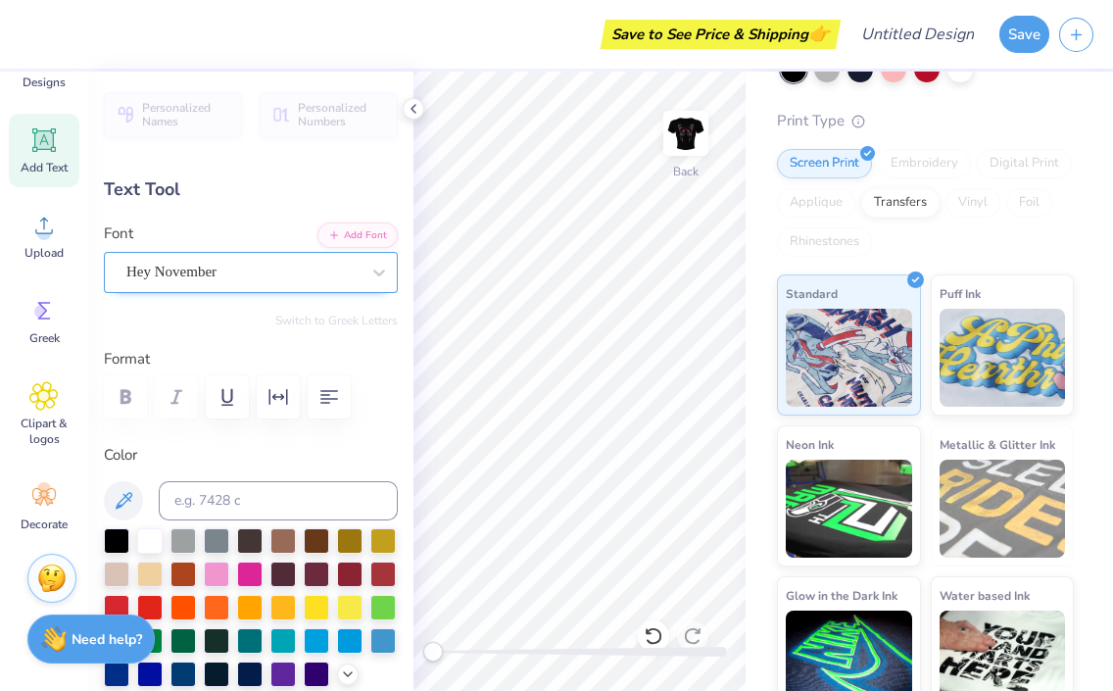
click at [302, 267] on div "Hey November" at bounding box center [242, 272] width 237 height 30
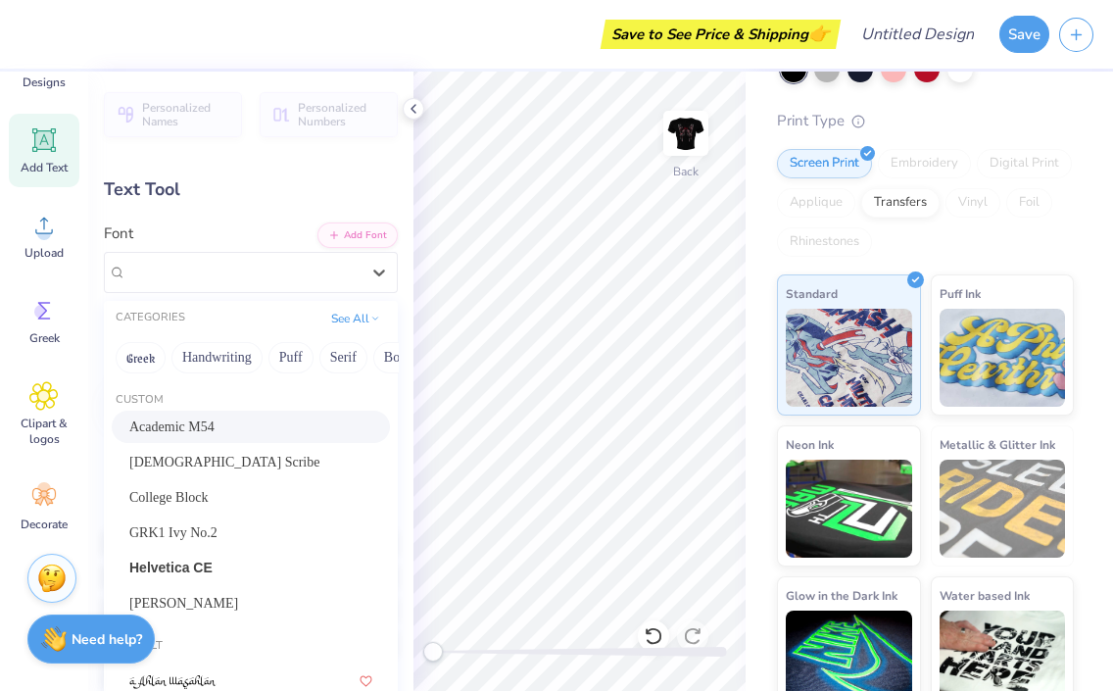
click at [276, 431] on div "Academic M54" at bounding box center [250, 426] width 243 height 21
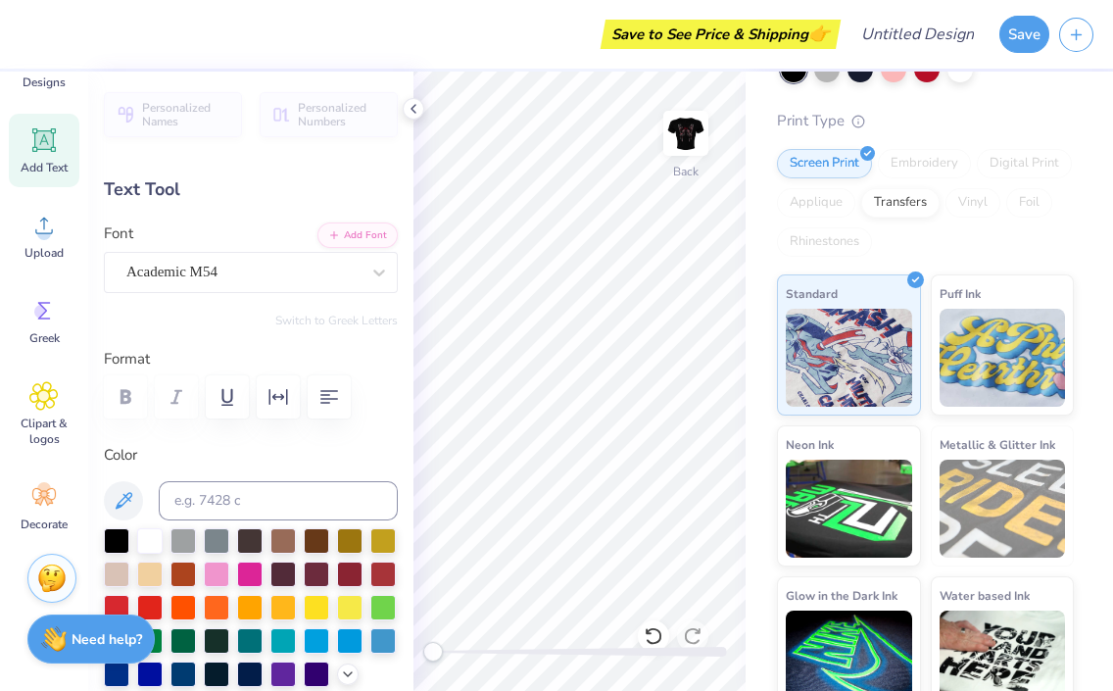
type input "11.06"
type input "6.77"
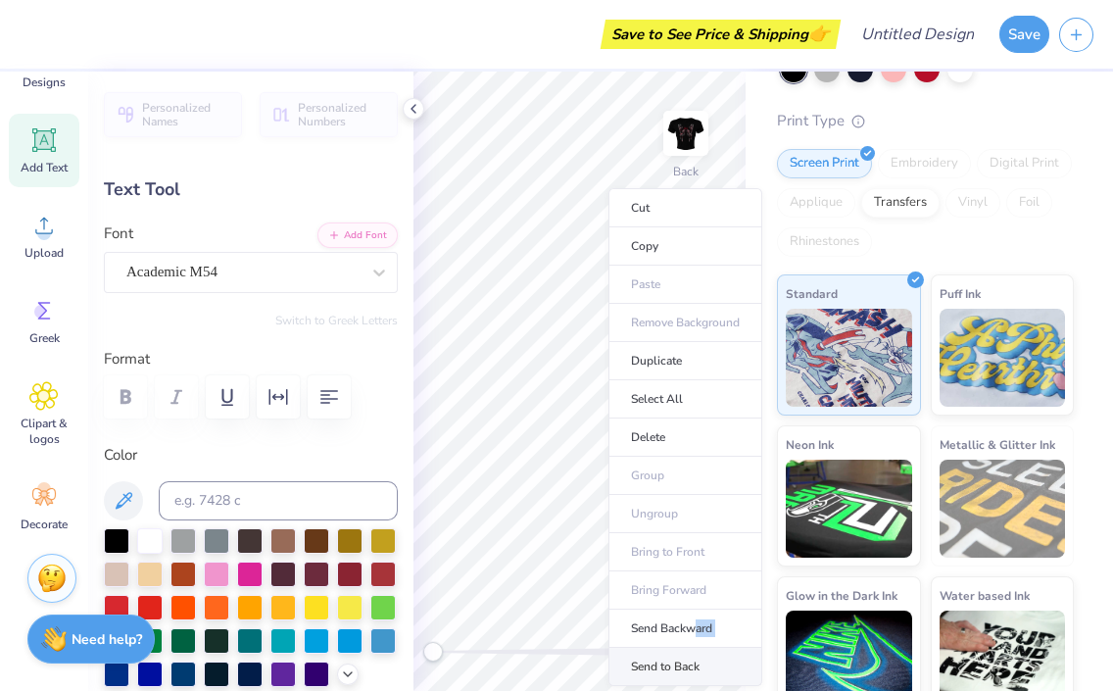
drag, startPoint x: 692, startPoint y: 635, endPoint x: 687, endPoint y: 656, distance: 21.2
click at [687, 656] on ul "Cut Copy Paste Remove Background Duplicate Select All Delete Group Ungroup Brin…" at bounding box center [686, 437] width 154 height 498
click at [687, 656] on li "Send to Back" at bounding box center [686, 667] width 154 height 38
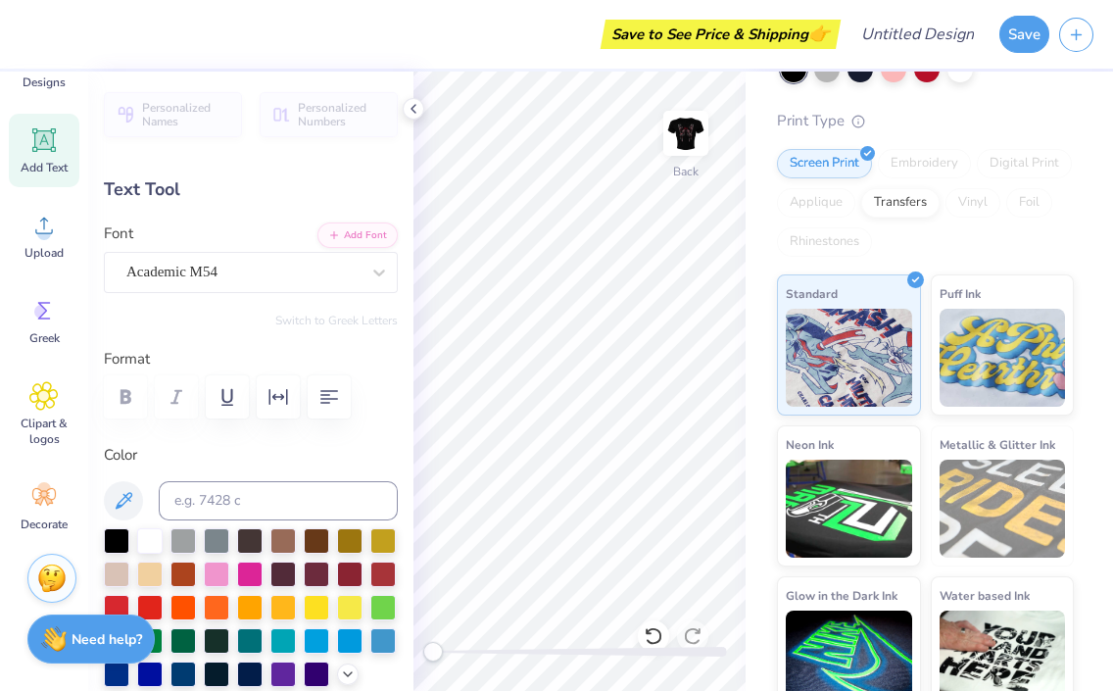
type input "3.00"
click at [678, 137] on img at bounding box center [686, 133] width 78 height 78
click at [677, 137] on img at bounding box center [685, 133] width 39 height 39
